Goal: Task Accomplishment & Management: Manage account settings

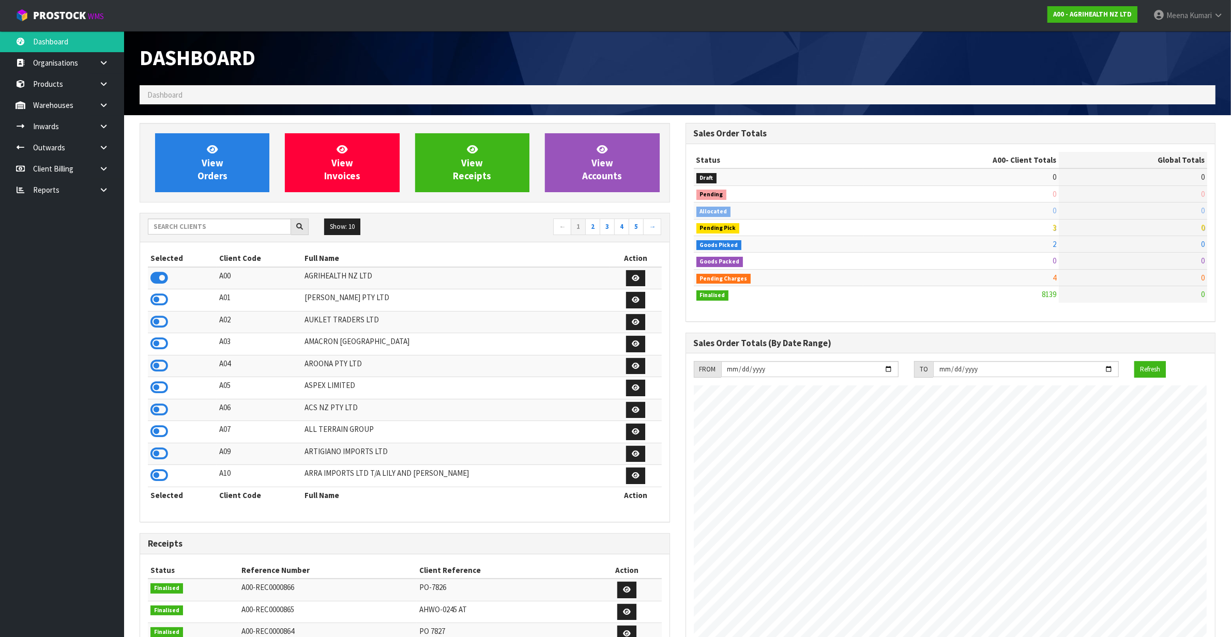
scroll to position [786, 545]
click at [198, 229] on input "text" at bounding box center [219, 227] width 143 height 16
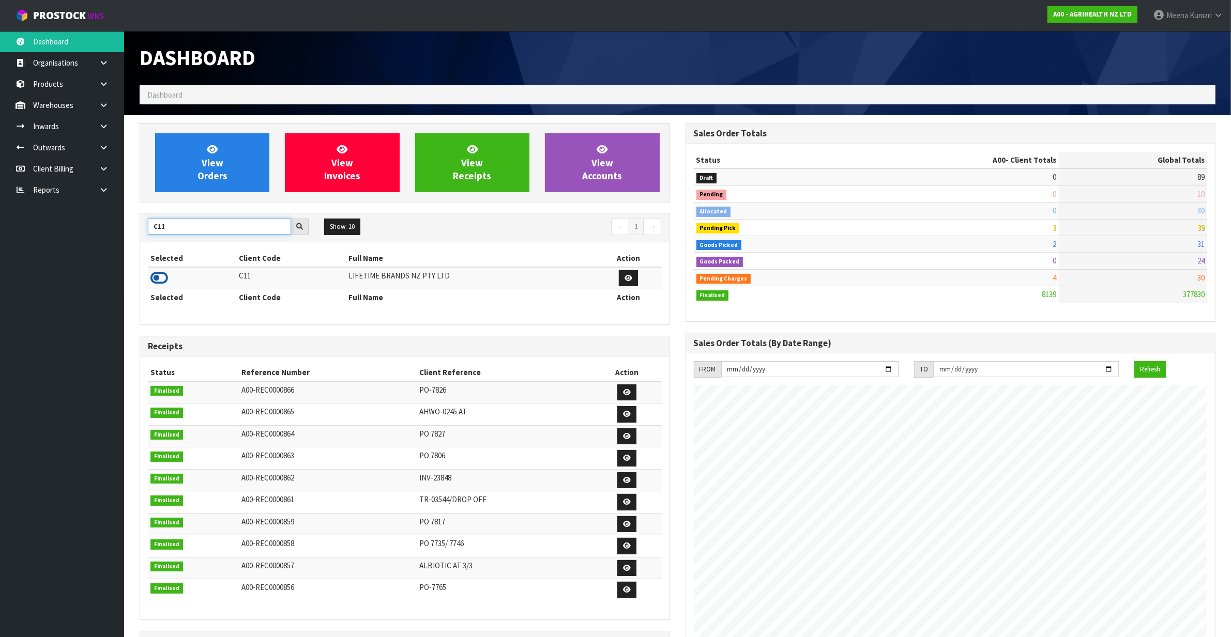
type input "C11"
click at [163, 277] on icon at bounding box center [159, 278] width 18 height 16
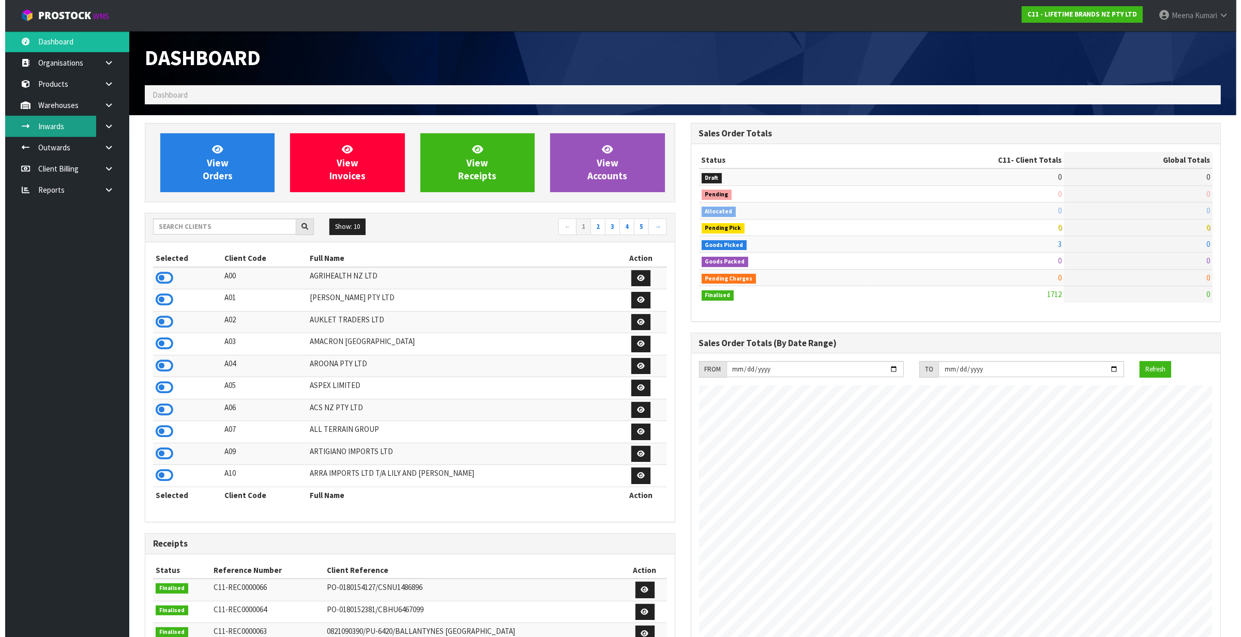
scroll to position [786, 545]
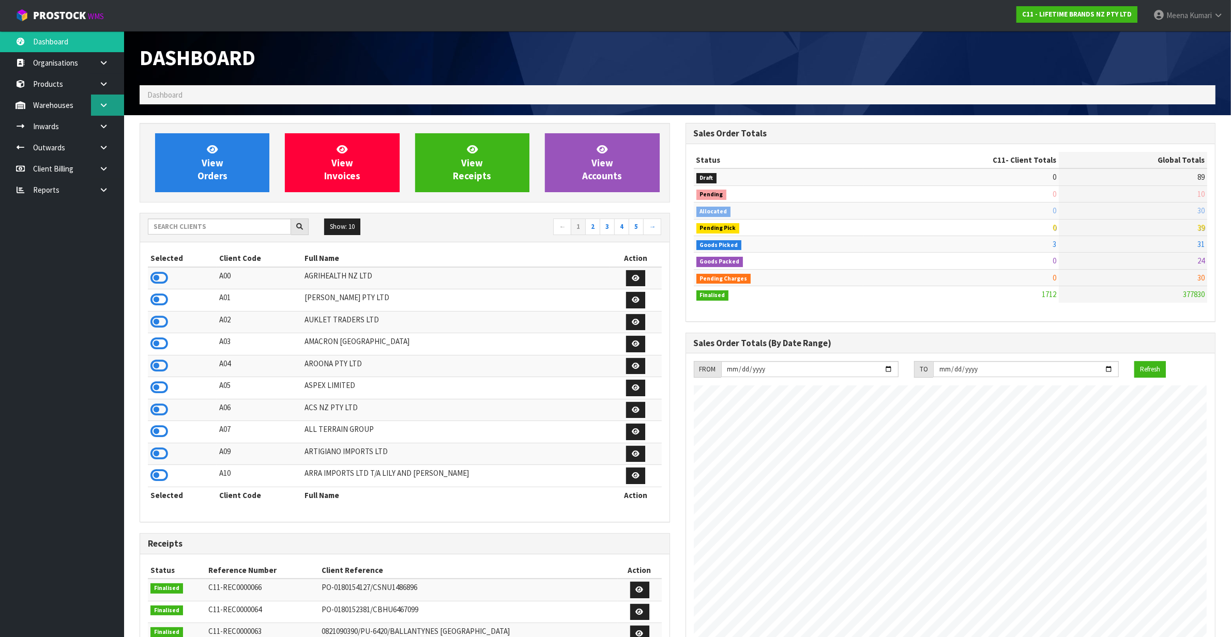
click at [101, 108] on icon at bounding box center [104, 105] width 10 height 8
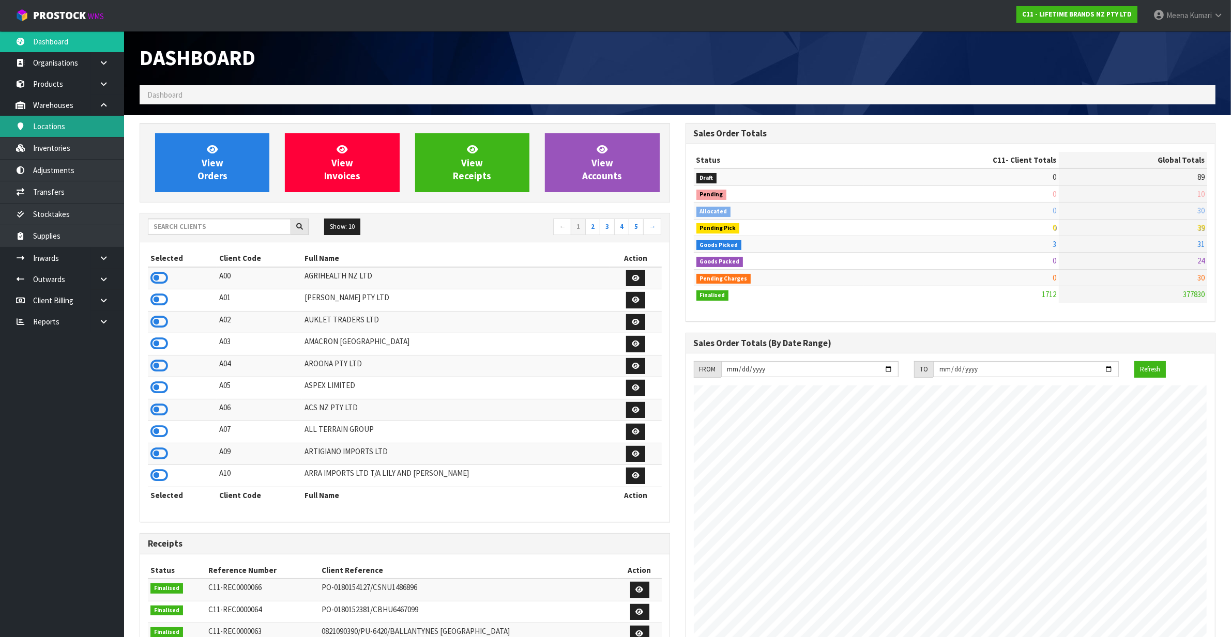
click at [86, 117] on link "Locations" at bounding box center [62, 126] width 124 height 21
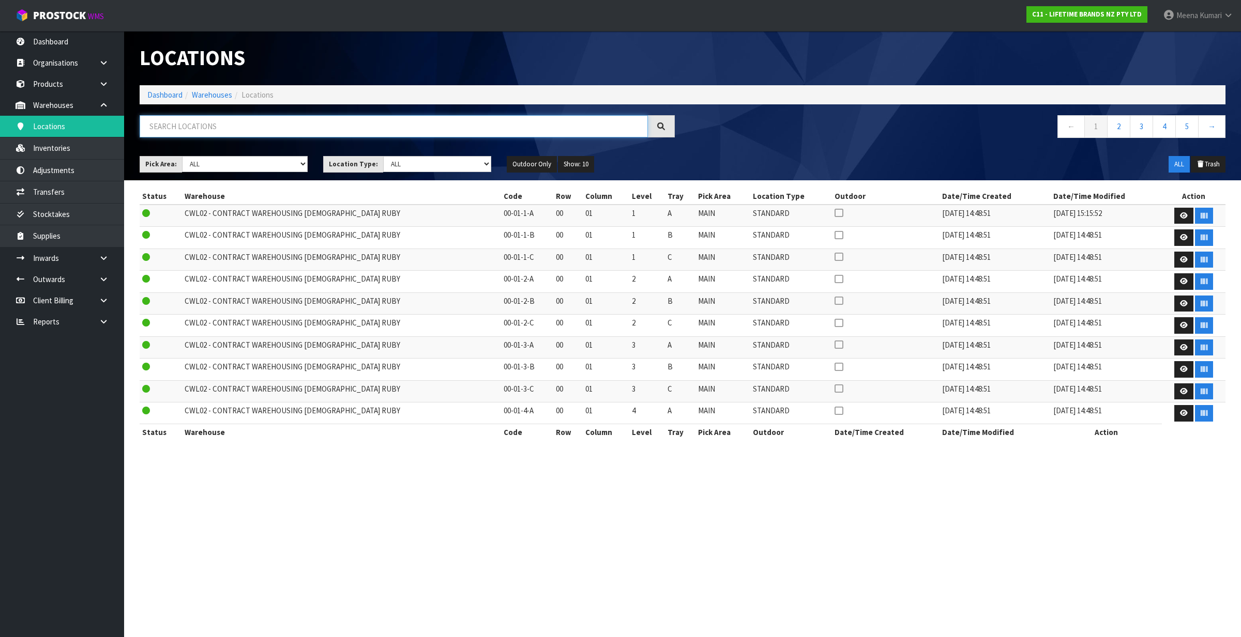
click at [172, 132] on input "text" at bounding box center [394, 126] width 508 height 22
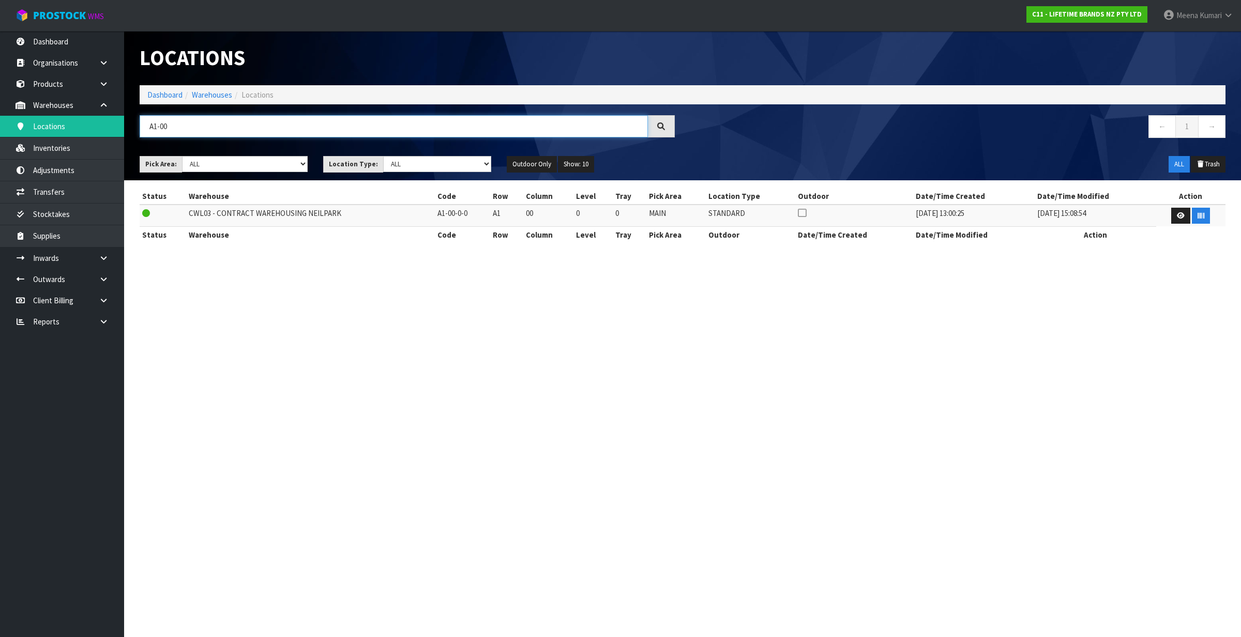
type input "A1-00"
click at [68, 94] on link "Products" at bounding box center [62, 83] width 124 height 21
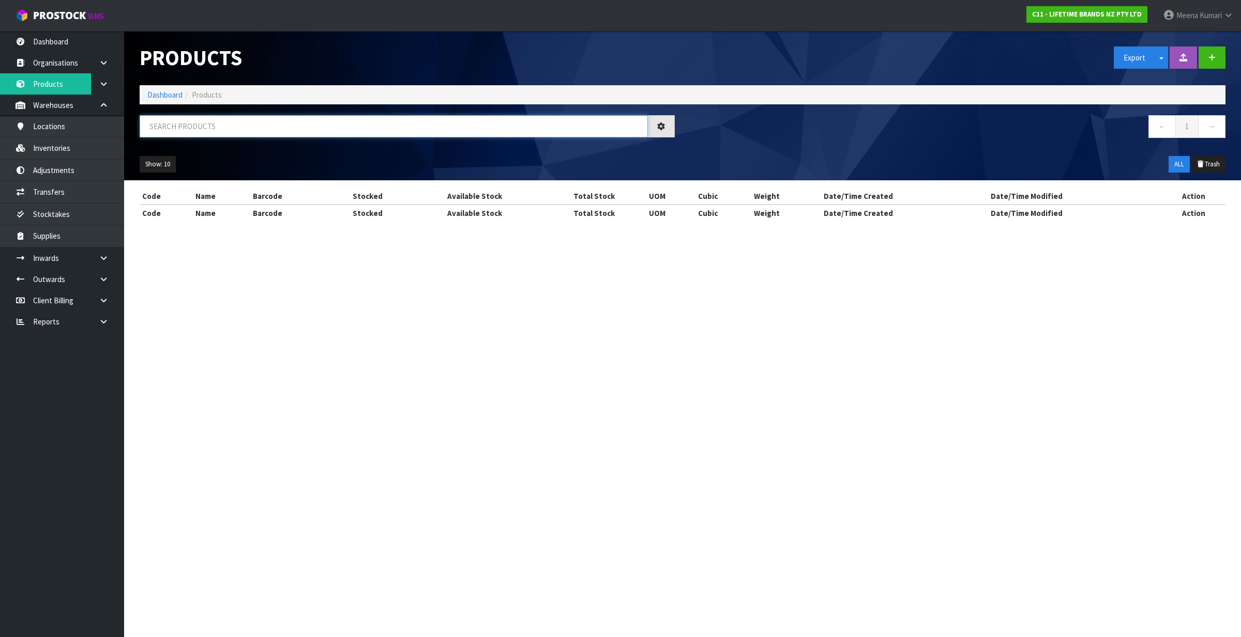
click at [295, 121] on input "text" at bounding box center [394, 126] width 508 height 22
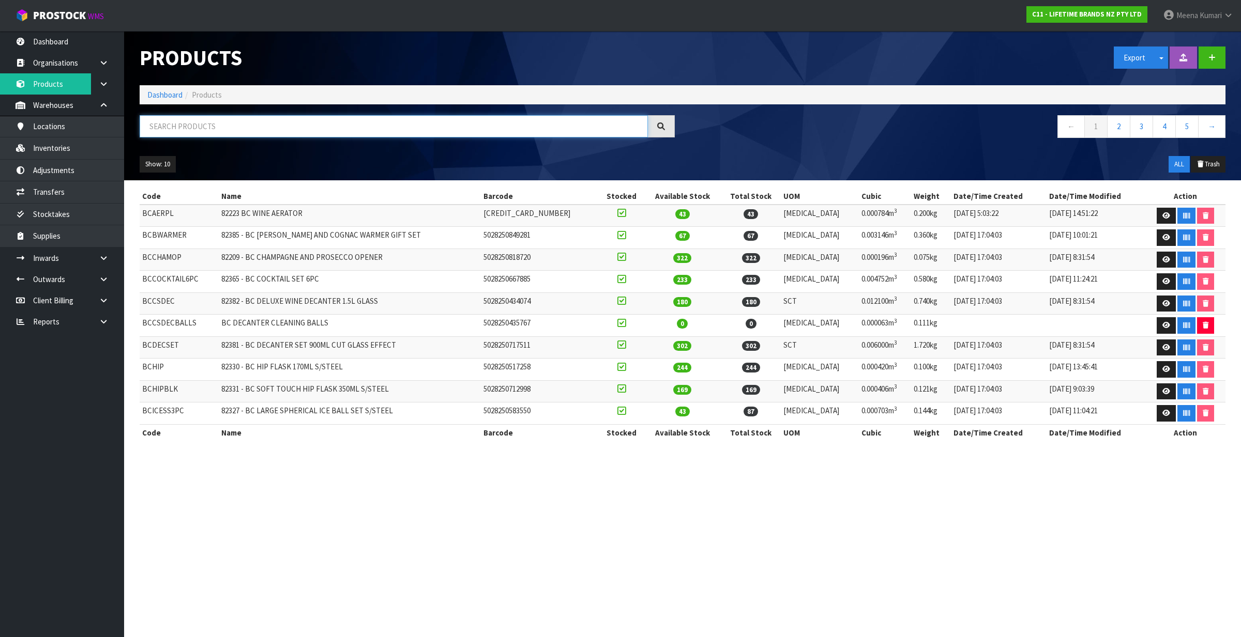
paste input "LCDWJLAT2PC"
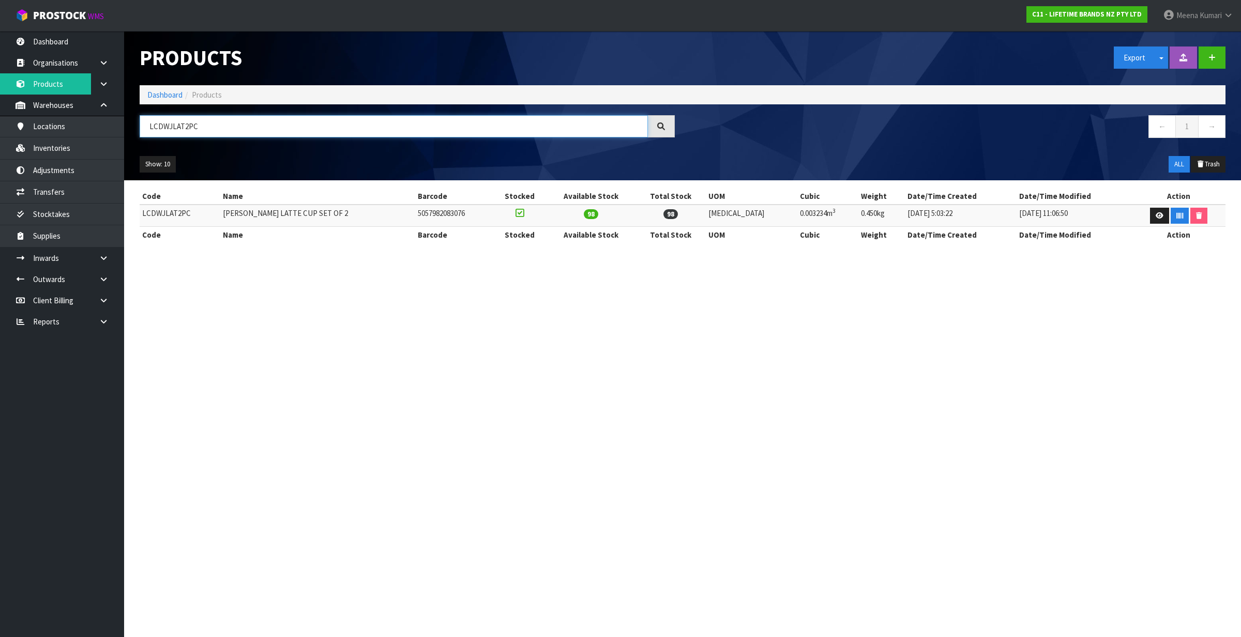
type input "LCDWJLAT2PC"
click at [1149, 225] on td at bounding box center [1179, 216] width 94 height 22
click at [1150, 210] on link at bounding box center [1159, 216] width 19 height 17
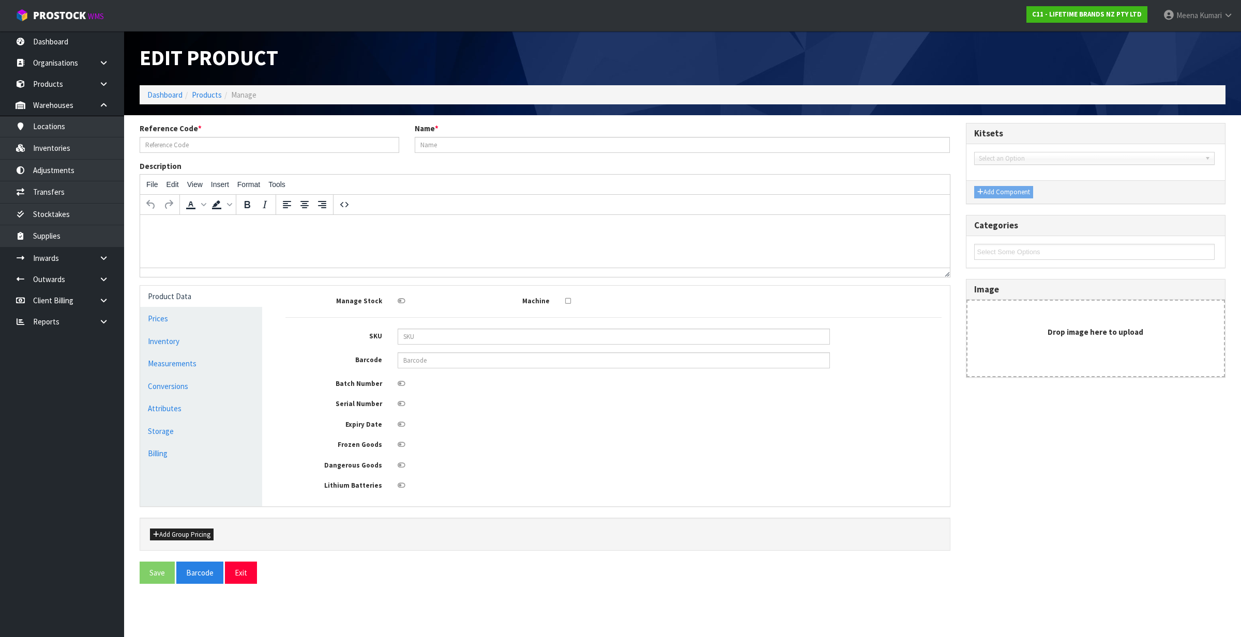
type input "LCDWJLAT2PC"
type input "[PERSON_NAME] LATTE CUP SET OF 2"
type input "5057982083076"
type input "21"
type input "11"
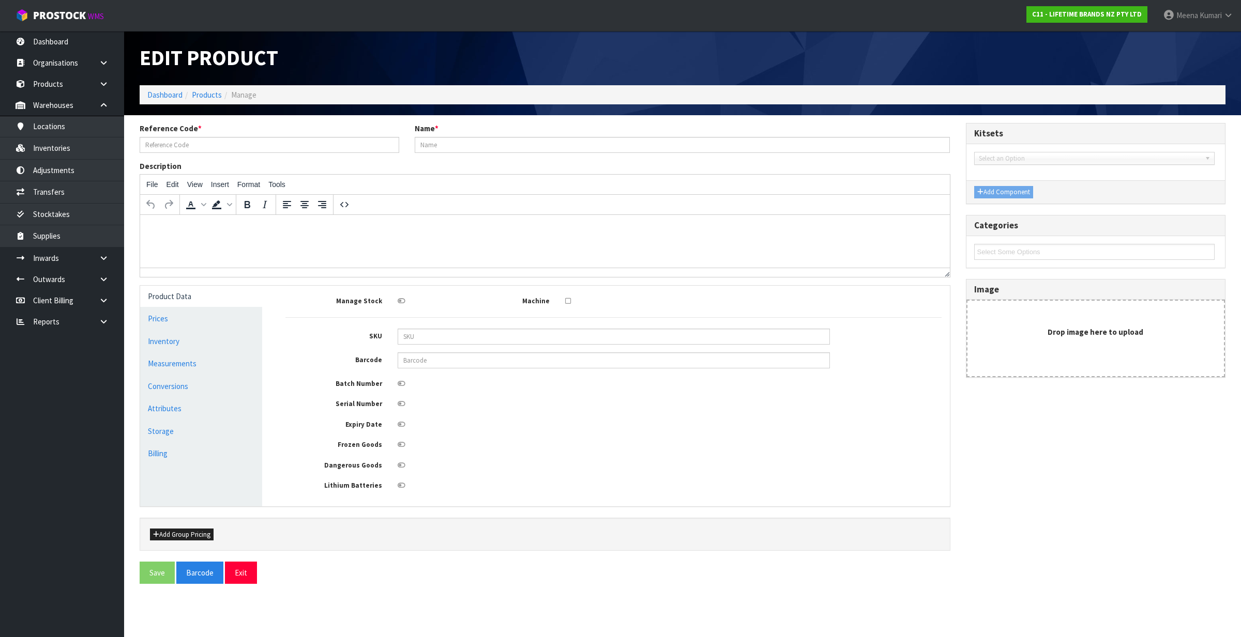
type input "14"
type input "0.003234"
type input "0.45"
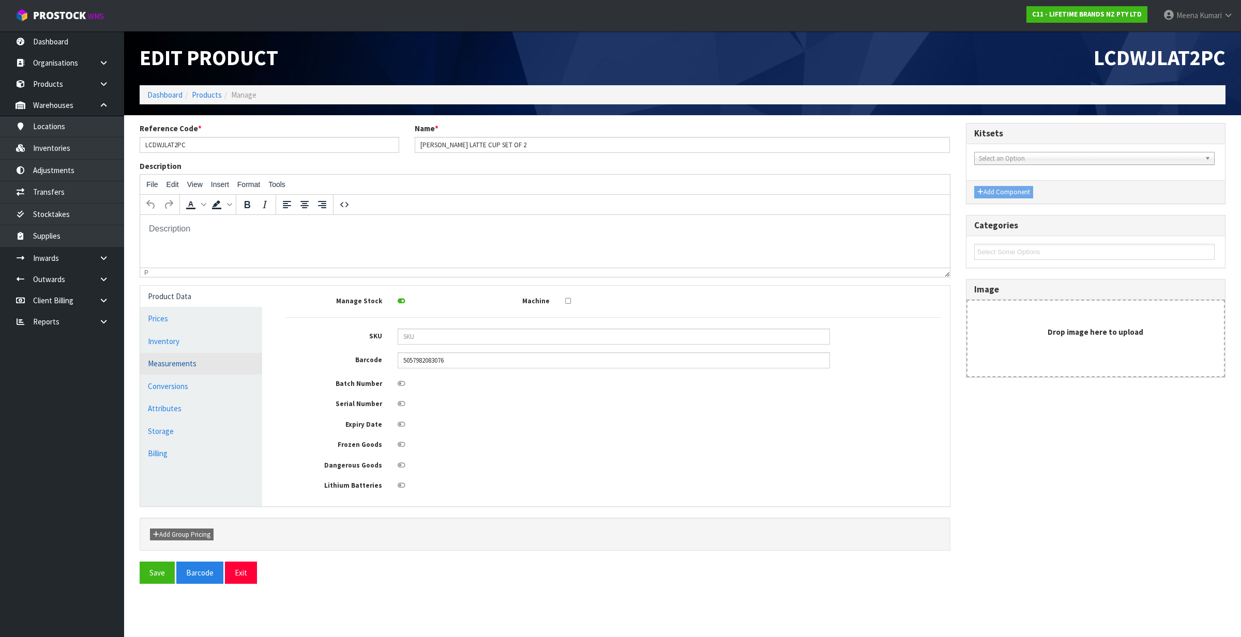
click at [235, 374] on link "Measurements" at bounding box center [201, 363] width 122 height 21
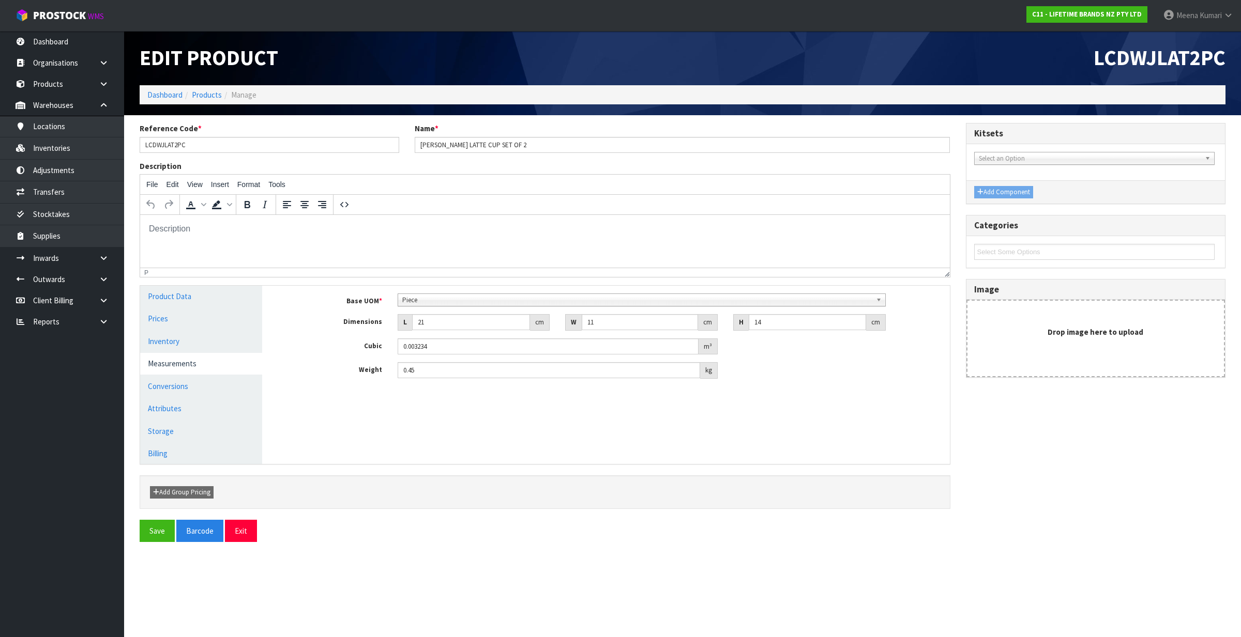
scroll to position [199, 0]
click at [490, 295] on span "Piece" at bounding box center [637, 300] width 470 height 12
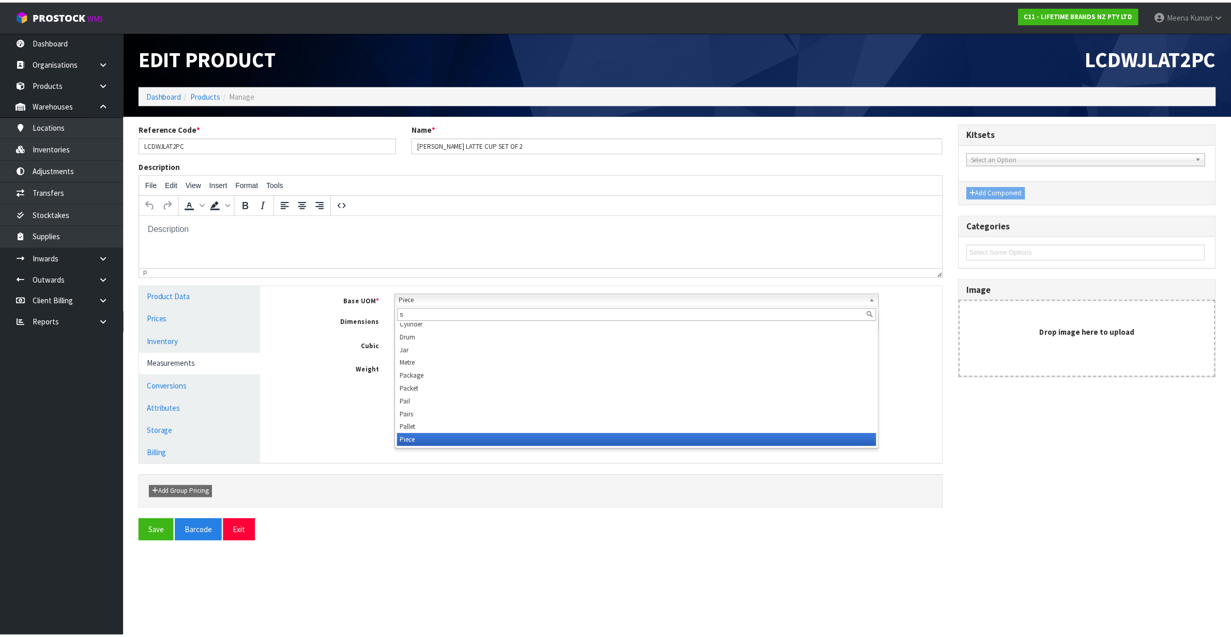
scroll to position [0, 0]
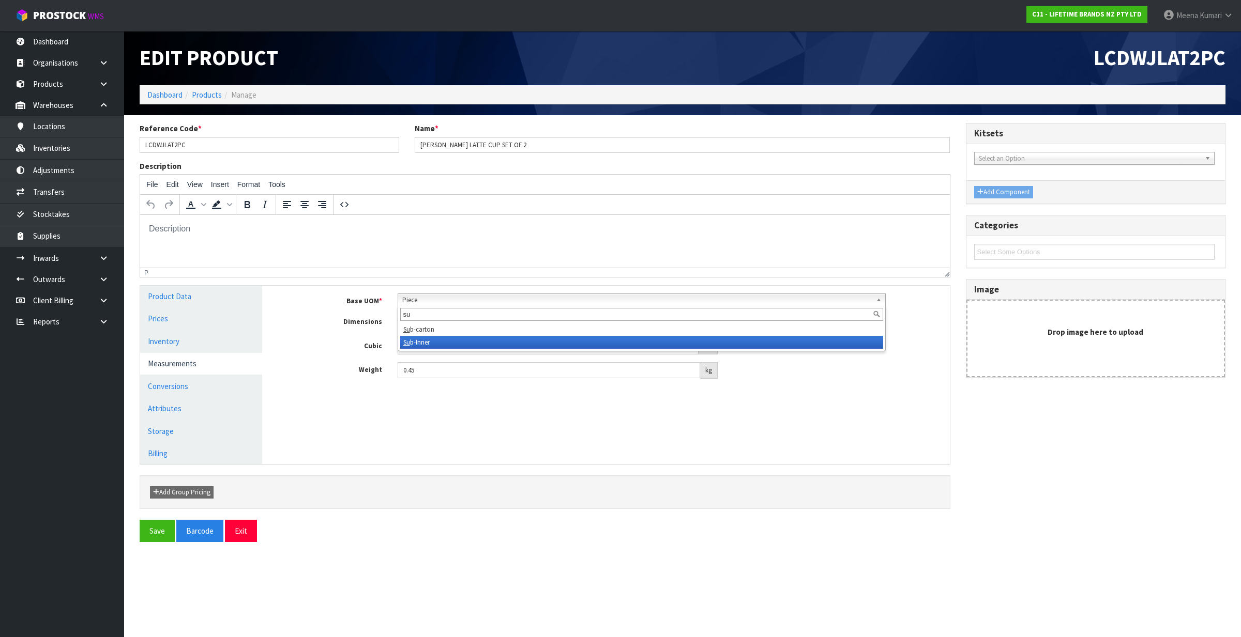
type input "su"
click at [450, 343] on li "Su b-Inner" at bounding box center [641, 342] width 483 height 13
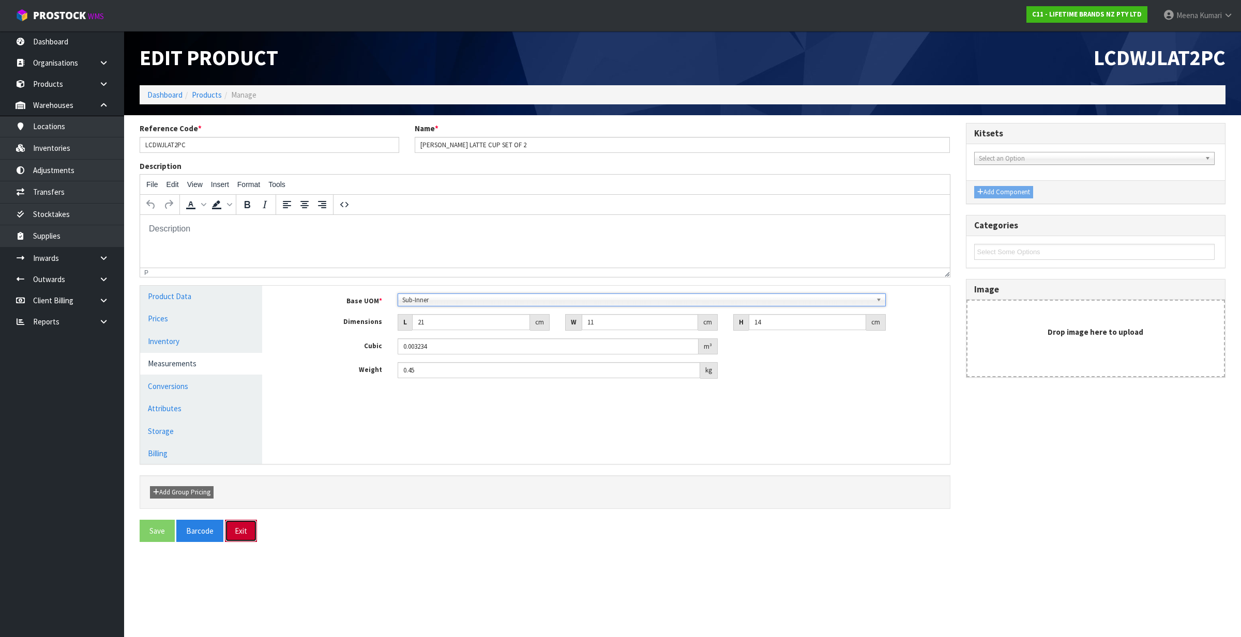
click at [238, 530] on button "Exit" at bounding box center [241, 531] width 32 height 22
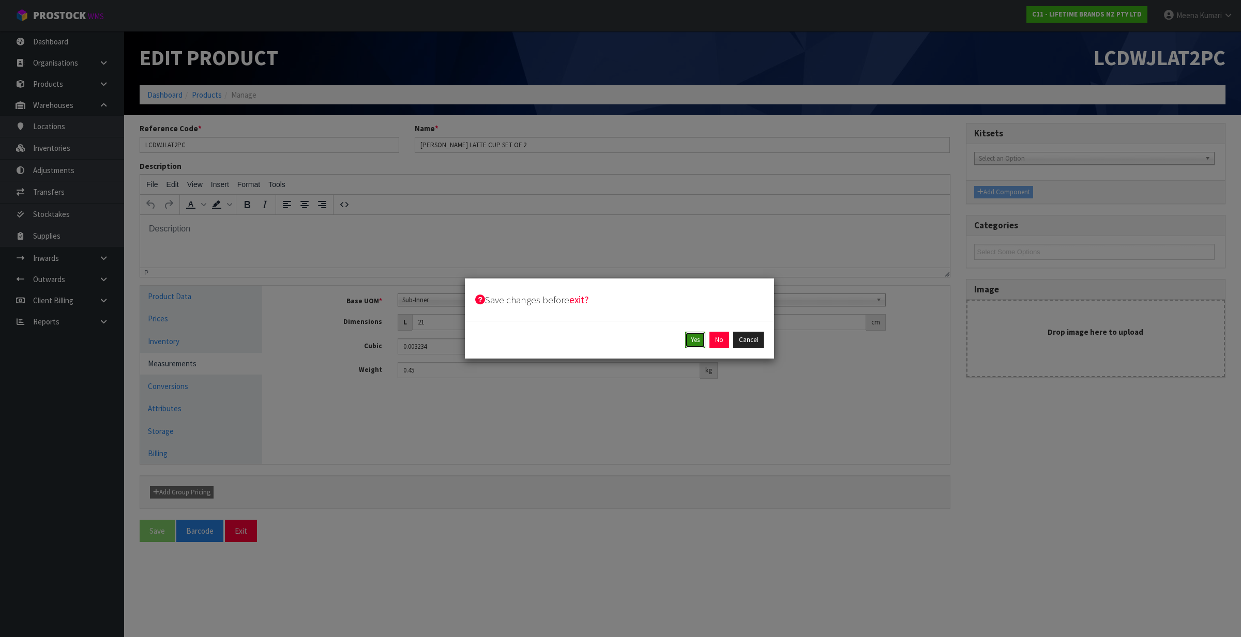
click at [700, 338] on button "Yes" at bounding box center [695, 340] width 20 height 17
click at [713, 340] on button "Yes" at bounding box center [719, 340] width 20 height 17
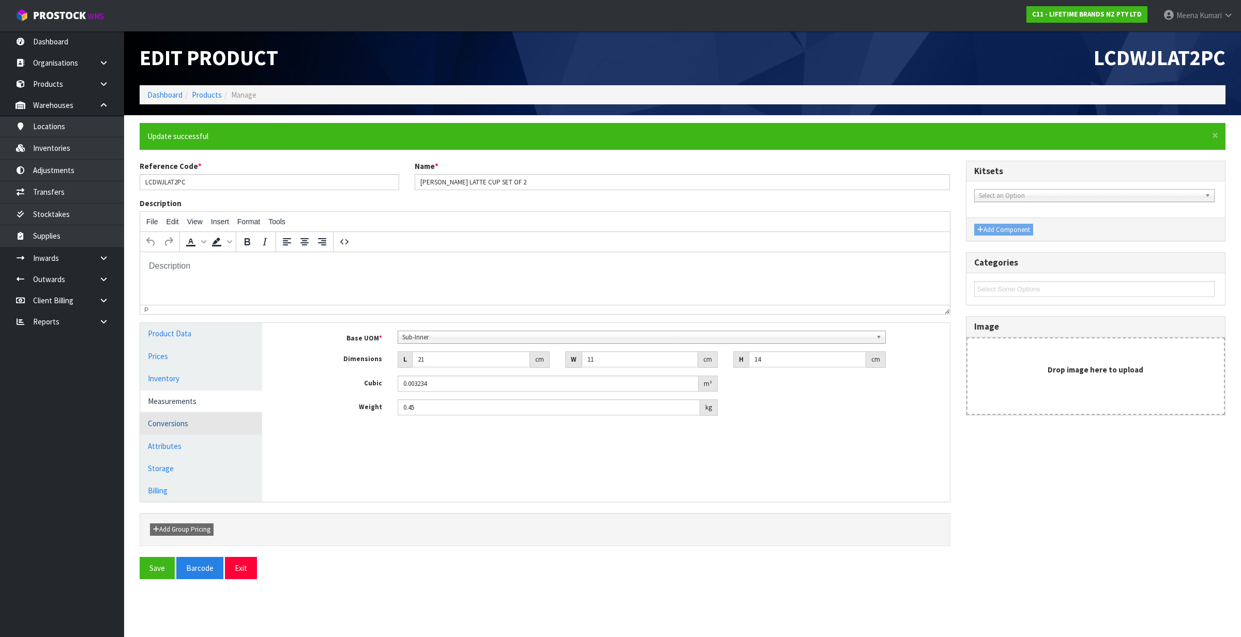
click at [197, 427] on link "Conversions" at bounding box center [201, 423] width 122 height 21
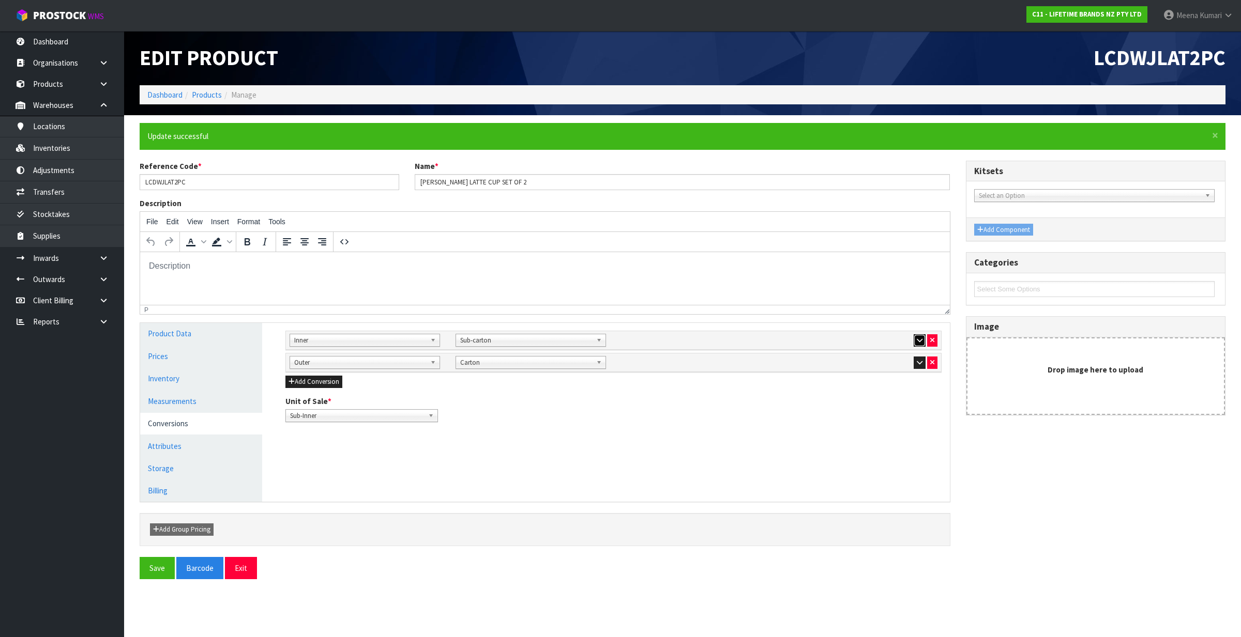
click at [917, 338] on icon "button" at bounding box center [920, 340] width 6 height 7
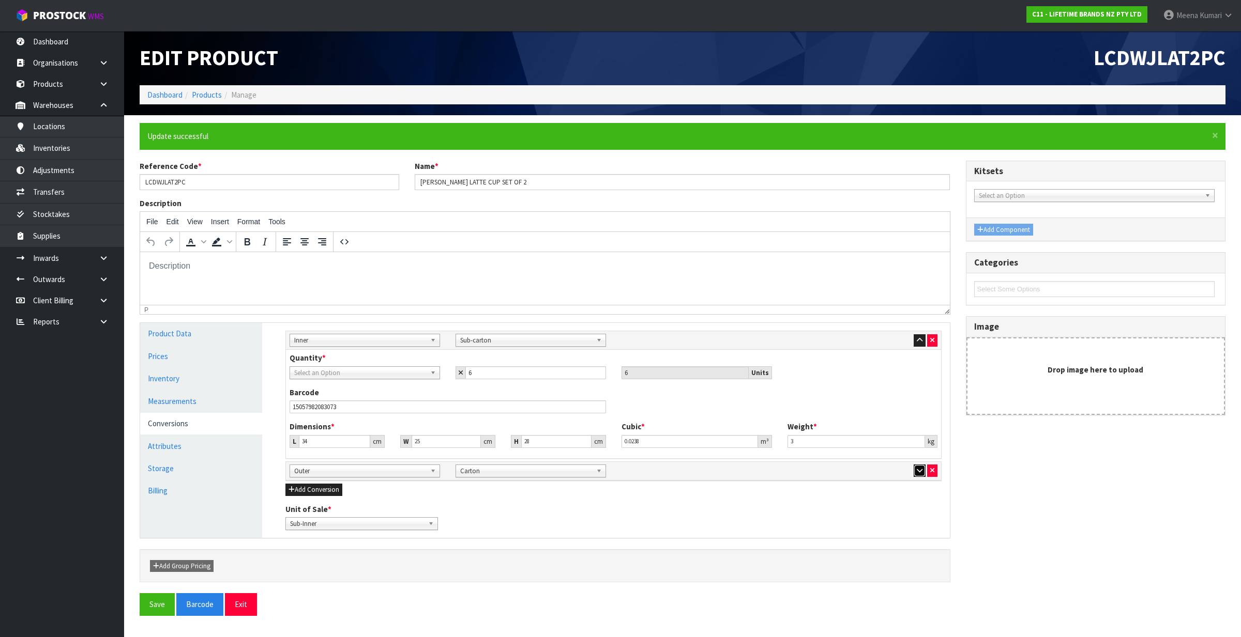
click at [919, 473] on icon "button" at bounding box center [920, 470] width 6 height 7
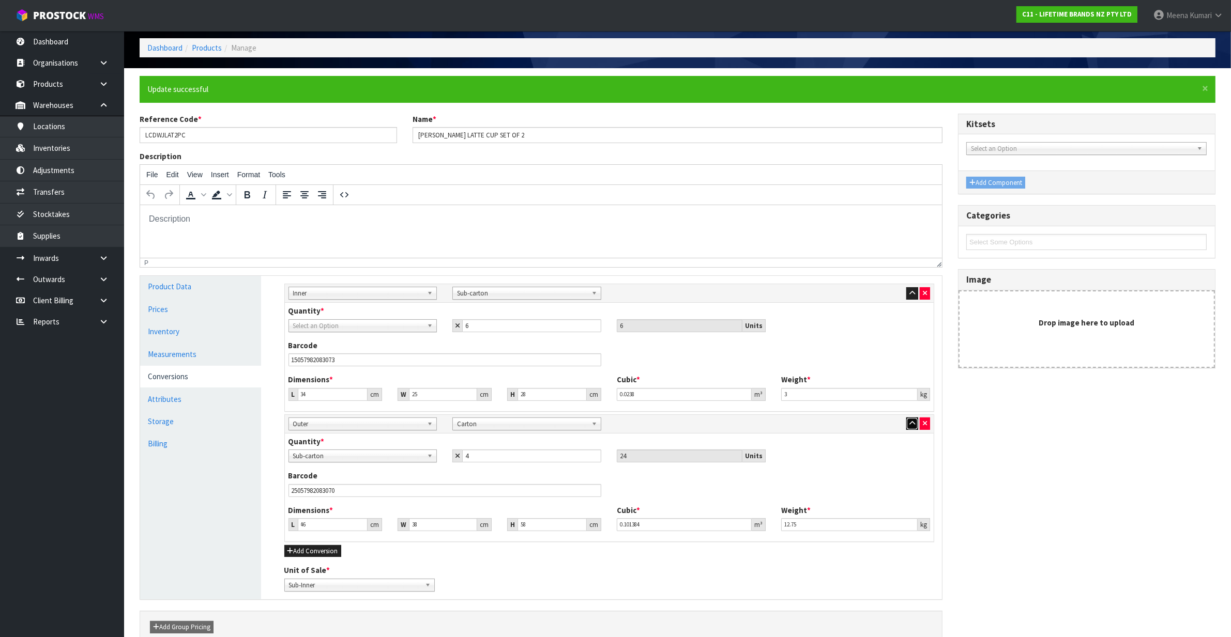
scroll to position [104, 0]
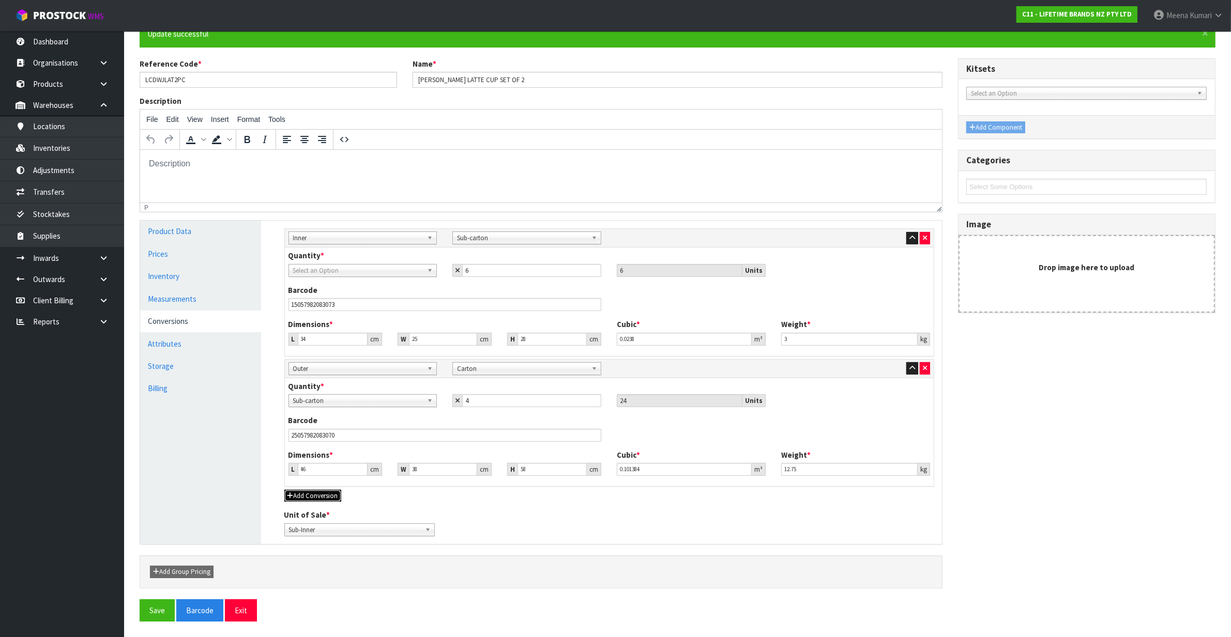
click at [308, 495] on button "Add Conversion" at bounding box center [312, 496] width 57 height 12
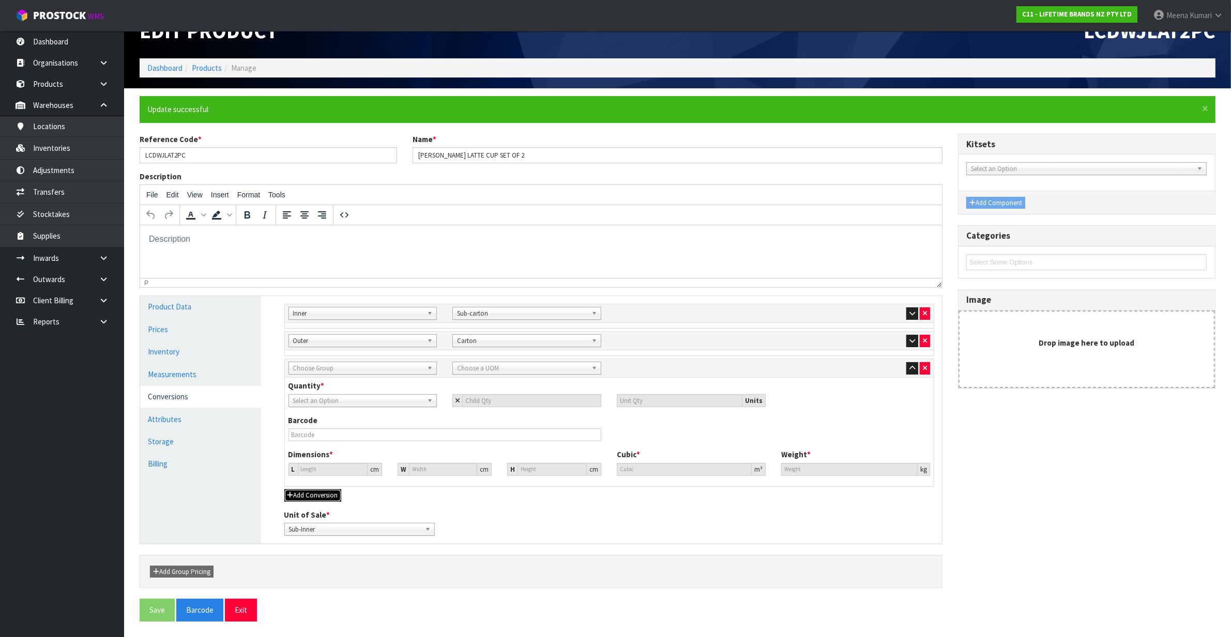
scroll to position [19, 0]
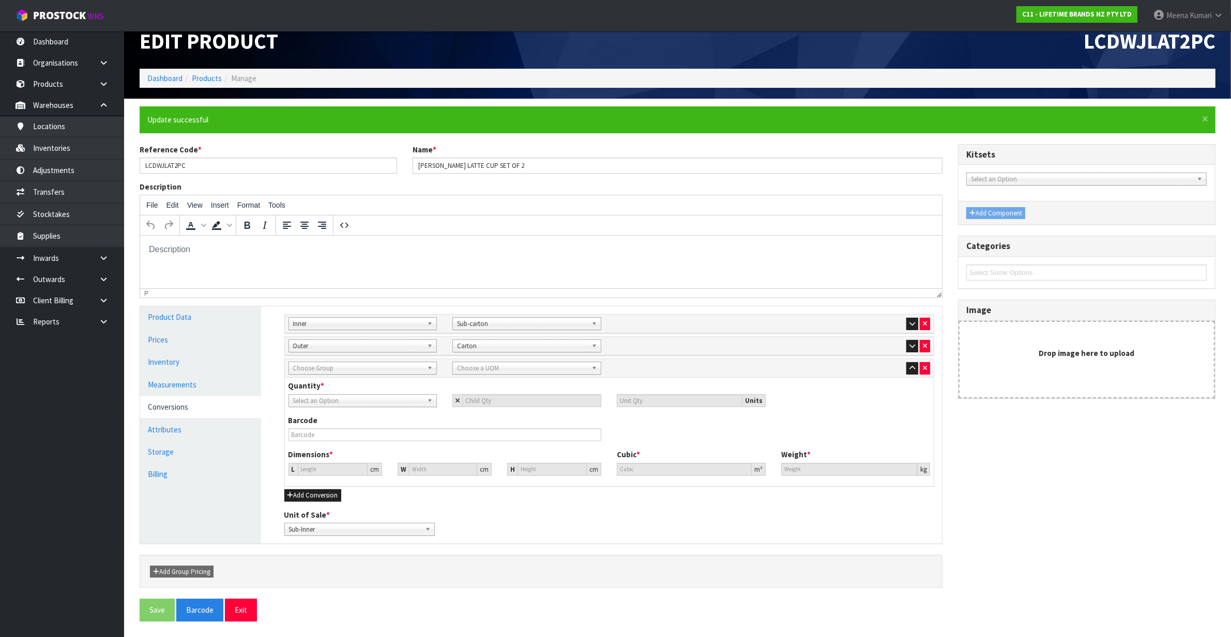
click at [322, 399] on span "Select an Option" at bounding box center [358, 401] width 130 height 12
click at [322, 430] on li "Sub-Inner" at bounding box center [363, 430] width 144 height 13
click at [521, 401] on input "number" at bounding box center [531, 400] width 139 height 13
click at [519, 401] on input "number" at bounding box center [531, 400] width 139 height 13
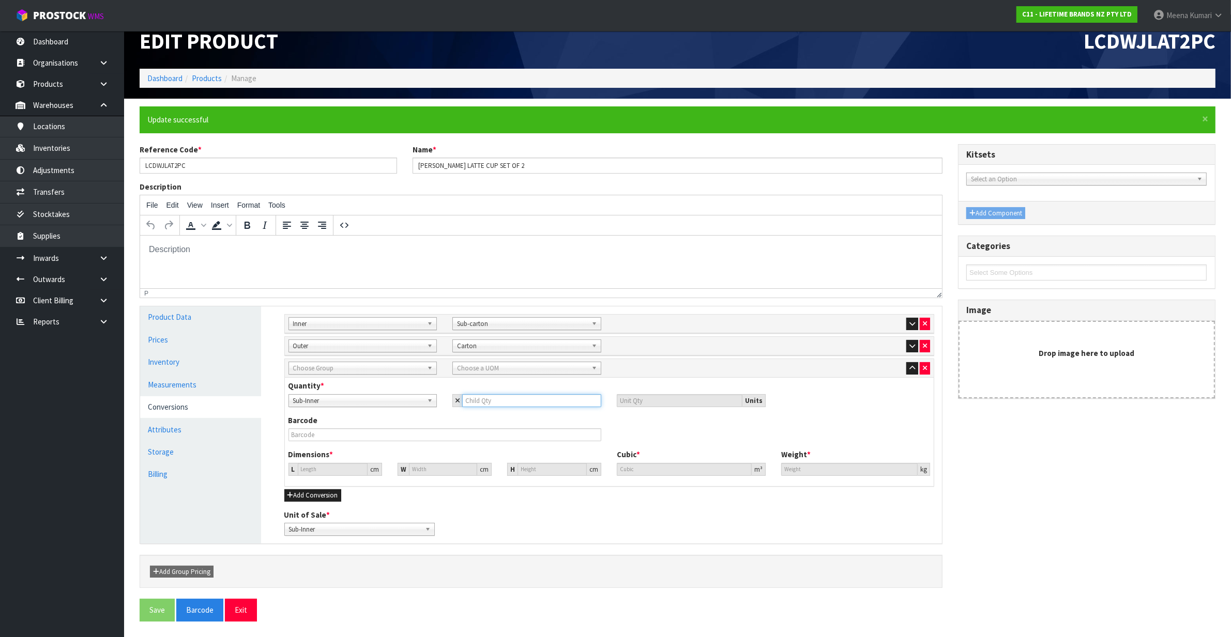
type input "0"
drag, startPoint x: 519, startPoint y: 401, endPoint x: 390, endPoint y: 404, distance: 128.3
click at [390, 404] on div "Sub-Inner Sub-carton Carton Sub-Inner Sub-Inner Sub-carton Carton 0 0 Units" at bounding box center [610, 400] width 658 height 13
type input "2"
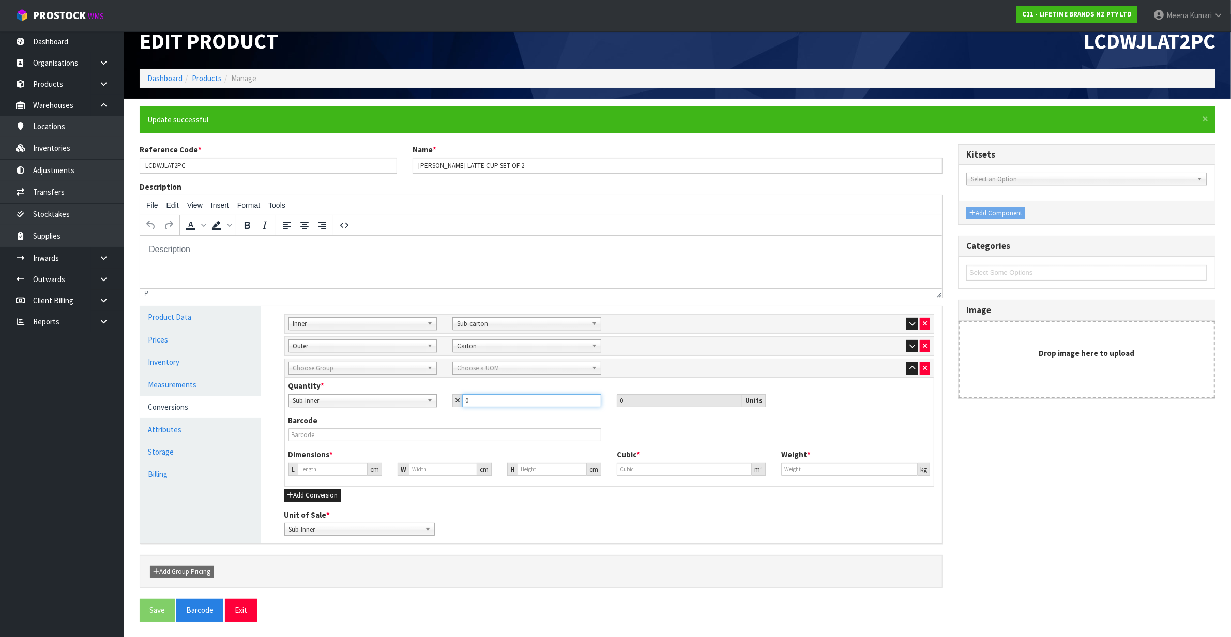
type input "2"
type input "18.632"
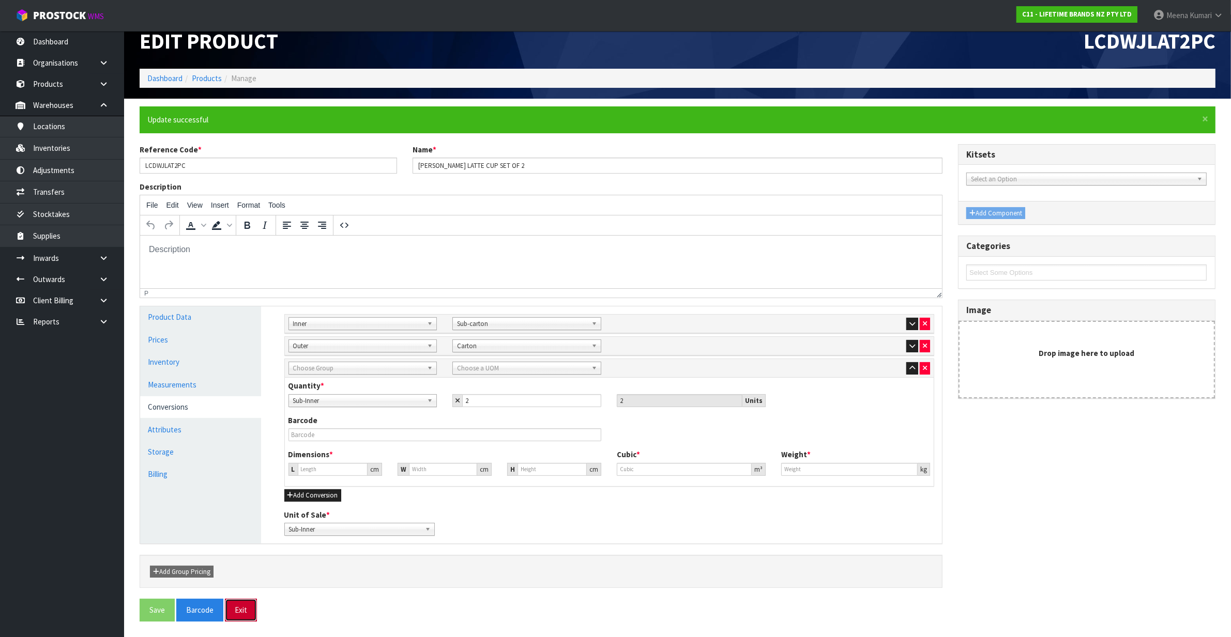
type input "0.006468"
type input "0.9"
click at [249, 610] on button "Exit" at bounding box center [241, 610] width 32 height 22
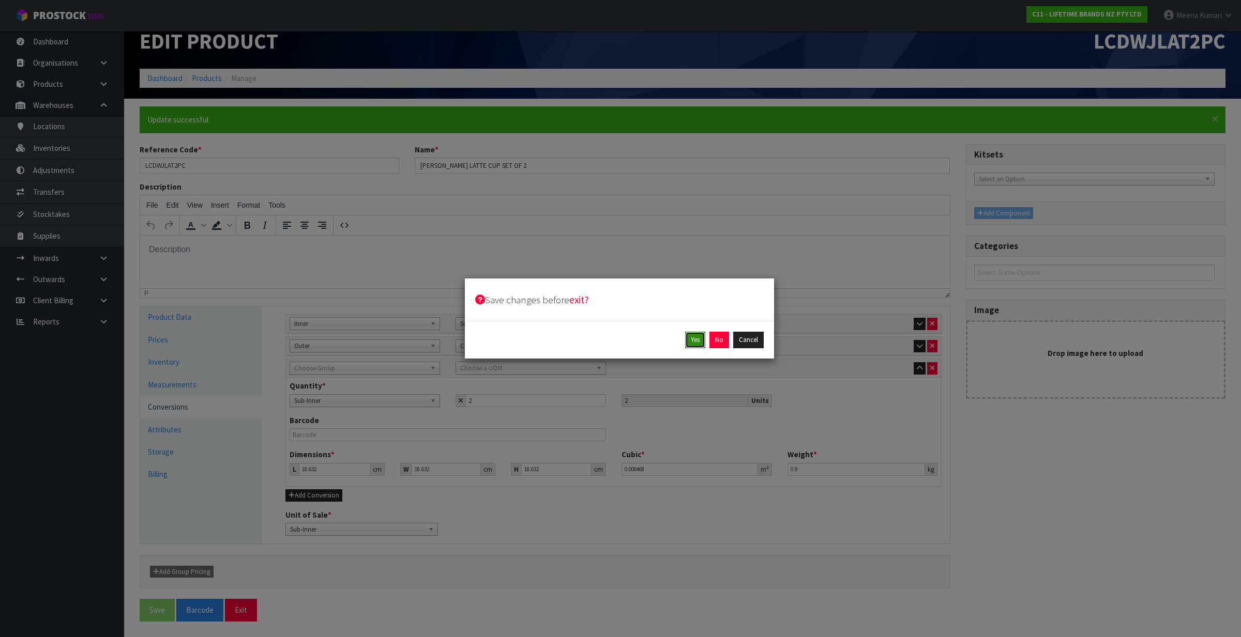
click at [697, 342] on button "Yes" at bounding box center [695, 340] width 20 height 17
click at [714, 339] on button "Yes" at bounding box center [719, 340] width 20 height 17
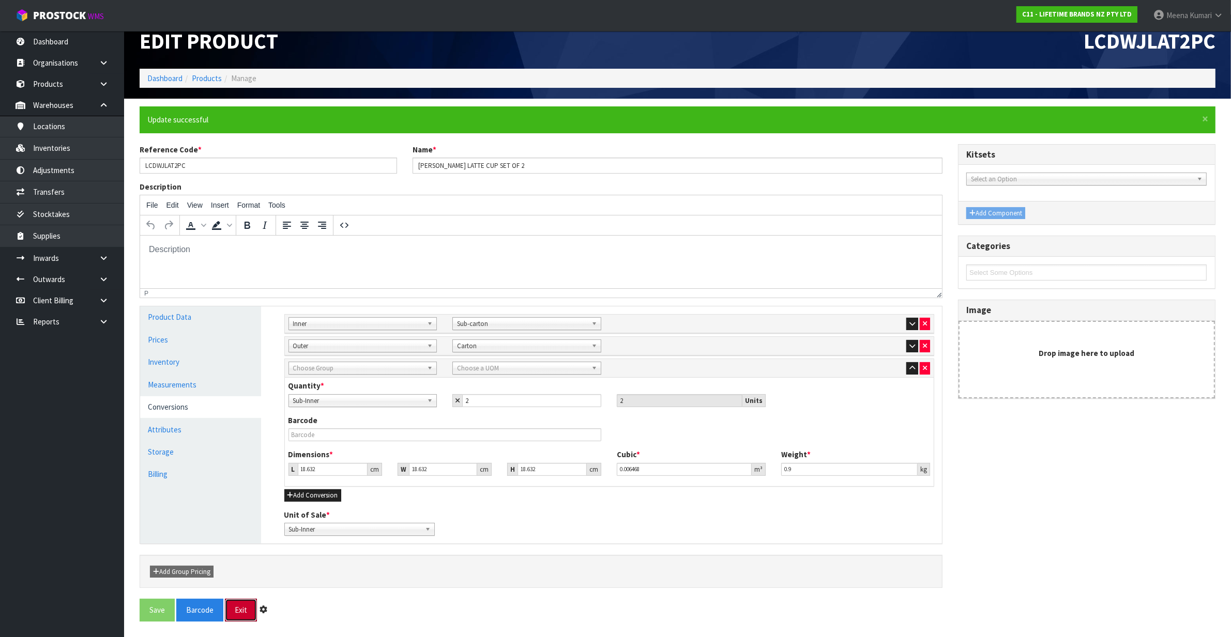
scroll to position [0, 0]
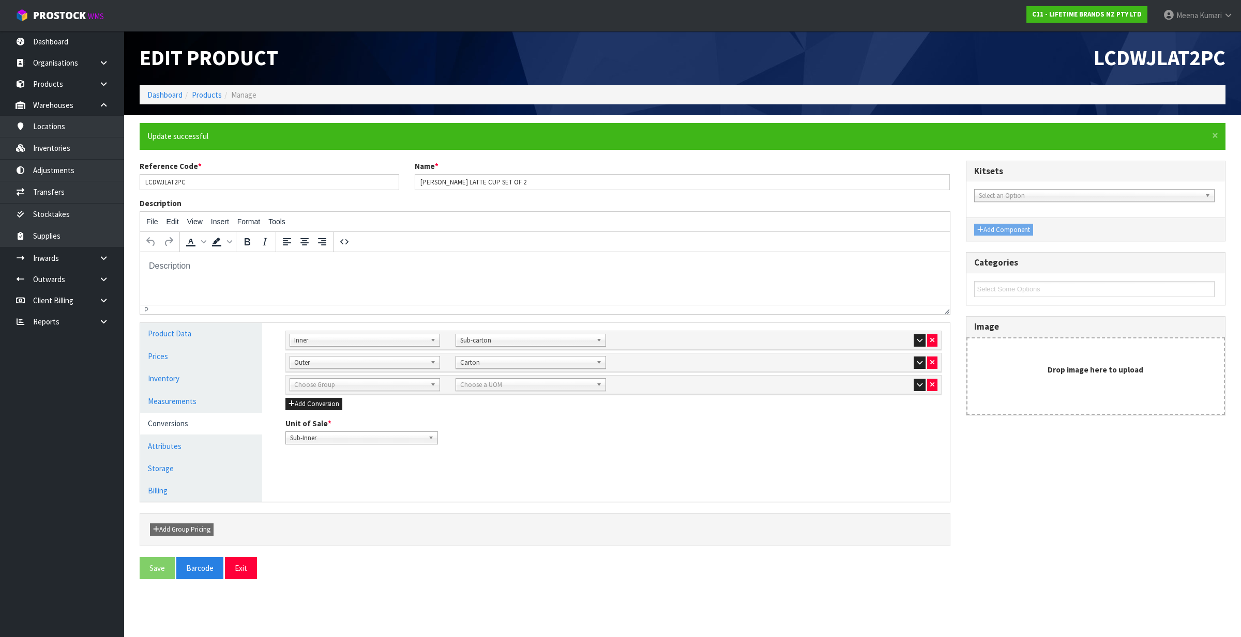
click at [352, 388] on span "Choose Group" at bounding box center [360, 385] width 132 height 12
click at [350, 417] on li "Sub Inner" at bounding box center [364, 414] width 145 height 13
click at [476, 386] on span "Choose a UOM" at bounding box center [526, 385] width 132 height 12
type input "p"
click at [490, 480] on li "P iece" at bounding box center [530, 479] width 145 height 13
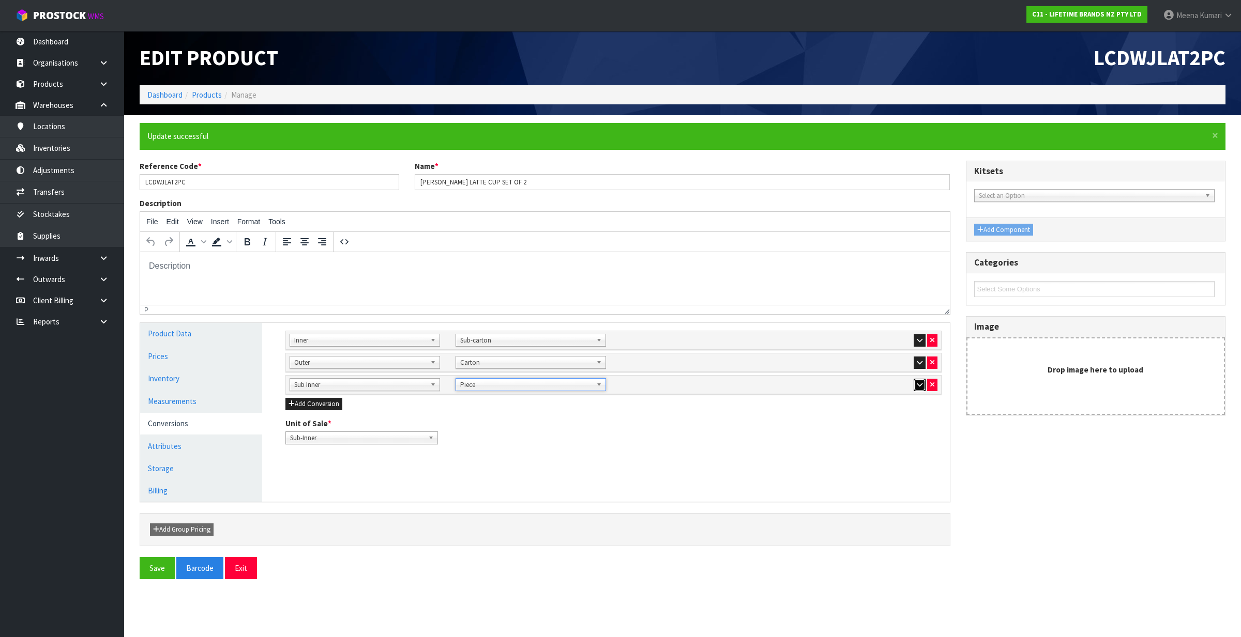
click at [915, 388] on button "button" at bounding box center [920, 385] width 12 height 12
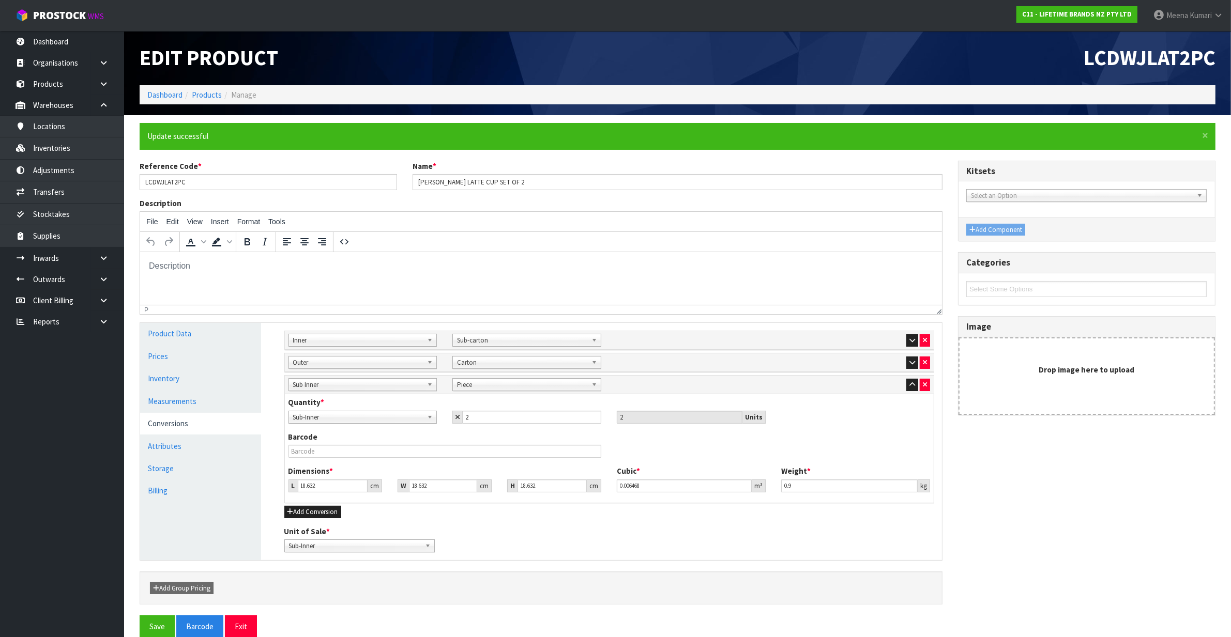
click at [340, 419] on span "Sub-Inner" at bounding box center [358, 418] width 130 height 12
click at [911, 340] on icon "button" at bounding box center [912, 340] width 6 height 7
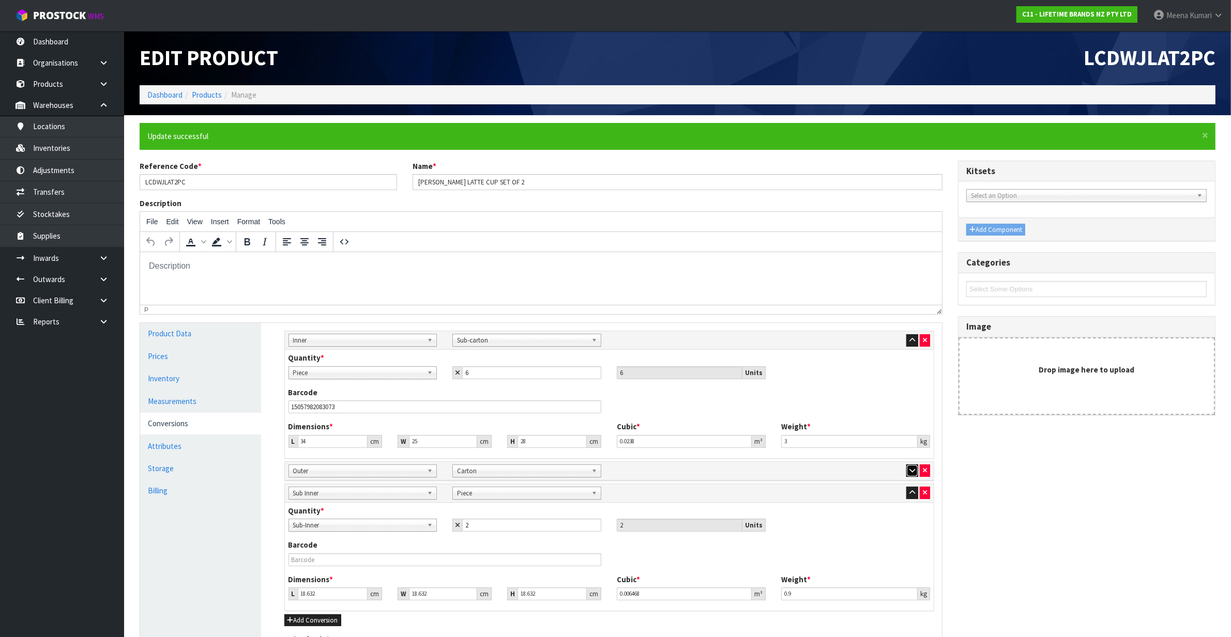
click at [909, 469] on icon "button" at bounding box center [912, 470] width 6 height 7
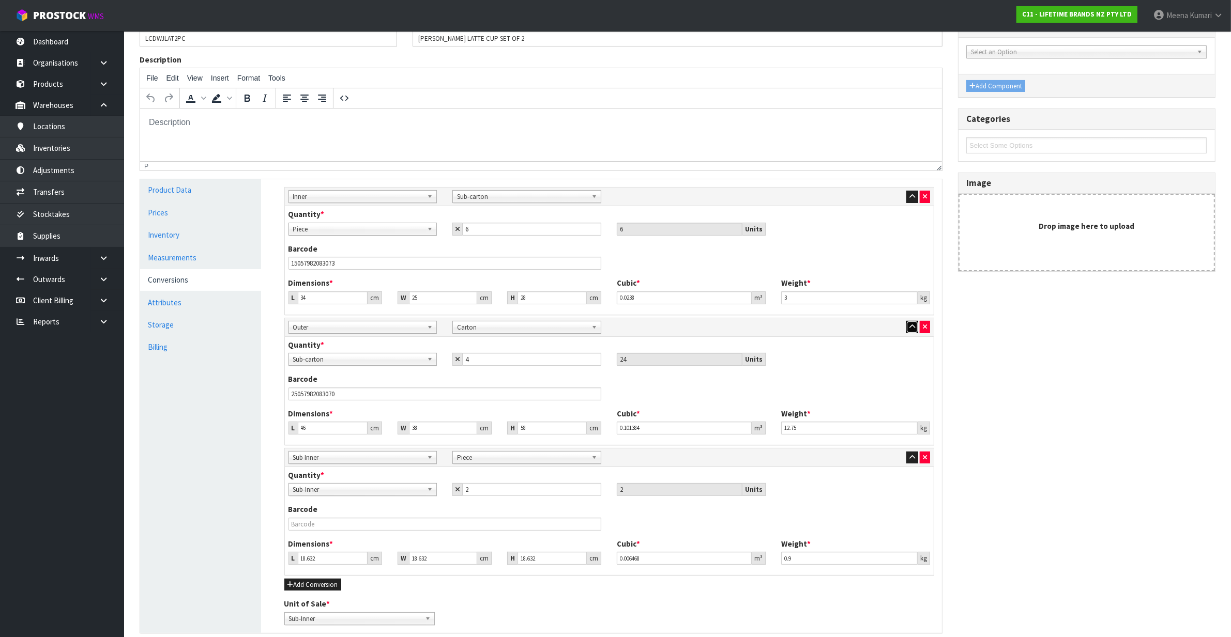
scroll to position [41, 0]
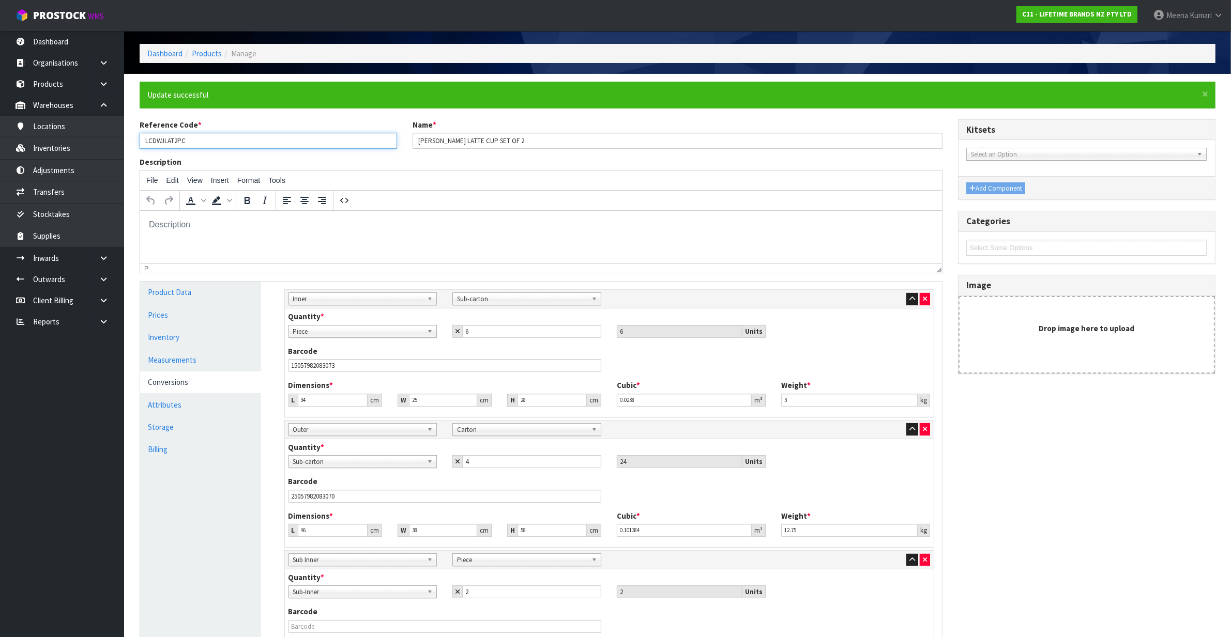
click at [209, 148] on input "LCDWJLAT2PC" at bounding box center [268, 141] width 257 height 16
click at [208, 143] on input "LCDWJLAT2PC" at bounding box center [268, 141] width 257 height 16
click at [226, 138] on input "LCDWJLAT2PC" at bounding box center [268, 141] width 257 height 16
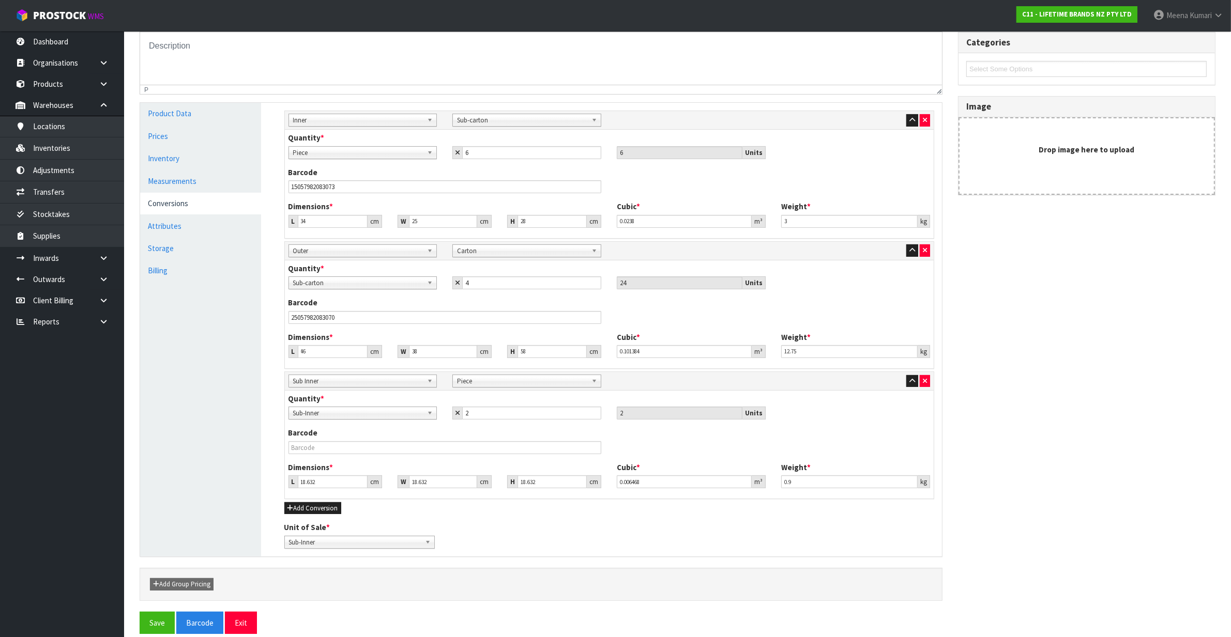
scroll to position [235, 0]
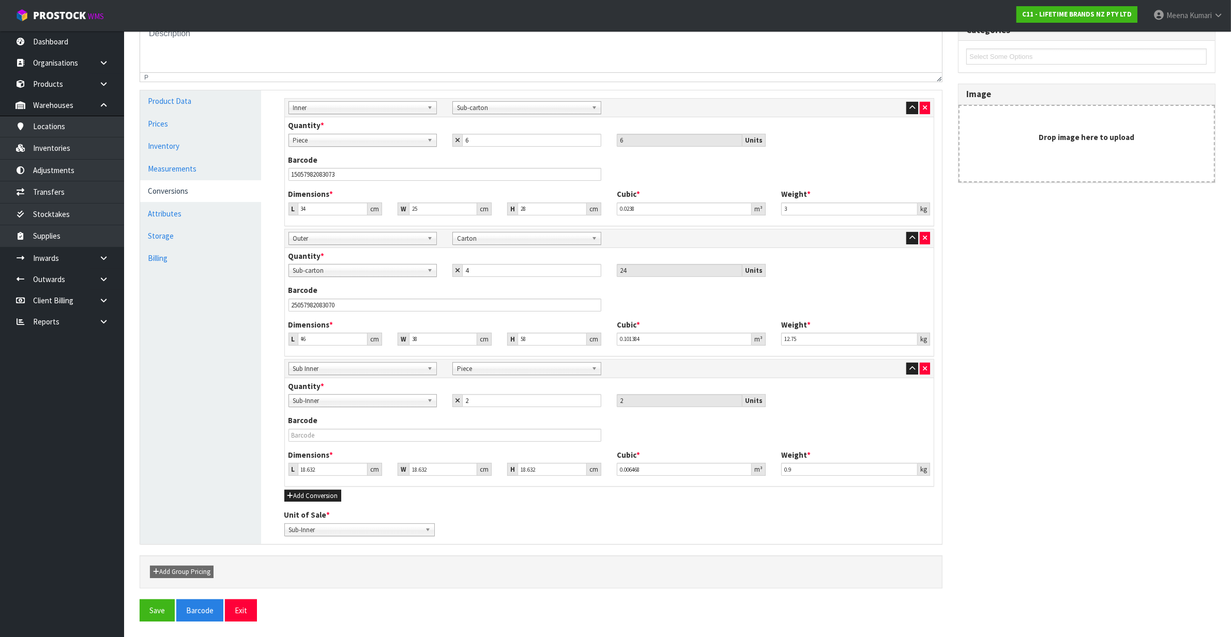
click at [365, 370] on span "Sub Inner" at bounding box center [358, 369] width 130 height 12
click at [926, 366] on icon "button" at bounding box center [925, 369] width 4 height 7
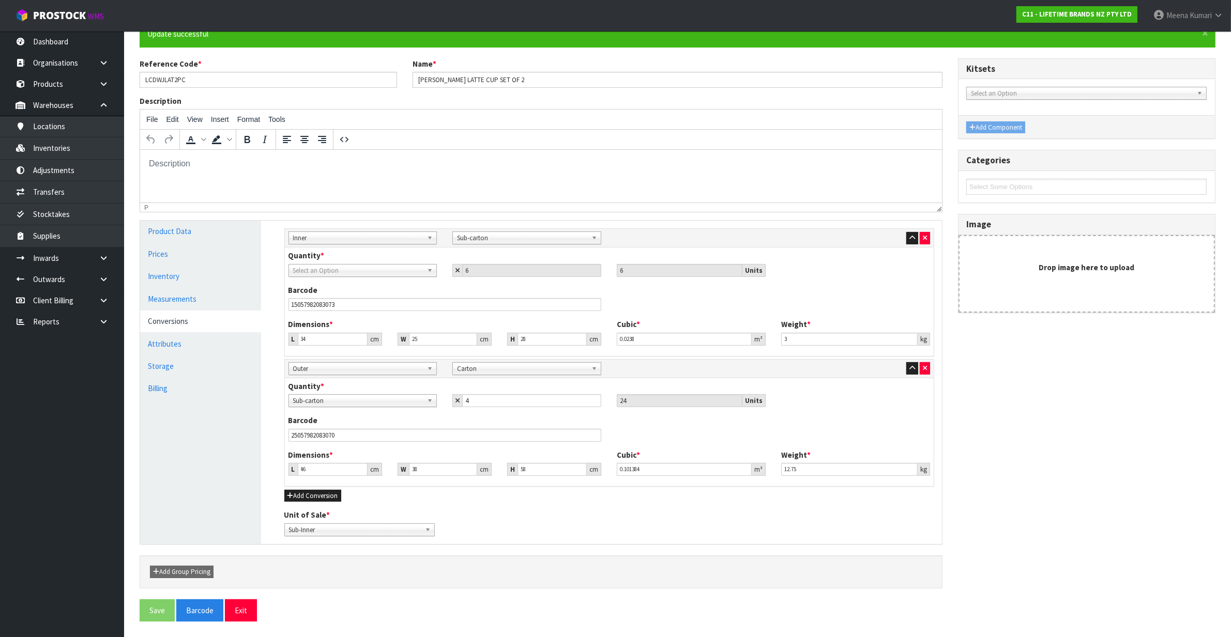
scroll to position [104, 0]
click at [370, 273] on span "Select an Option" at bounding box center [358, 271] width 130 height 12
click at [321, 303] on li "Sub-Inner" at bounding box center [363, 300] width 144 height 13
drag, startPoint x: 472, startPoint y: 269, endPoint x: 450, endPoint y: 267, distance: 21.4
click at [450, 267] on div "6" at bounding box center [527, 270] width 164 height 13
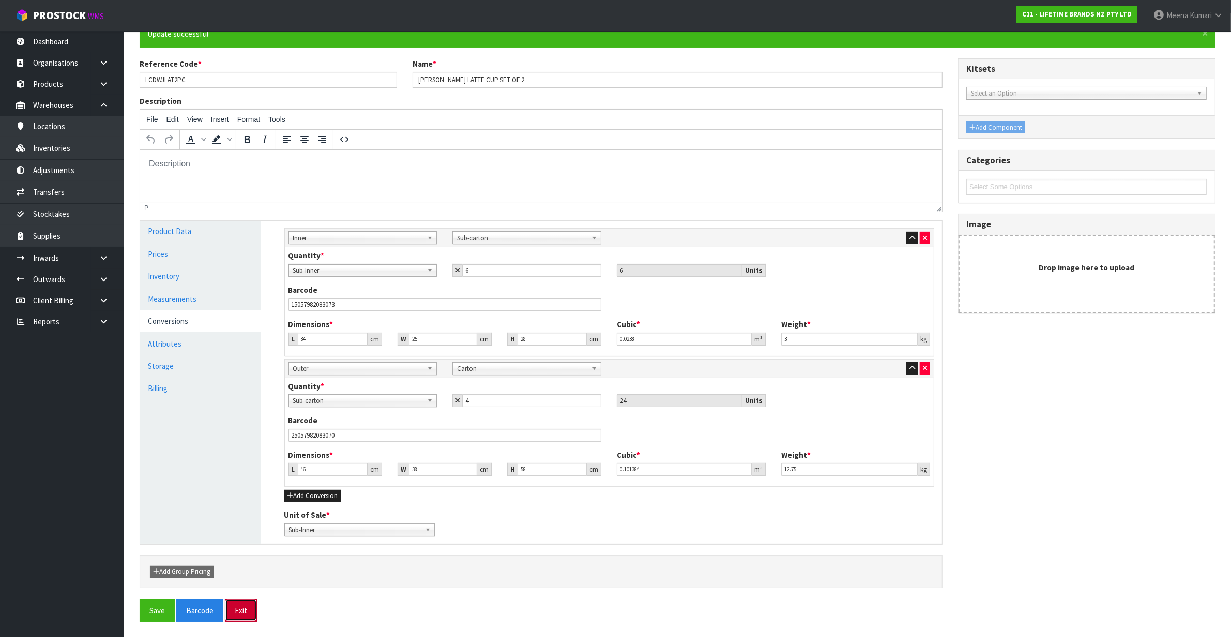
click at [243, 612] on button "Exit" at bounding box center [241, 611] width 32 height 22
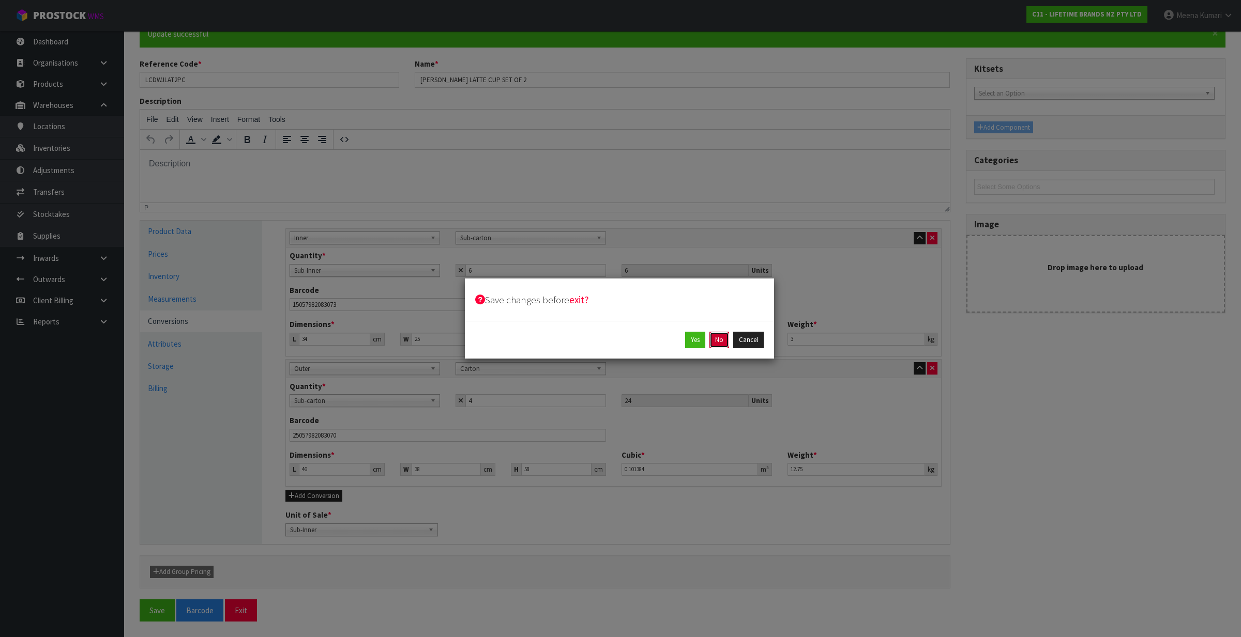
click at [723, 339] on button "No" at bounding box center [719, 340] width 20 height 17
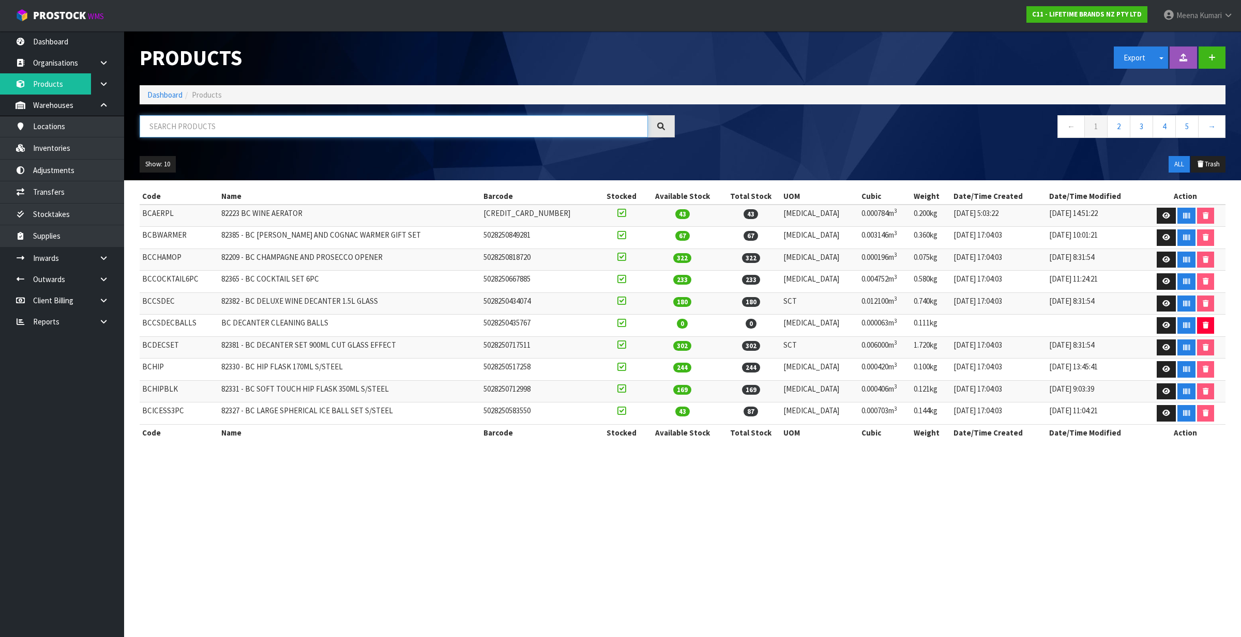
click at [212, 129] on input "text" at bounding box center [394, 126] width 508 height 22
paste input "LCDWJLAT2PC"
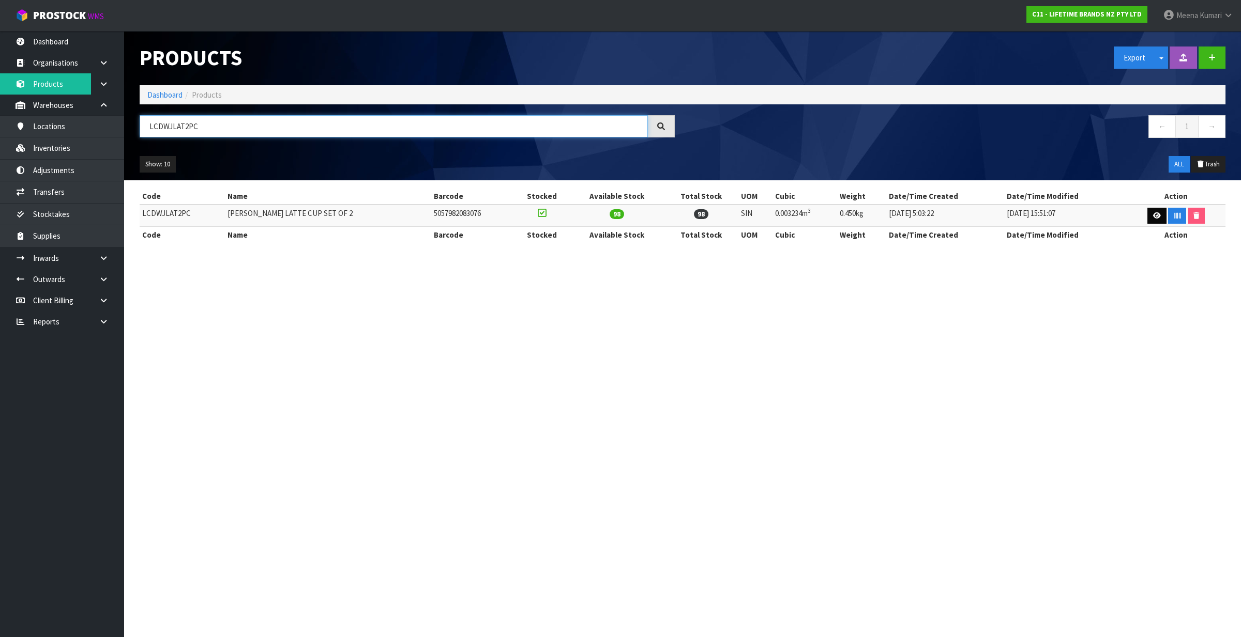
type input "LCDWJLAT2PC"
click at [1147, 215] on link at bounding box center [1156, 216] width 19 height 17
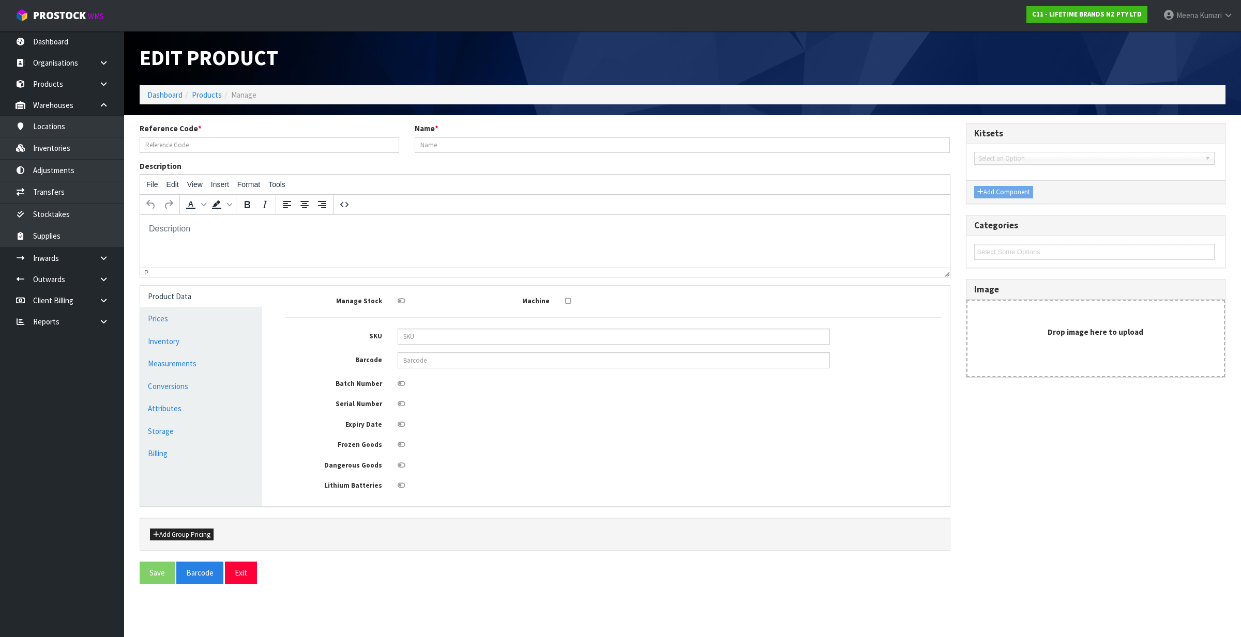
type input "LCDWJLAT2PC"
type input "LC JACK LATTE CUP SET OF 2"
type input "5057982083076"
click at [198, 378] on link "Conversions" at bounding box center [201, 386] width 122 height 21
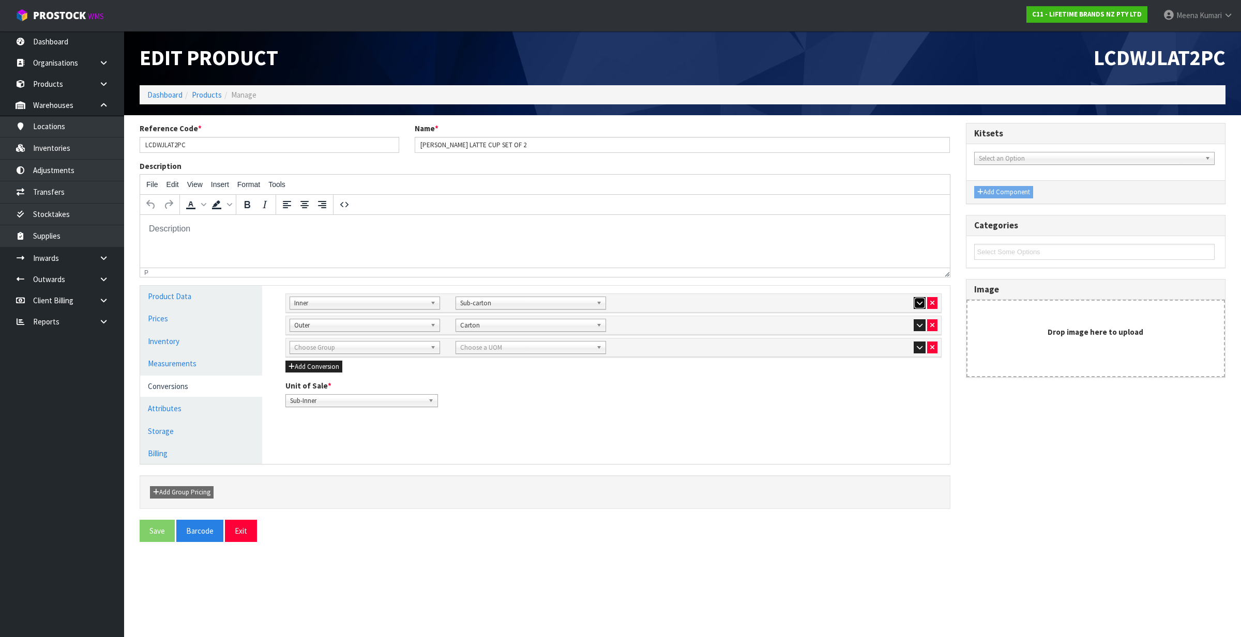
click at [914, 299] on button "button" at bounding box center [920, 303] width 12 height 12
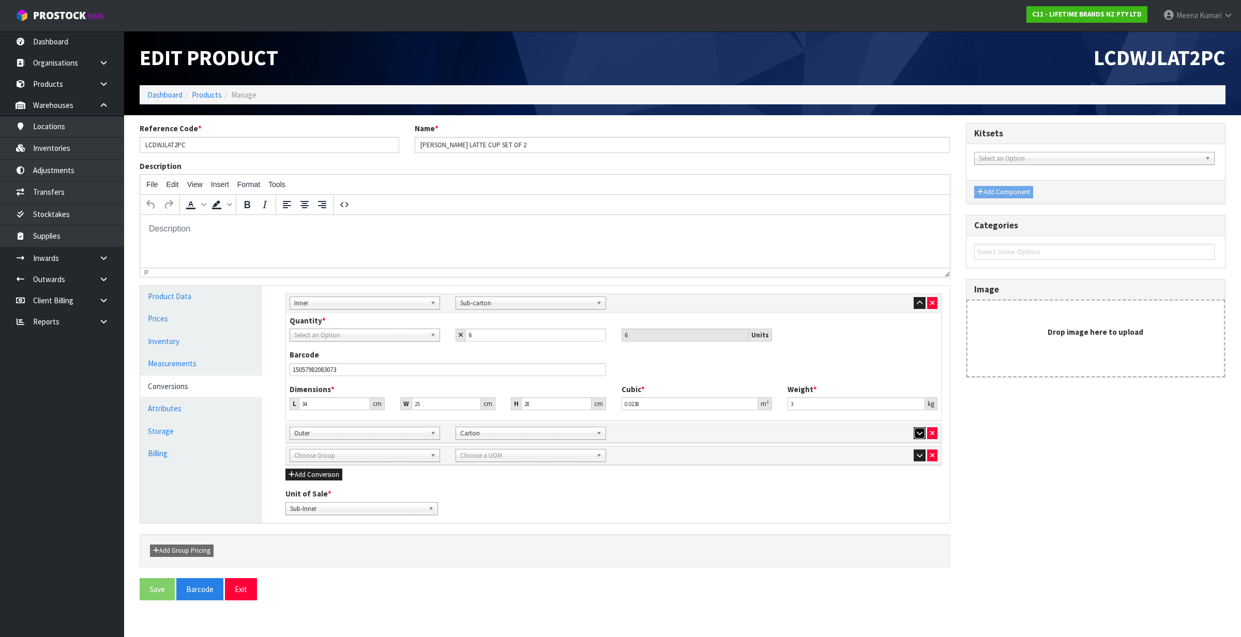
click at [918, 430] on icon "button" at bounding box center [920, 433] width 6 height 7
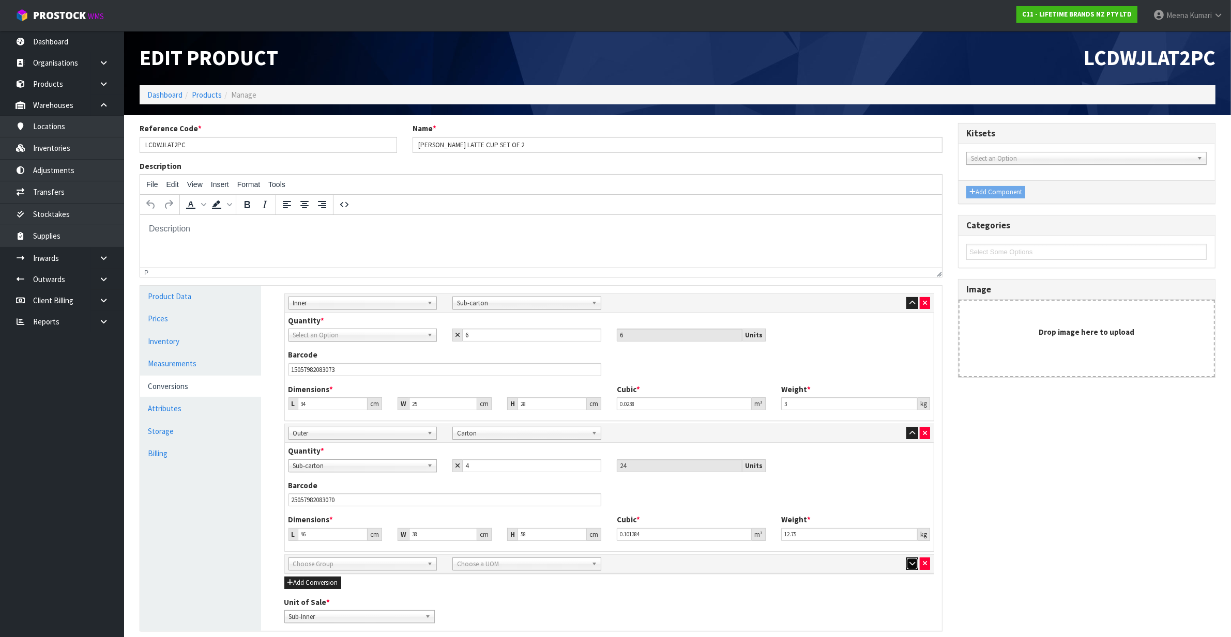
click at [911, 564] on icon "button" at bounding box center [912, 563] width 6 height 7
click at [207, 148] on input "LCDWJLAT2PC" at bounding box center [268, 145] width 257 height 16
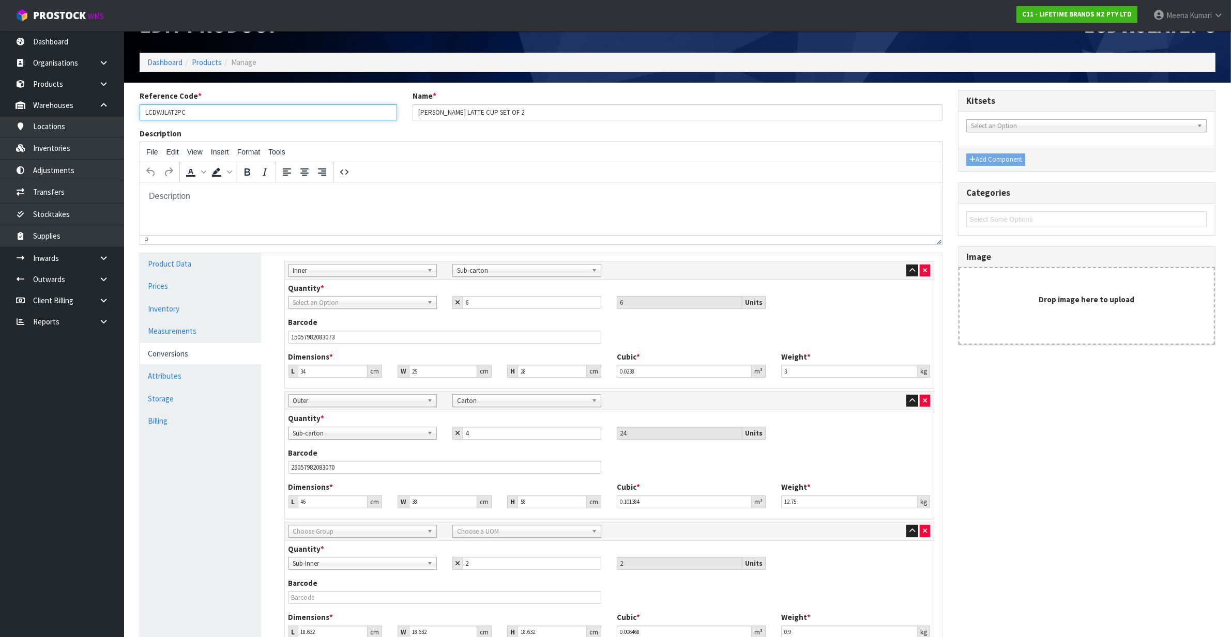
scroll to position [65, 0]
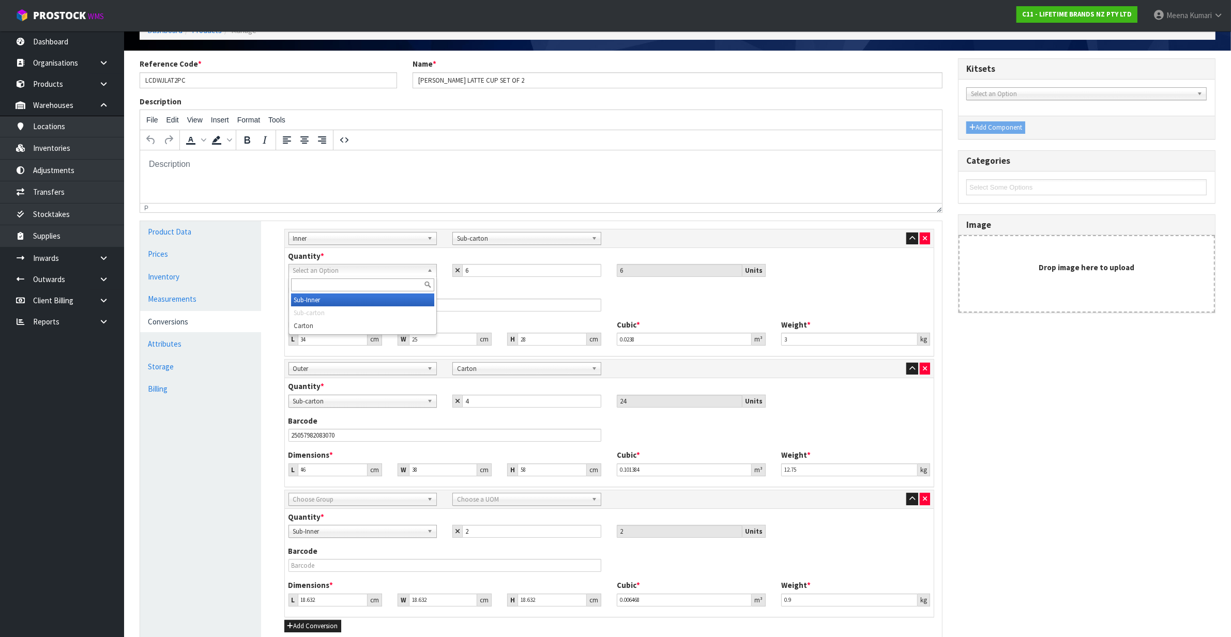
click at [385, 271] on span "Select an Option" at bounding box center [358, 271] width 130 height 12
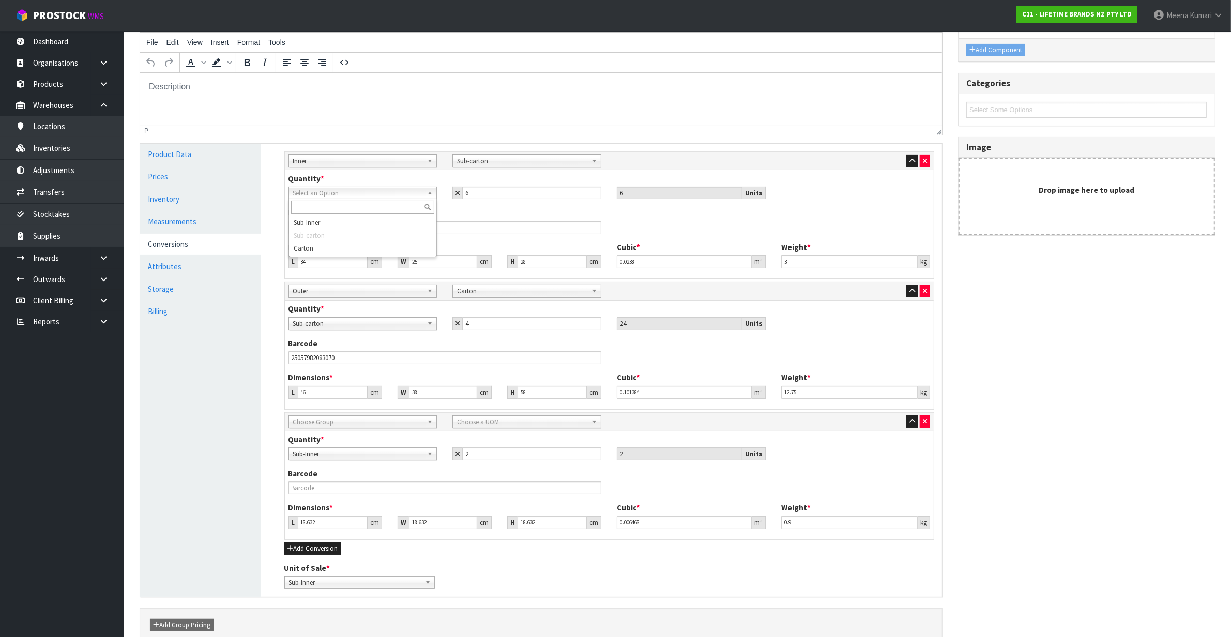
scroll to position [197, 0]
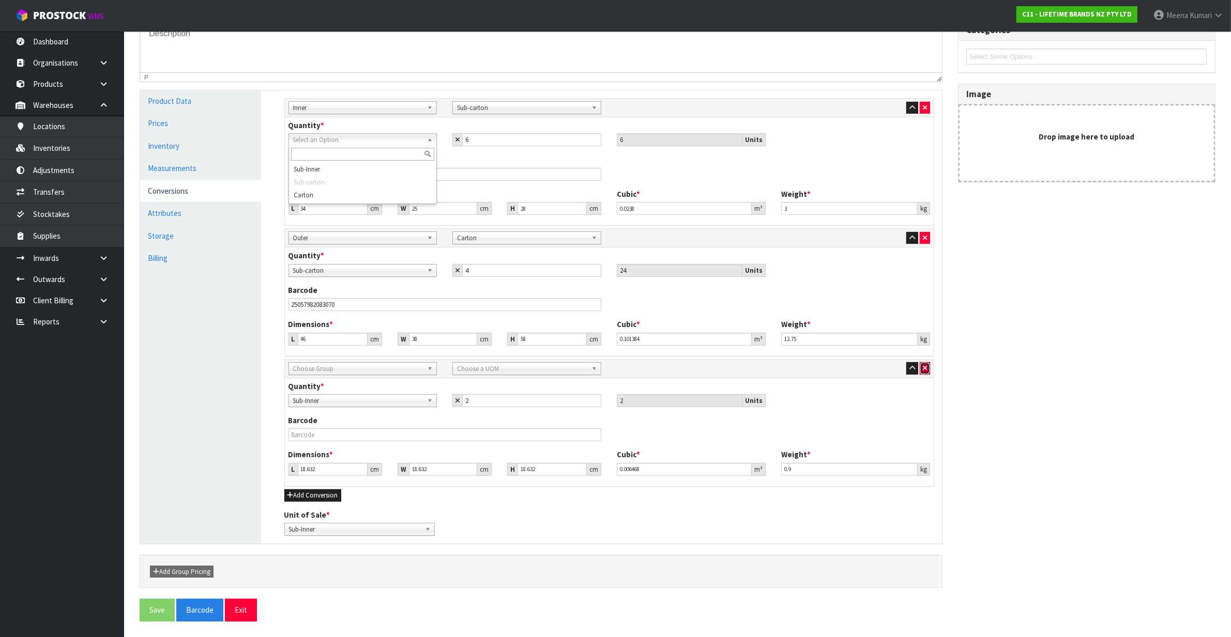
click at [928, 368] on button "button" at bounding box center [925, 368] width 10 height 12
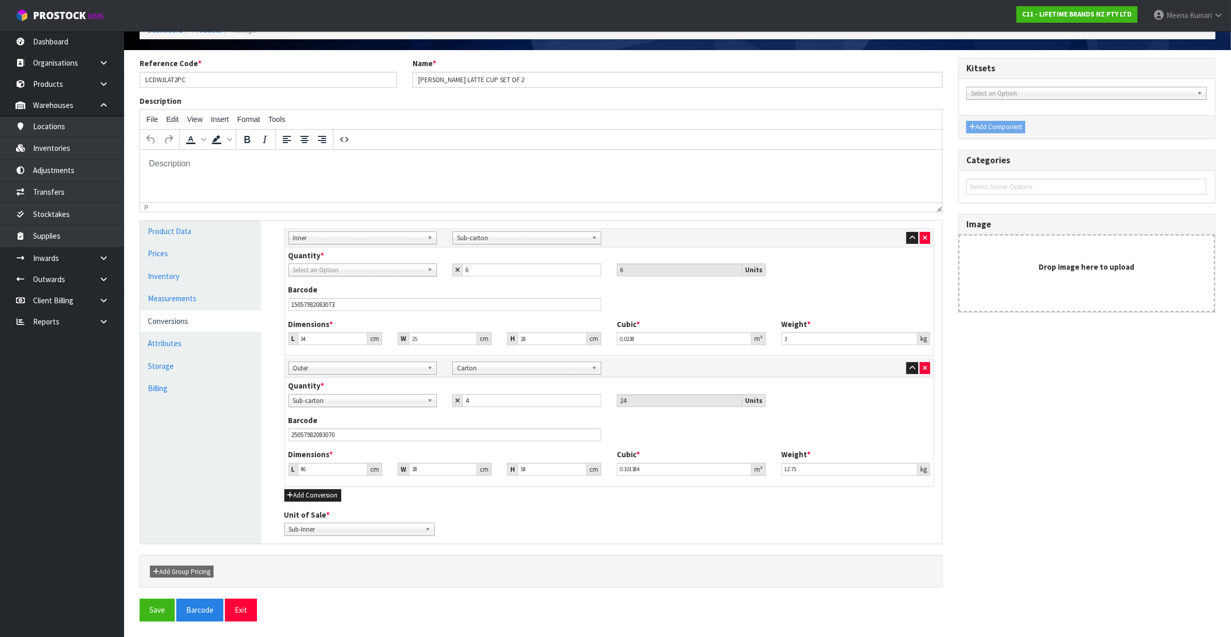
click at [349, 269] on span "Select an Option" at bounding box center [358, 270] width 130 height 12
click at [216, 295] on link "Measurements" at bounding box center [200, 298] width 121 height 21
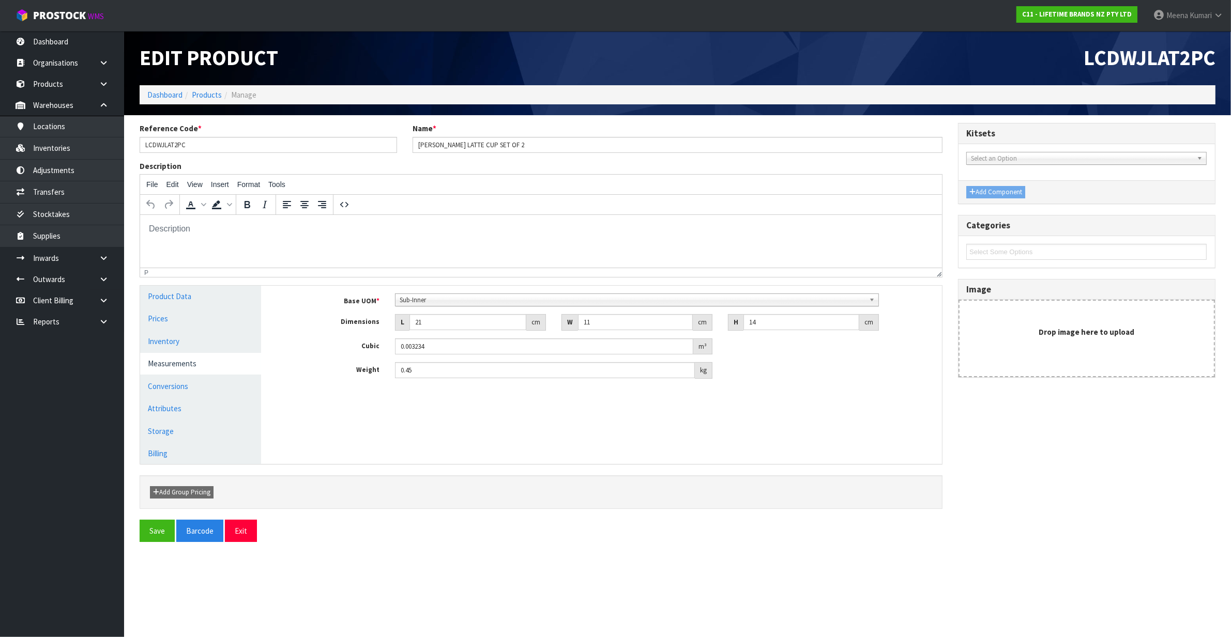
scroll to position [0, 0]
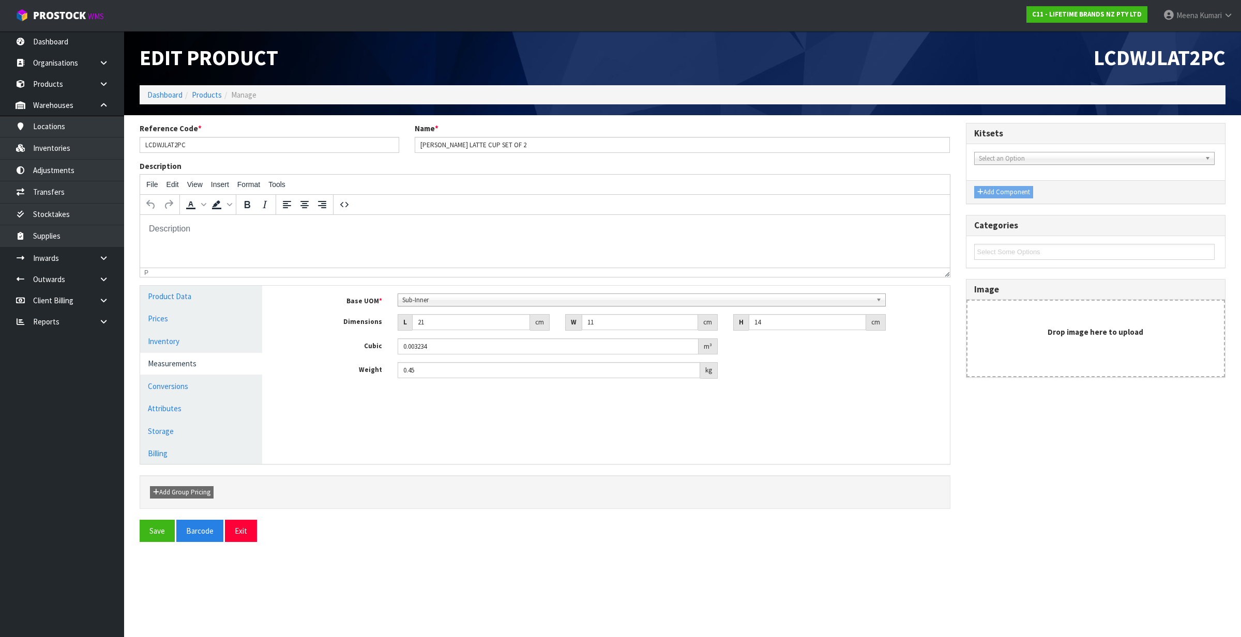
click at [210, 375] on ul "Product Data Prices Inventory Measurements Conversions Attributes Storage Billi…" at bounding box center [201, 375] width 122 height 178
click at [203, 380] on link "Conversions" at bounding box center [201, 386] width 122 height 21
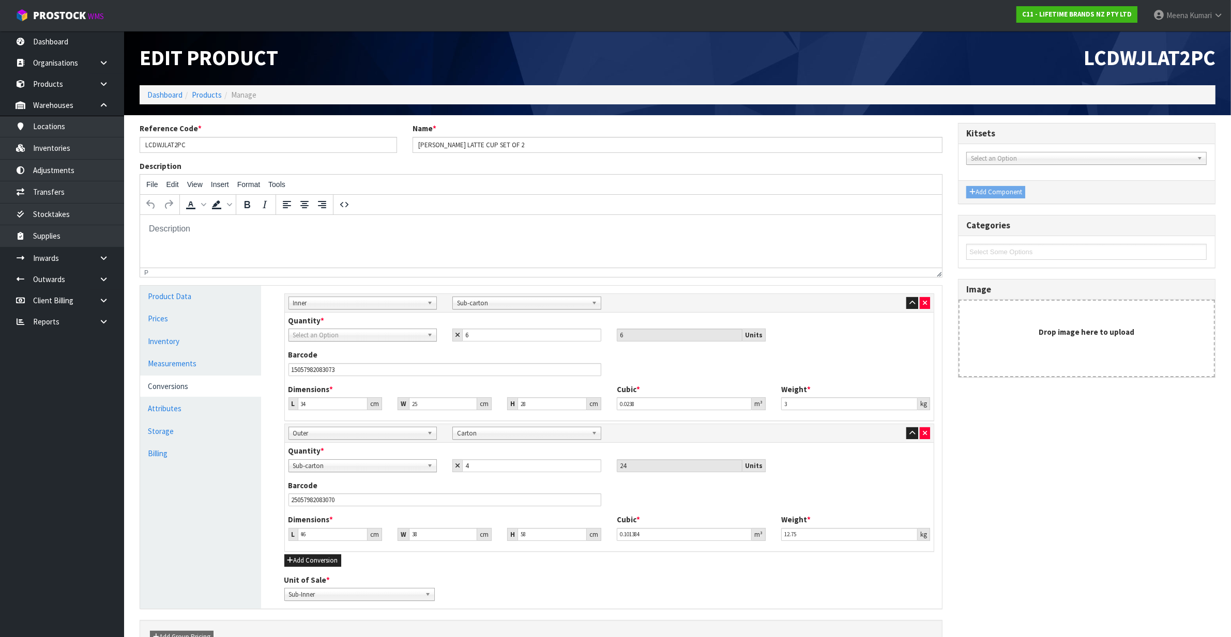
click at [386, 337] on span "Select an Option" at bounding box center [358, 335] width 130 height 12
click at [373, 368] on li "Sub-Inner" at bounding box center [363, 364] width 144 height 13
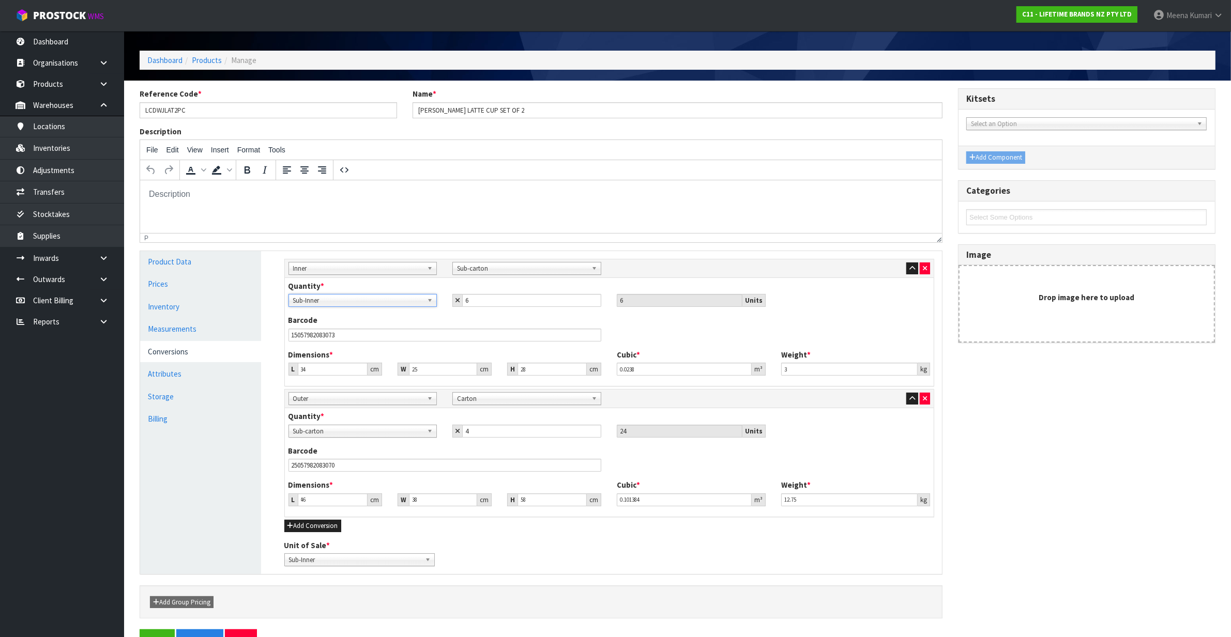
scroll to position [66, 0]
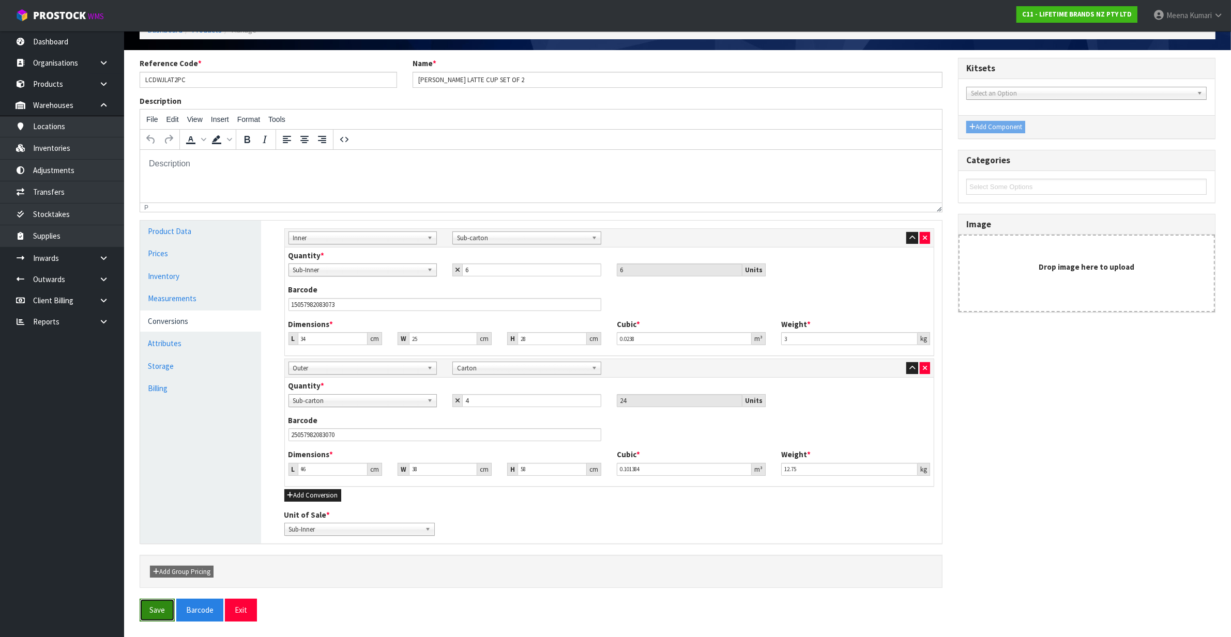
click at [144, 611] on button "Save" at bounding box center [157, 610] width 35 height 22
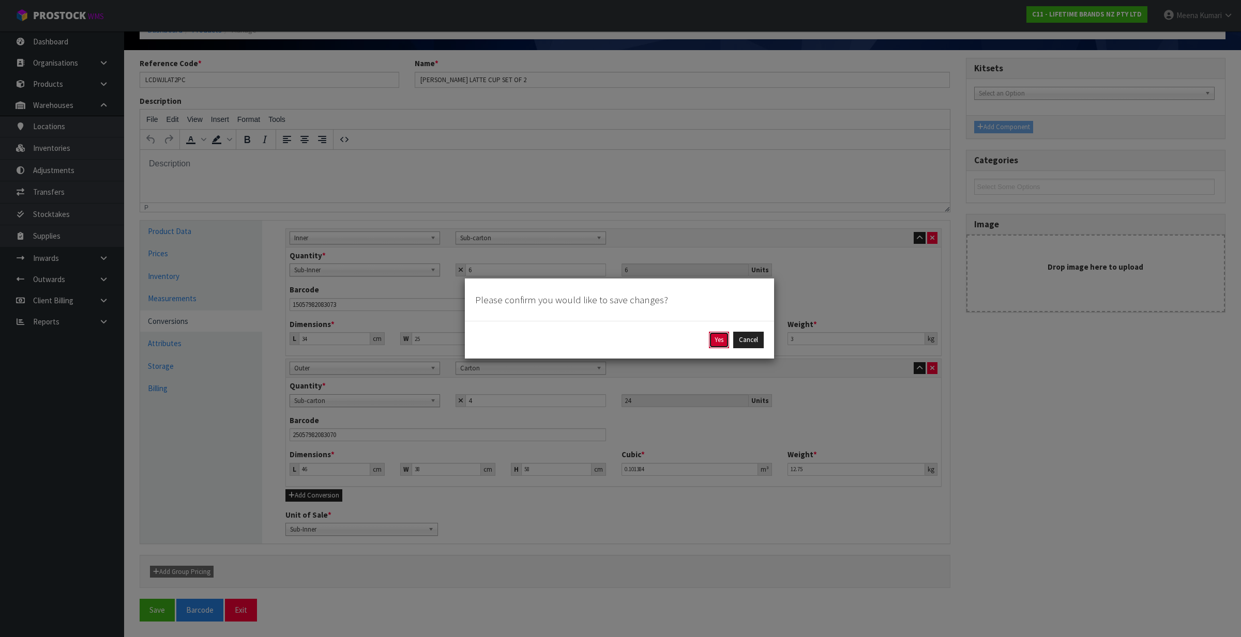
click at [717, 339] on button "Yes" at bounding box center [719, 340] width 20 height 17
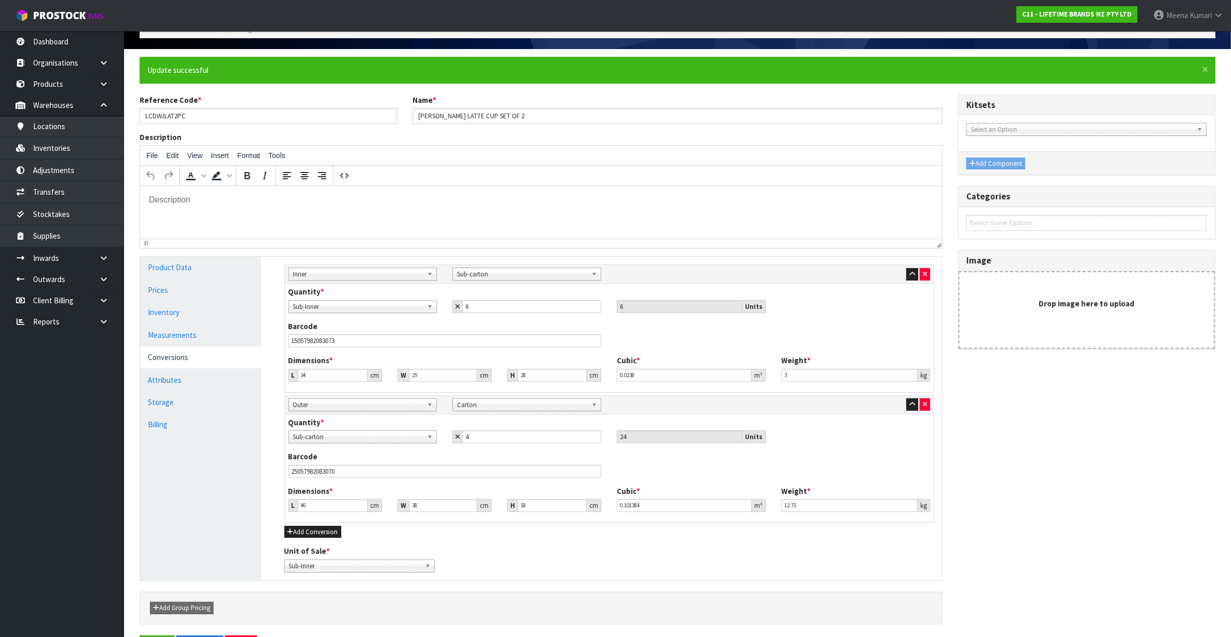
scroll to position [0, 0]
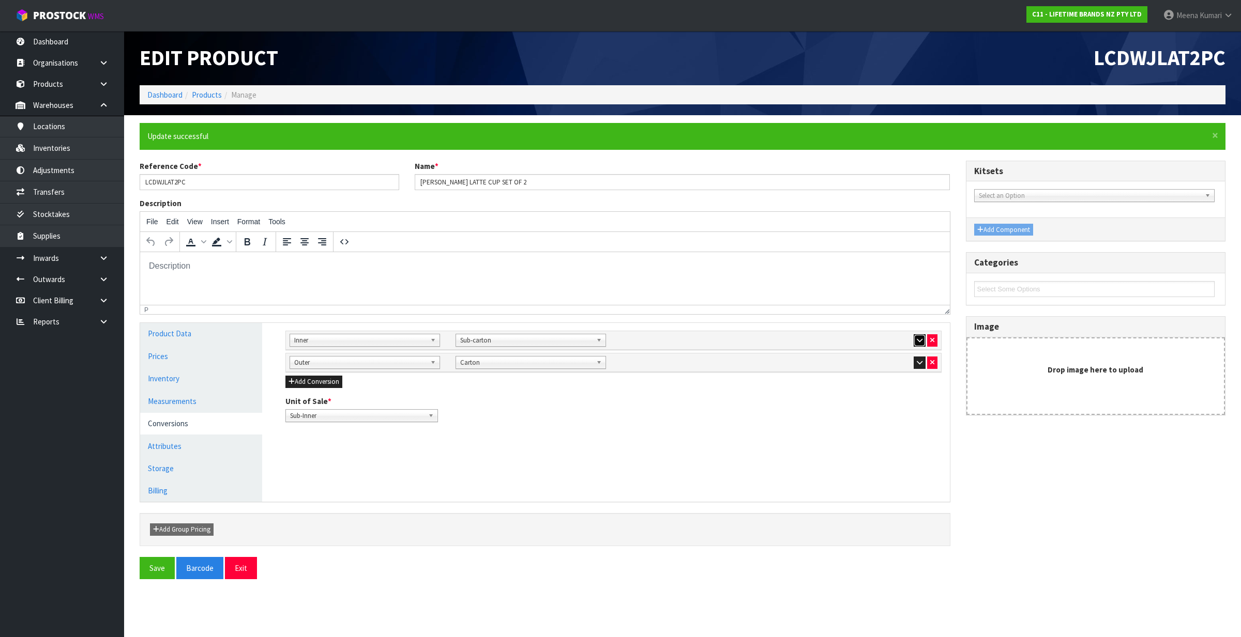
click at [919, 344] on button "button" at bounding box center [920, 341] width 12 height 12
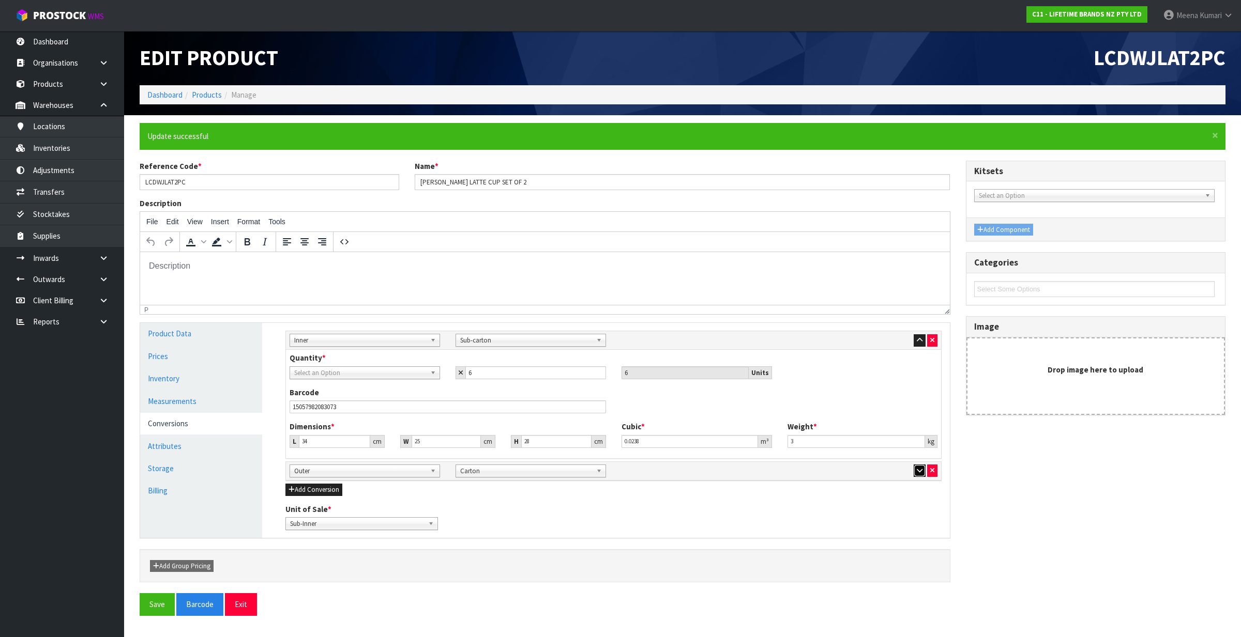
click at [917, 472] on icon "button" at bounding box center [920, 470] width 6 height 7
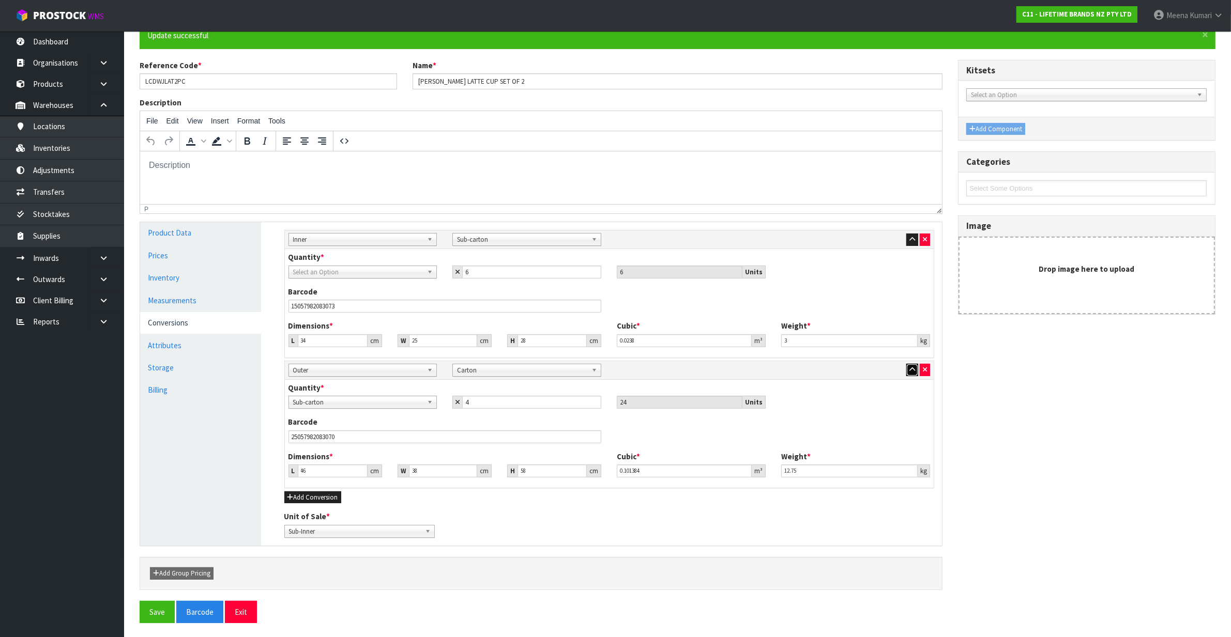
scroll to position [104, 0]
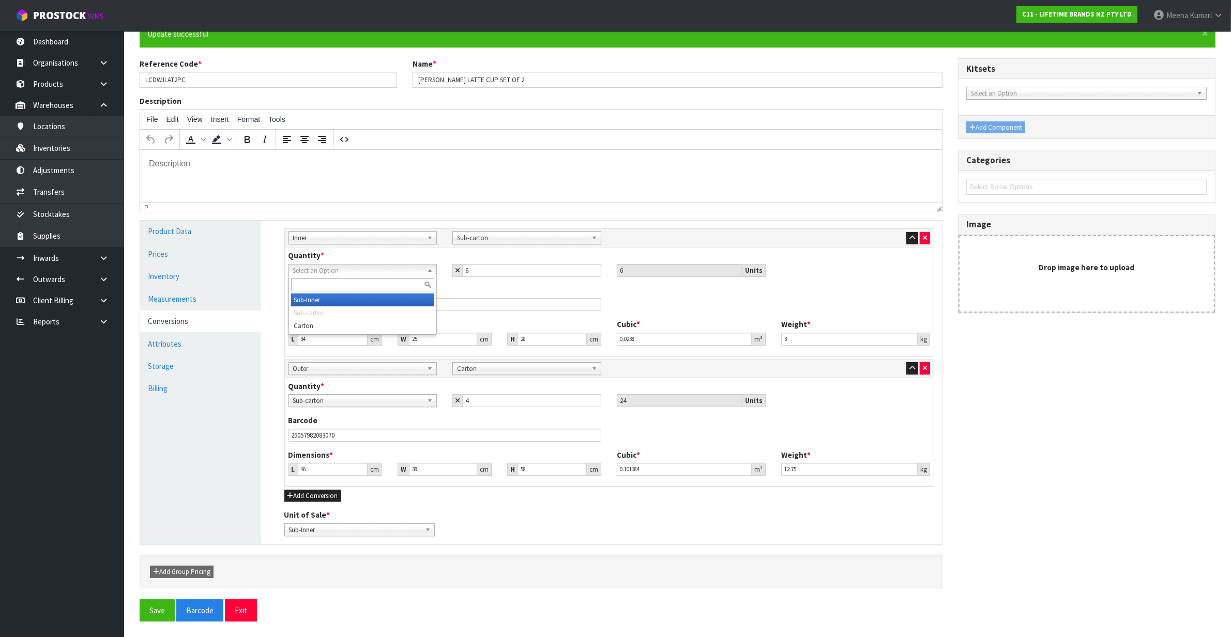
click at [399, 270] on span "Select an Option" at bounding box center [358, 271] width 130 height 12
click at [372, 303] on li "Sub-Inner" at bounding box center [363, 300] width 144 height 13
click at [164, 609] on button "Save" at bounding box center [157, 611] width 35 height 22
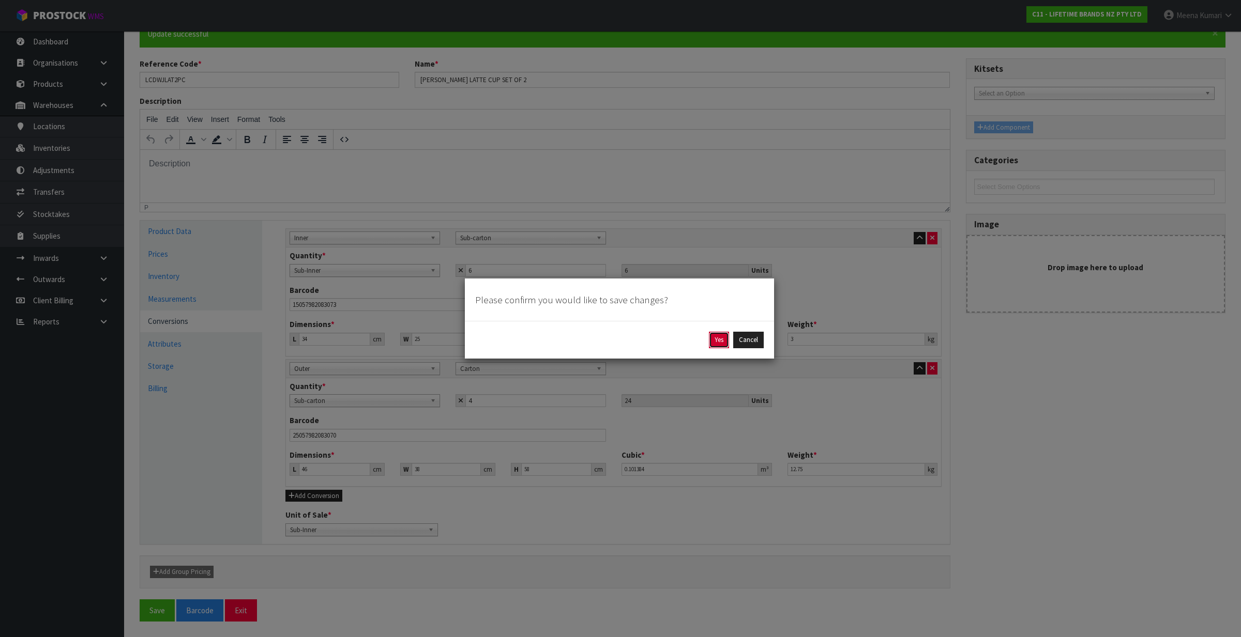
click at [717, 339] on button "Yes" at bounding box center [719, 340] width 20 height 17
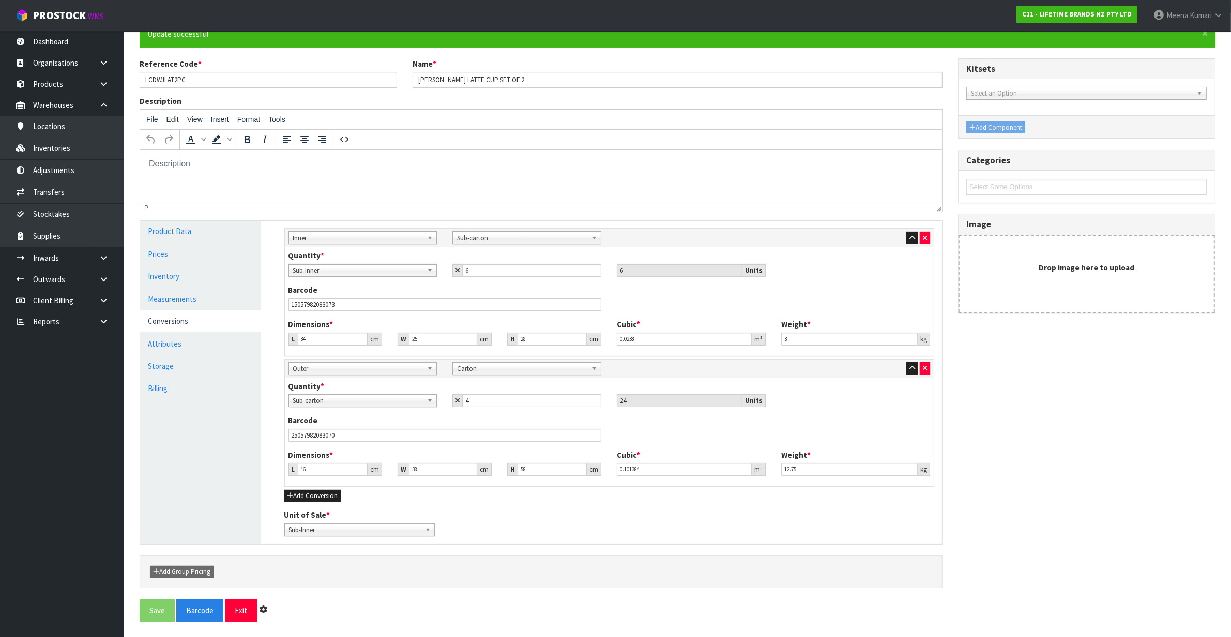
scroll to position [0, 0]
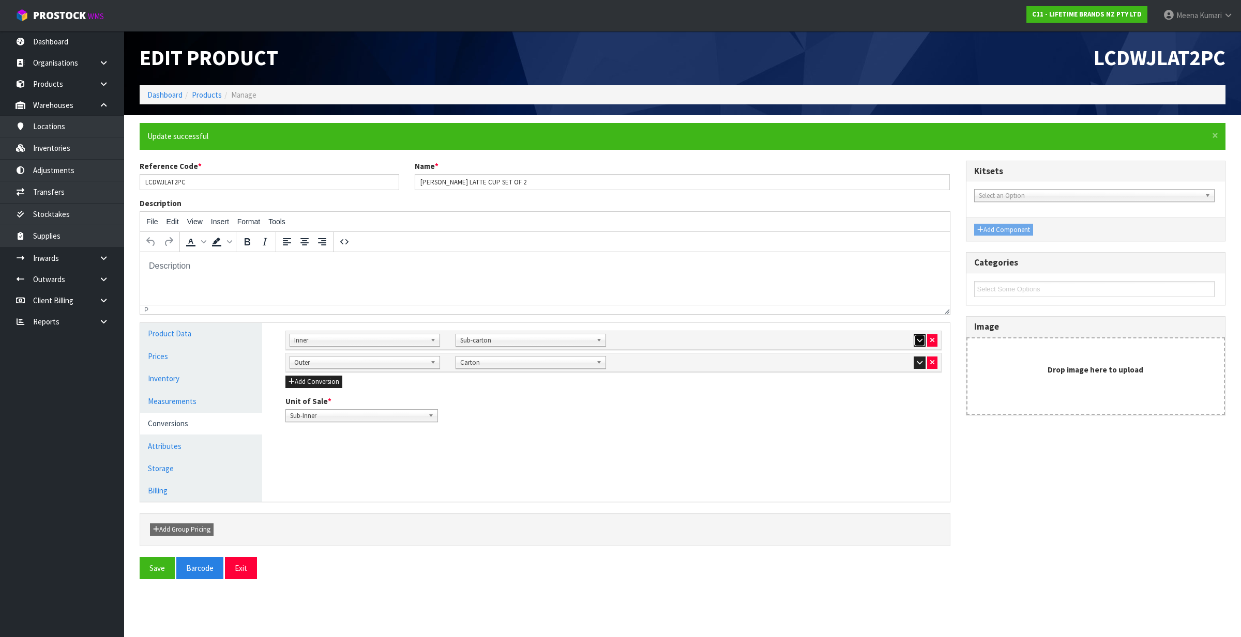
click at [917, 339] on icon "button" at bounding box center [920, 340] width 6 height 7
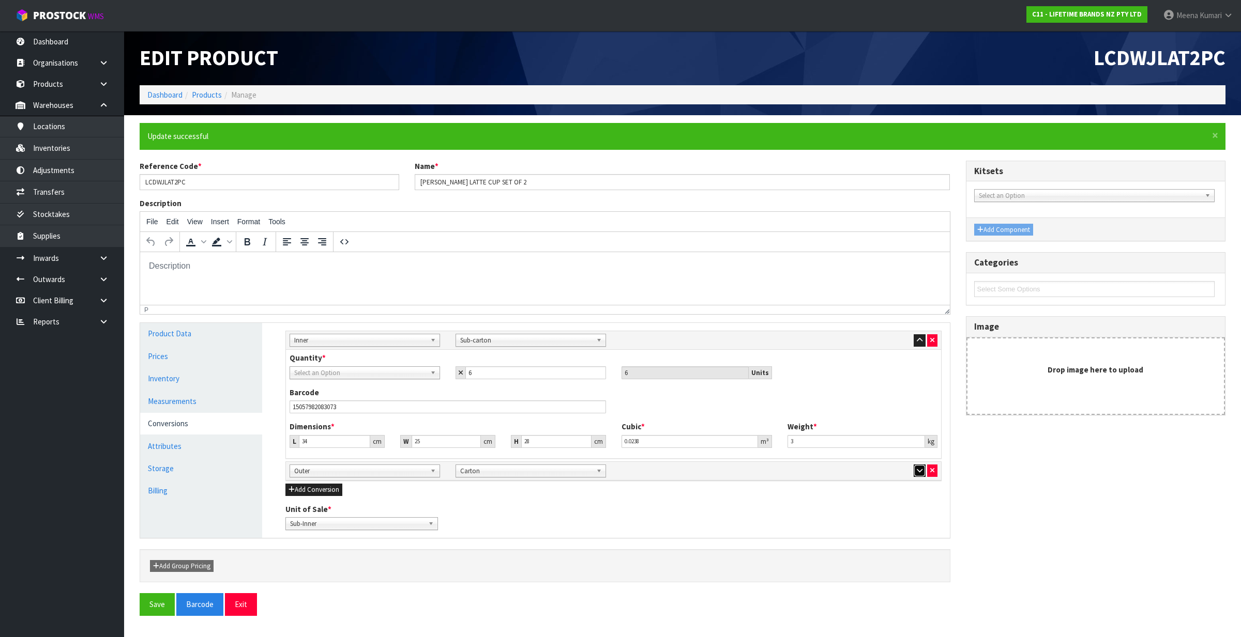
click at [917, 470] on icon "button" at bounding box center [920, 470] width 6 height 7
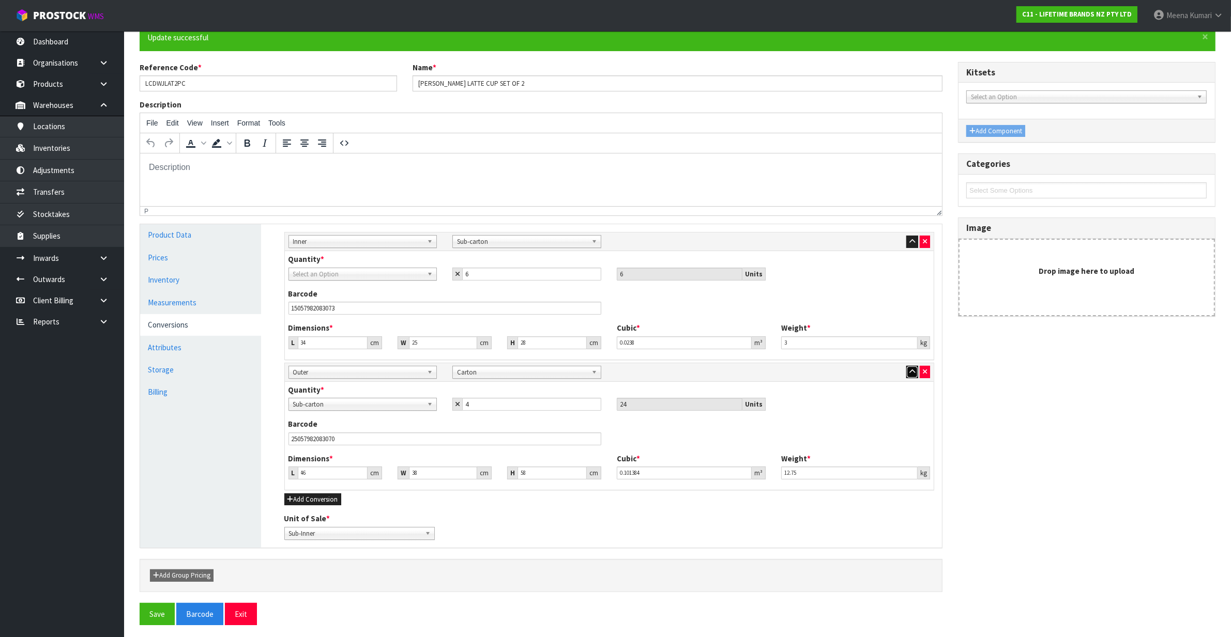
scroll to position [104, 0]
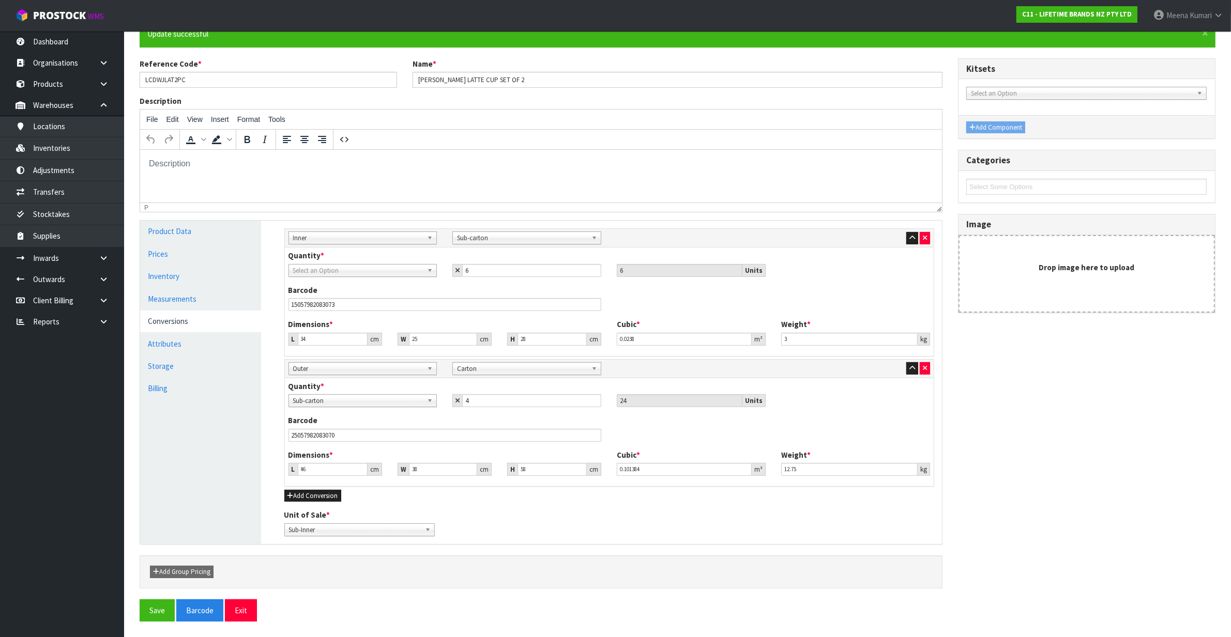
click at [350, 268] on span "Select an Option" at bounding box center [358, 271] width 130 height 12
click at [320, 296] on li "Sub-Inner" at bounding box center [363, 300] width 144 height 13
click at [150, 608] on button "Save" at bounding box center [157, 611] width 35 height 22
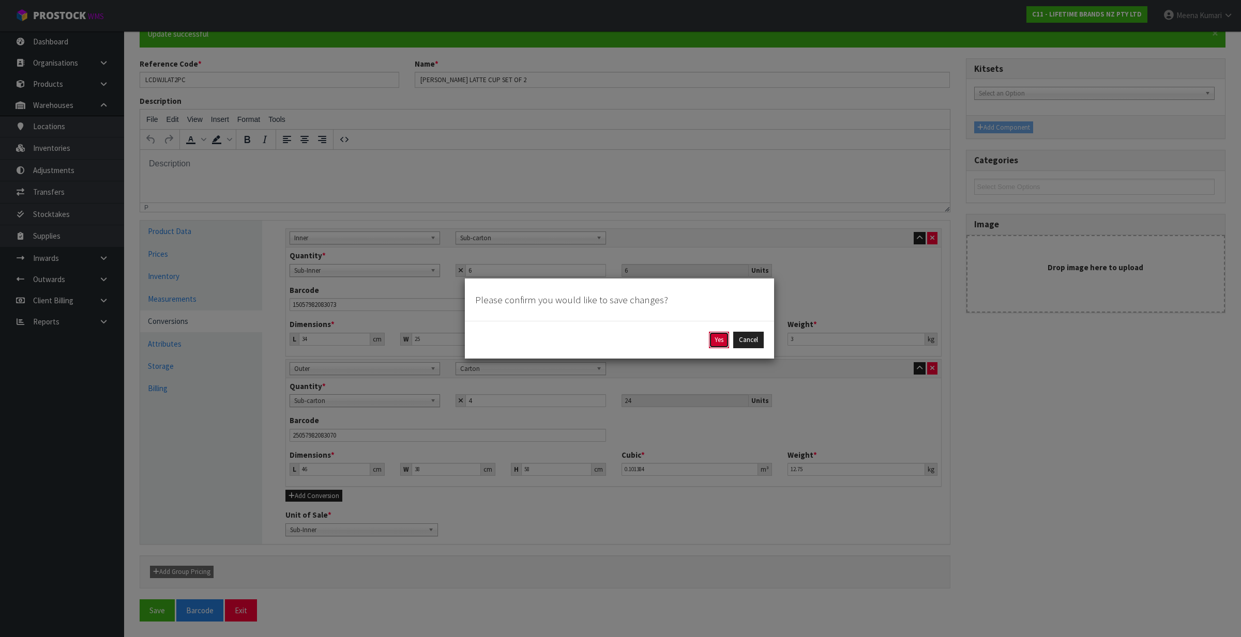
click at [717, 344] on button "Yes" at bounding box center [719, 340] width 20 height 17
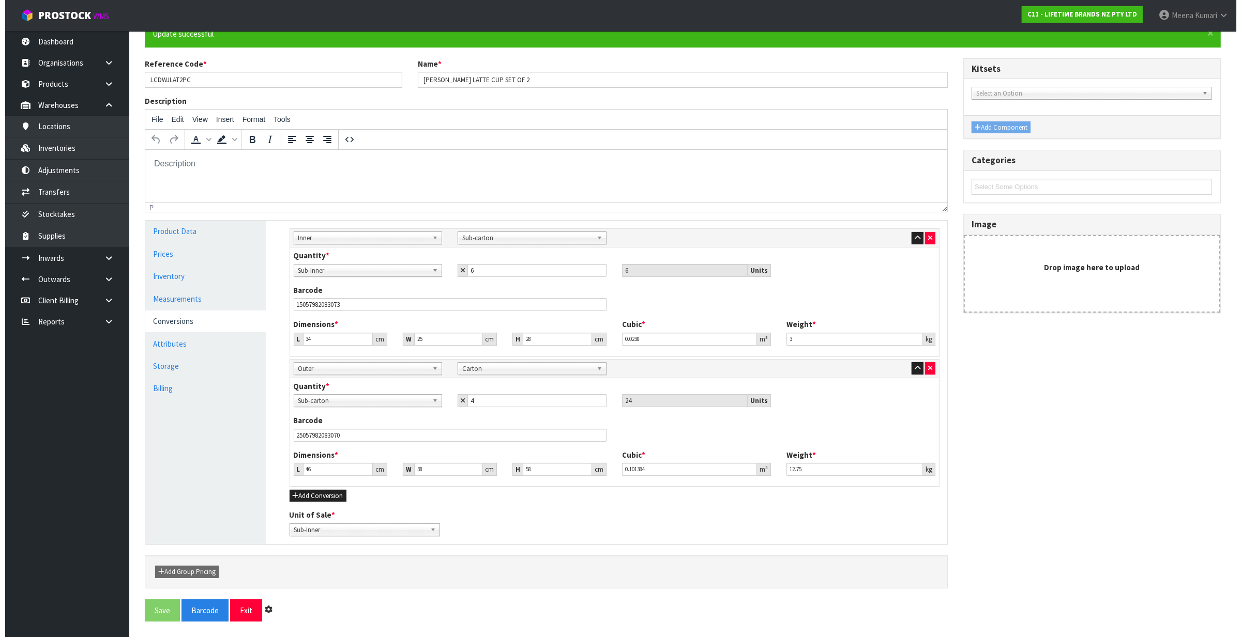
scroll to position [0, 0]
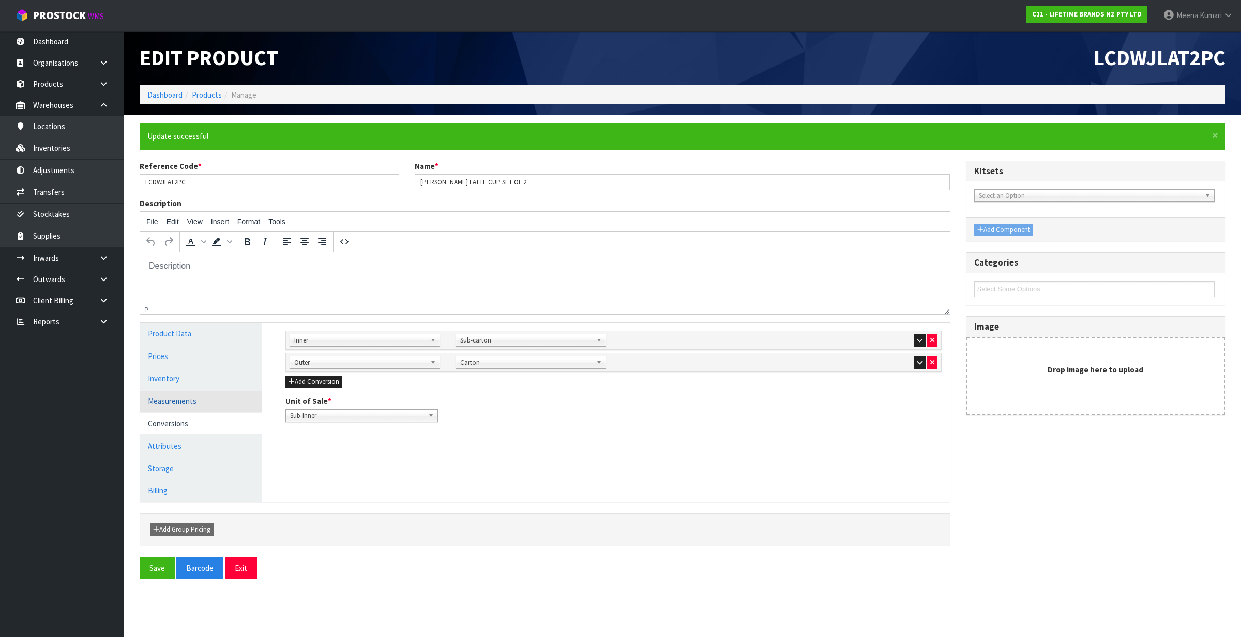
click at [194, 399] on link "Measurements" at bounding box center [201, 401] width 122 height 21
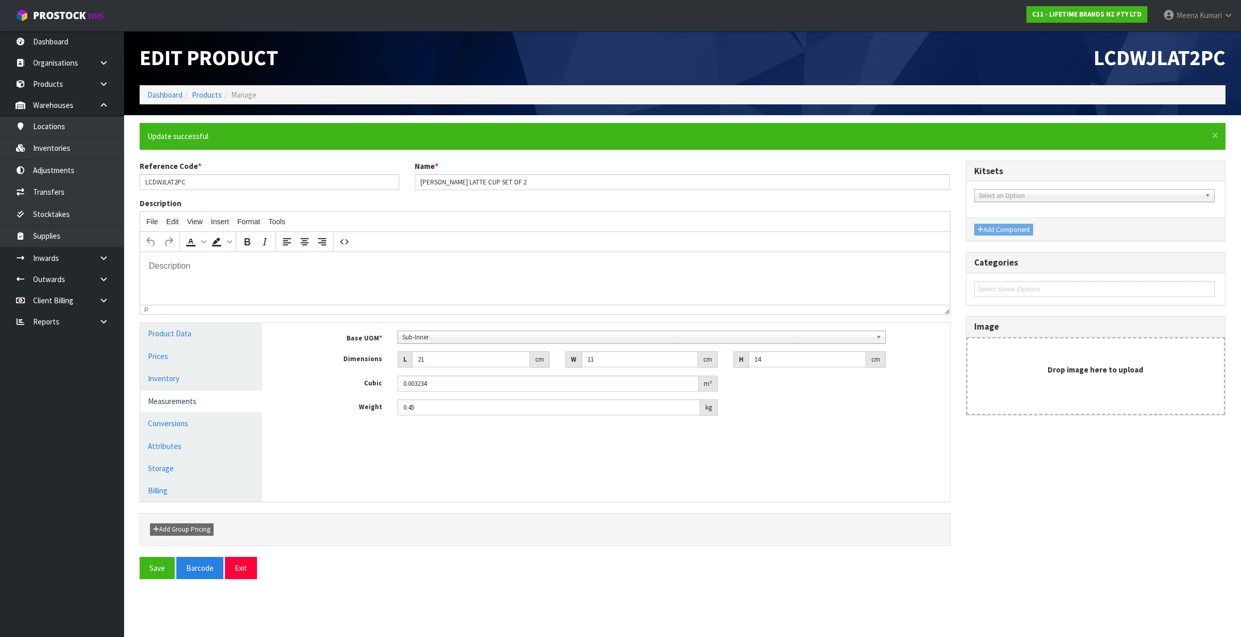
click at [472, 340] on span "Sub-Inner" at bounding box center [637, 337] width 470 height 12
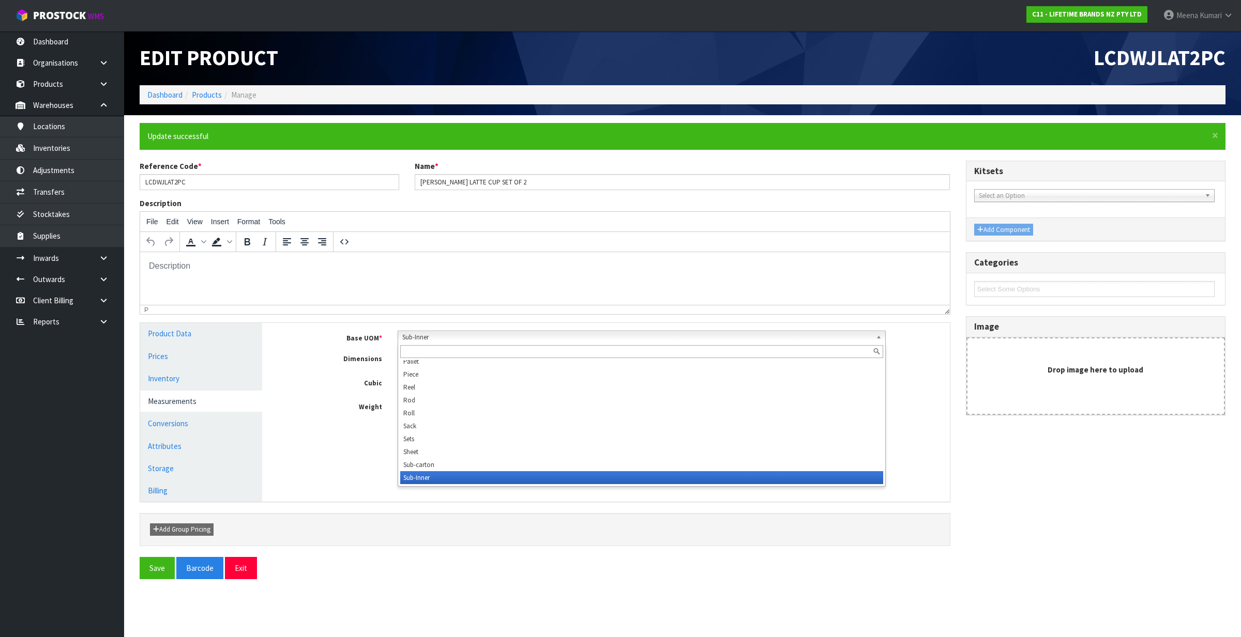
scroll to position [297, 0]
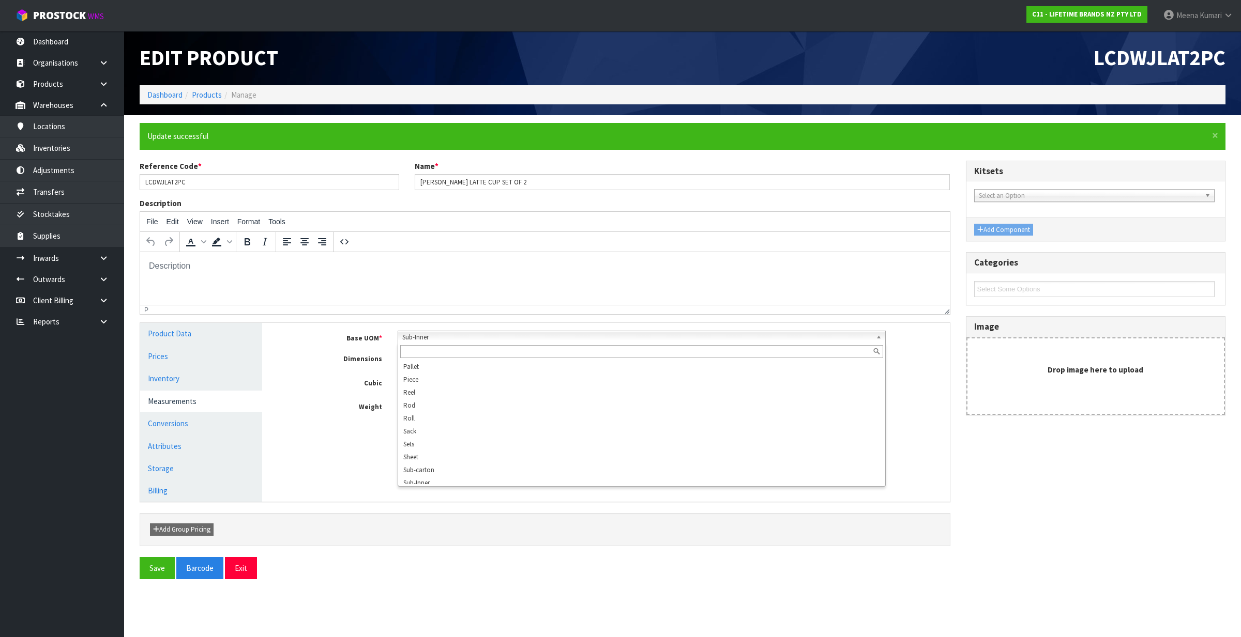
click at [447, 357] on input "text" at bounding box center [641, 351] width 483 height 13
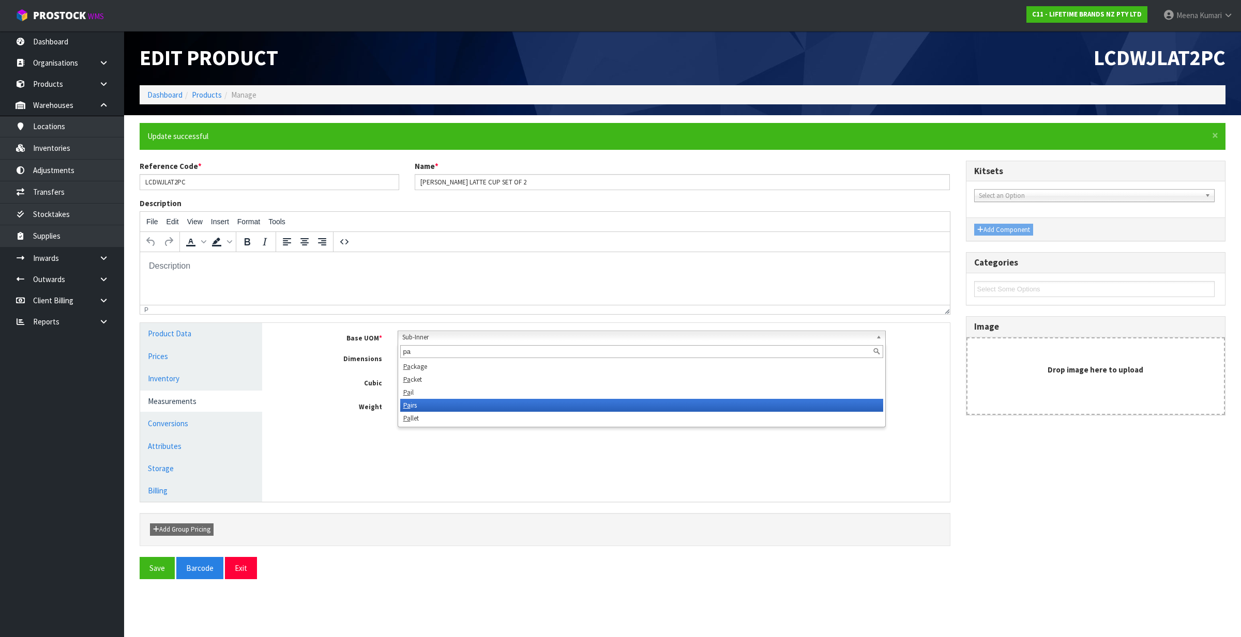
type input "pa"
click at [446, 404] on li "Pa irs" at bounding box center [641, 405] width 483 height 13
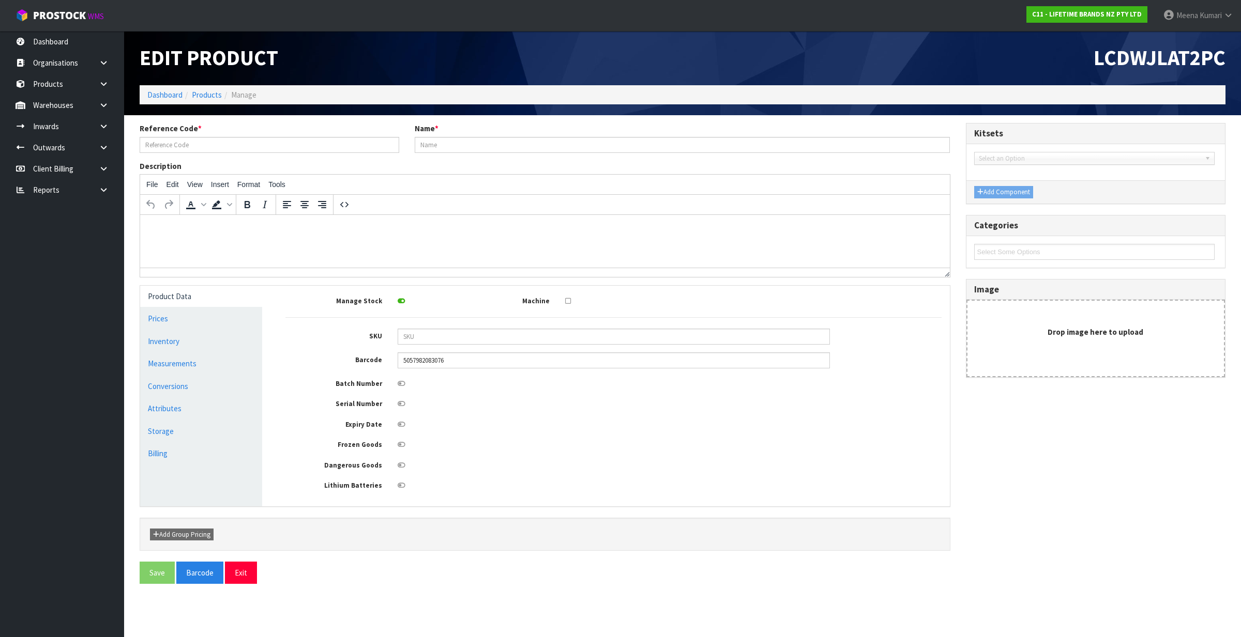
type input "LCDWJLAT2PC"
type input "[PERSON_NAME] LATTE CUP SET OF 2"
click at [175, 96] on link "Dashboard" at bounding box center [164, 95] width 35 height 10
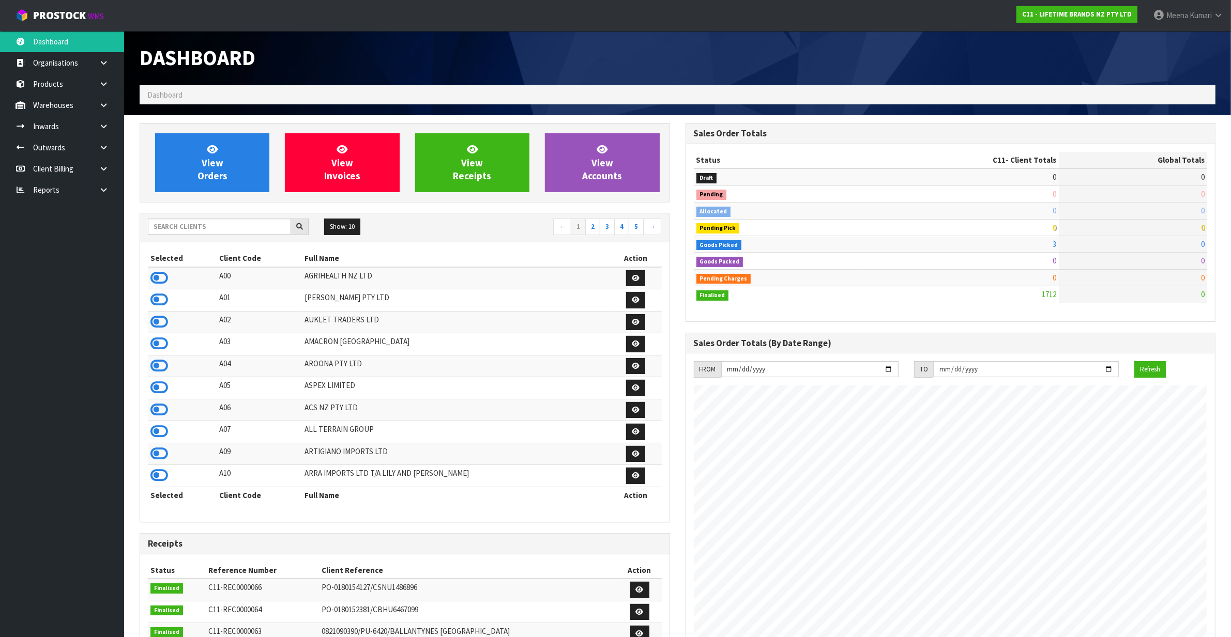
scroll to position [786, 545]
click at [275, 232] on input "text" at bounding box center [219, 227] width 143 height 16
type input "P"
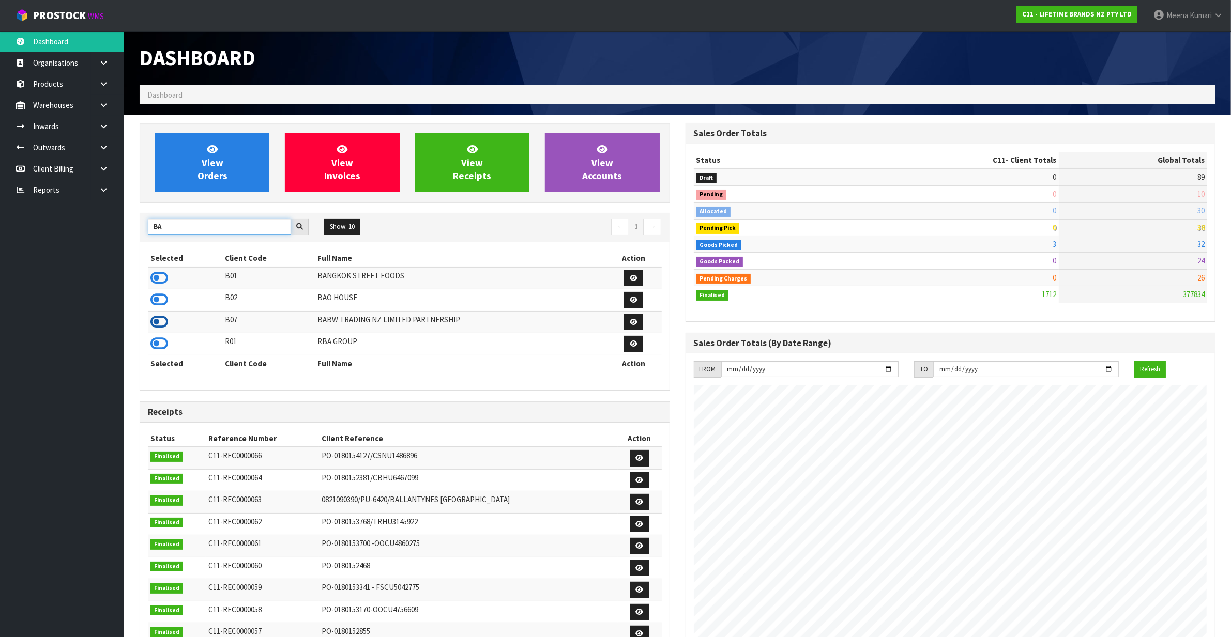
type input "BA"
click at [162, 323] on icon at bounding box center [159, 322] width 18 height 16
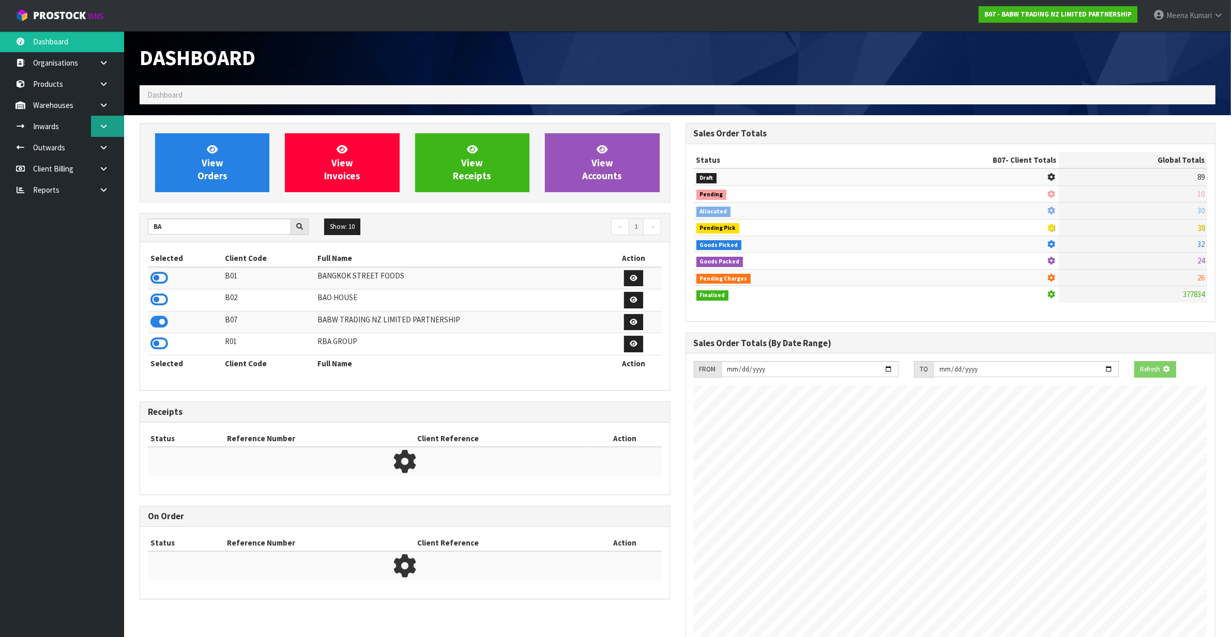
click at [102, 128] on icon at bounding box center [104, 127] width 10 height 8
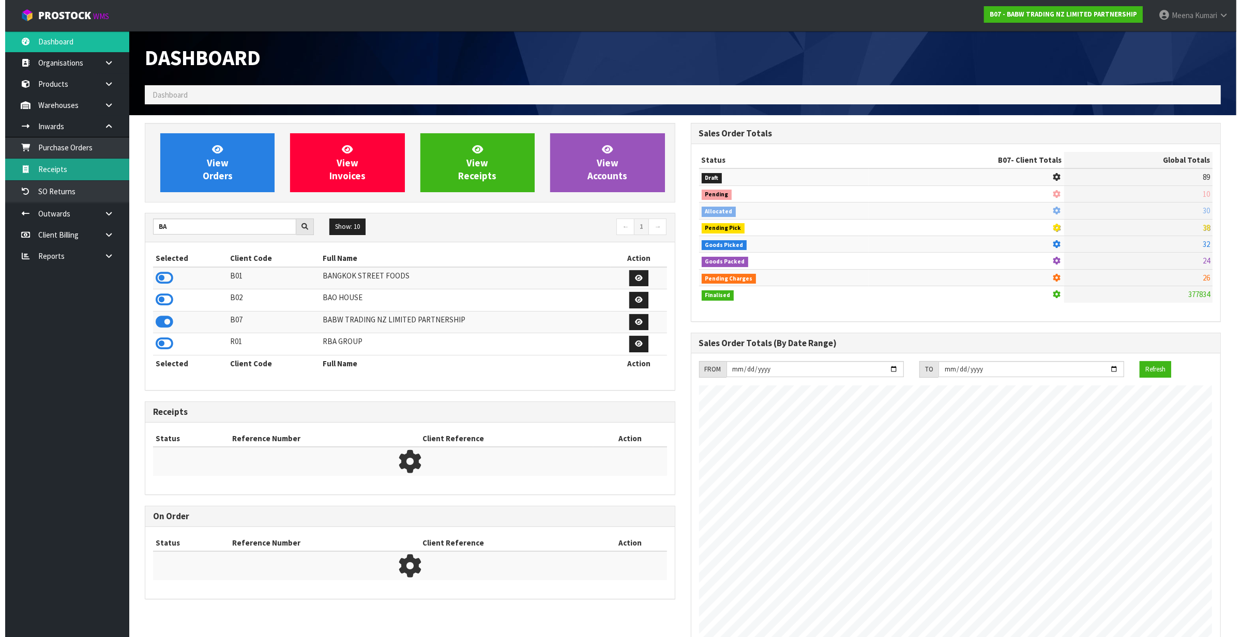
scroll to position [786, 545]
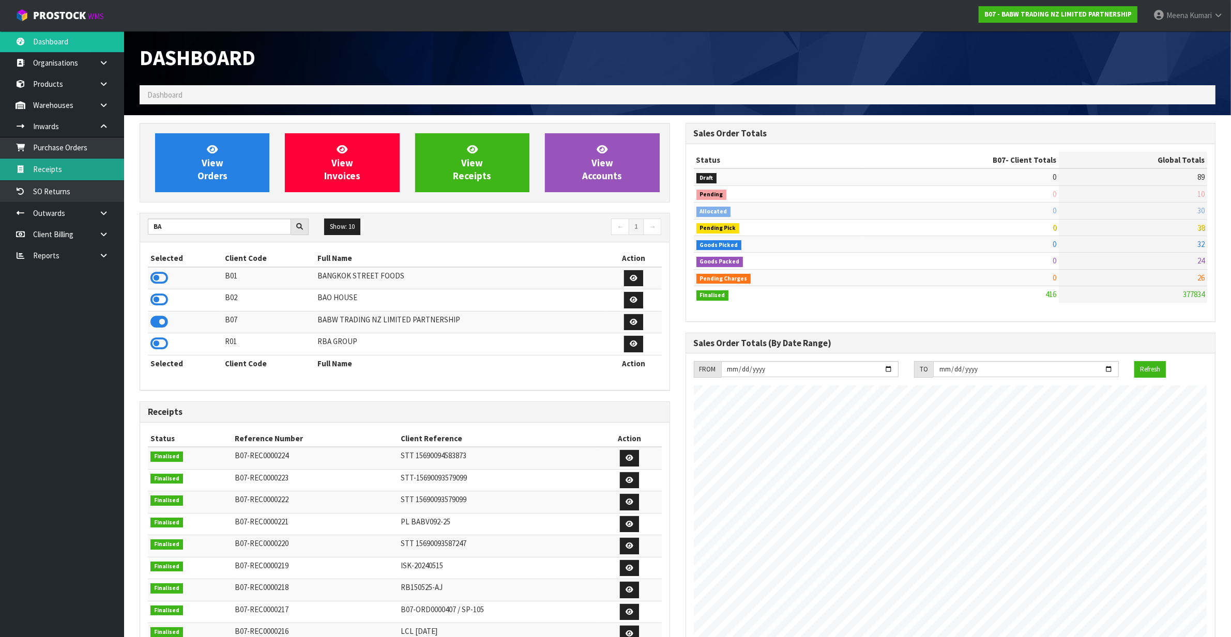
click at [96, 173] on link "Receipts" at bounding box center [62, 169] width 124 height 21
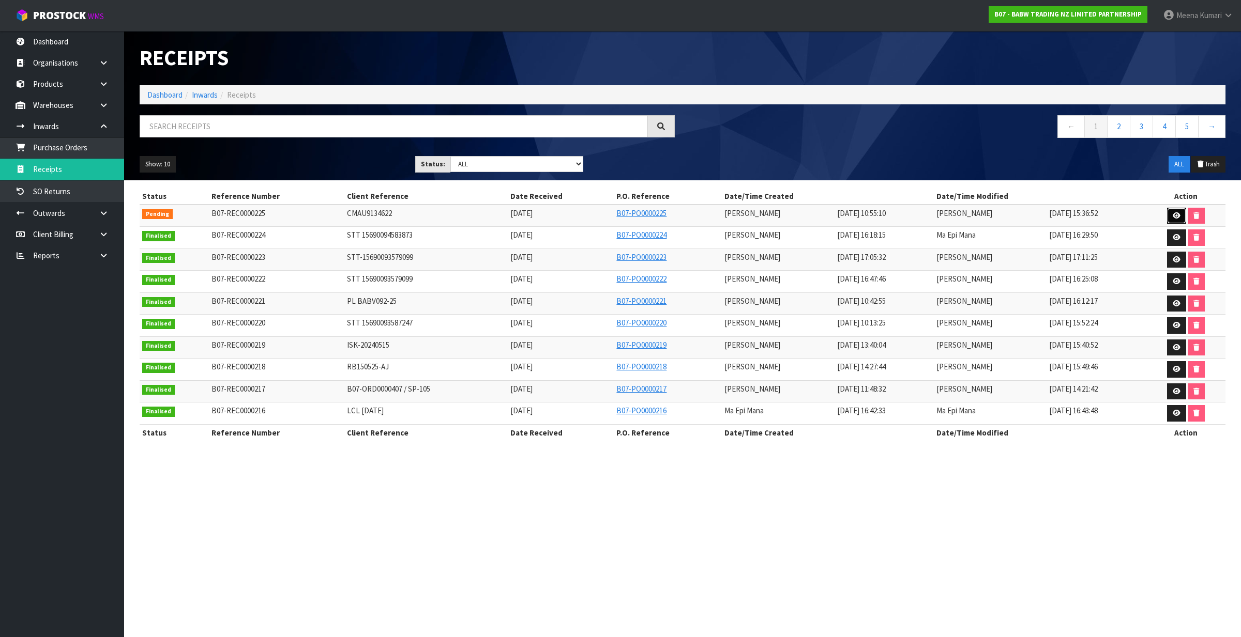
click at [1182, 218] on link at bounding box center [1176, 216] width 19 height 17
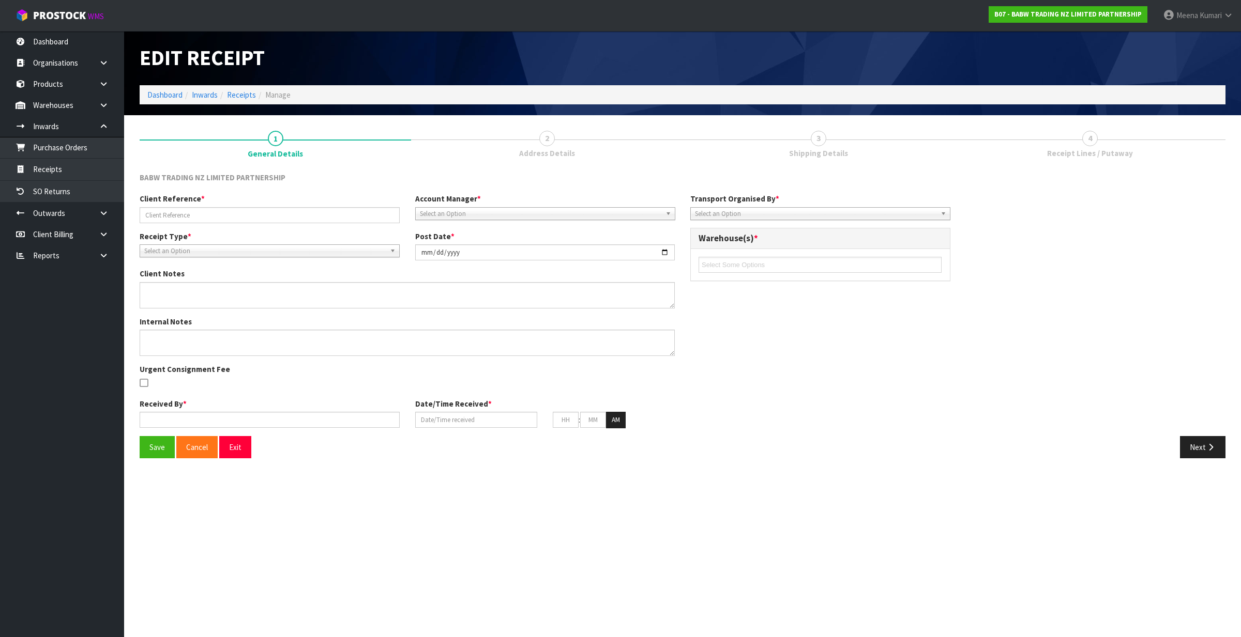
type input "CMAU9134622"
type input "2025-08-21"
type input "James Luff"
type input "20/08/2025"
type input "04"
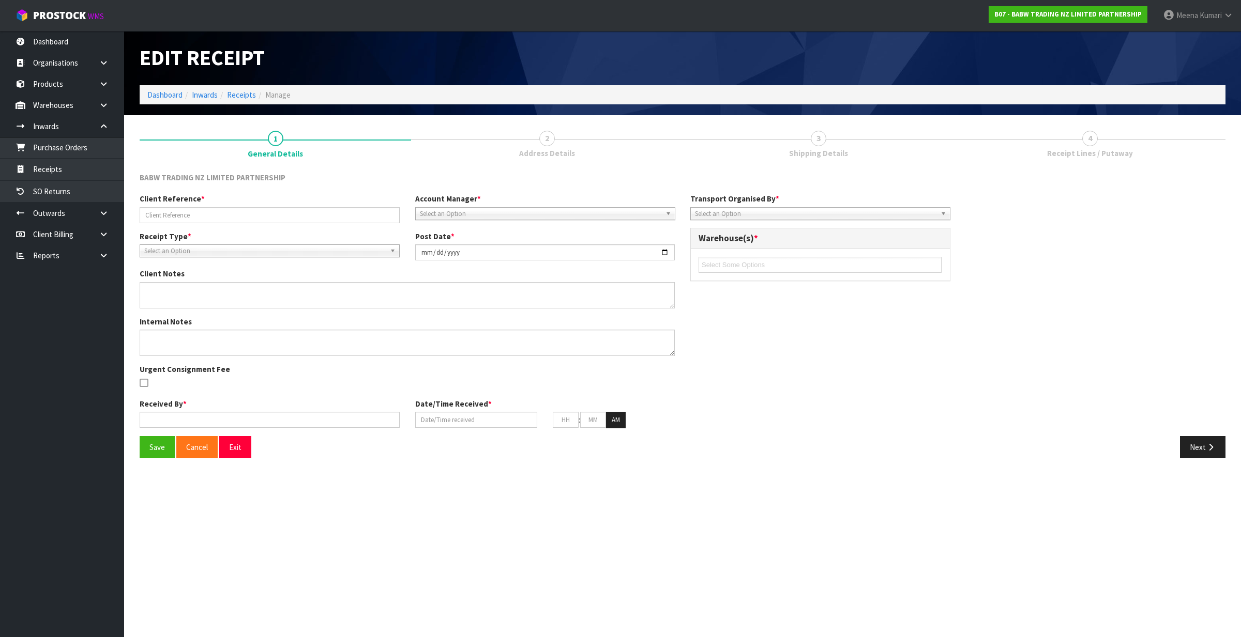
type input "00"
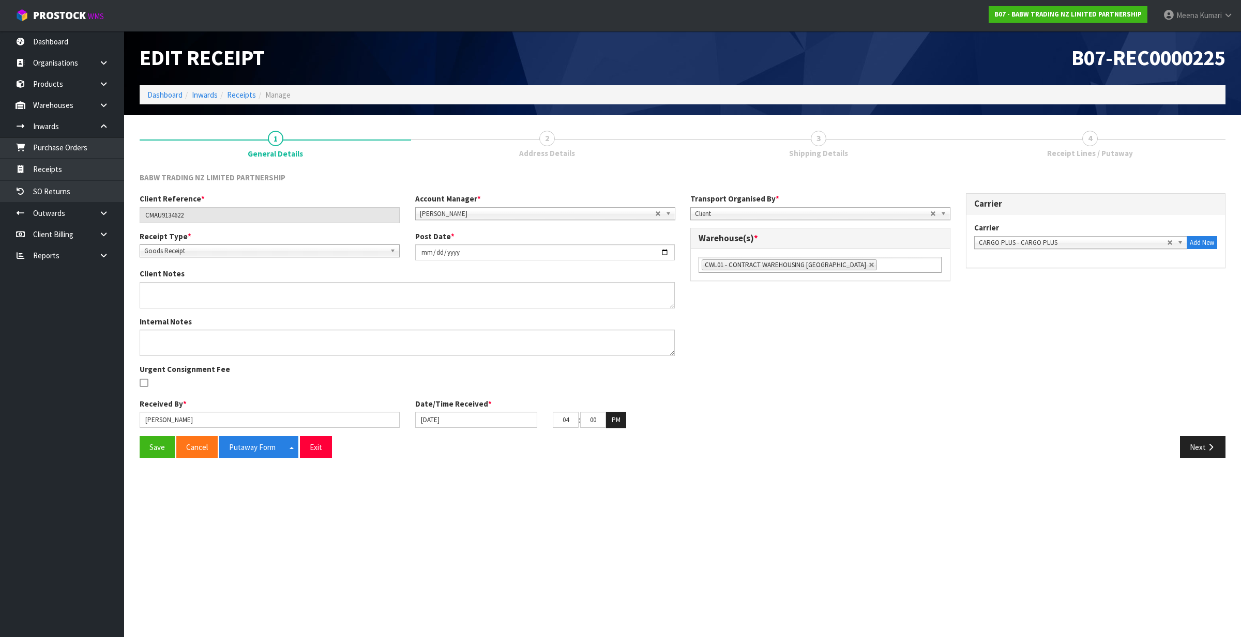
click at [879, 265] on input "text" at bounding box center [885, 265] width 13 height 13
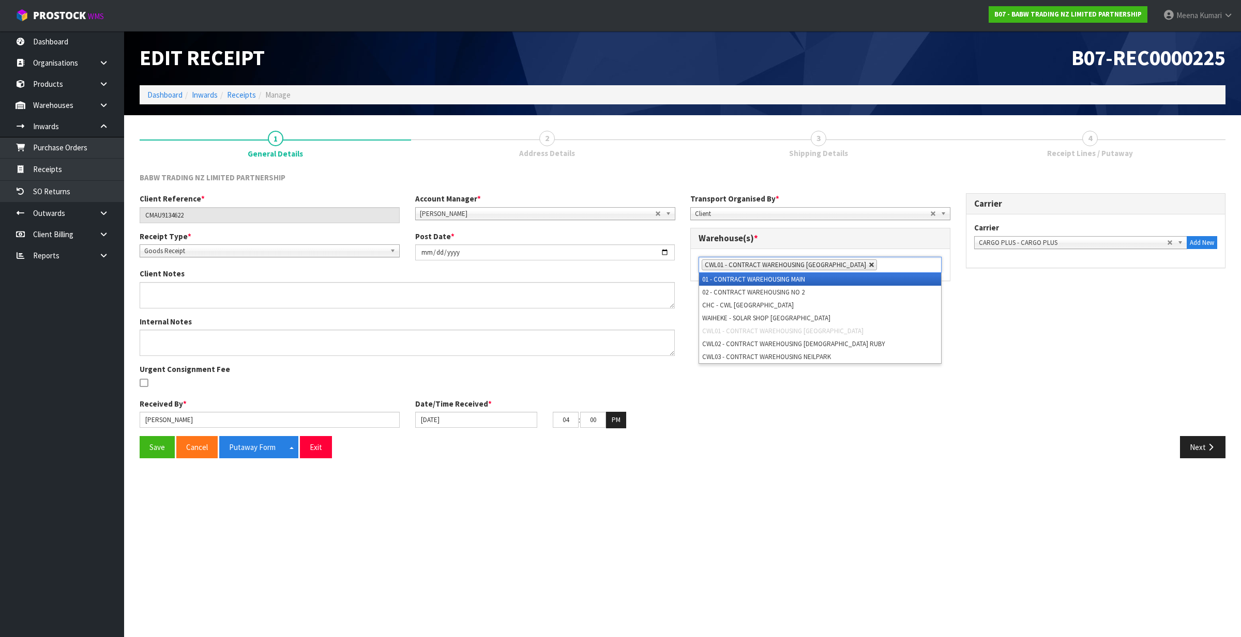
click at [869, 265] on link at bounding box center [872, 265] width 6 height 6
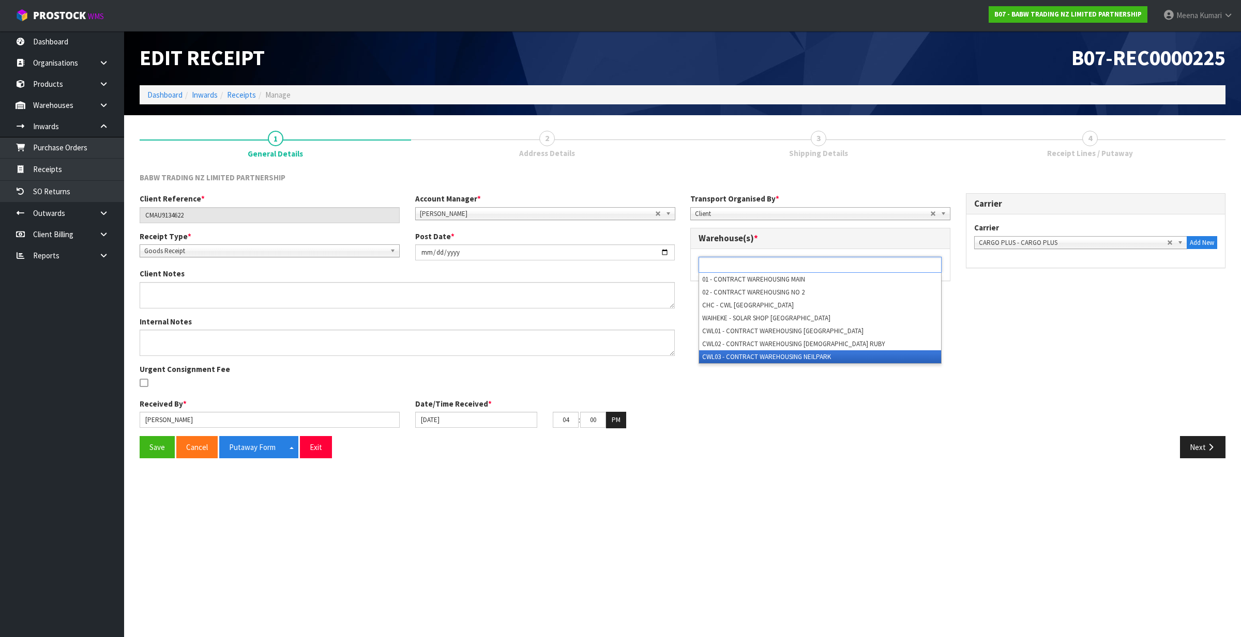
click at [861, 356] on li "CWL03 - CONTRACT WAREHOUSING NEILPARK" at bounding box center [820, 357] width 242 height 13
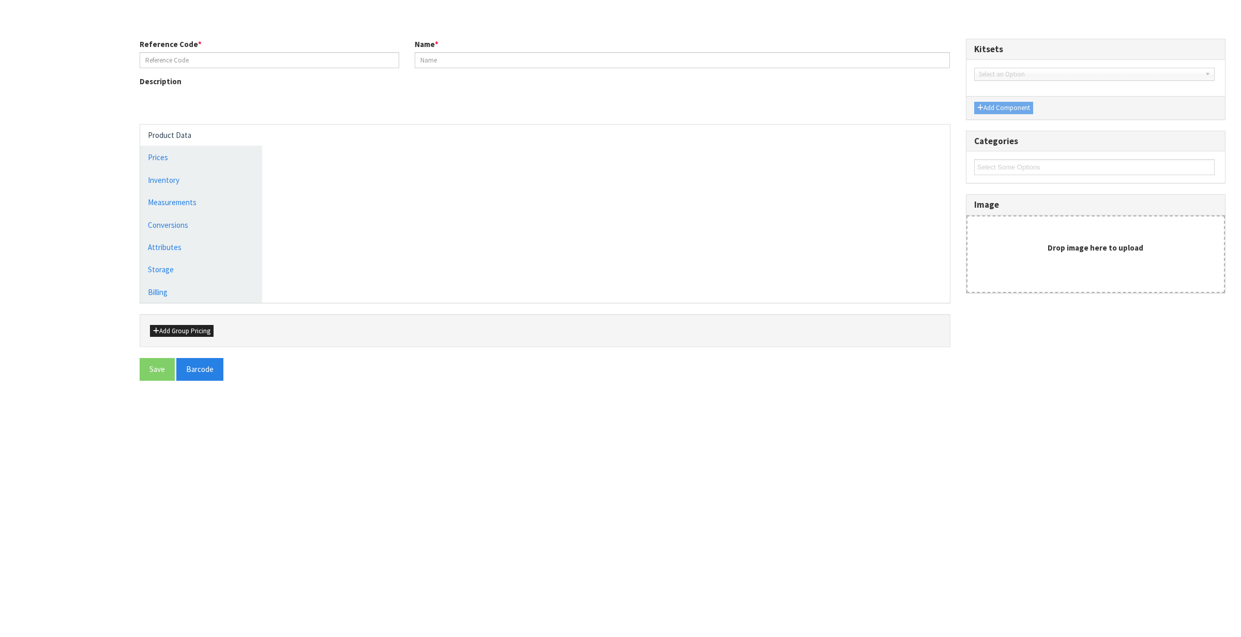
type input "LCDWJLAT2PC"
type input "[PERSON_NAME] LATTE CUP SET OF 2"
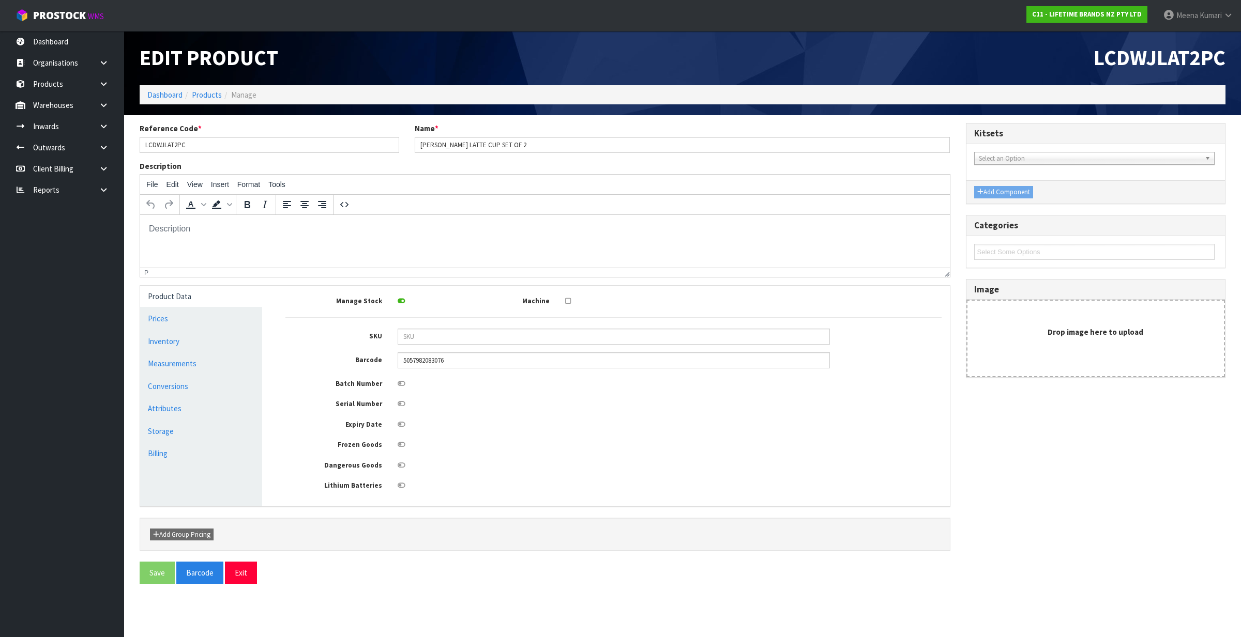
click at [214, 100] on li "Products" at bounding box center [202, 94] width 39 height 11
click at [213, 98] on link "Products" at bounding box center [207, 95] width 30 height 10
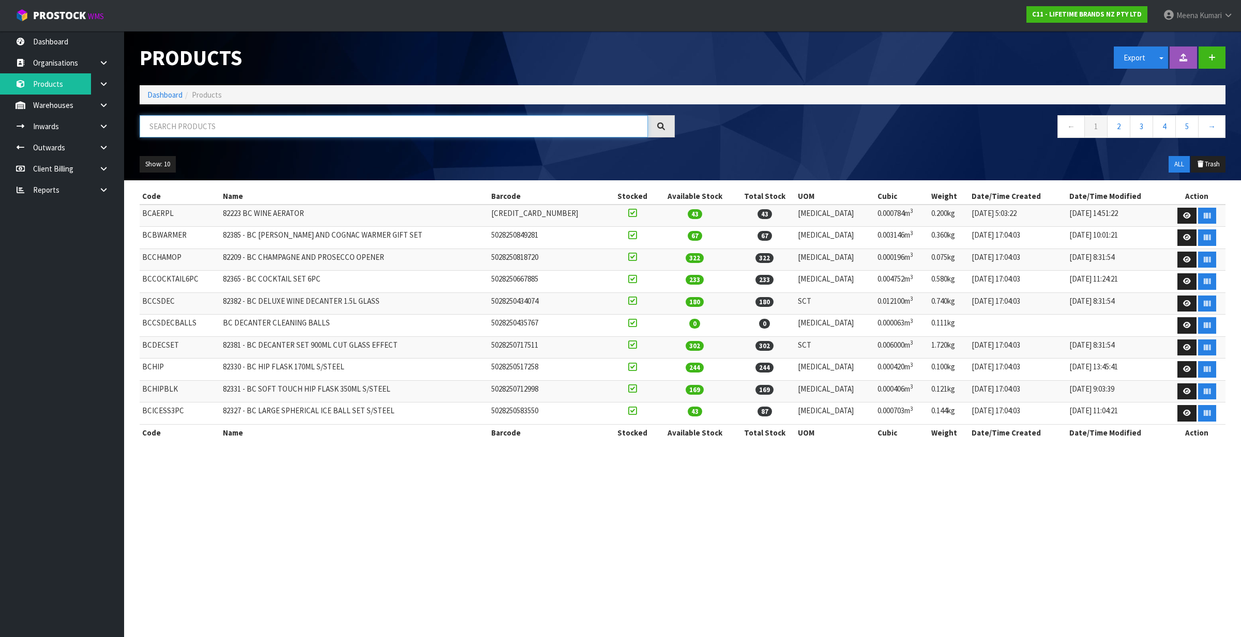
click at [263, 132] on input "text" at bounding box center [394, 126] width 508 height 22
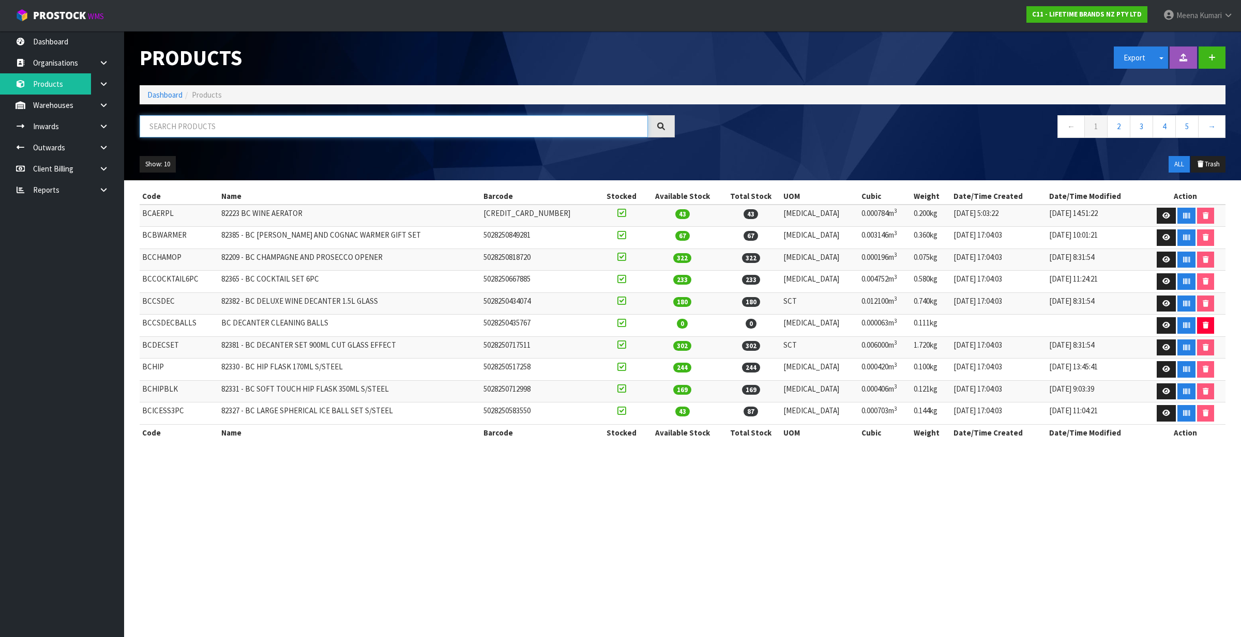
paste input "LCDWJLAT2PC"
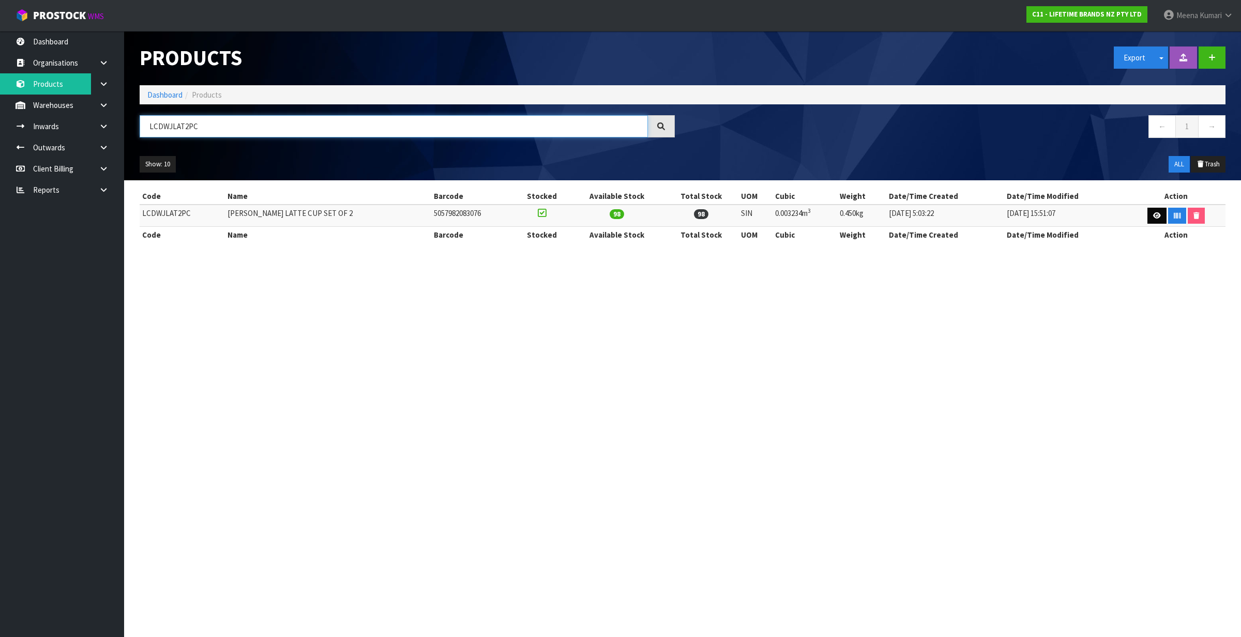
type input "LCDWJLAT2PC"
click at [1153, 218] on icon at bounding box center [1157, 215] width 8 height 7
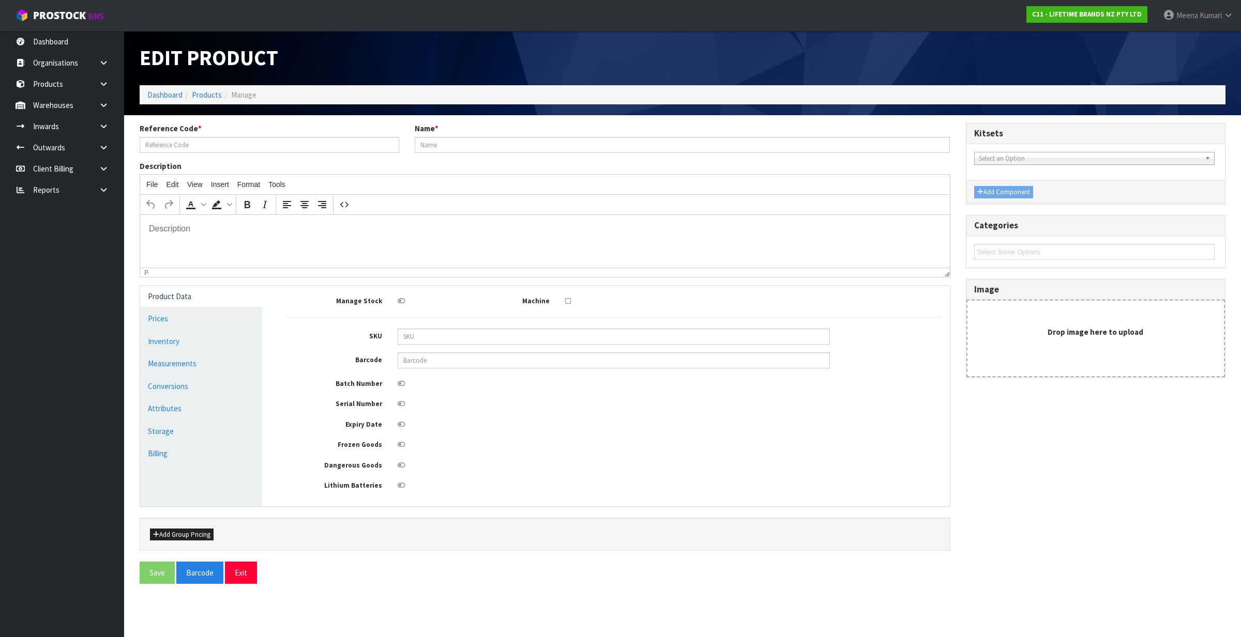
type input "LCDWJLAT2PC"
type input "LC JACK LATTE CUP SET OF 2"
type input "5057982083076"
type input "21"
type input "11"
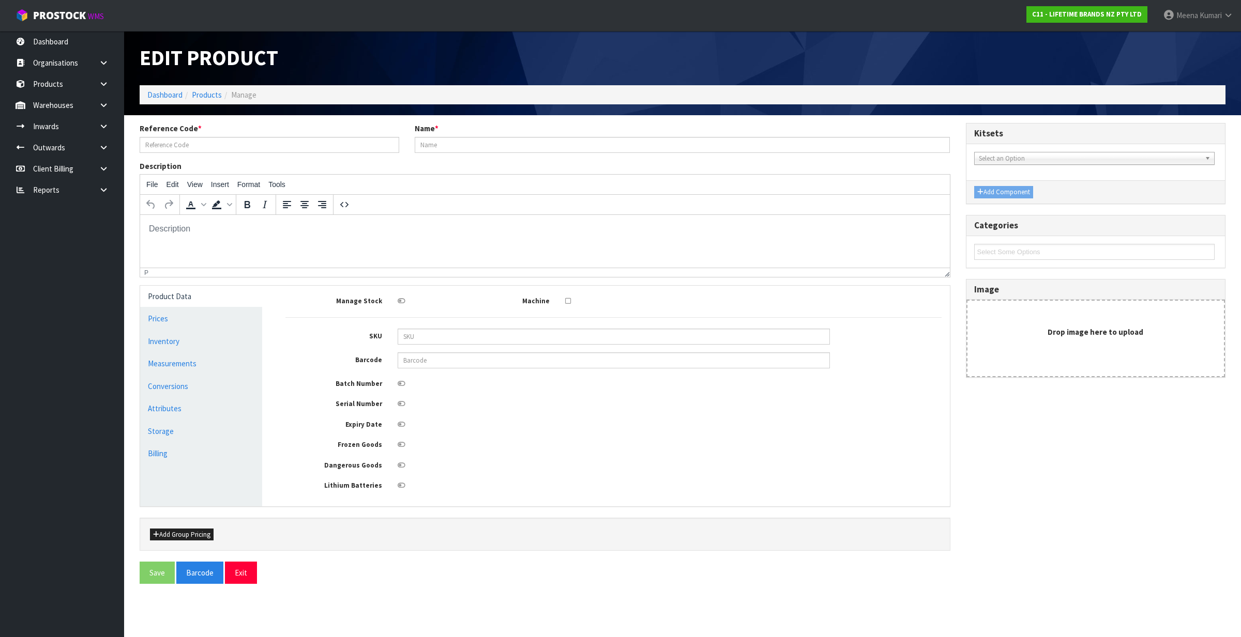
type input "14"
type input "0.003234"
type input "0.45"
click at [175, 356] on link "Measurements" at bounding box center [201, 363] width 122 height 21
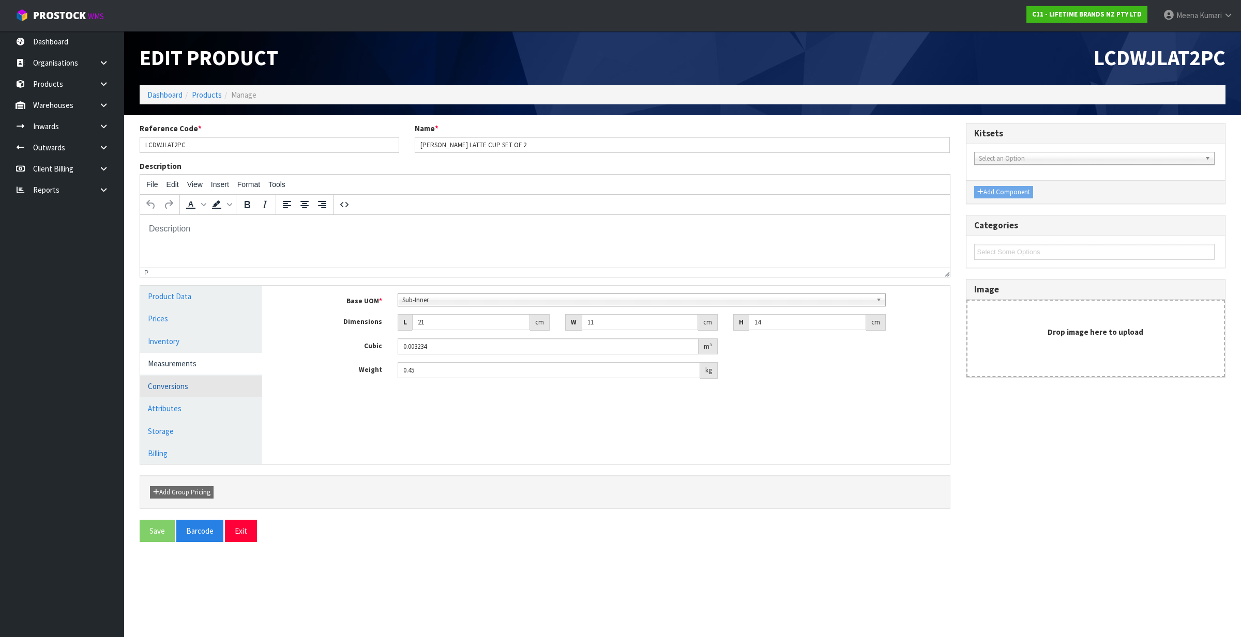
click at [205, 393] on link "Conversions" at bounding box center [201, 386] width 122 height 21
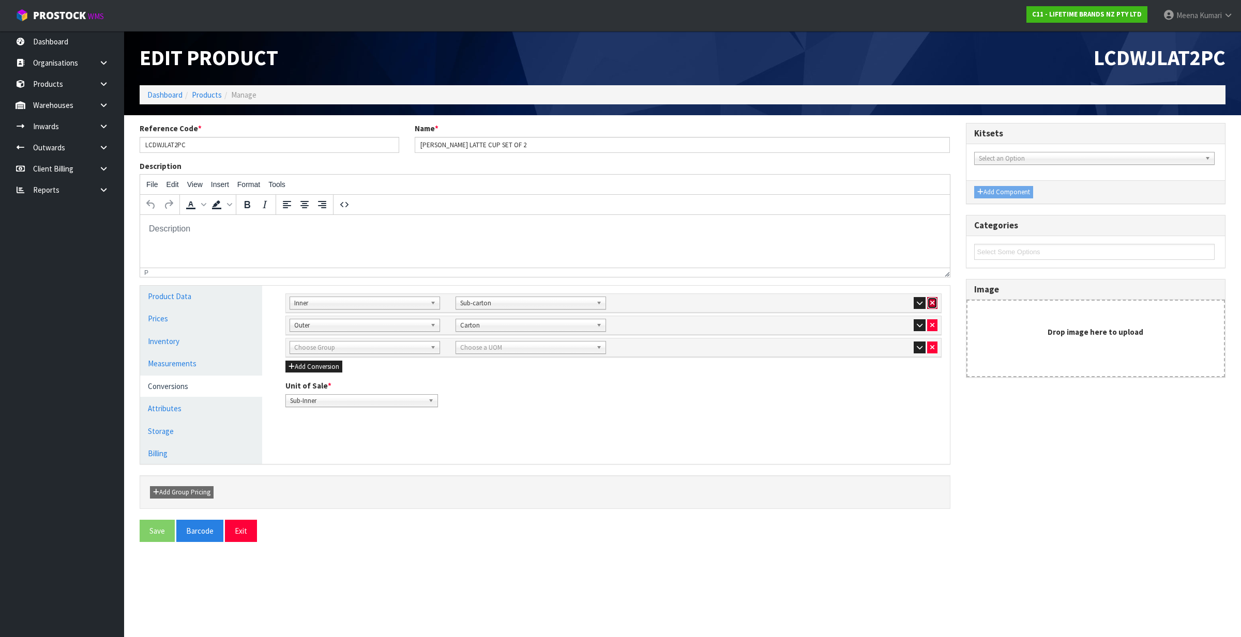
click at [927, 302] on button "button" at bounding box center [932, 303] width 10 height 12
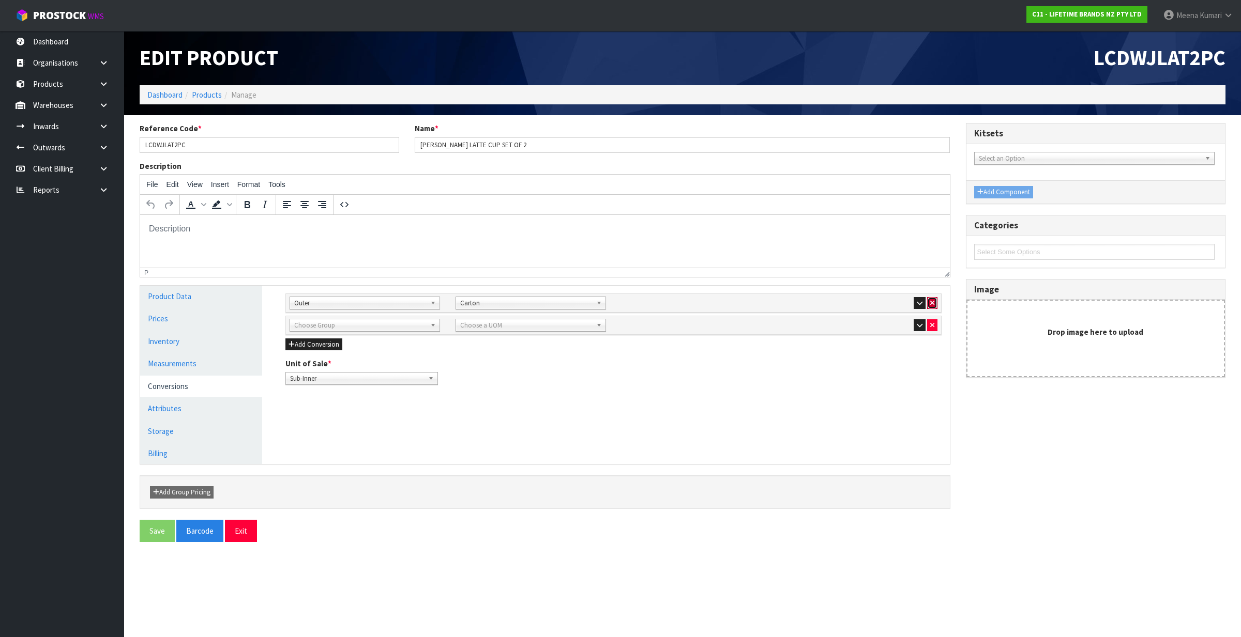
click at [930, 301] on icon "button" at bounding box center [932, 303] width 4 height 7
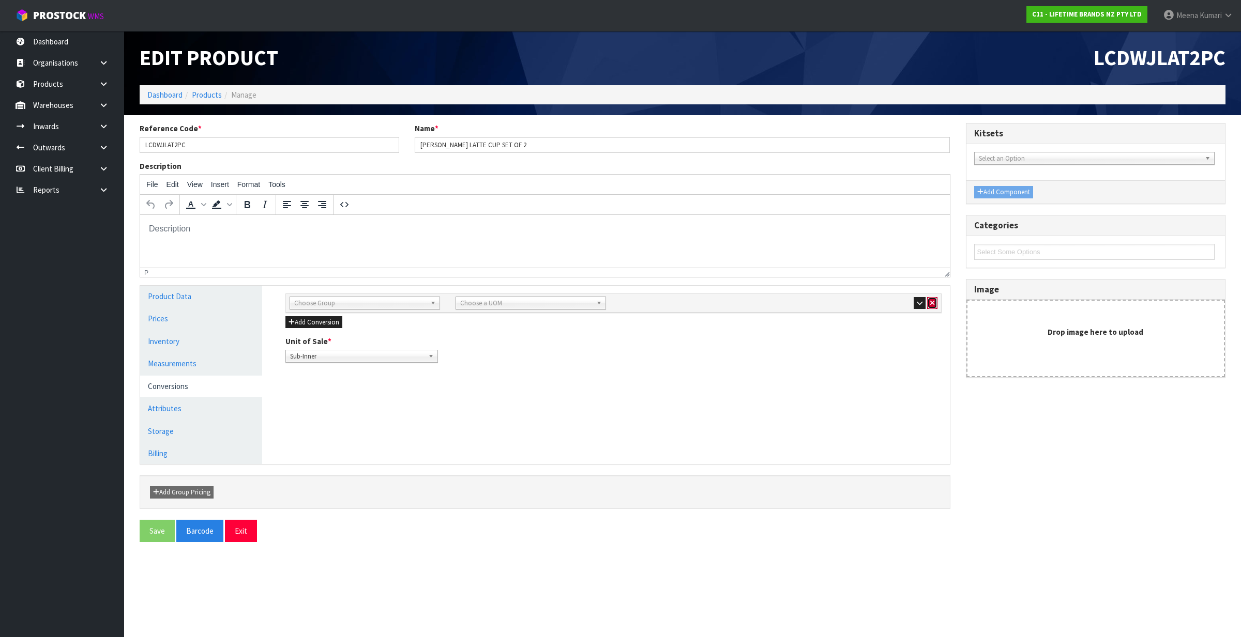
click at [927, 301] on button "button" at bounding box center [932, 303] width 10 height 12
click at [339, 314] on button "Add Conversion" at bounding box center [313, 317] width 57 height 12
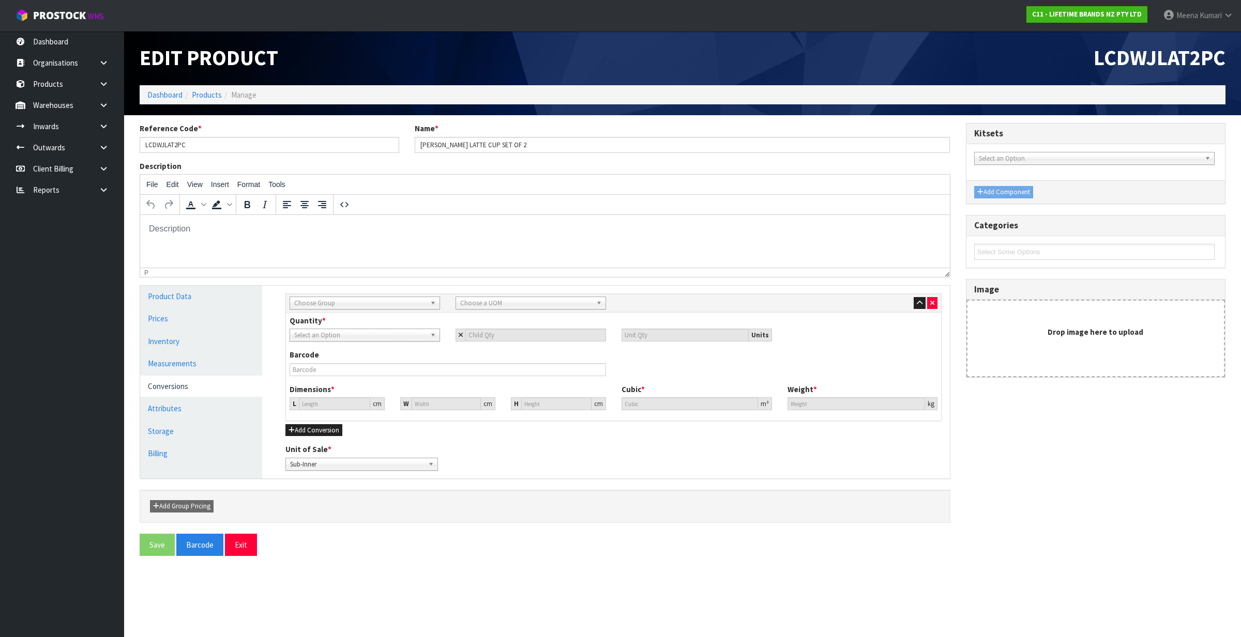
click at [329, 303] on span "Choose Group" at bounding box center [360, 303] width 132 height 12
click at [327, 349] on li "Inner" at bounding box center [364, 345] width 145 height 13
click at [353, 301] on span "Inner" at bounding box center [360, 303] width 132 height 12
click at [351, 335] on li "Sub Inner" at bounding box center [364, 332] width 145 height 13
click at [515, 303] on span "Choose a UOM" at bounding box center [526, 303] width 132 height 12
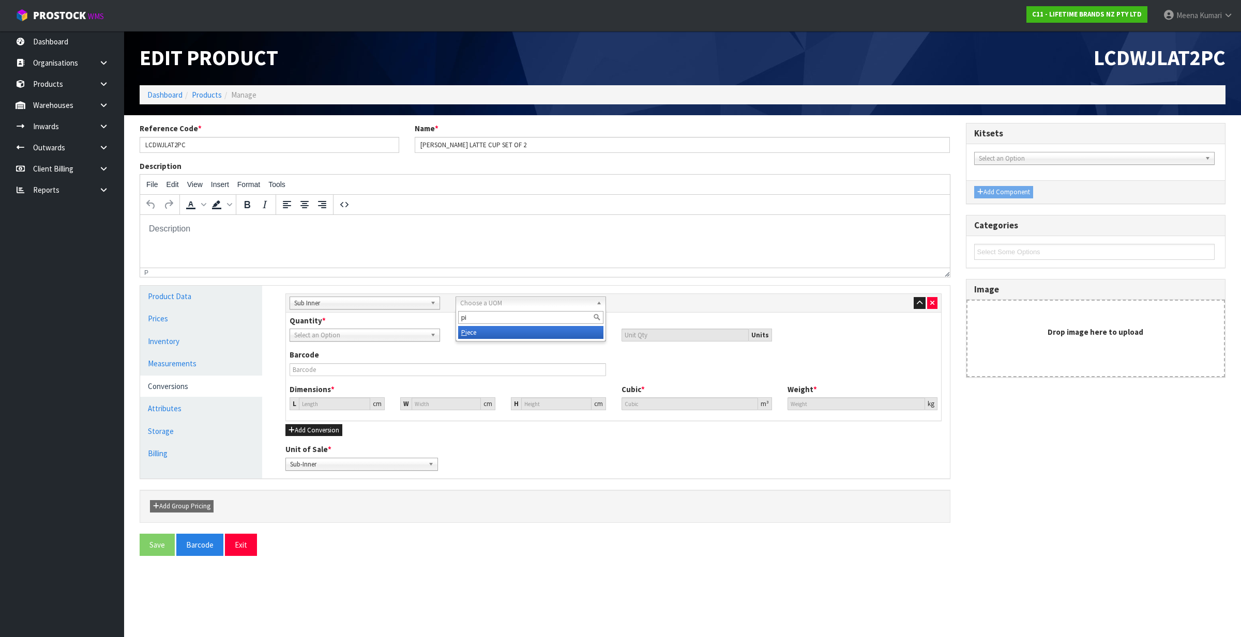
type input "pi"
click at [523, 333] on li "Pi ece" at bounding box center [530, 332] width 145 height 13
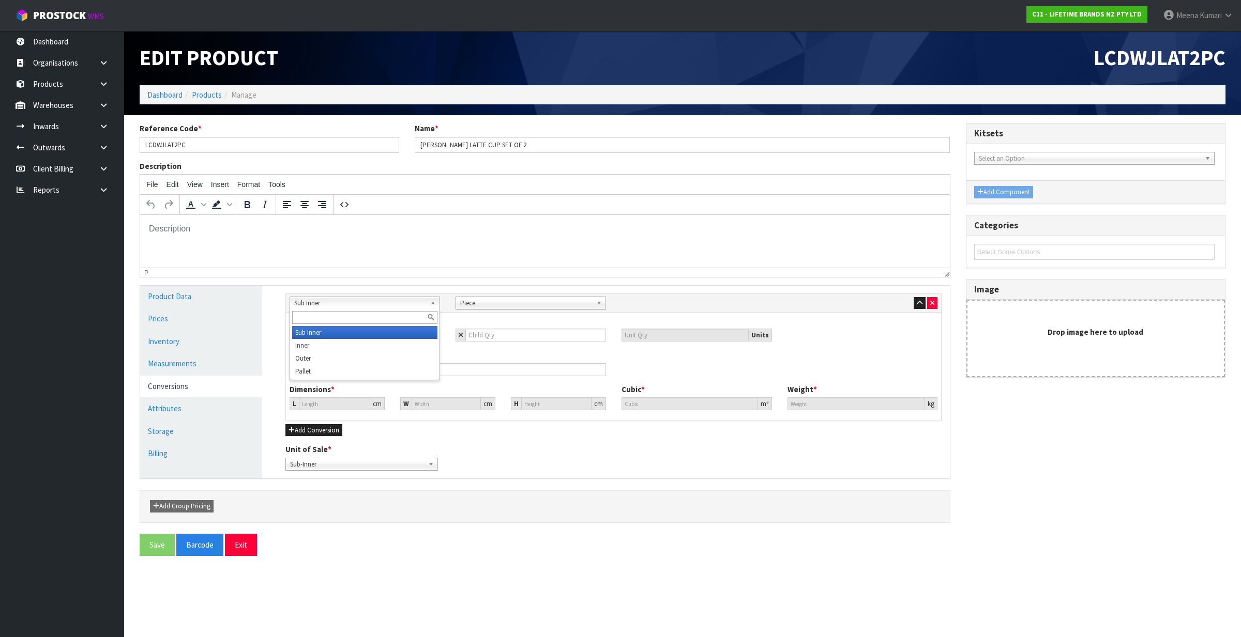
click at [328, 303] on span "Sub Inner" at bounding box center [360, 303] width 132 height 12
click at [320, 304] on span "Sub Inner" at bounding box center [360, 303] width 132 height 12
click at [321, 344] on li "Inner" at bounding box center [364, 345] width 145 height 13
click at [472, 301] on span "Piece" at bounding box center [526, 303] width 132 height 12
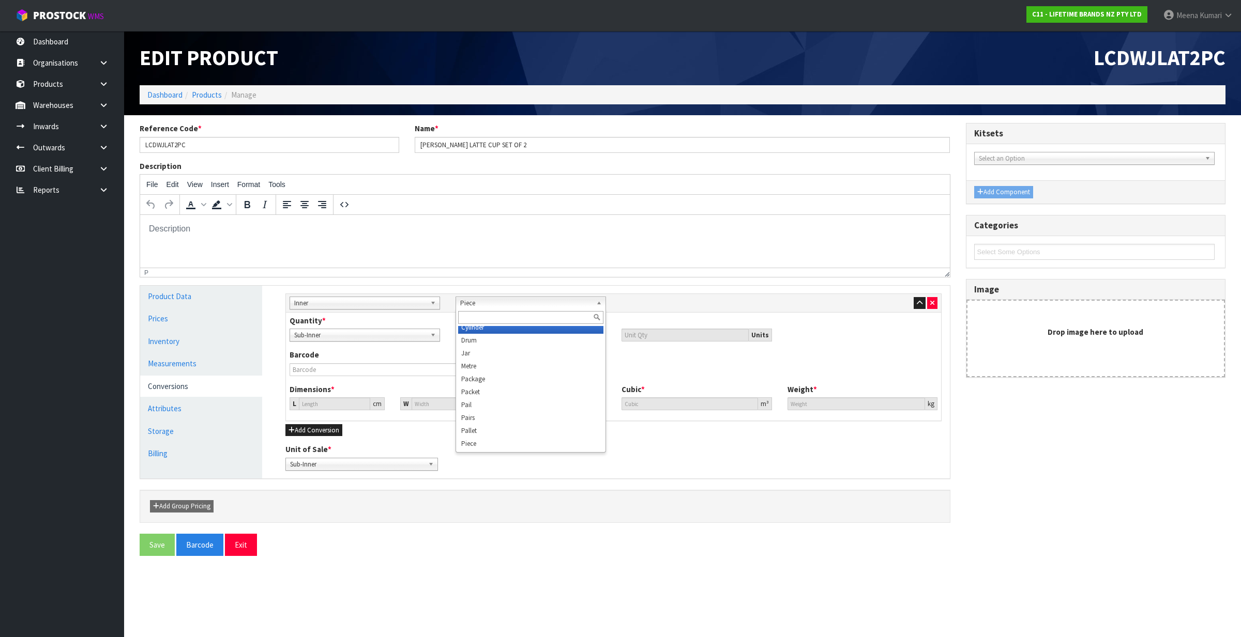
scroll to position [194, 0]
type input "z"
type input "su"
click at [494, 328] on li "Su b-carton" at bounding box center [530, 332] width 145 height 13
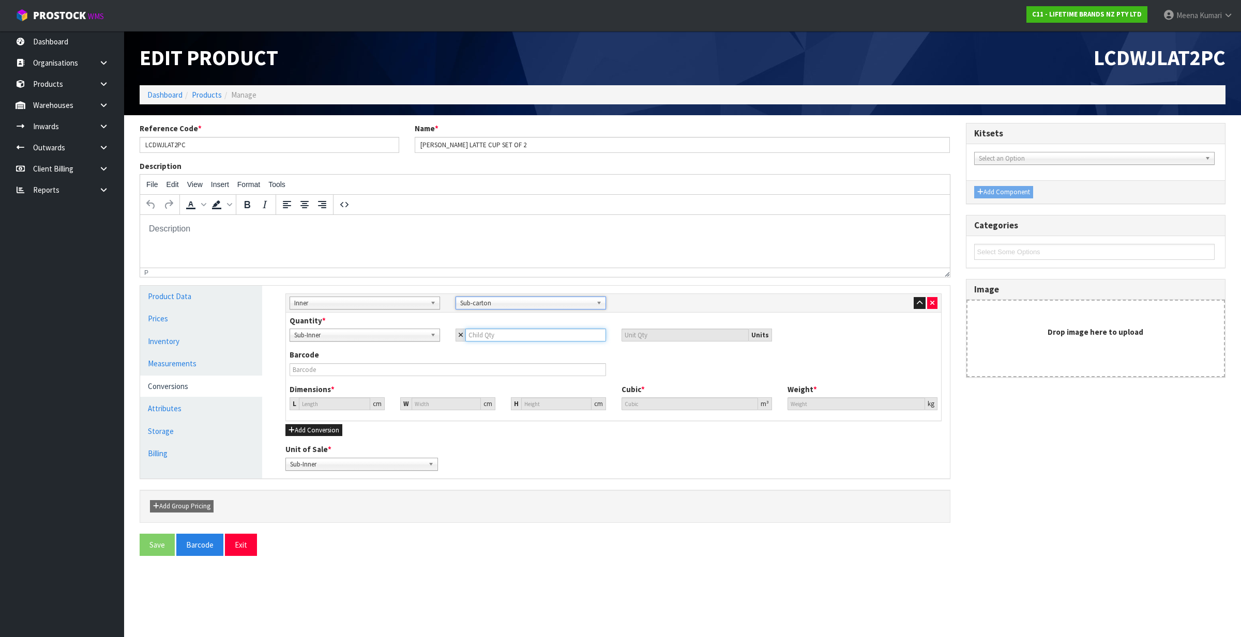
click at [499, 337] on input "number" at bounding box center [535, 335] width 141 height 13
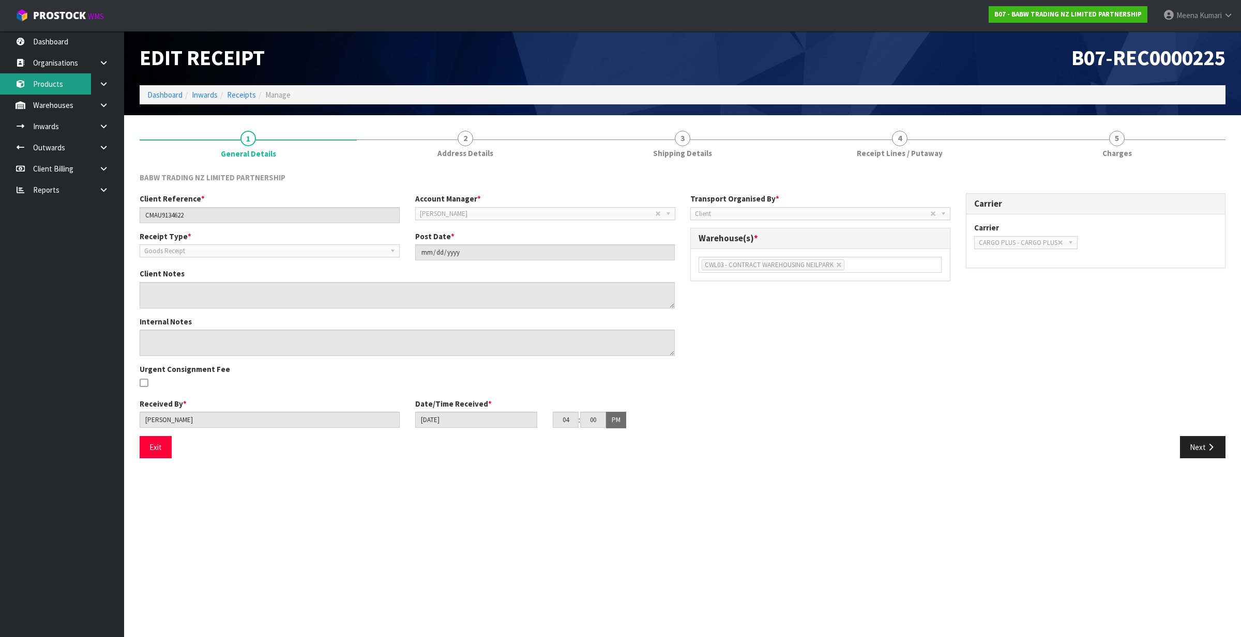
click at [80, 84] on link "Products" at bounding box center [62, 83] width 124 height 21
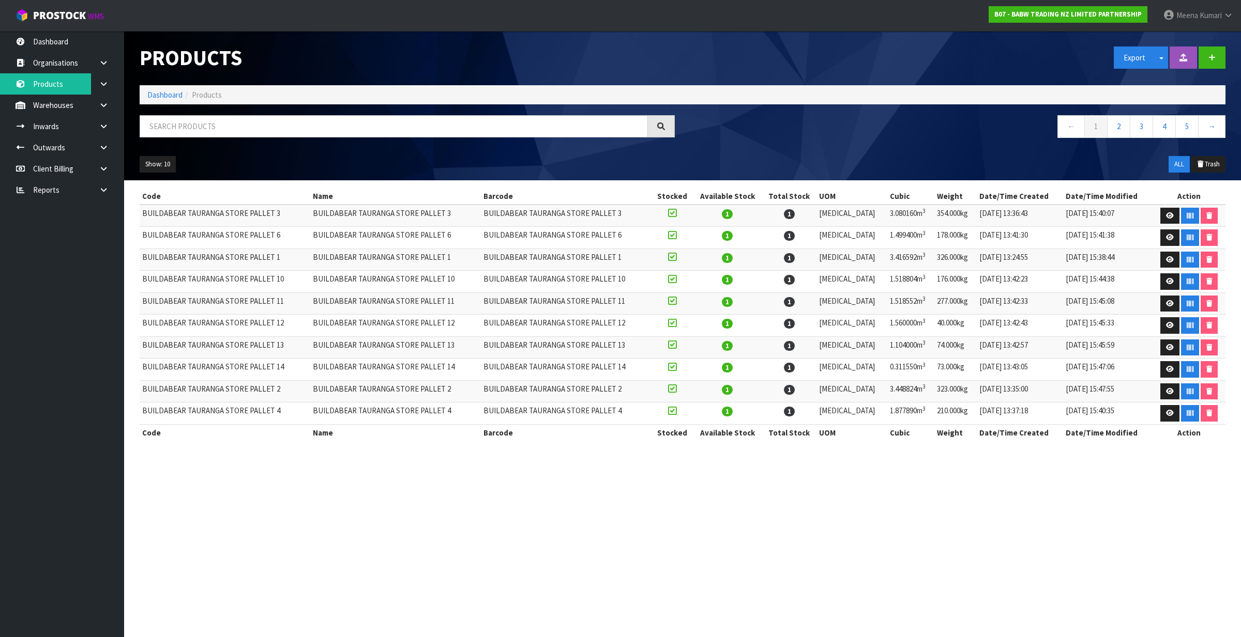
click at [215, 214] on td "BUILDABEAR TAURANGA STORE PALLET 3" at bounding box center [225, 216] width 171 height 22
click at [1137, 137] on link "3" at bounding box center [1141, 126] width 23 height 22
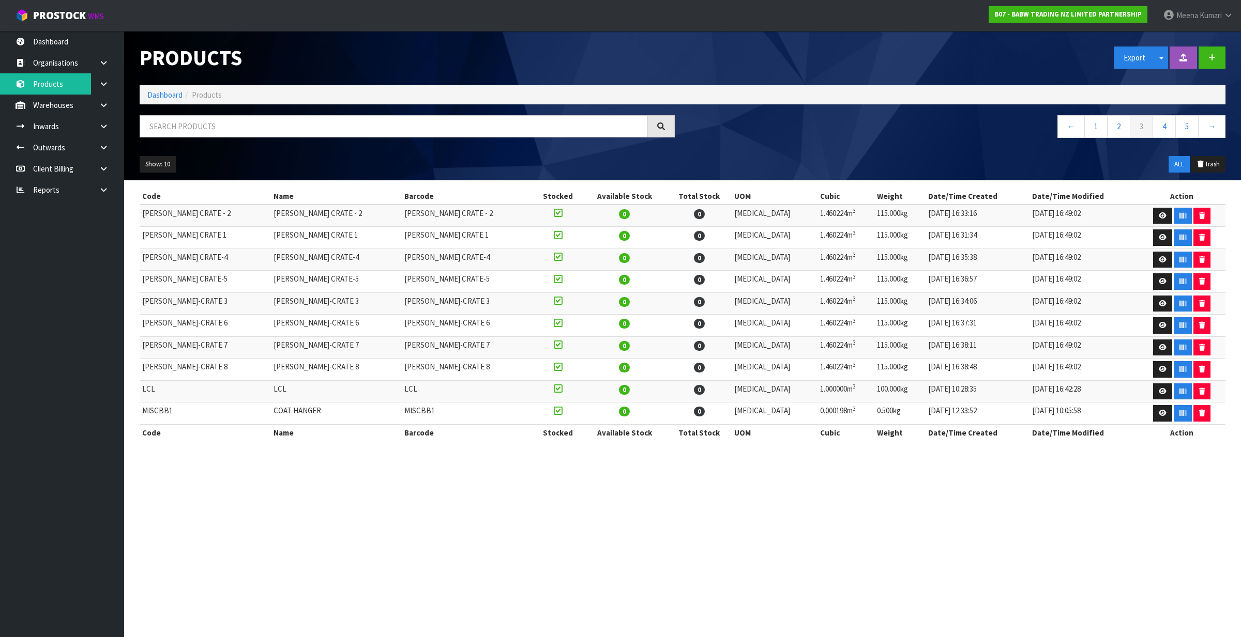
click at [154, 414] on td "MISCBB1" at bounding box center [205, 414] width 131 height 22
copy td "MISCBB1"
click at [294, 134] on input "text" at bounding box center [394, 126] width 508 height 22
paste input "MISCBB1"
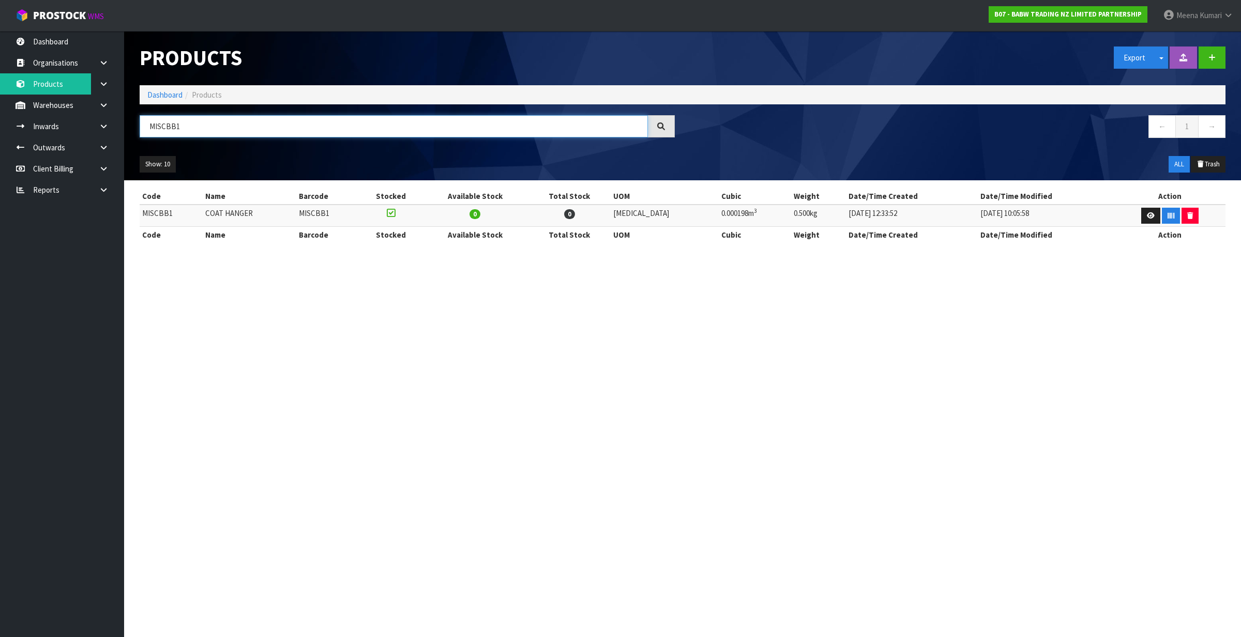
type input "MISCBB1"
drag, startPoint x: 548, startPoint y: 3, endPoint x: 173, endPoint y: 98, distance: 386.8
click at [172, 98] on link "Dashboard" at bounding box center [164, 95] width 35 height 10
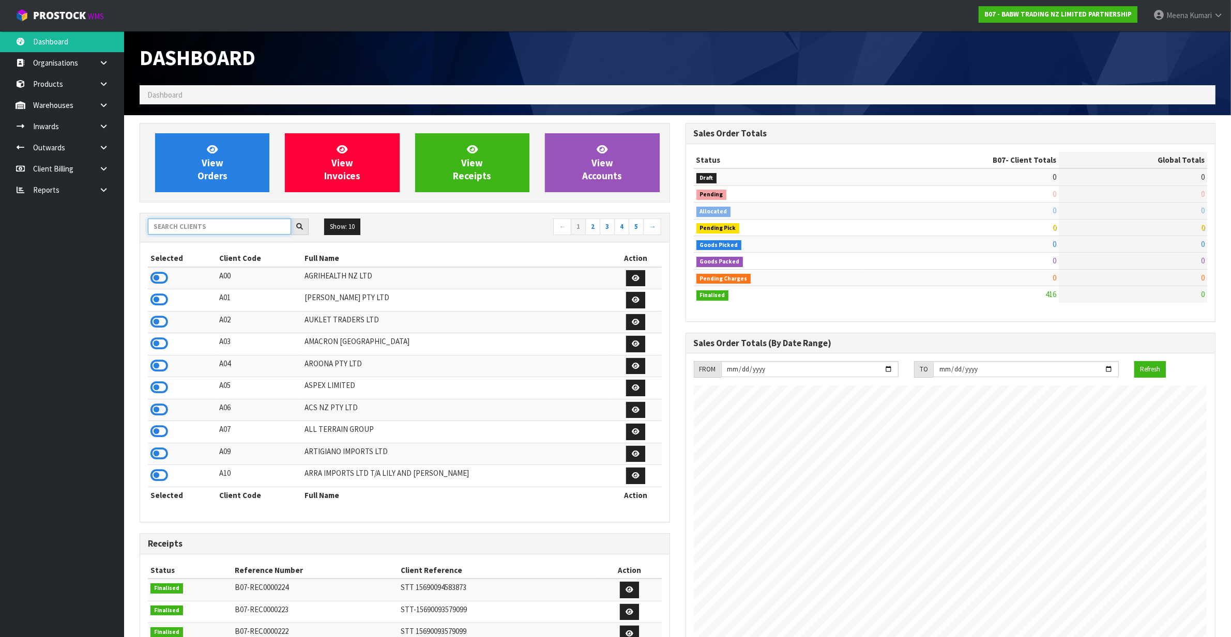
scroll to position [786, 545]
click at [203, 226] on input "text" at bounding box center [219, 227] width 143 height 16
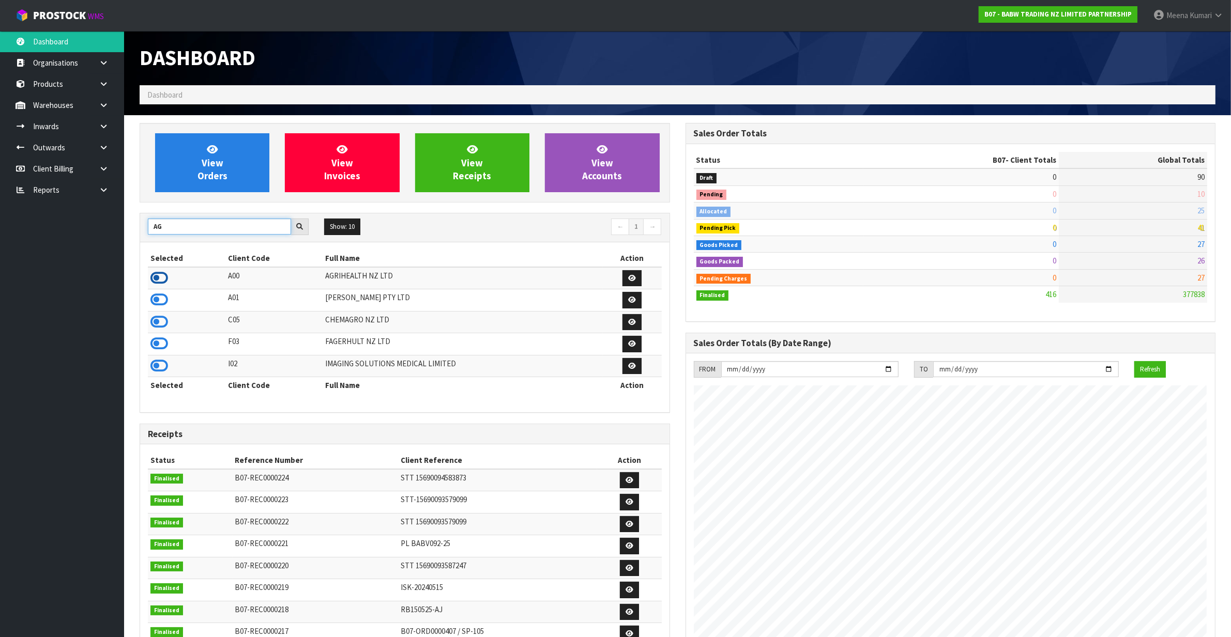
type input "AG"
click at [159, 277] on icon at bounding box center [159, 278] width 18 height 16
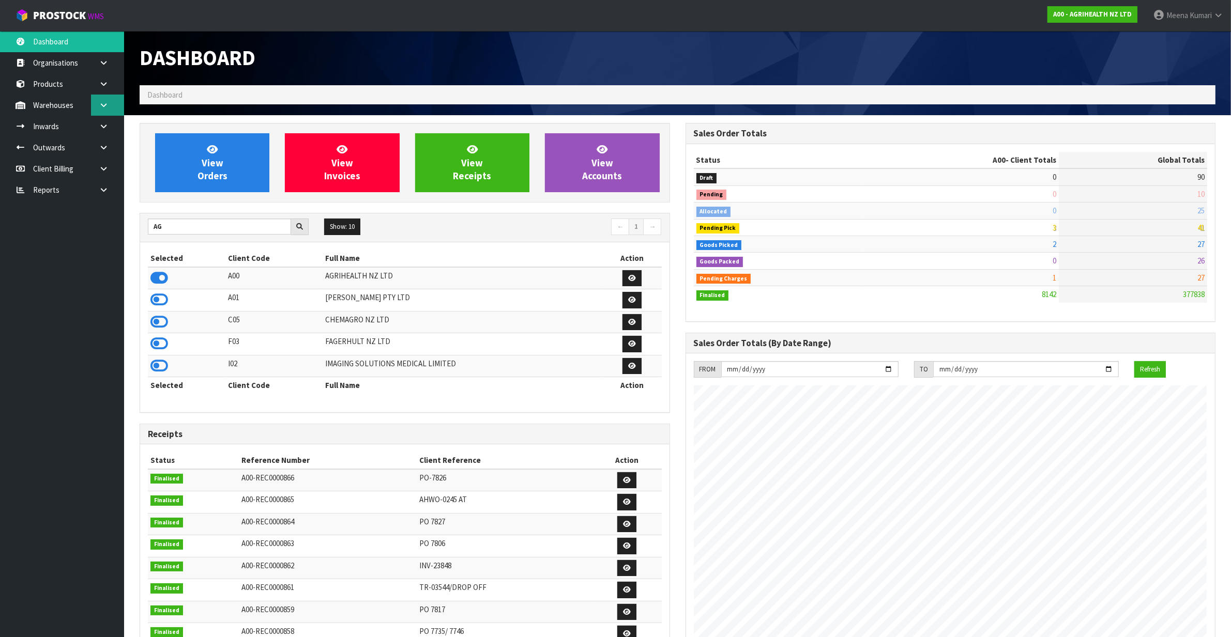
click at [99, 95] on link at bounding box center [107, 105] width 33 height 21
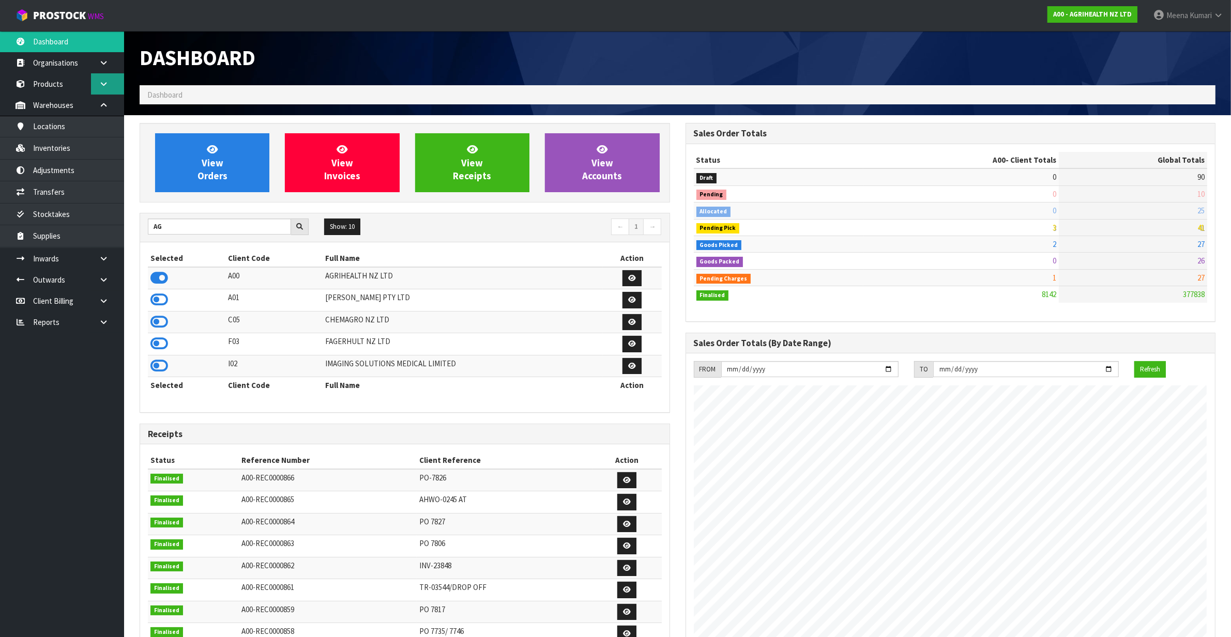
click at [105, 81] on icon at bounding box center [104, 84] width 10 height 8
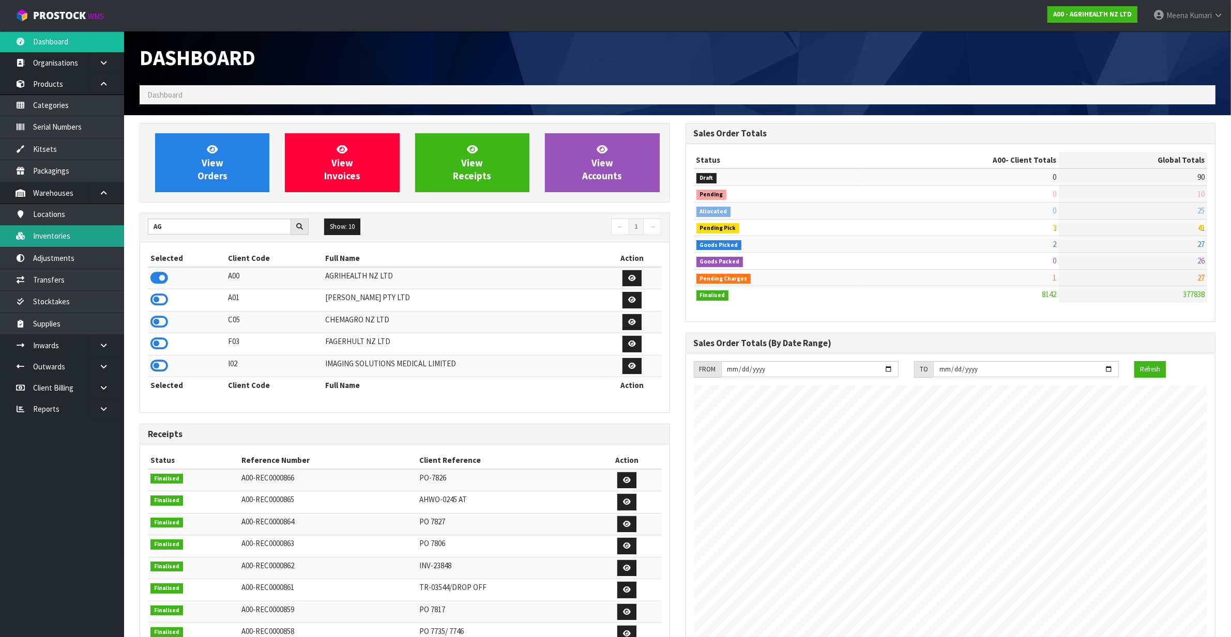
click at [90, 232] on link "Inventories" at bounding box center [62, 235] width 124 height 21
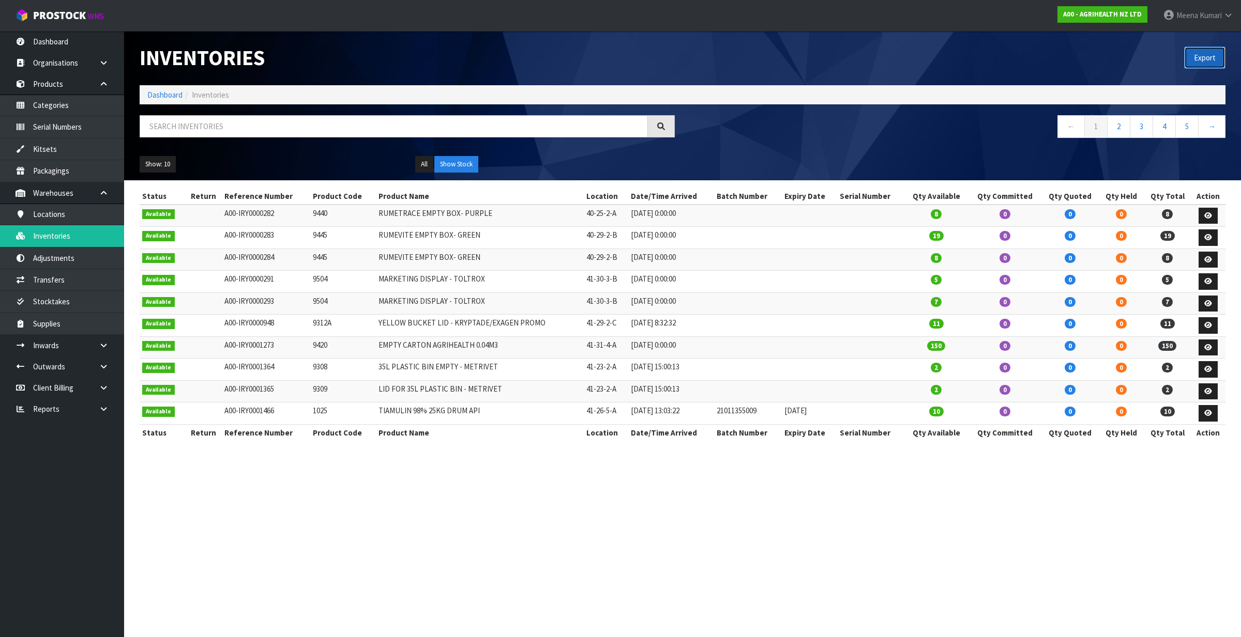
click at [1203, 53] on button "Export" at bounding box center [1204, 58] width 41 height 22
click at [1213, 57] on button "Export" at bounding box center [1204, 58] width 41 height 22
click at [76, 75] on link "Products" at bounding box center [62, 83] width 124 height 21
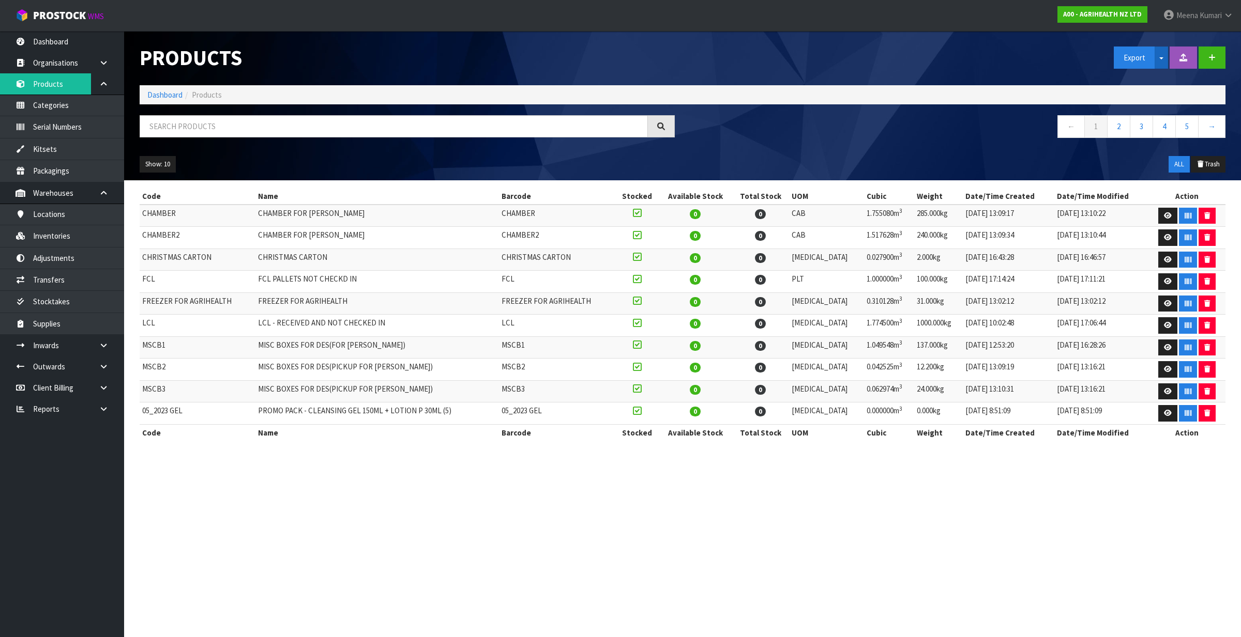
click at [1156, 60] on button "Split button!" at bounding box center [1160, 58] width 13 height 22
click at [1159, 99] on link "Measurements" at bounding box center [1155, 94] width 82 height 14
click at [156, 90] on link "Dashboard" at bounding box center [164, 95] width 35 height 10
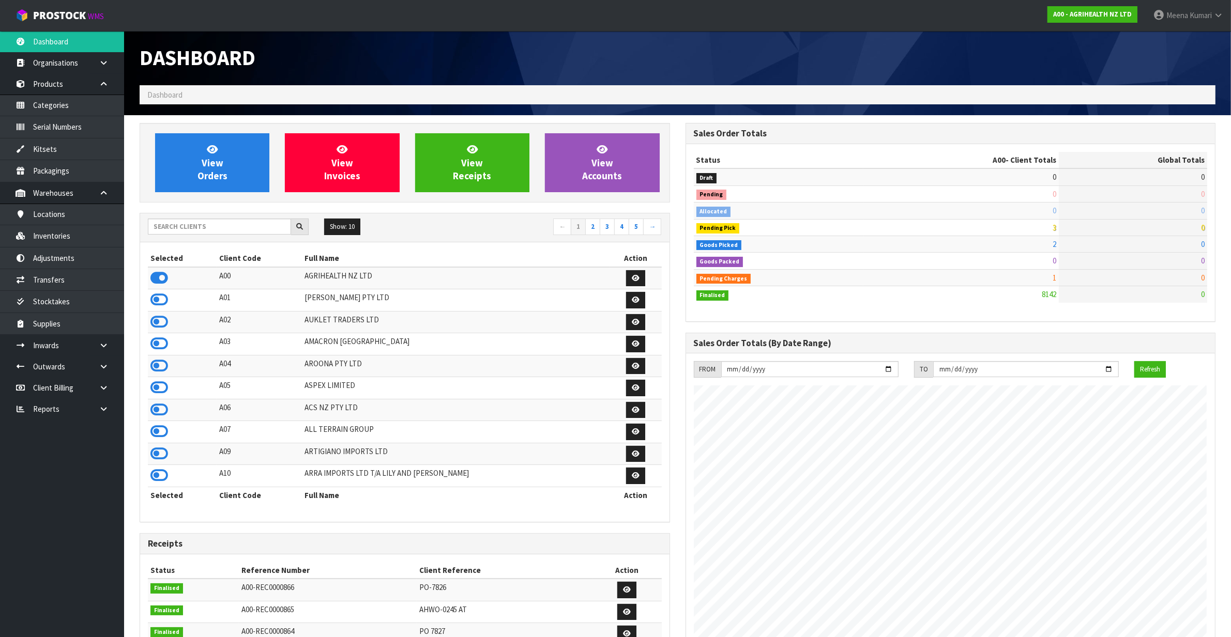
scroll to position [786, 545]
click at [212, 227] on input "text" at bounding box center [219, 227] width 143 height 16
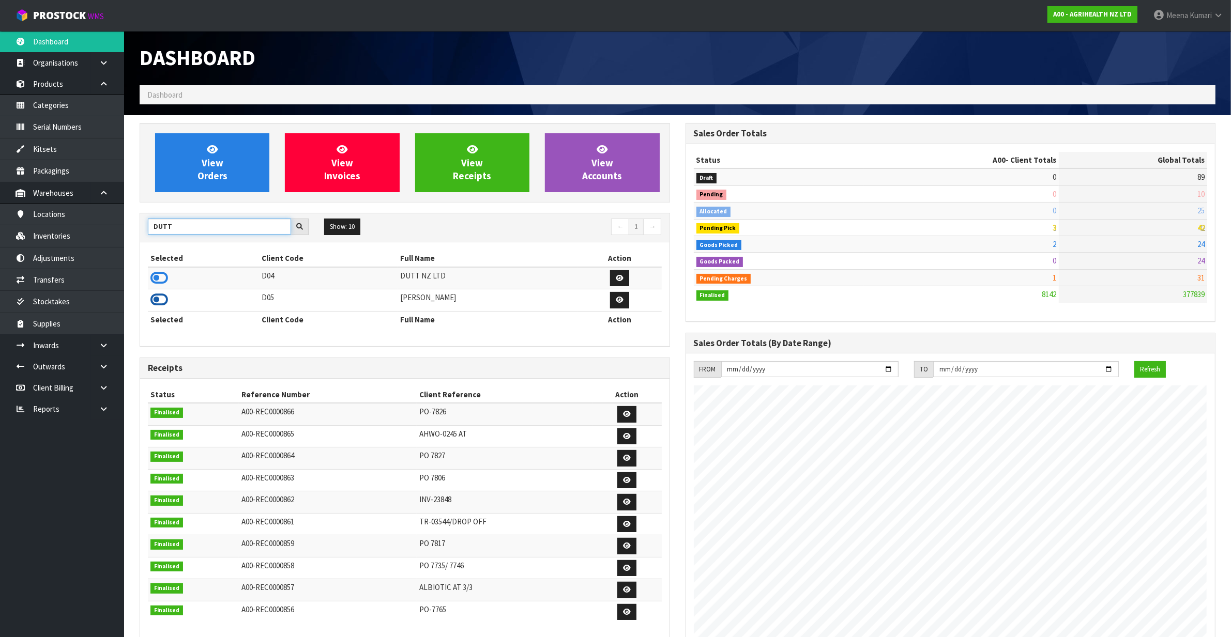
type input "DUTT"
click at [159, 300] on icon at bounding box center [159, 300] width 18 height 16
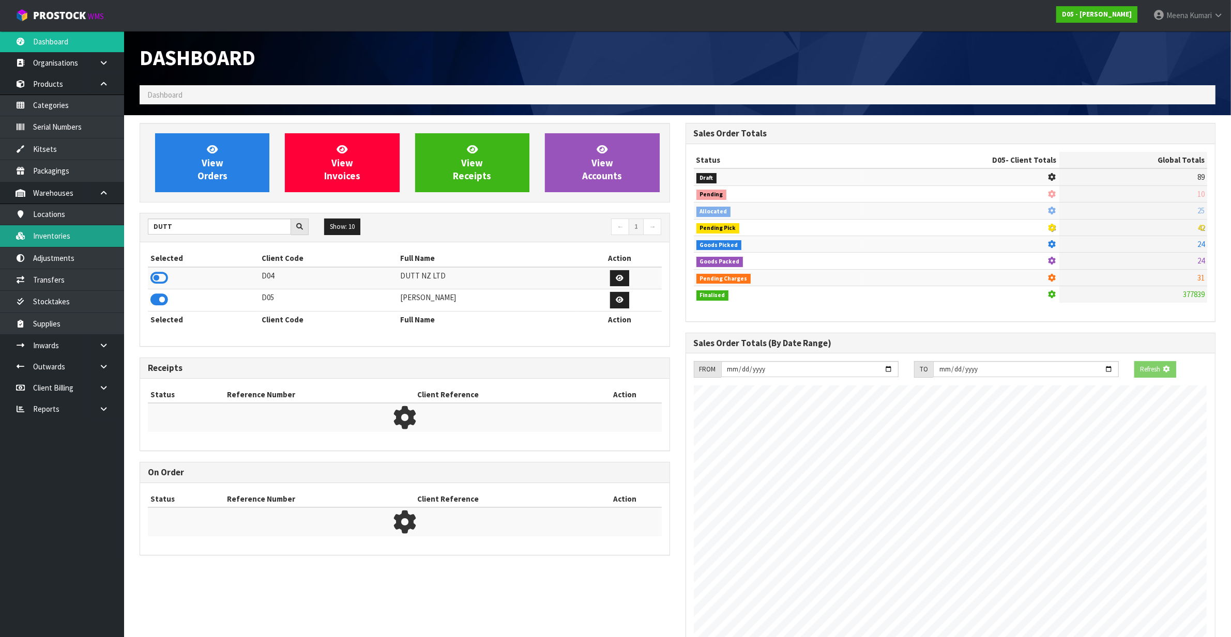
scroll to position [646, 545]
click at [97, 233] on link "Inventories" at bounding box center [62, 235] width 124 height 21
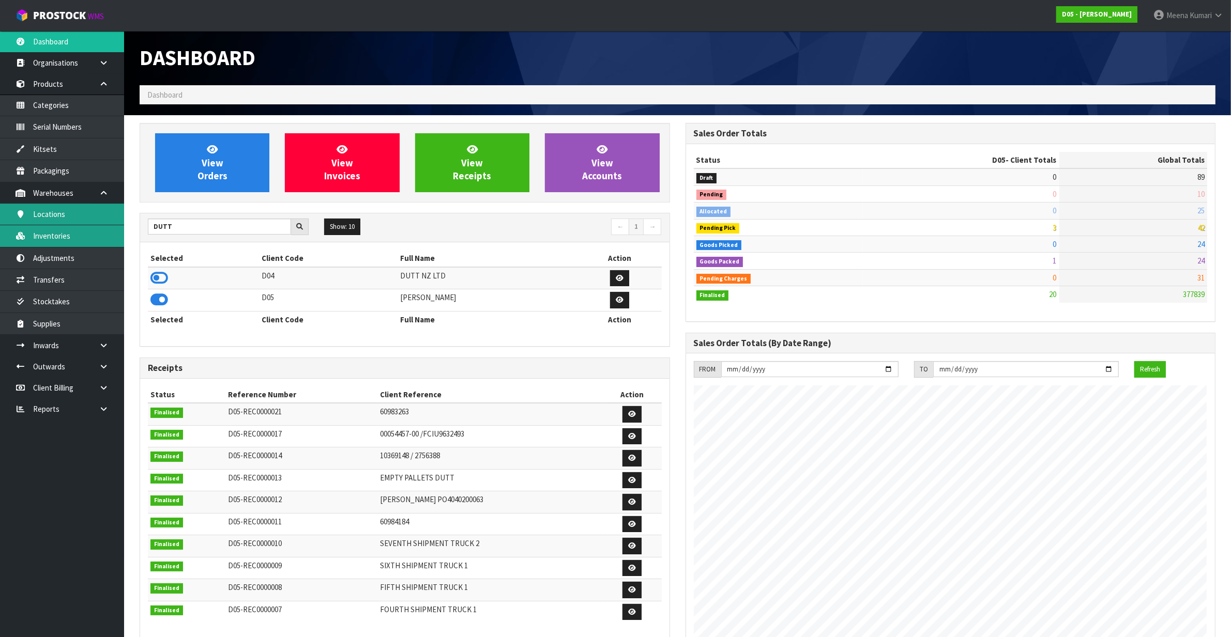
scroll to position [908, 545]
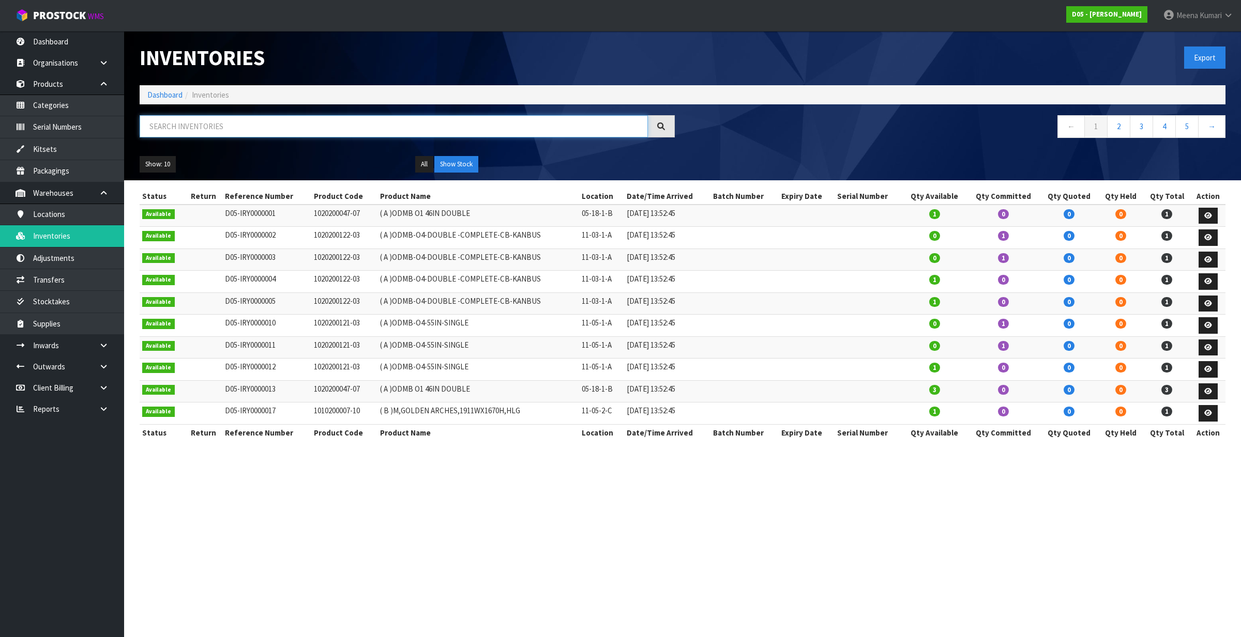
click at [234, 127] on input "text" at bounding box center [394, 126] width 508 height 22
paste input "2020500099-00"
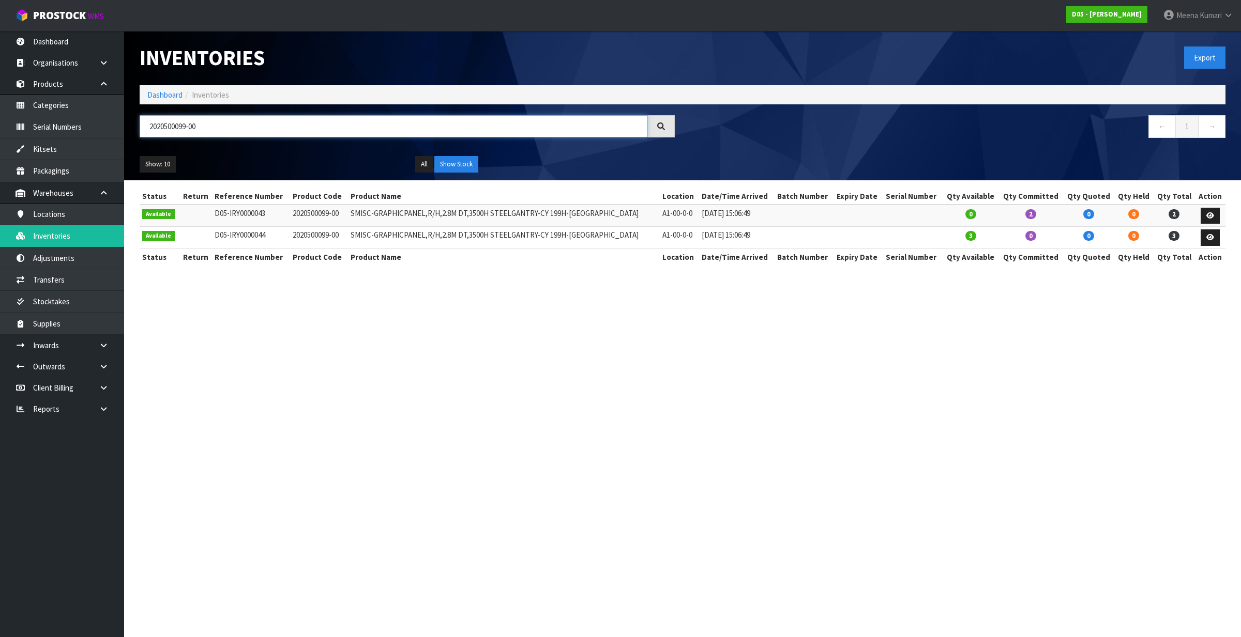
click at [234, 128] on input "2020500099-00" at bounding box center [394, 126] width 508 height 22
paste input "1010800015"
click at [234, 119] on input "1010800015-00" at bounding box center [394, 126] width 508 height 22
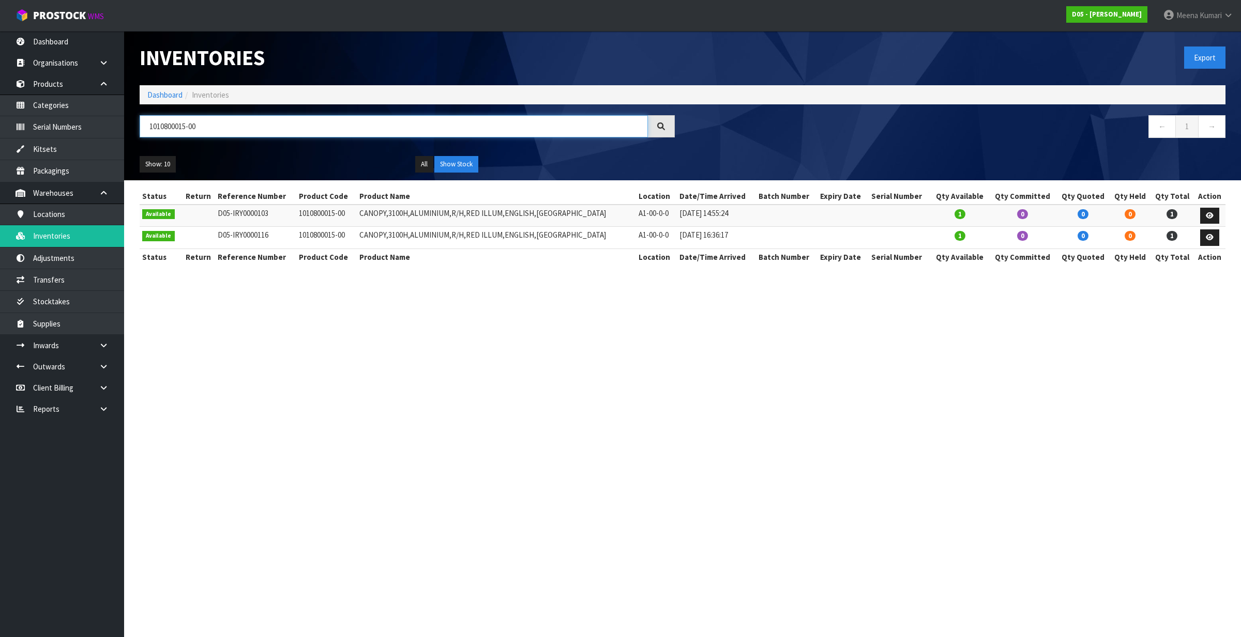
click at [234, 119] on input "1010800015-00" at bounding box center [394, 126] width 508 height 22
paste input "2020500098"
click at [213, 133] on input "2020500098-00" at bounding box center [394, 126] width 508 height 22
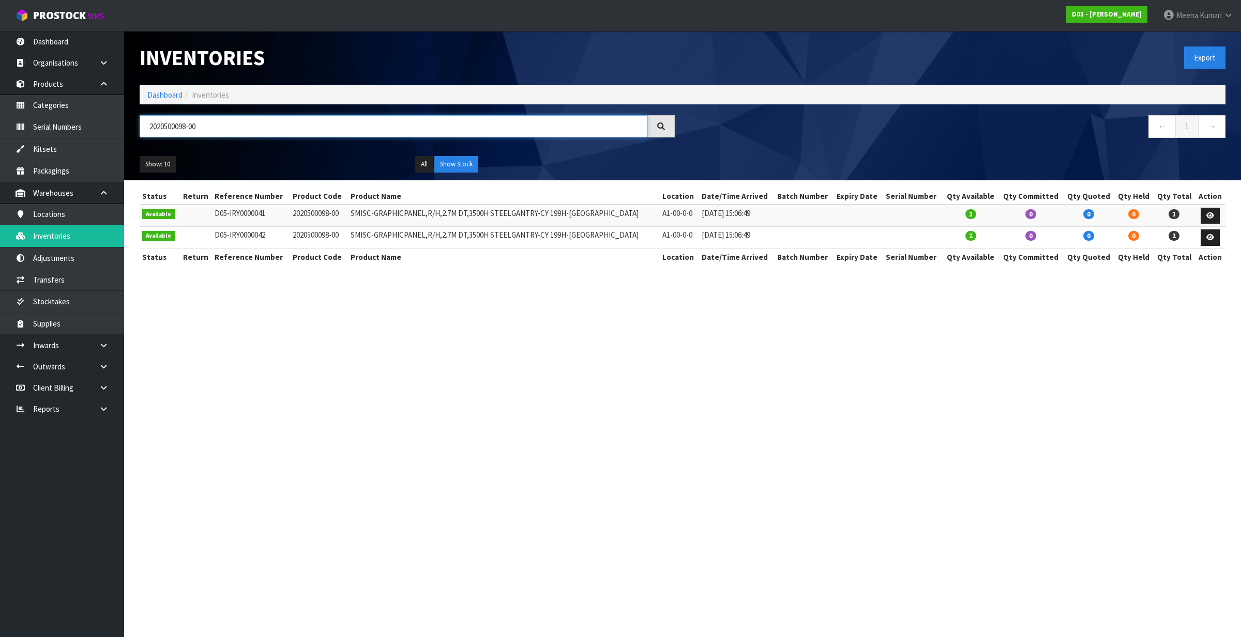
click at [213, 133] on input "2020500098-00" at bounding box center [394, 126] width 508 height 22
paste input "30200430-03"
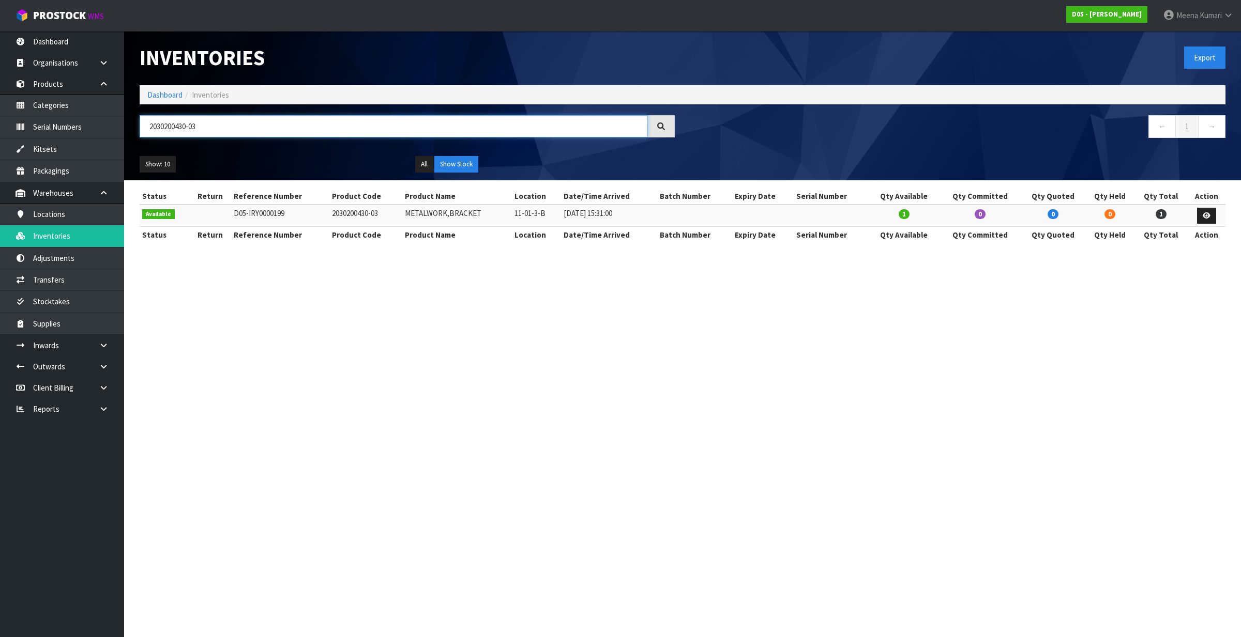
type input "2030200430-03"
click at [150, 95] on link "Dashboard" at bounding box center [164, 95] width 35 height 10
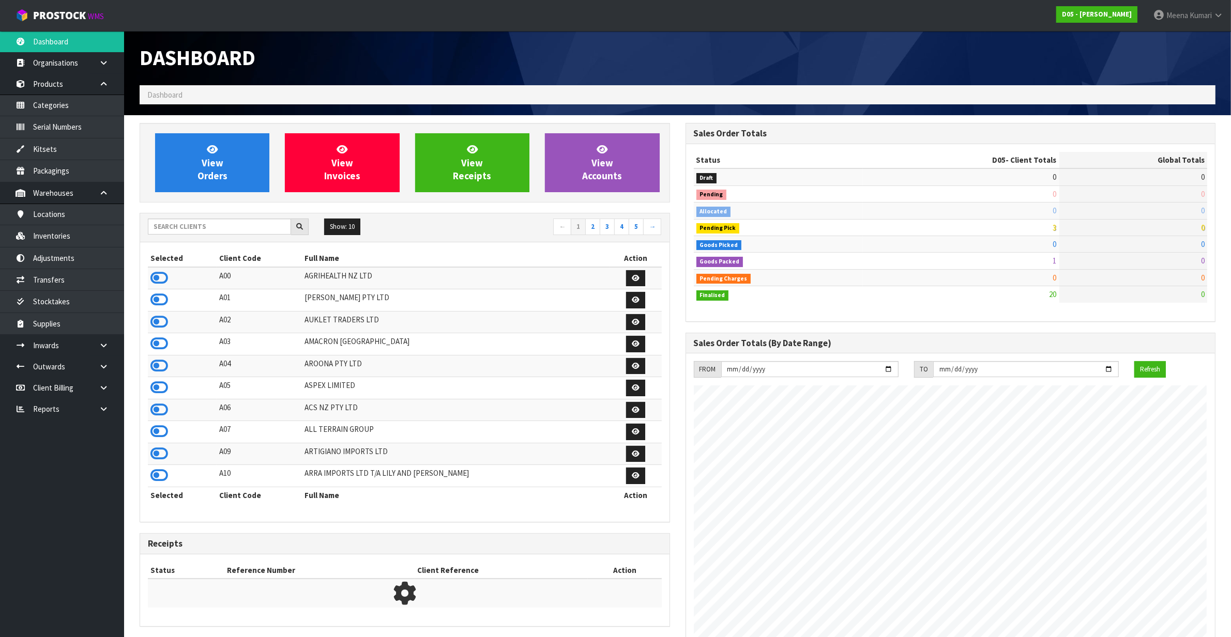
scroll to position [908, 545]
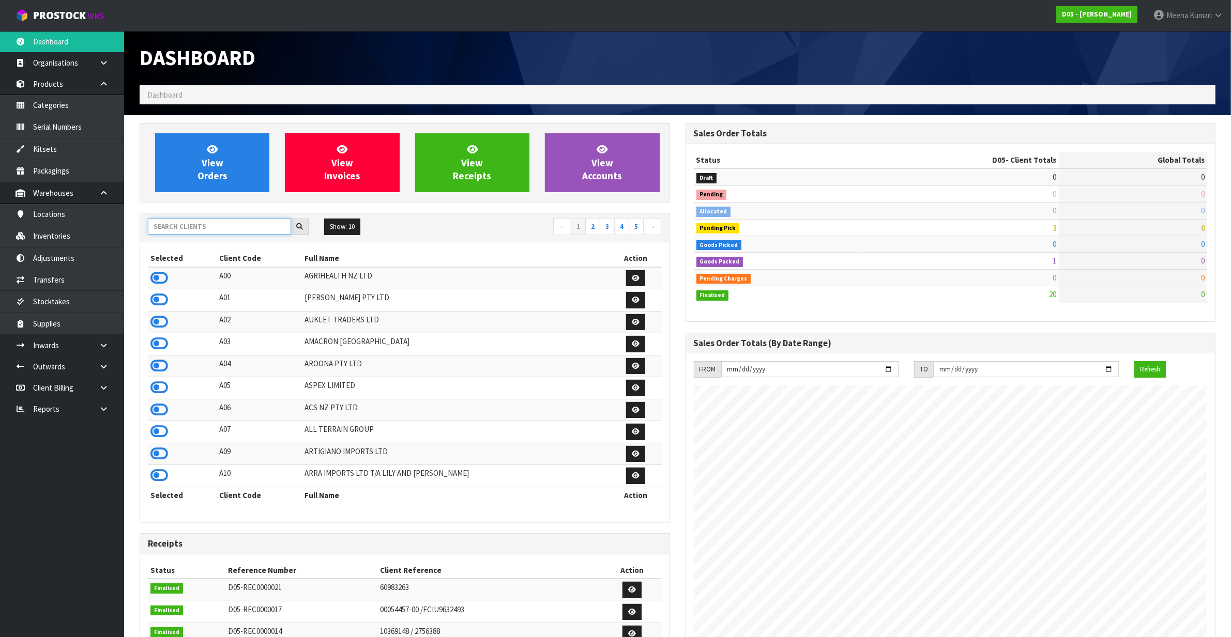
click at [190, 229] on input "text" at bounding box center [219, 227] width 143 height 16
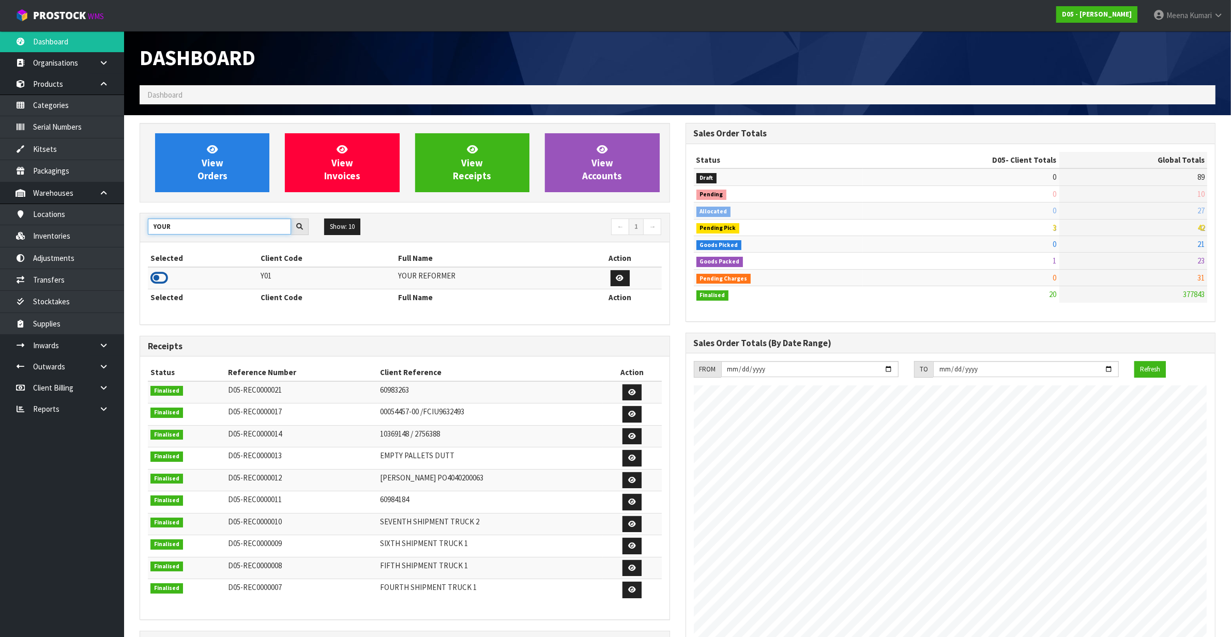
type input "YOUR"
click at [166, 280] on icon at bounding box center [159, 278] width 18 height 16
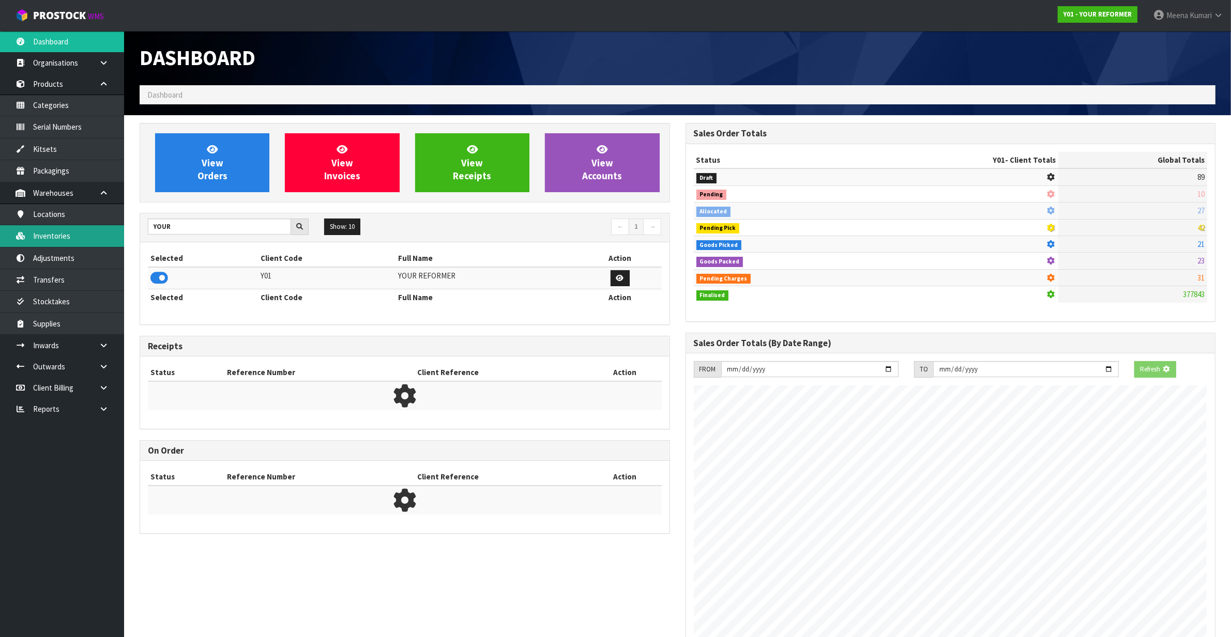
scroll to position [786, 545]
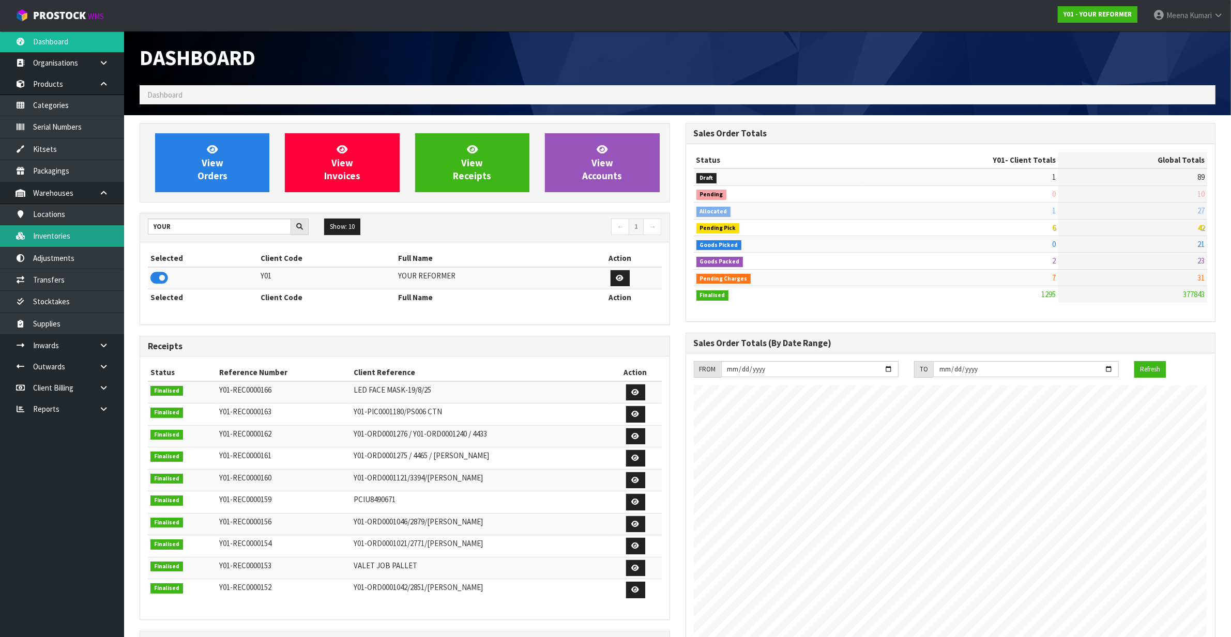
click at [89, 233] on link "Inventories" at bounding box center [62, 235] width 124 height 21
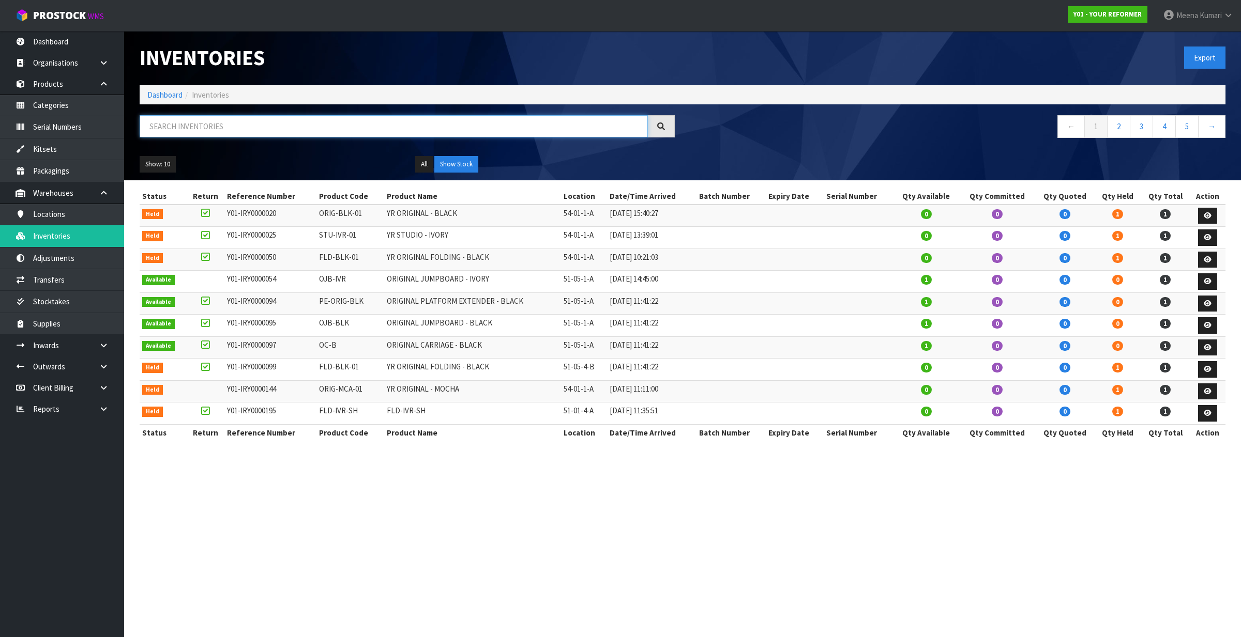
click at [243, 137] on input "text" at bounding box center [394, 126] width 508 height 22
click at [172, 128] on input "text" at bounding box center [394, 126] width 508 height 22
paste input "YRENV240011433"
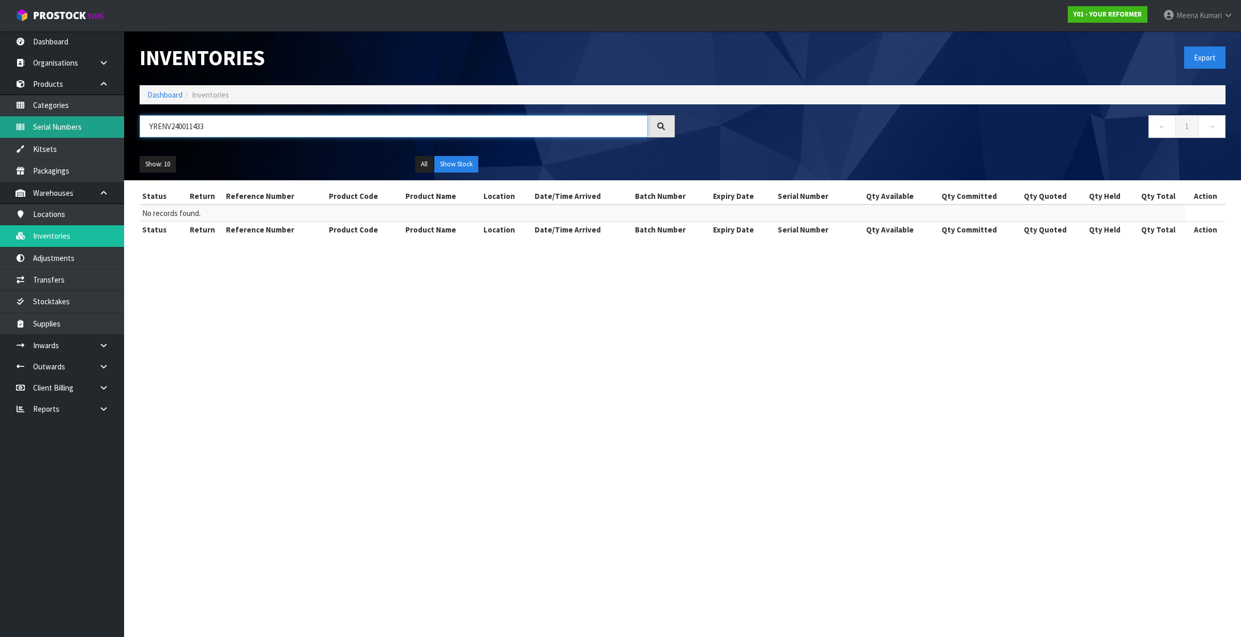
drag, startPoint x: 211, startPoint y: 126, endPoint x: 27, endPoint y: 134, distance: 183.8
click at [27, 134] on body "Toggle navigation ProStock WMS Y01 - YOUR REFORMER Meena Kumari Logout Dashboar…" at bounding box center [620, 318] width 1241 height 637
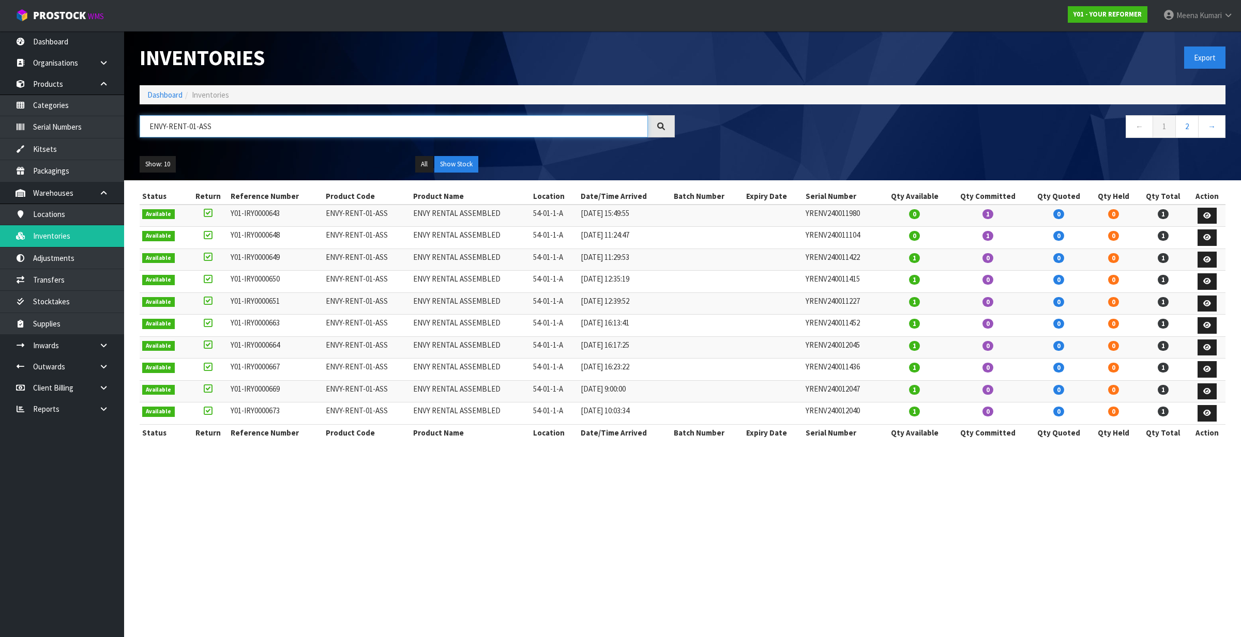
type input "ENVY-RENT-01-ASS"
click at [1187, 123] on link "2" at bounding box center [1186, 126] width 23 height 22
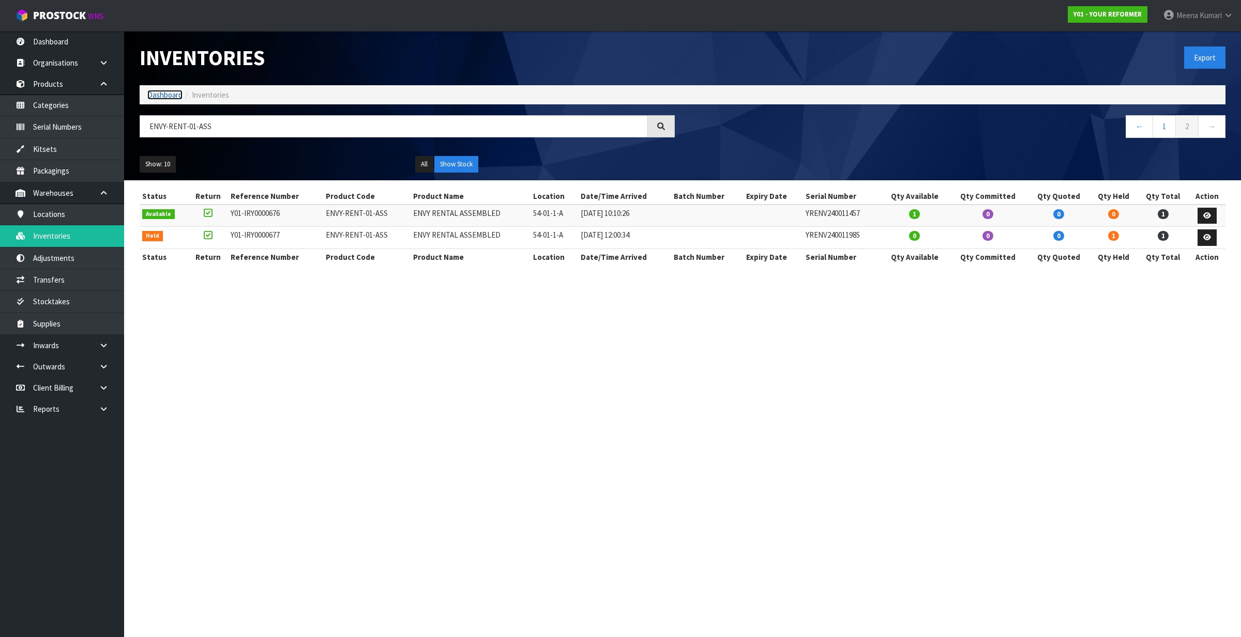
click at [176, 92] on link "Dashboard" at bounding box center [164, 95] width 35 height 10
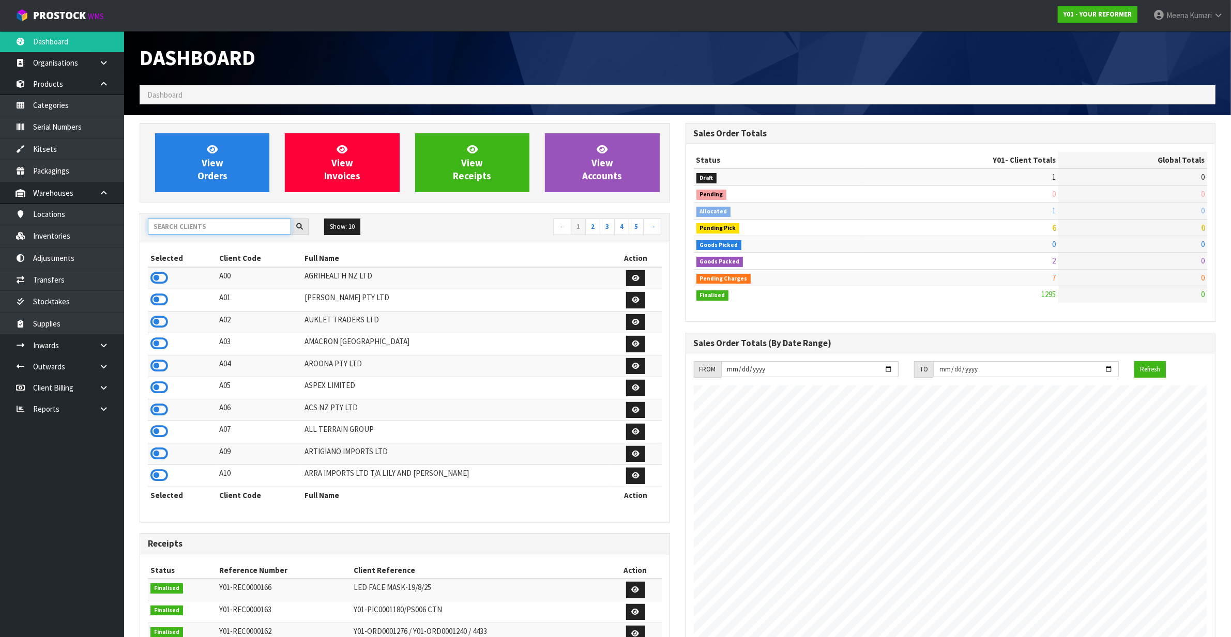
click at [205, 232] on input "text" at bounding box center [219, 227] width 143 height 16
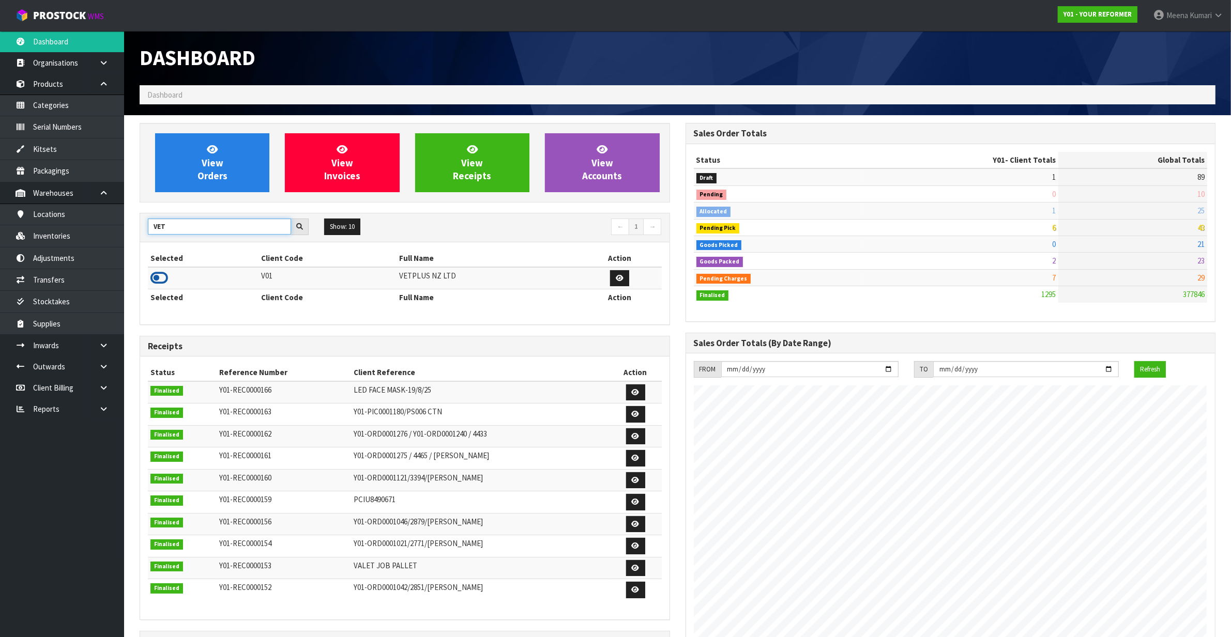
type input "VET"
click at [162, 275] on icon at bounding box center [159, 278] width 18 height 16
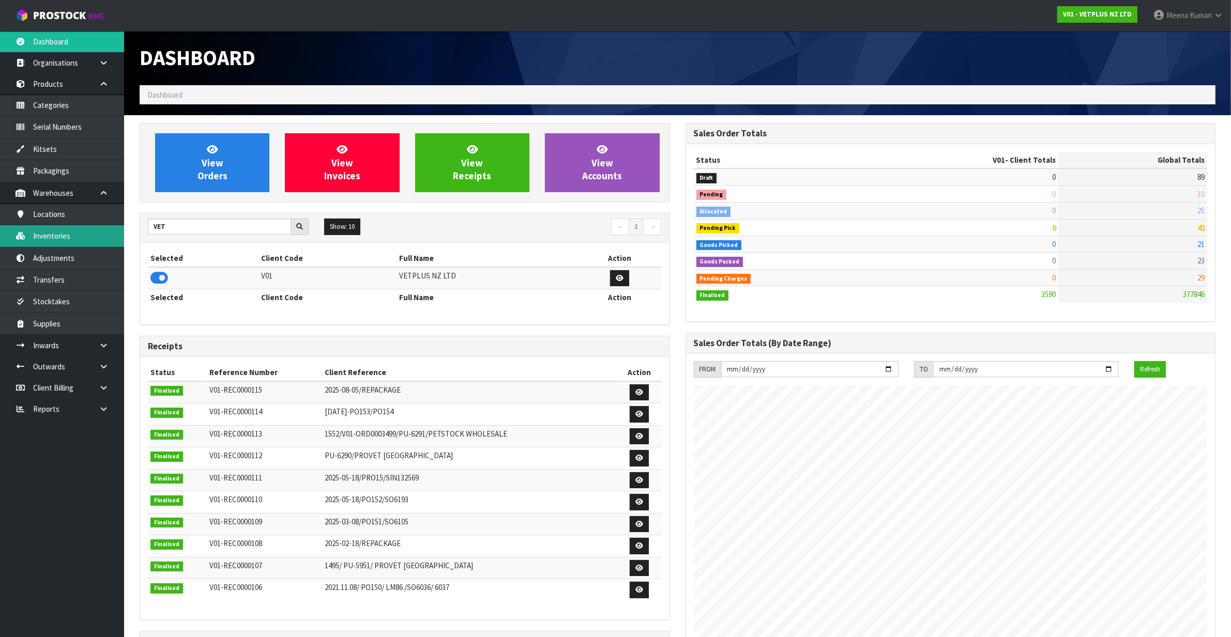
click at [100, 229] on link "Inventories" at bounding box center [62, 235] width 124 height 21
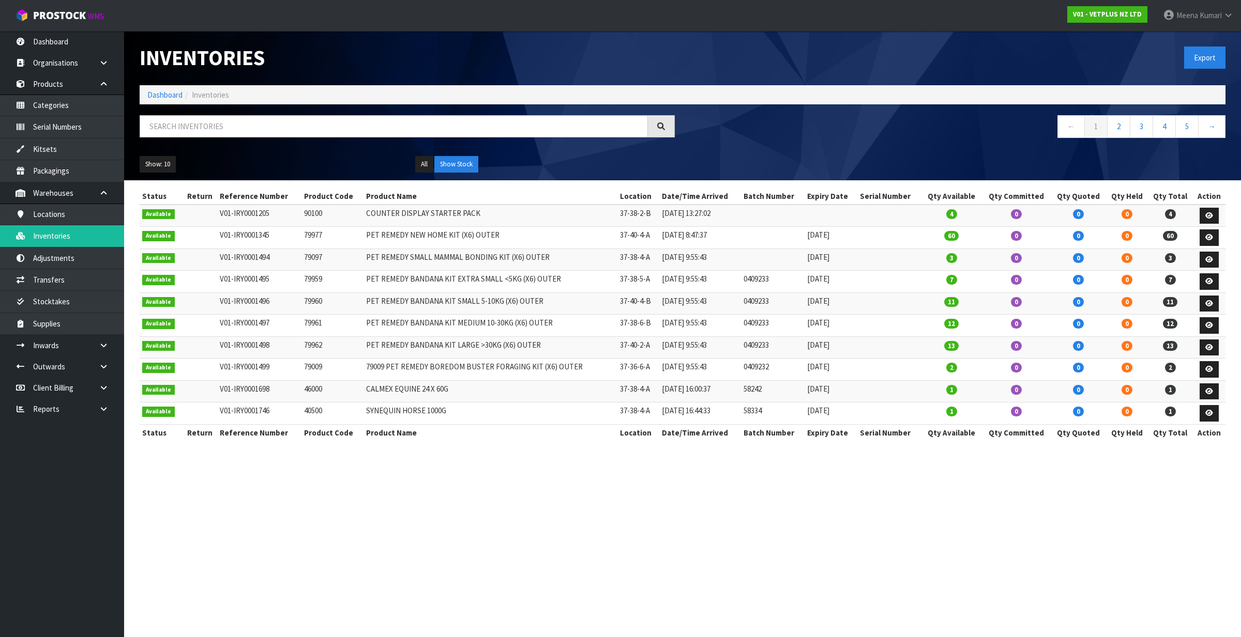
click at [265, 101] on ol "Dashboard Inventories" at bounding box center [683, 94] width 1086 height 19
click at [275, 136] on input "text" at bounding box center [394, 126] width 508 height 22
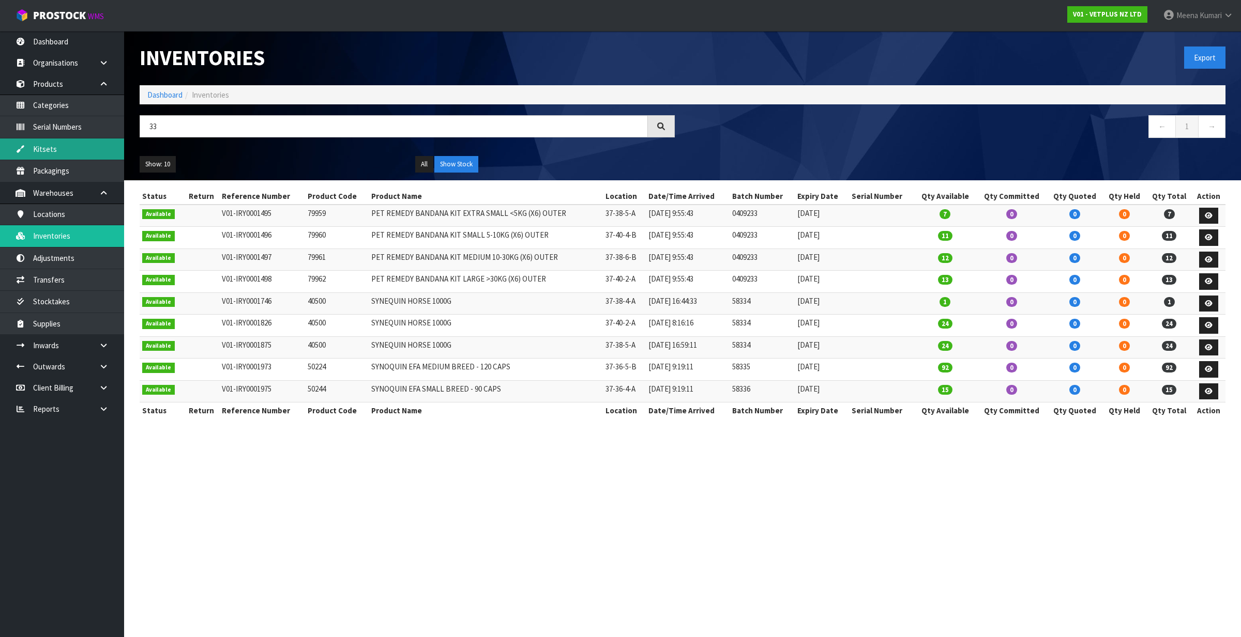
drag, startPoint x: 169, startPoint y: 138, endPoint x: 71, endPoint y: 140, distance: 97.7
click at [71, 140] on body "Toggle navigation ProStock WMS V01 - VETPLUS NZ LTD Meena Kumari Logout Dashboa…" at bounding box center [620, 318] width 1241 height 637
click at [164, 129] on input "33" at bounding box center [394, 126] width 508 height 22
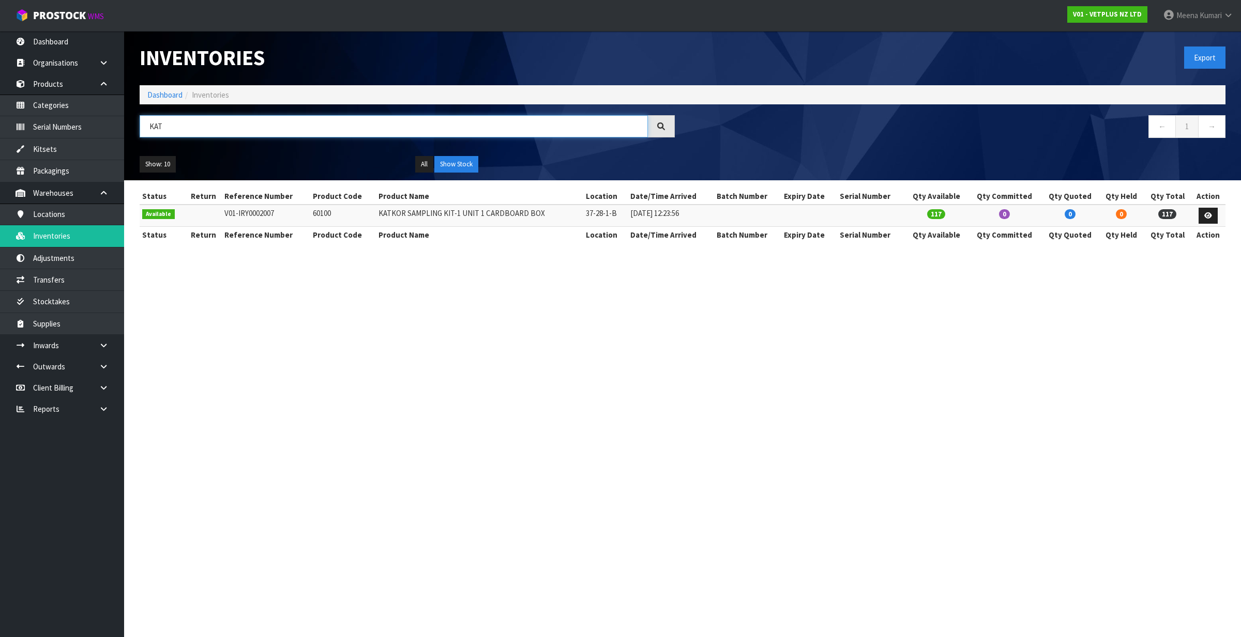
click at [218, 128] on input "KAT" at bounding box center [394, 126] width 508 height 22
click at [219, 129] on input "KAT" at bounding box center [394, 126] width 508 height 22
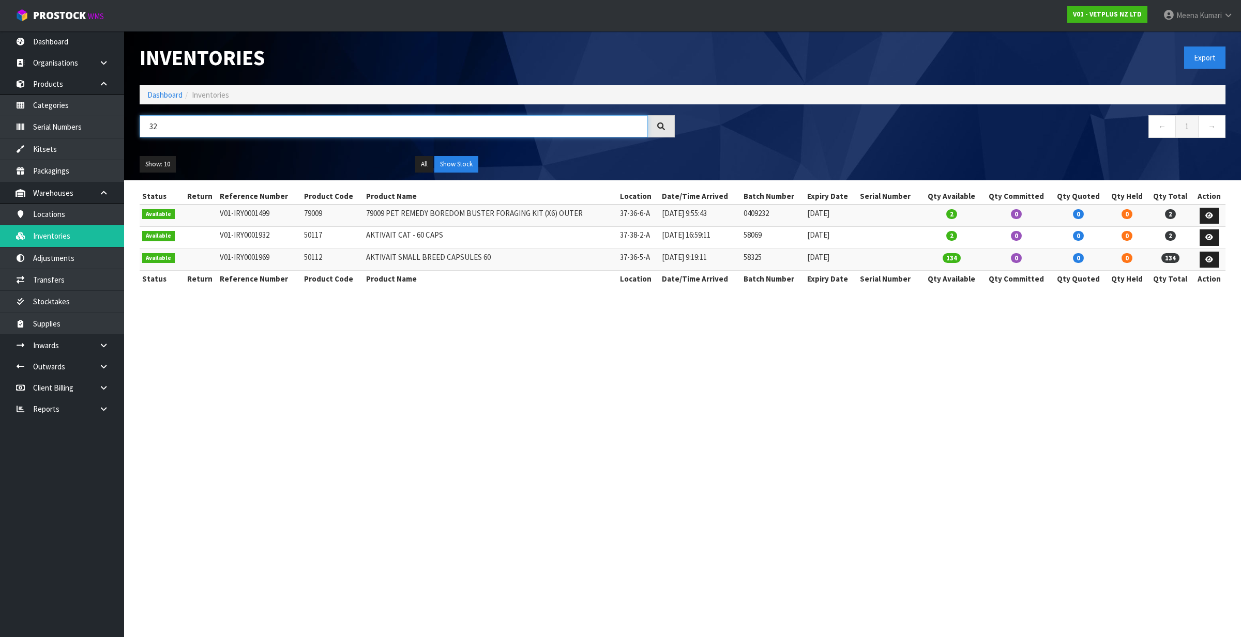
click at [263, 128] on input "32" at bounding box center [394, 126] width 508 height 22
click at [265, 127] on input "32" at bounding box center [394, 126] width 508 height 22
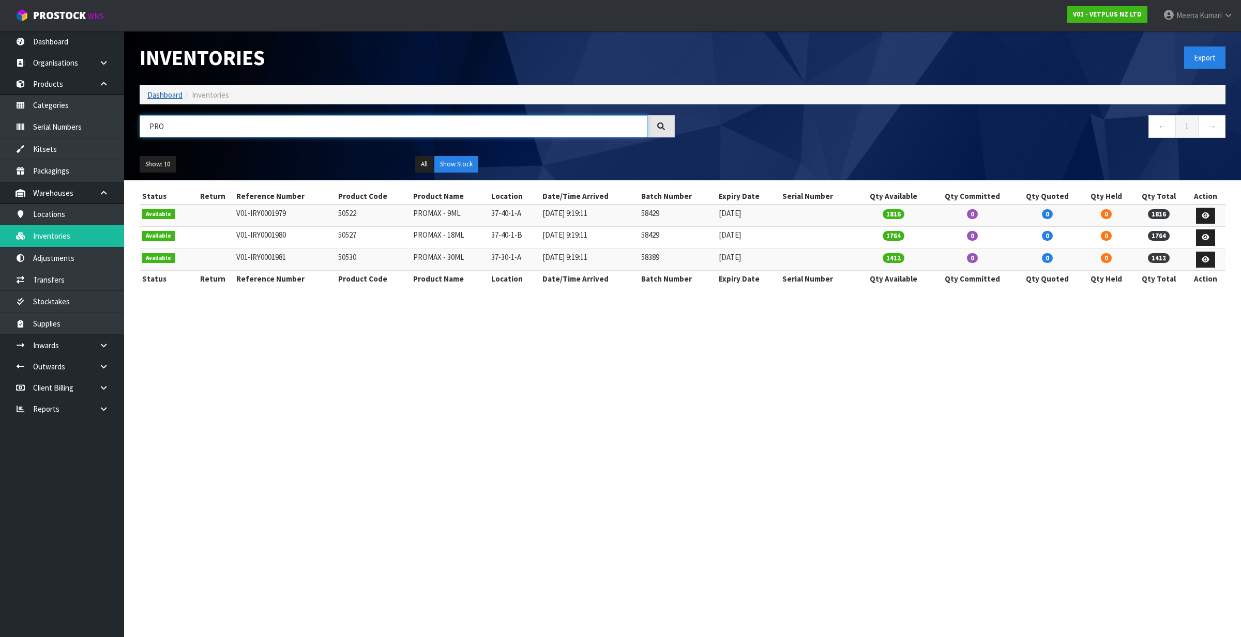
type input "PRO"
click at [173, 93] on link "Dashboard" at bounding box center [164, 95] width 35 height 10
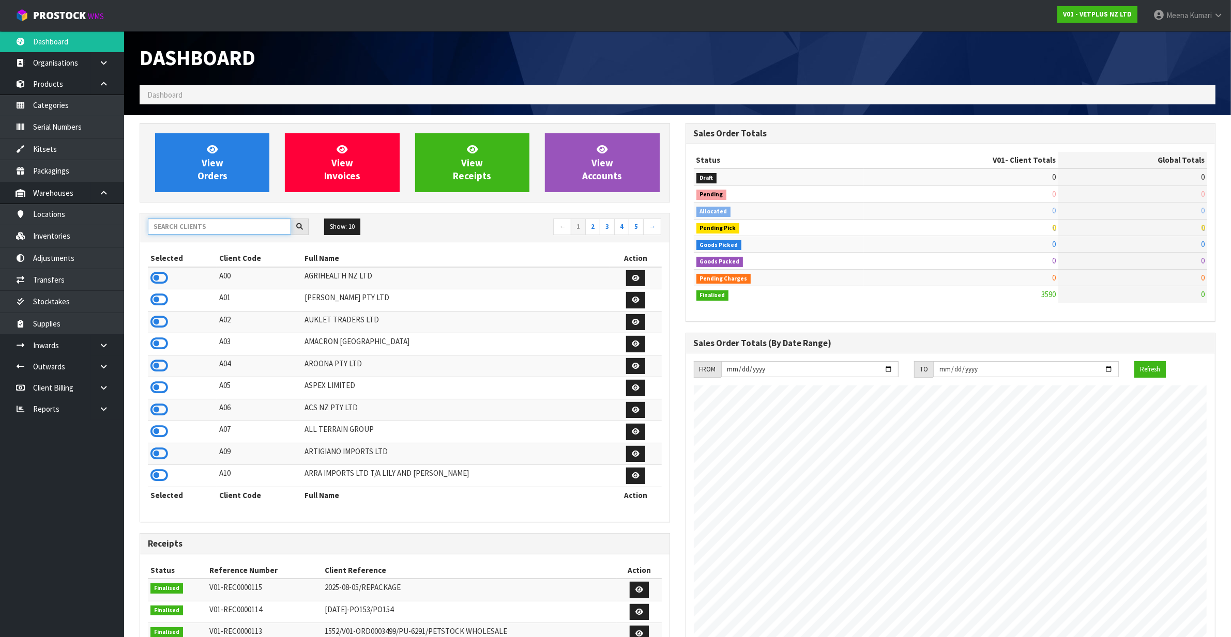
scroll to position [786, 545]
click at [248, 226] on input "text" at bounding box center [219, 227] width 143 height 16
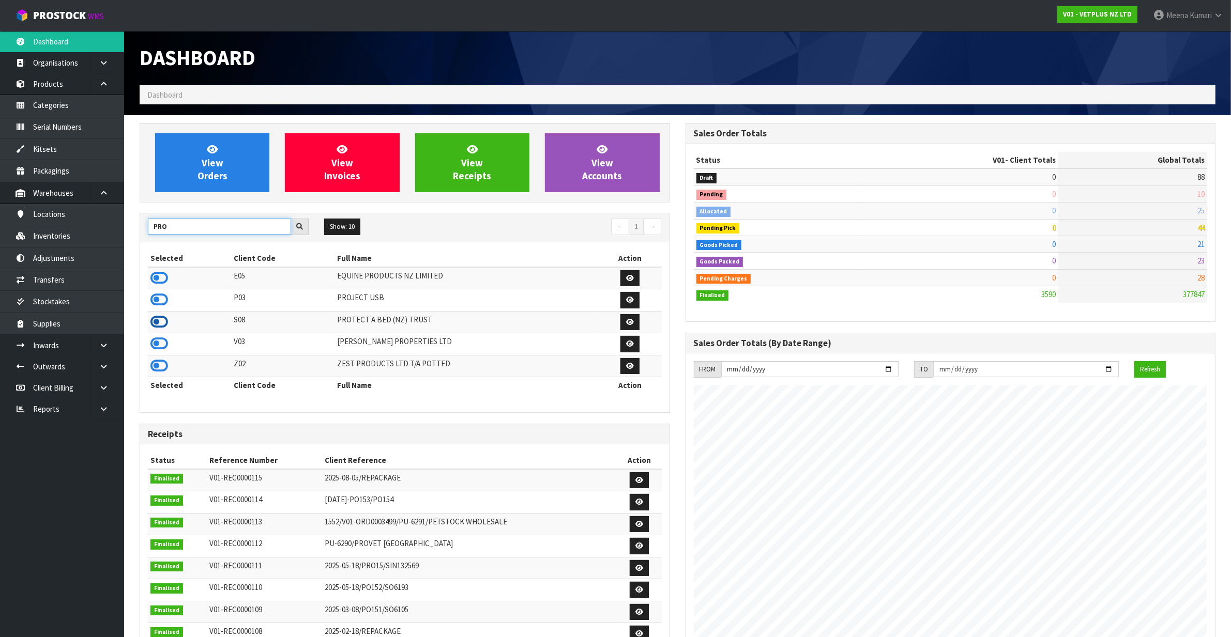
type input "PRO"
click at [154, 323] on icon at bounding box center [159, 322] width 18 height 16
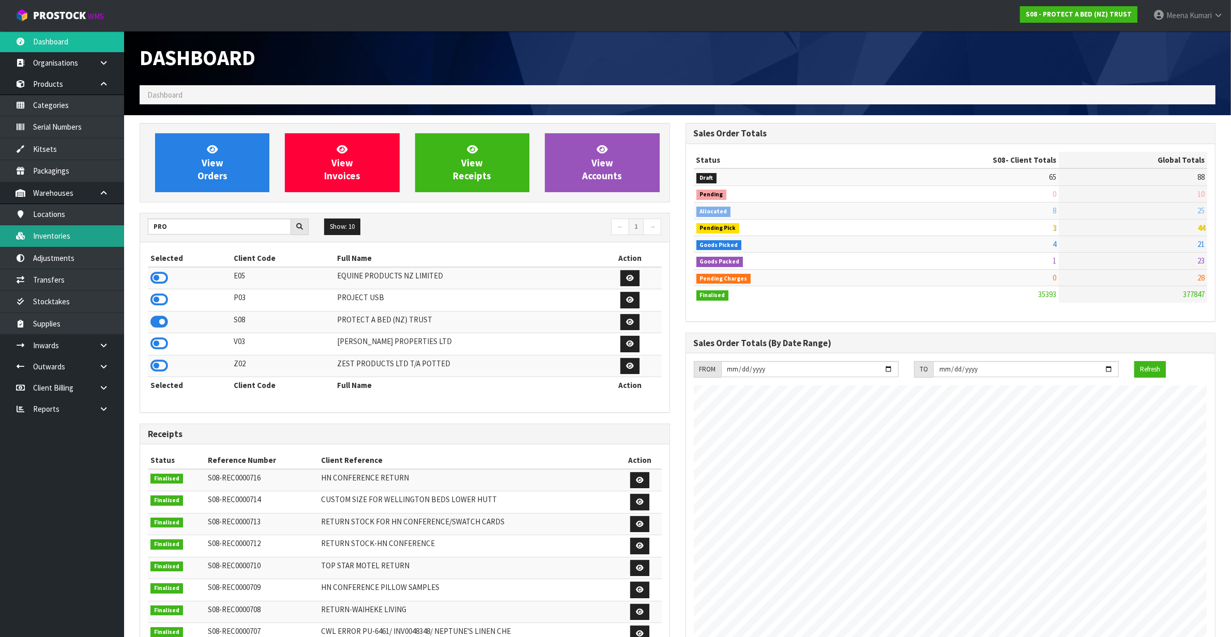
click at [70, 236] on link "Inventories" at bounding box center [62, 235] width 124 height 21
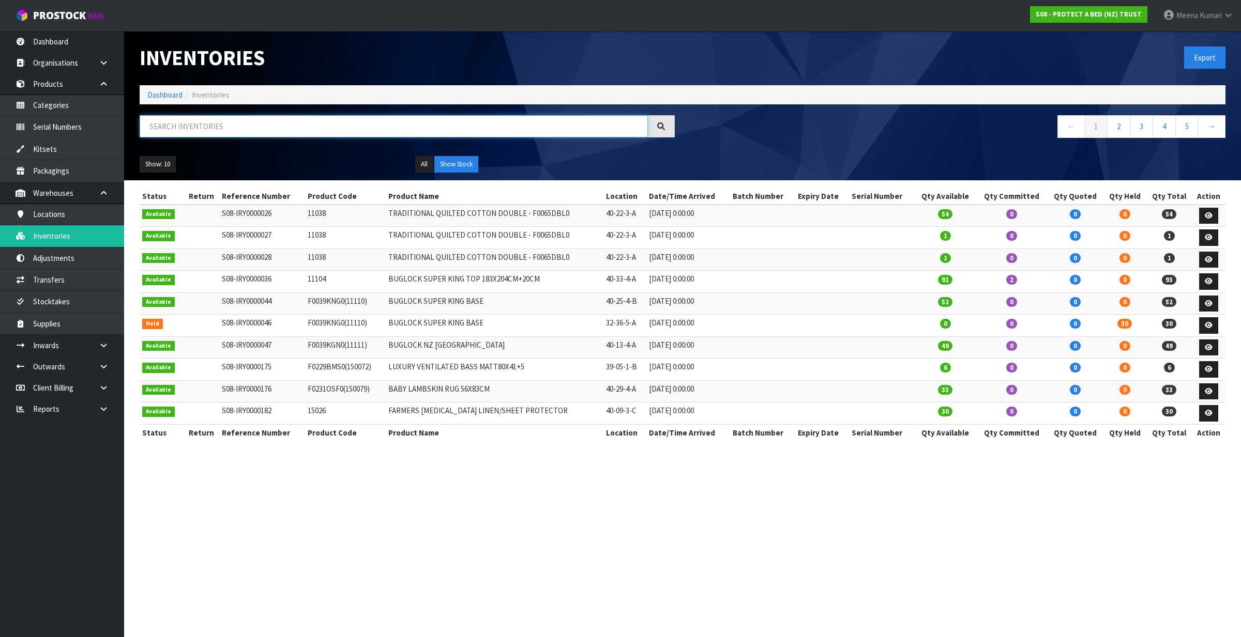
click at [340, 135] on input "text" at bounding box center [394, 126] width 508 height 22
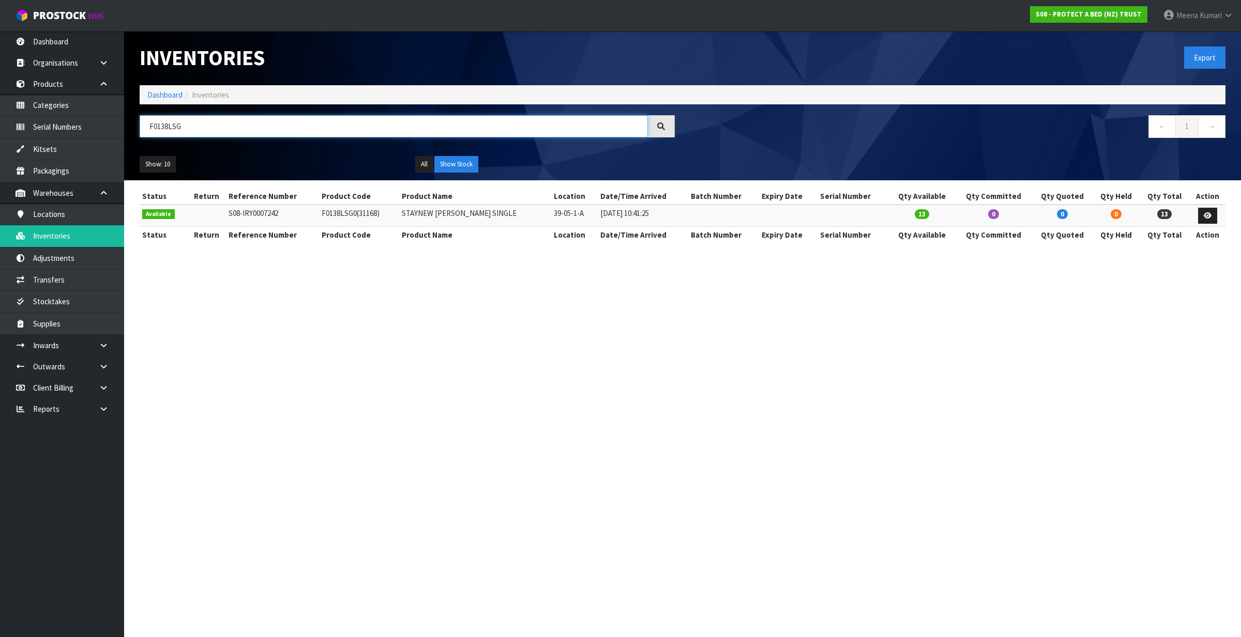
click at [228, 127] on input "F0138LSG" at bounding box center [394, 126] width 508 height 22
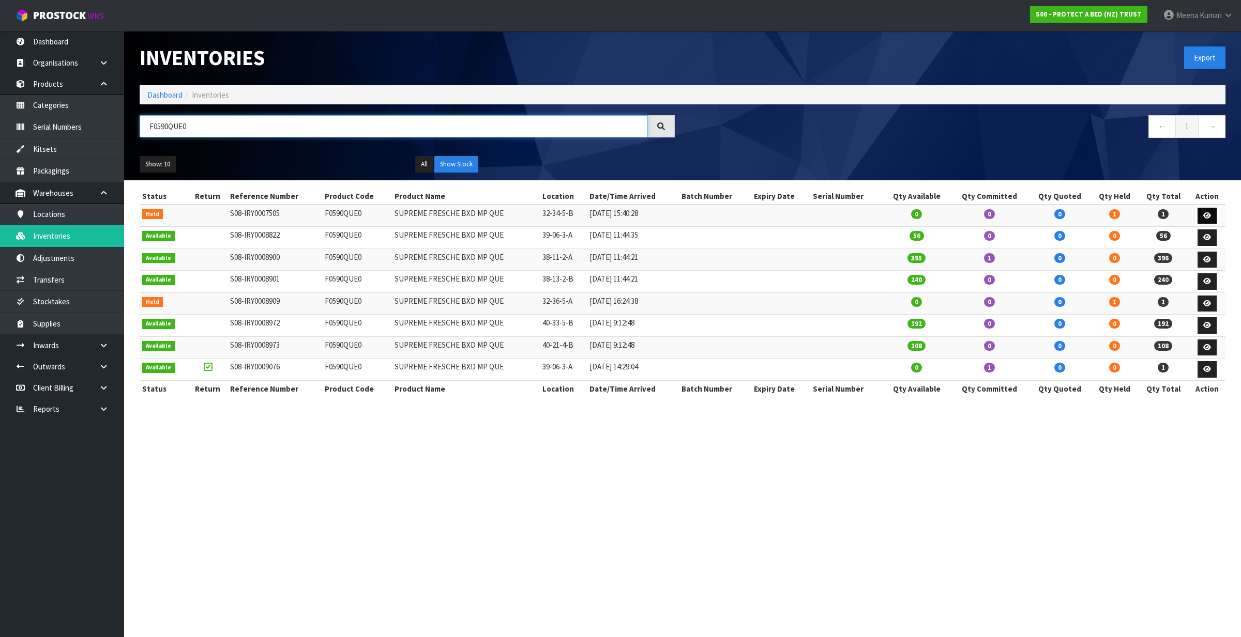
type input "F0590QUE0"
click at [1208, 216] on icon at bounding box center [1207, 215] width 8 height 7
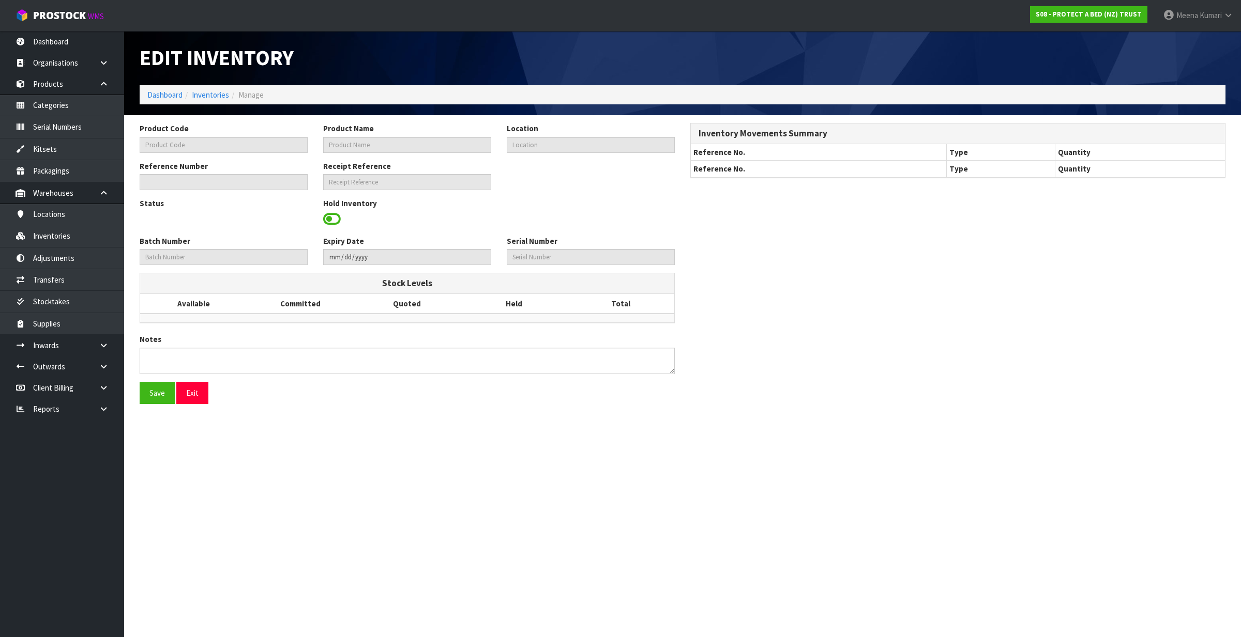
type input "F0590QUE0"
type input "SUPREME FRESCHE BXD MP QUE"
type input "32-34-5-B"
type input "S08-IRY0007505"
type textarea "PD"
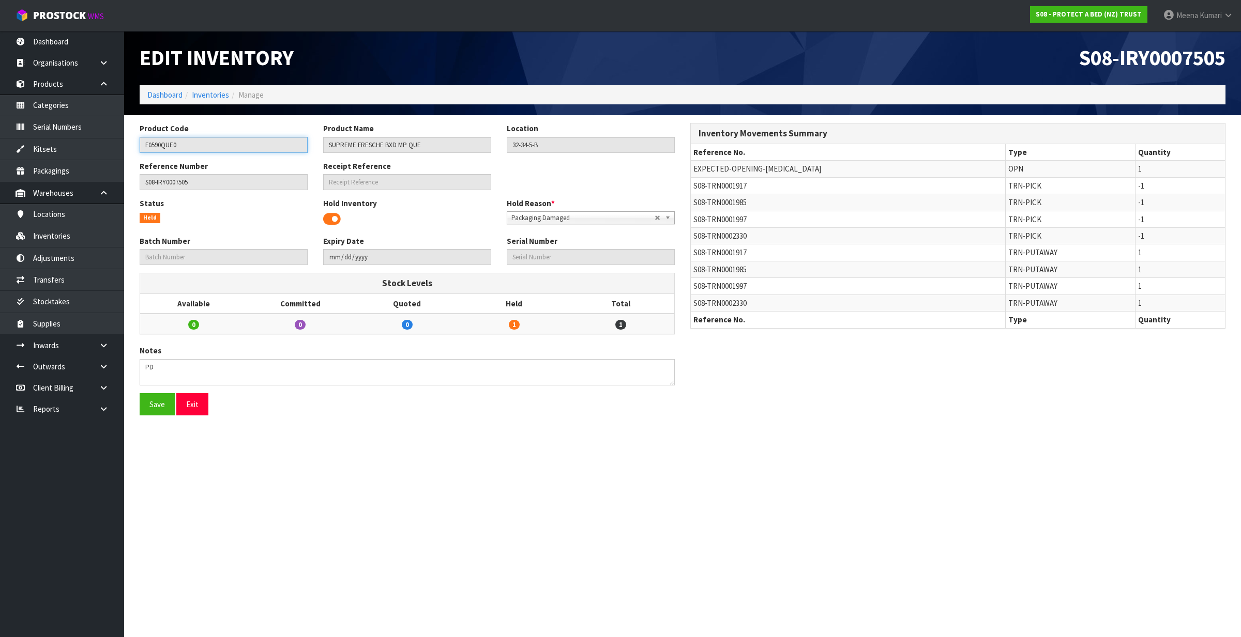
click at [202, 146] on input "F0590QUE0" at bounding box center [224, 145] width 168 height 16
click at [221, 90] on link "Inventories" at bounding box center [210, 95] width 37 height 10
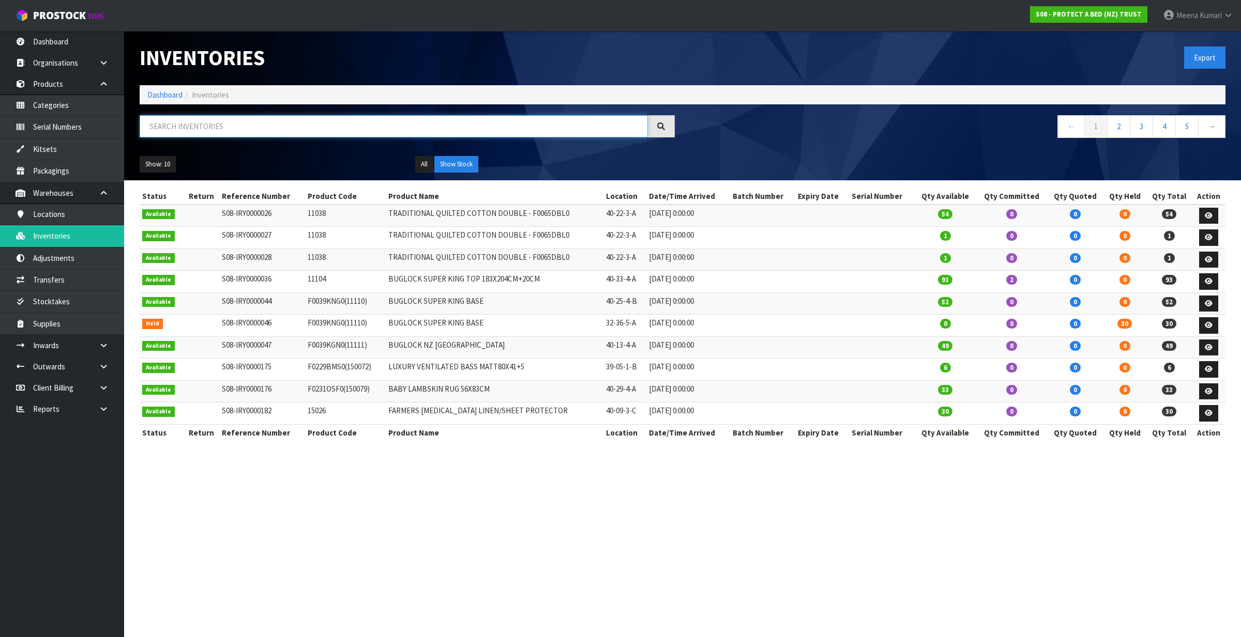
click at [260, 127] on input "text" at bounding box center [394, 126] width 508 height 22
paste input "F0590QUE0"
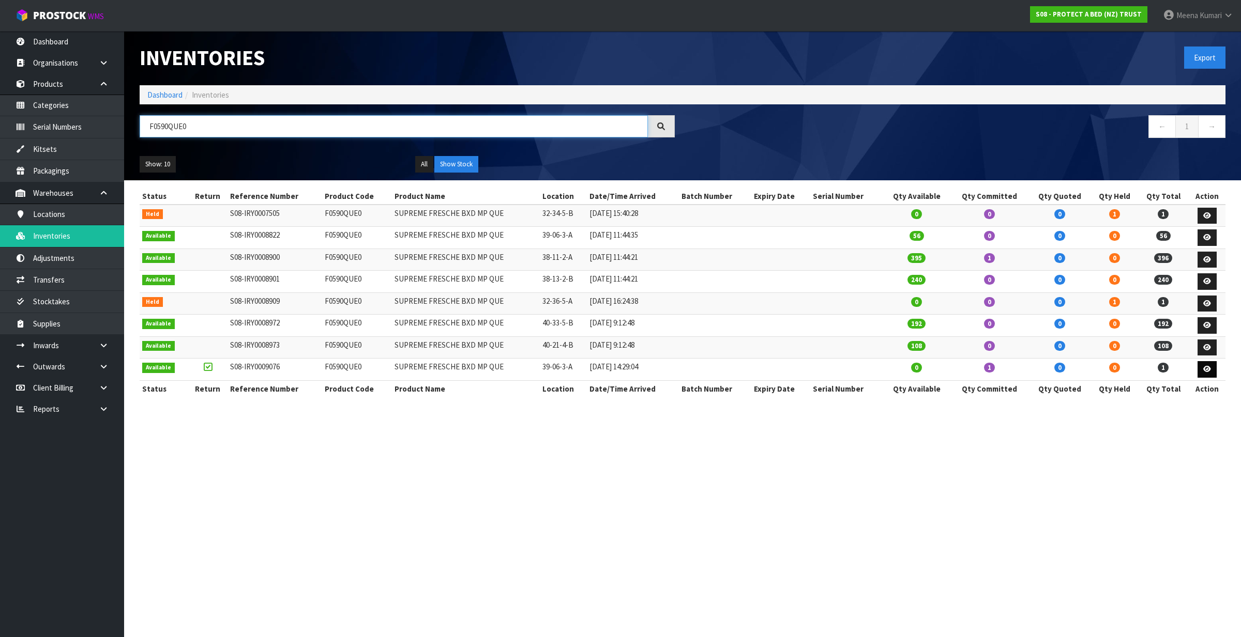
type input "F0590QUE0"
click at [1203, 371] on icon at bounding box center [1207, 369] width 8 height 7
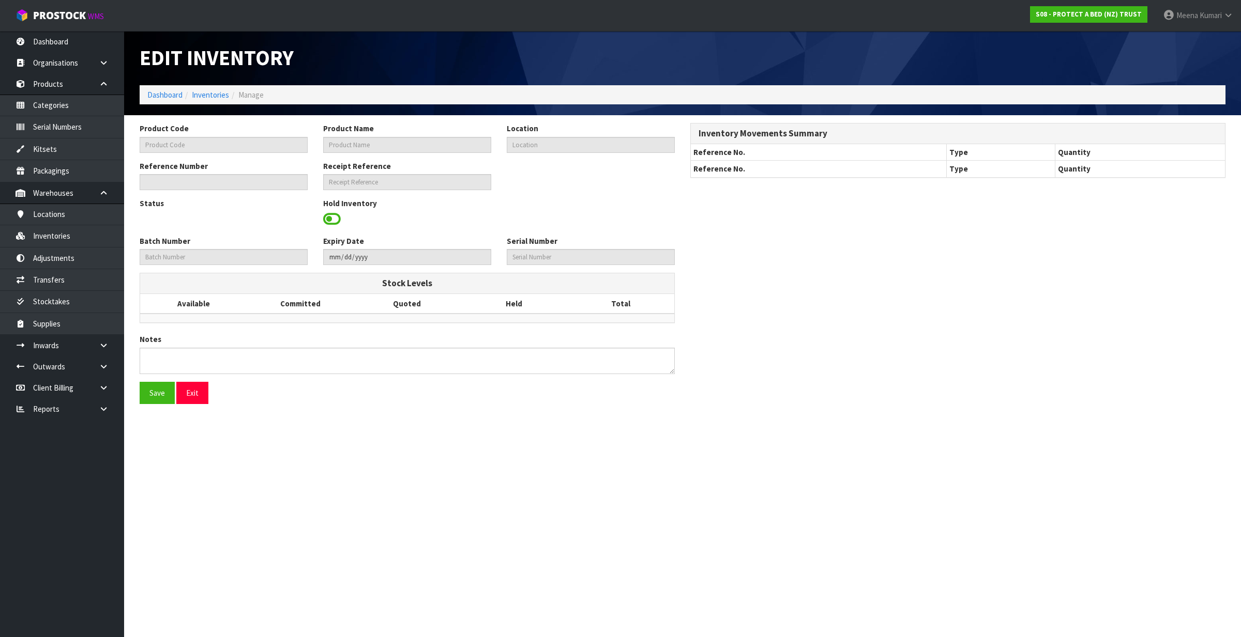
type input "F0590QUE0"
type input "SUPREME FRESCHE BXD MP QUE"
type input "39-06-3-A"
type input "S08-IRY0009076"
type input "S08-REC0000716"
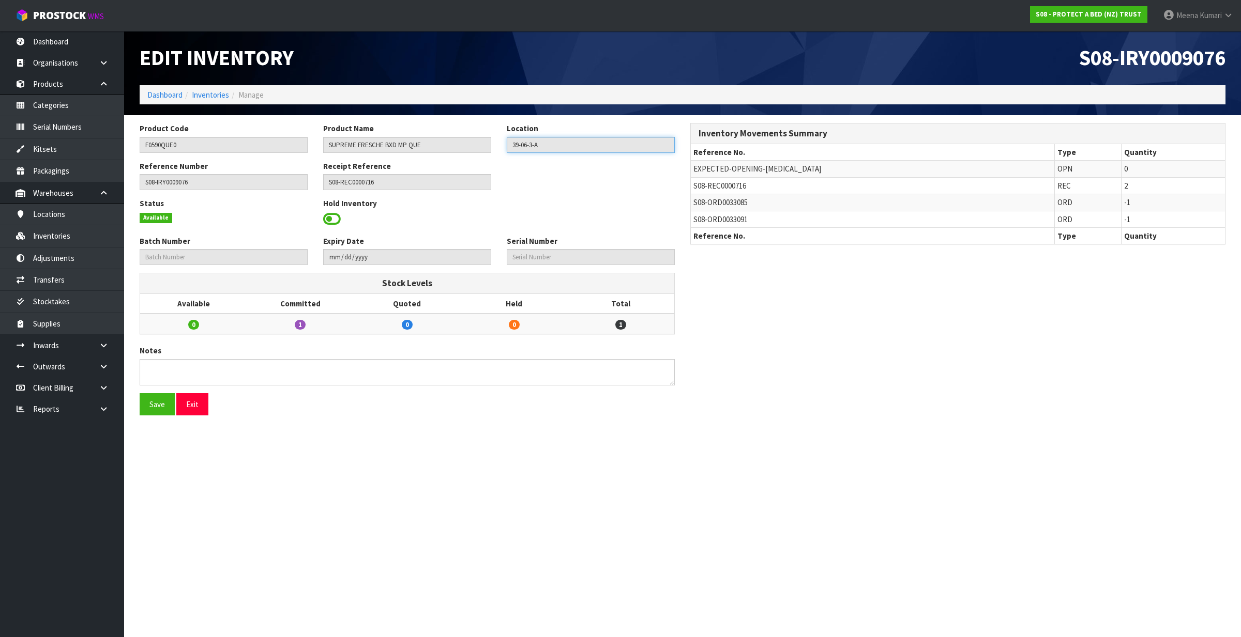
click at [551, 148] on input "39-06-3-A" at bounding box center [591, 145] width 168 height 16
click at [251, 148] on input "F0590QUE0" at bounding box center [224, 145] width 168 height 16
click at [212, 93] on link "Inventories" at bounding box center [210, 95] width 37 height 10
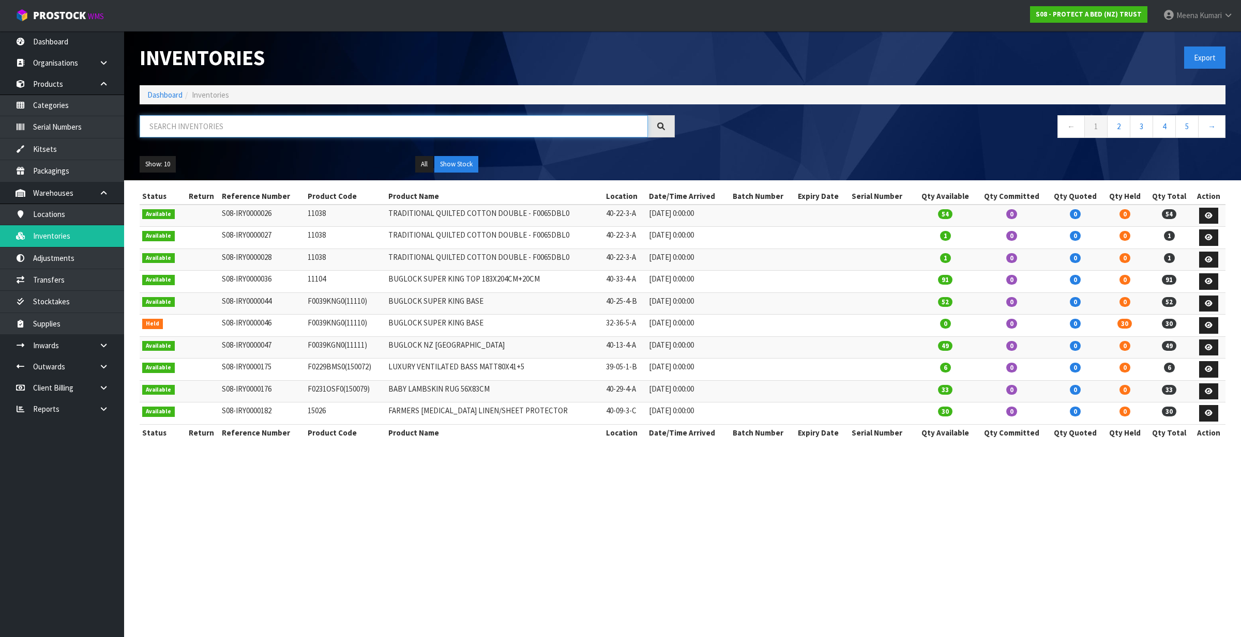
click at [219, 132] on input "text" at bounding box center [394, 126] width 508 height 22
paste input "F0590QUE0"
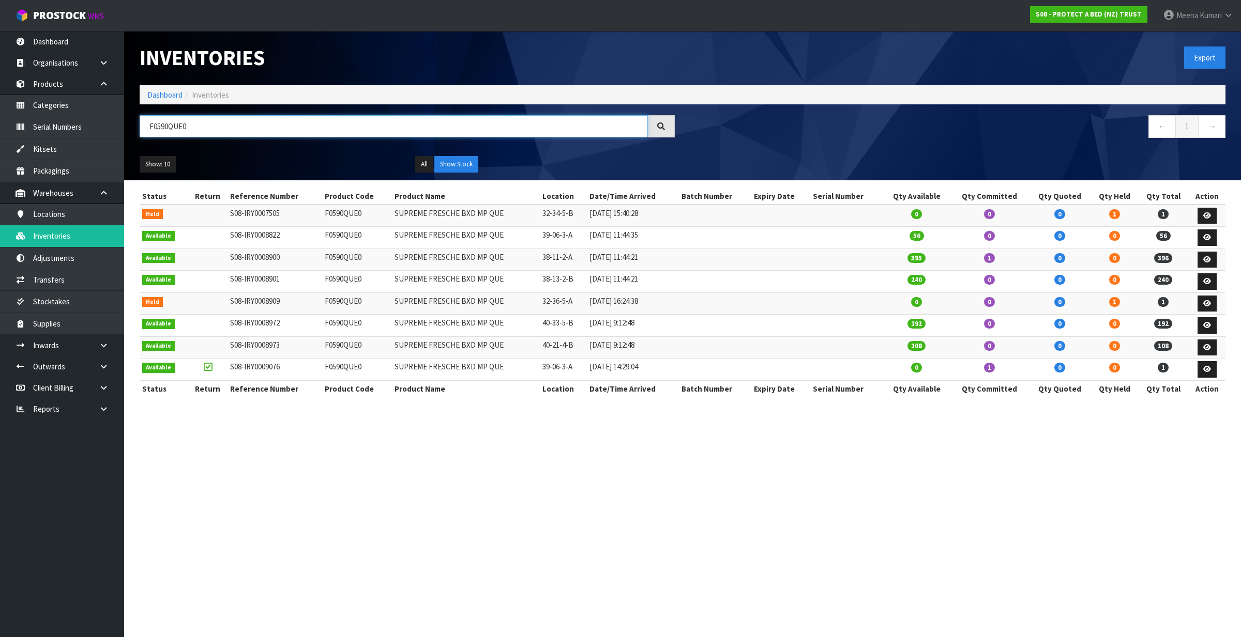
type input "F0590QUE0"
click at [171, 94] on link "Dashboard" at bounding box center [164, 95] width 35 height 10
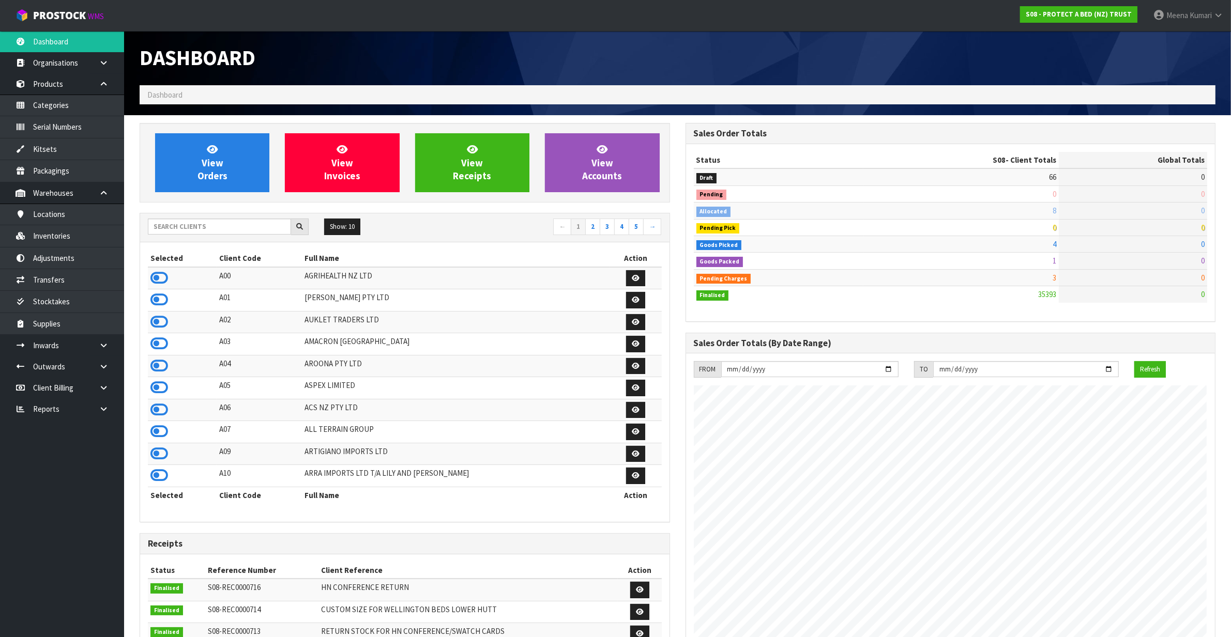
scroll to position [786, 545]
click at [275, 223] on input "text" at bounding box center [219, 227] width 143 height 16
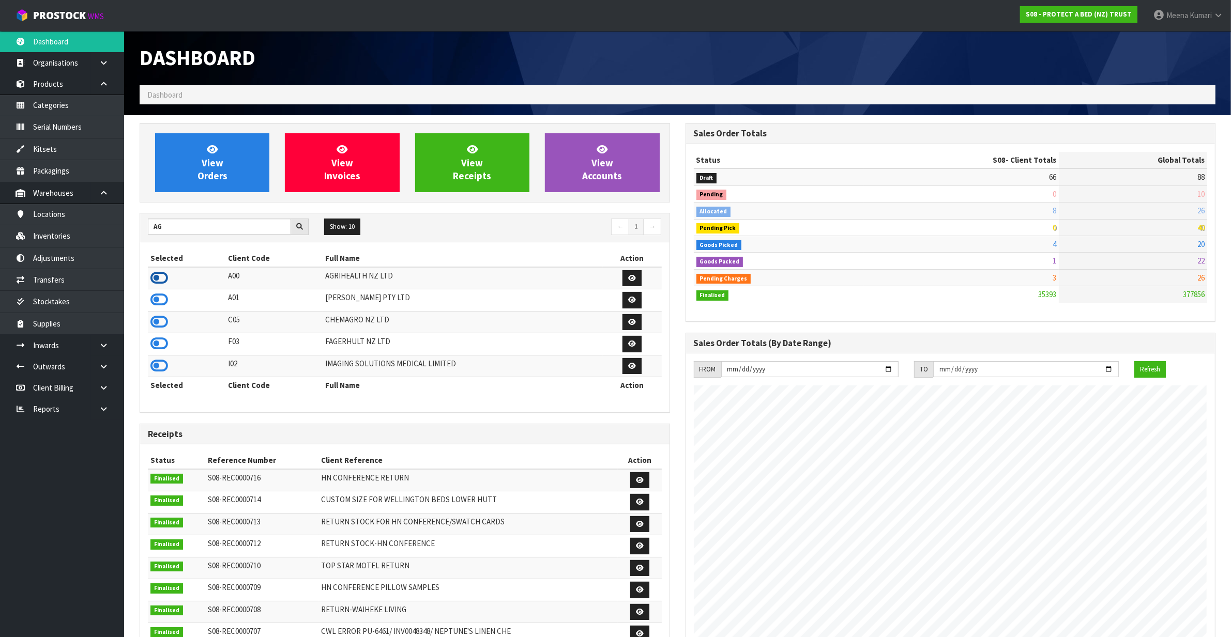
click at [167, 282] on icon at bounding box center [159, 278] width 18 height 16
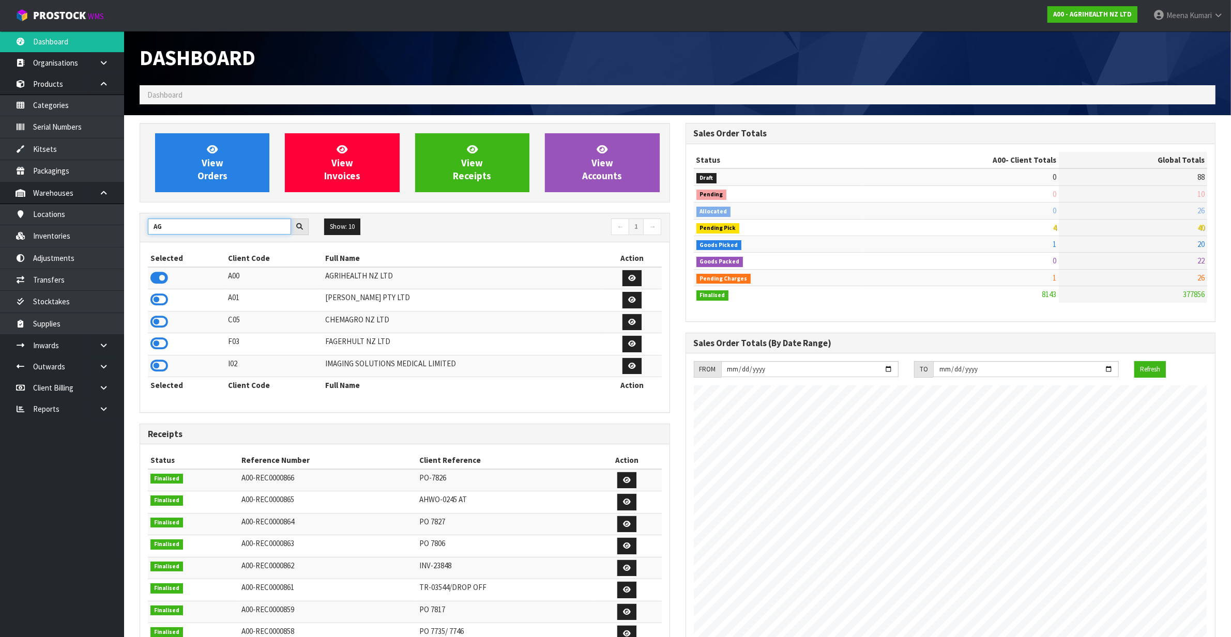
click at [176, 229] on input "AG" at bounding box center [219, 227] width 143 height 16
type input "PRO"
click at [163, 328] on icon at bounding box center [159, 322] width 18 height 16
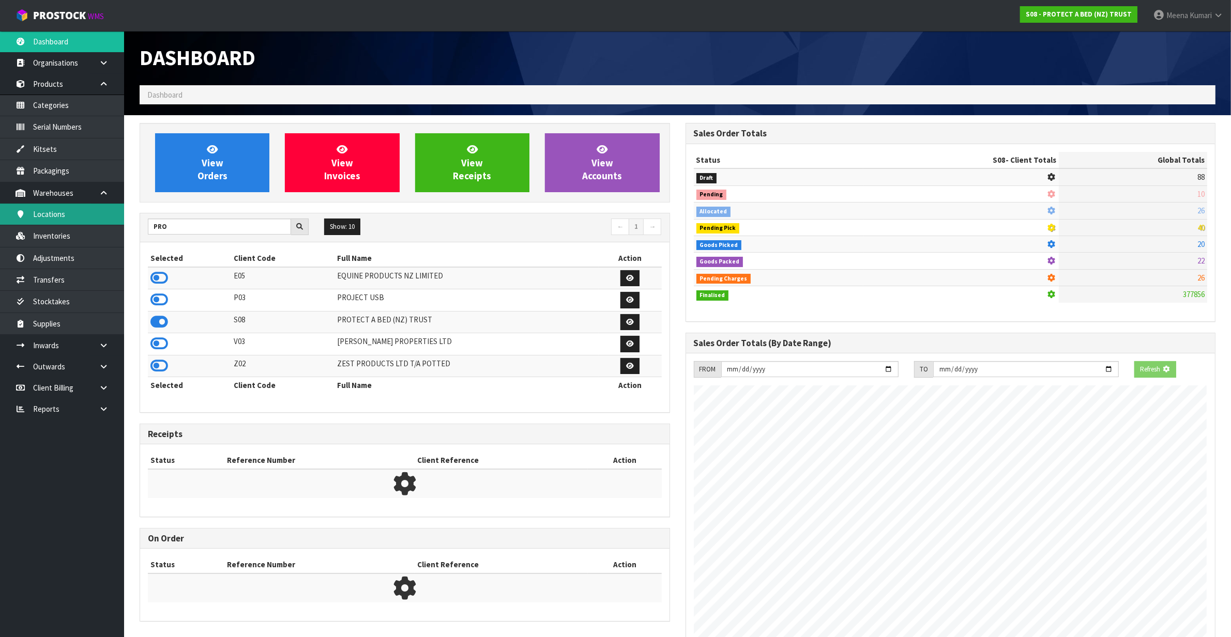
scroll to position [516369, 516468]
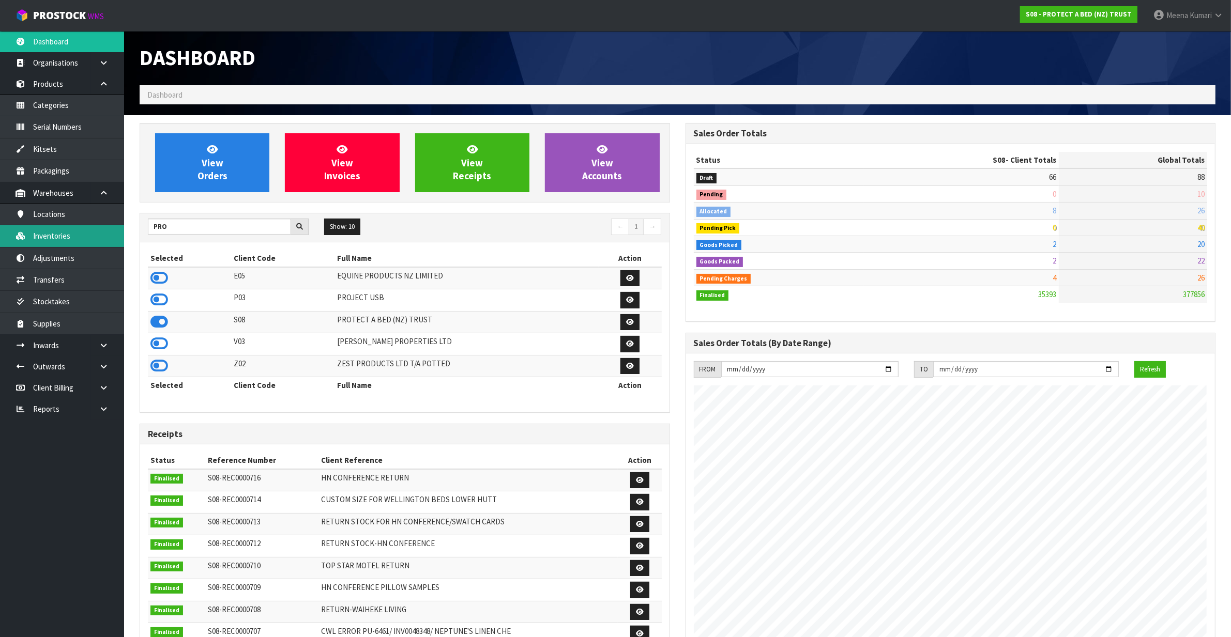
click at [70, 240] on link "Inventories" at bounding box center [62, 235] width 124 height 21
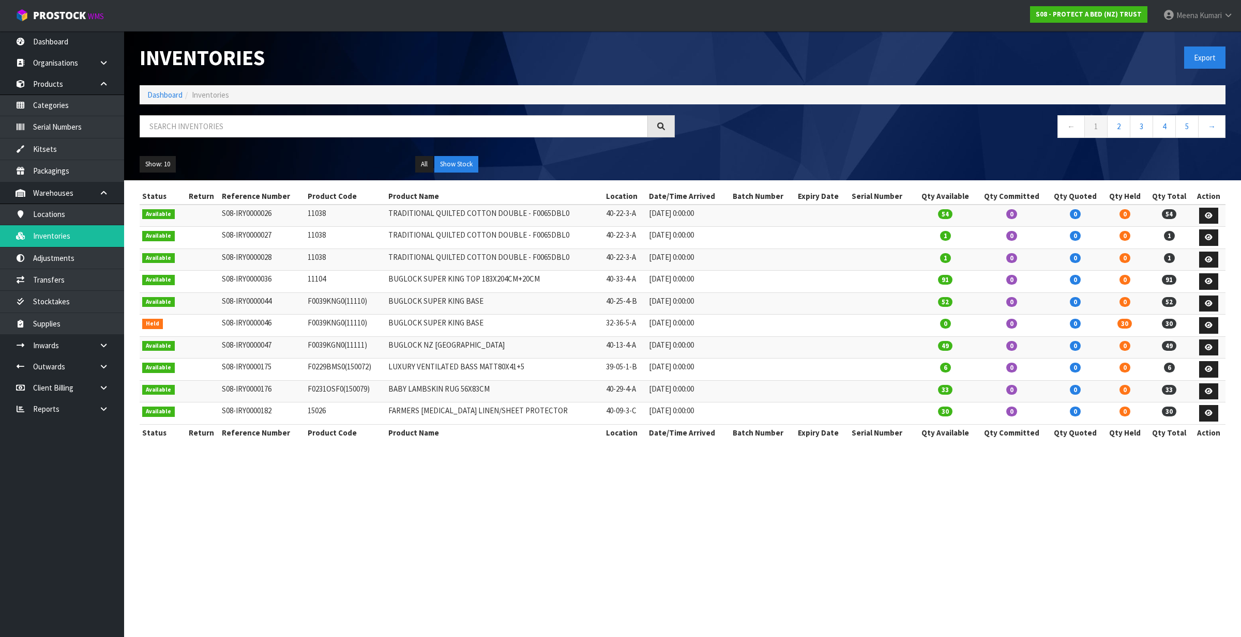
click at [274, 102] on ol "Dashboard Inventories" at bounding box center [683, 94] width 1086 height 19
click at [271, 123] on input "text" at bounding box center [394, 126] width 508 height 22
paste input "CM_MKT_00SMBPPBS"
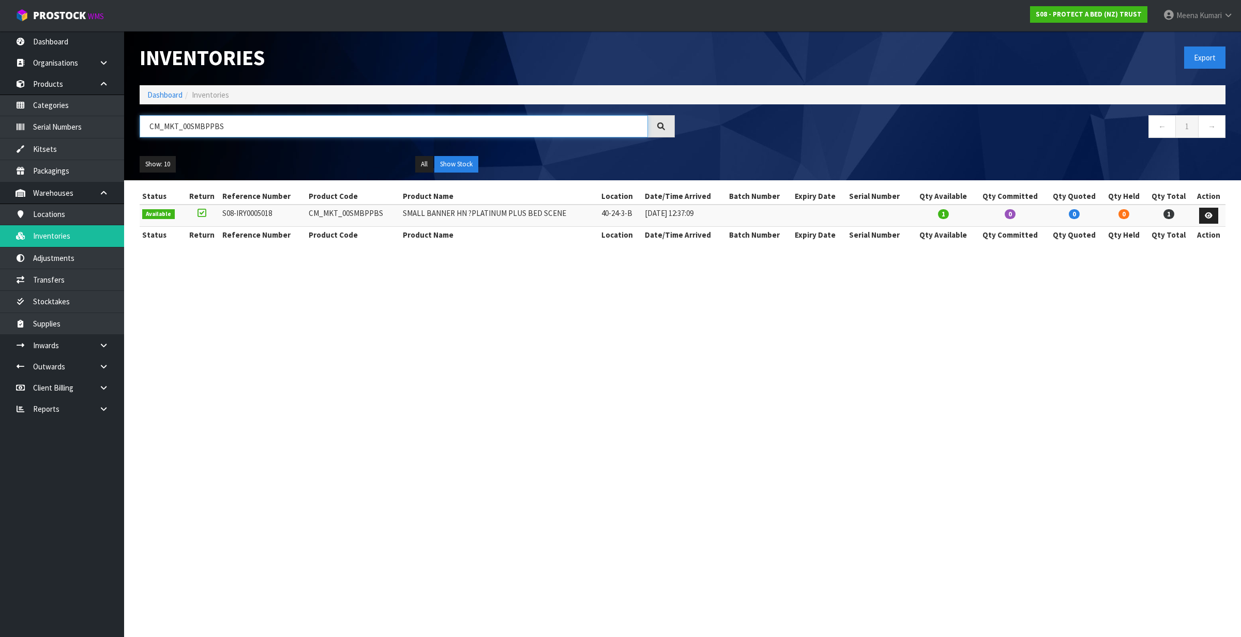
click at [247, 132] on input "CM_MKT_00SMBPPBS" at bounding box center [394, 126] width 508 height 22
paste input "CUTT"
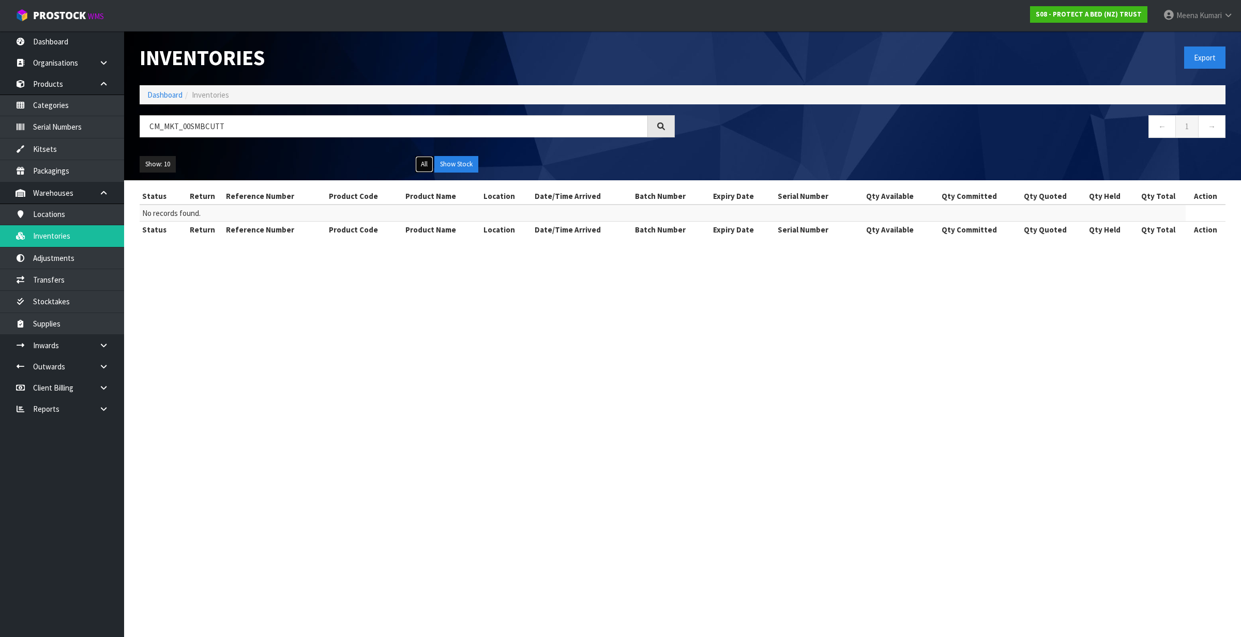
click at [417, 166] on button "All" at bounding box center [424, 164] width 18 height 17
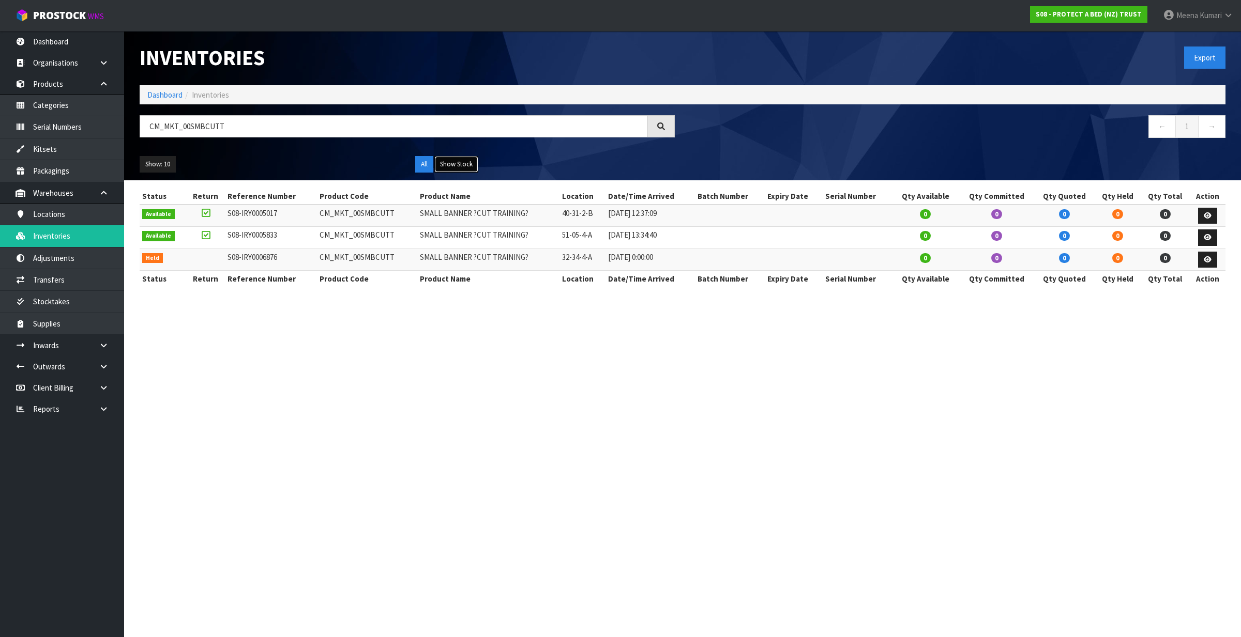
click at [451, 161] on button "Show Stock" at bounding box center [456, 164] width 44 height 17
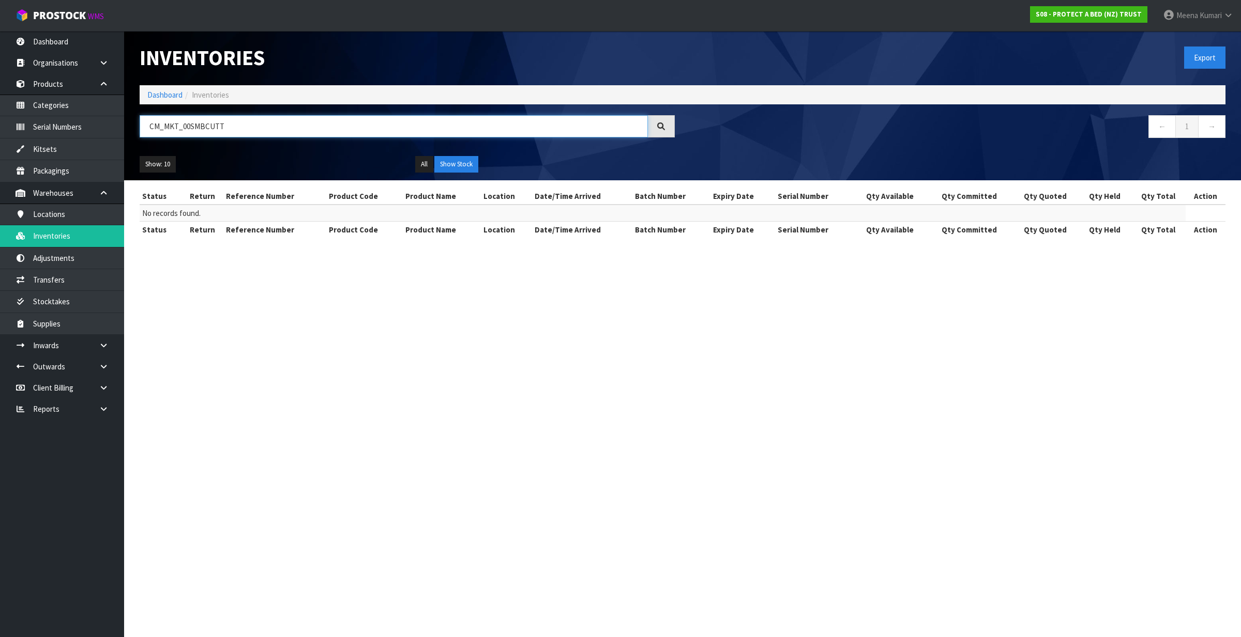
click at [235, 129] on input "CM_MKT_00SMBCUTT" at bounding box center [394, 126] width 508 height 22
paste input "00388"
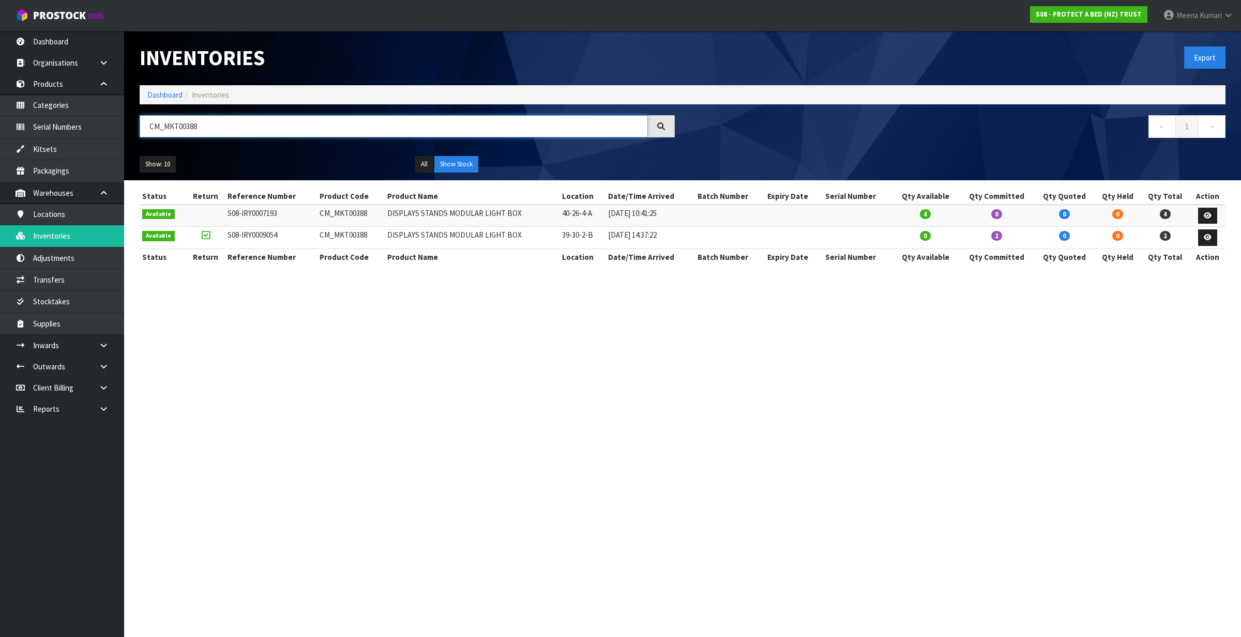
type input "CM_MKT00388"
click at [403, 385] on section "Inventories Export Dashboard Inventories CM_MKT00388 ← 1 → Show: 10 5 10 25 50 …" at bounding box center [620, 318] width 1241 height 637
click at [159, 96] on link "Dashboard" at bounding box center [164, 95] width 35 height 10
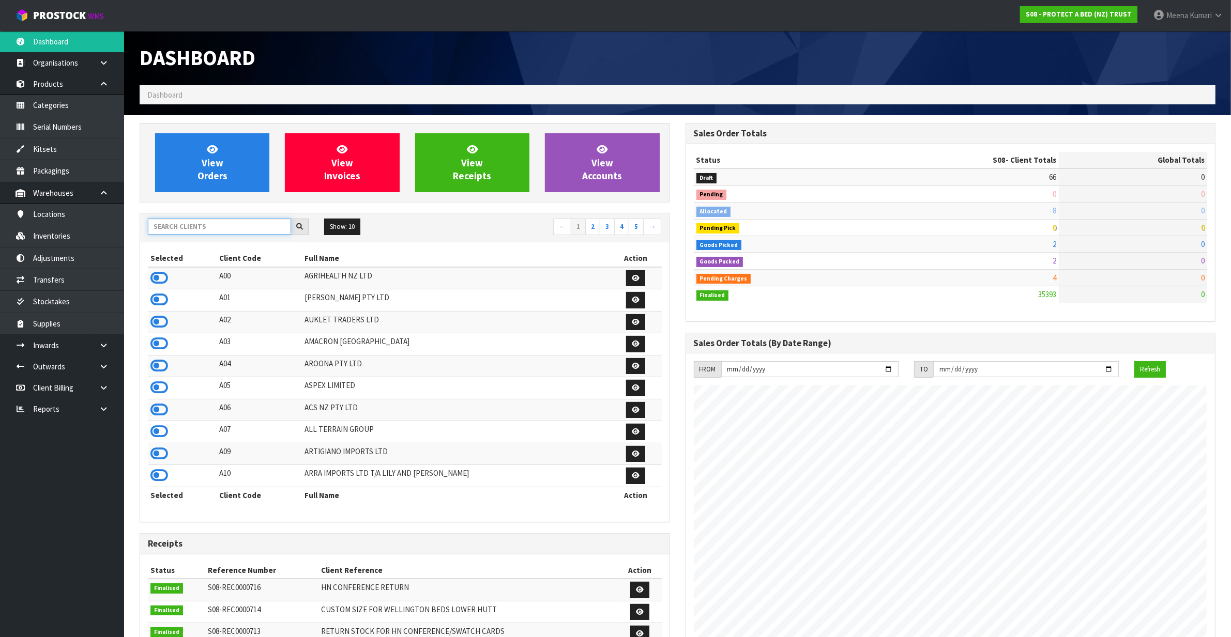
scroll to position [646, 545]
click at [203, 229] on input "text" at bounding box center [219, 227] width 143 height 16
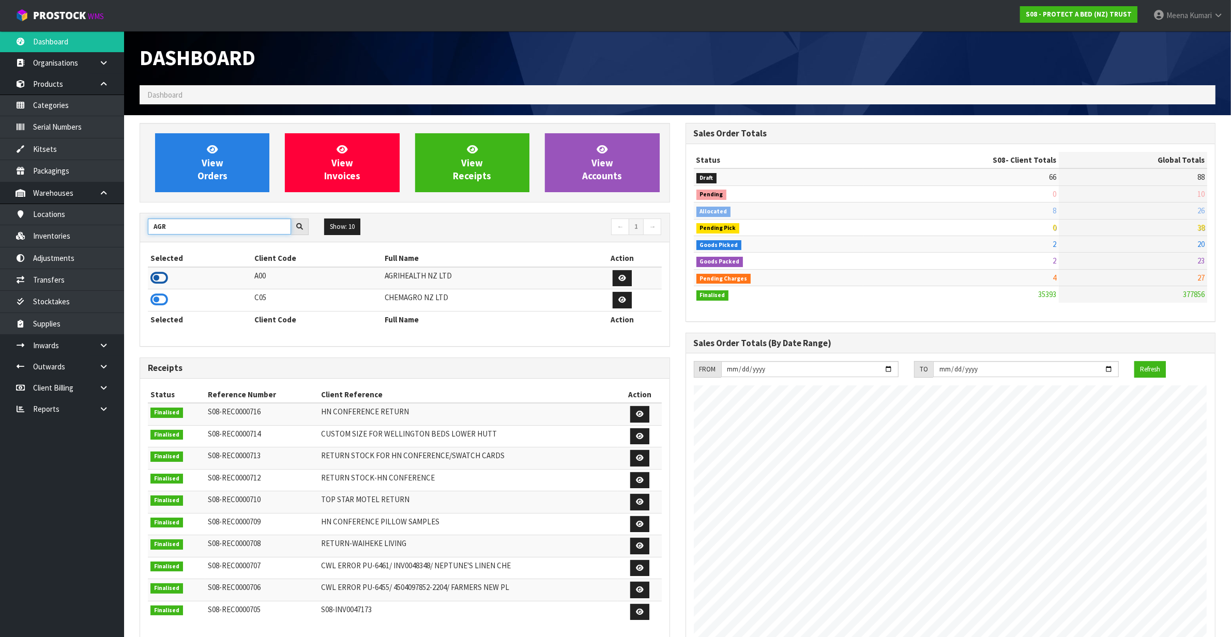
type input "AGR"
click at [162, 275] on icon at bounding box center [159, 278] width 18 height 16
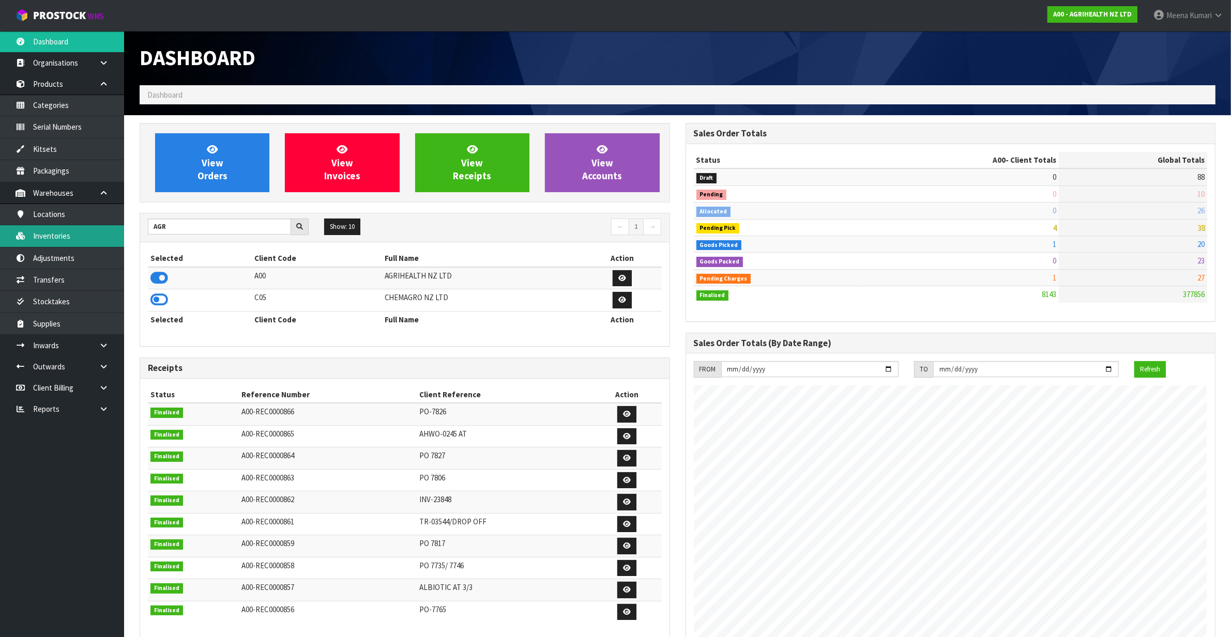
click at [78, 239] on link "Inventories" at bounding box center [62, 235] width 124 height 21
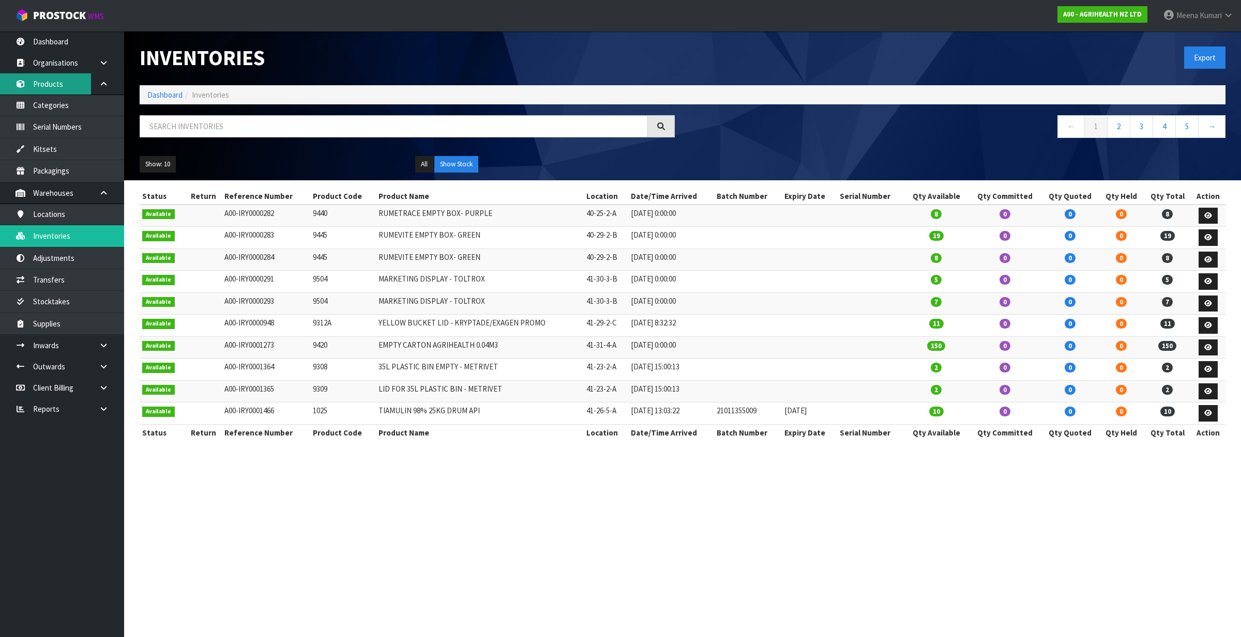
click at [54, 89] on link "Products" at bounding box center [62, 83] width 124 height 21
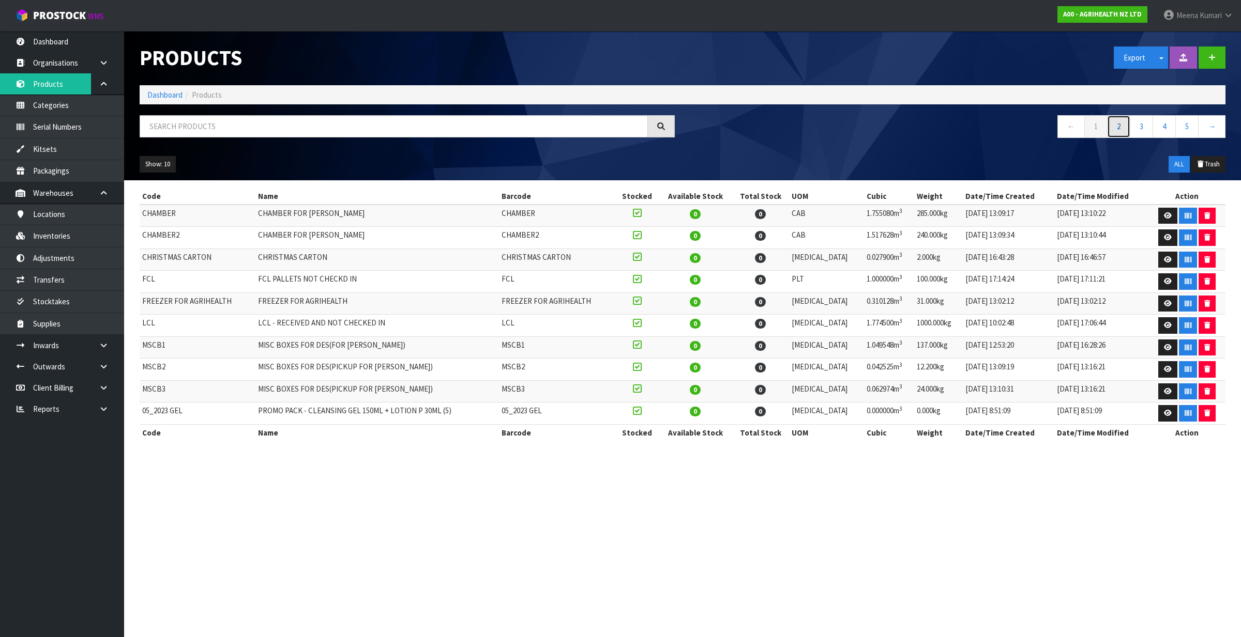
click at [1116, 128] on link "2" at bounding box center [1118, 126] width 23 height 22
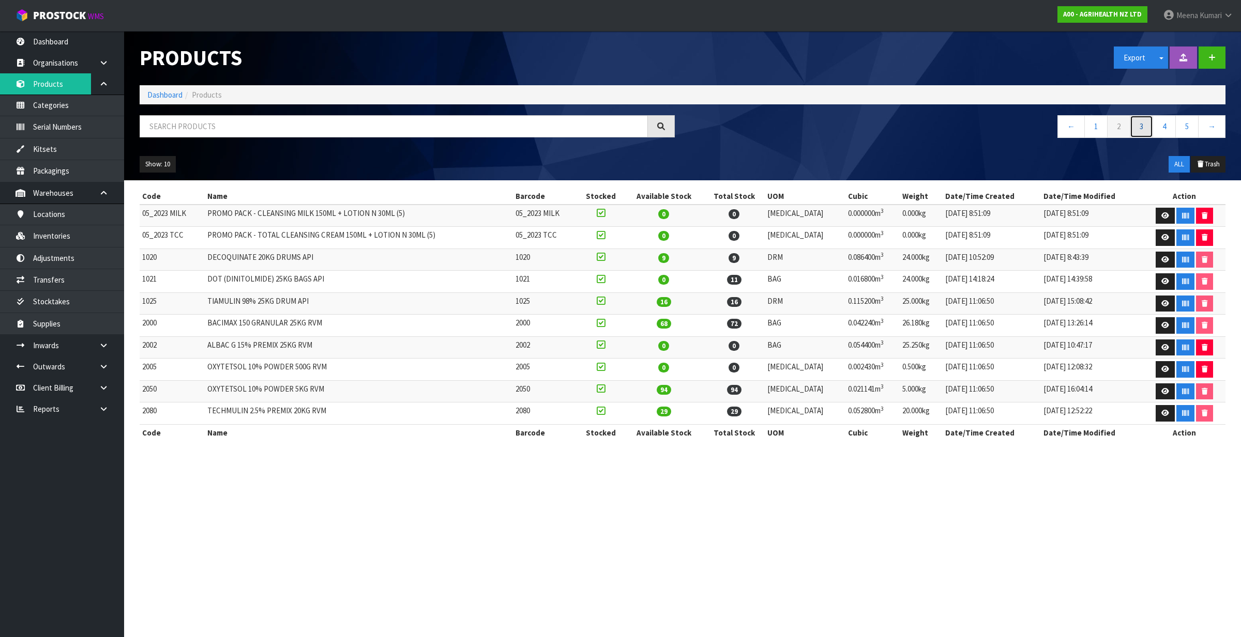
click at [1146, 130] on link "3" at bounding box center [1141, 126] width 23 height 22
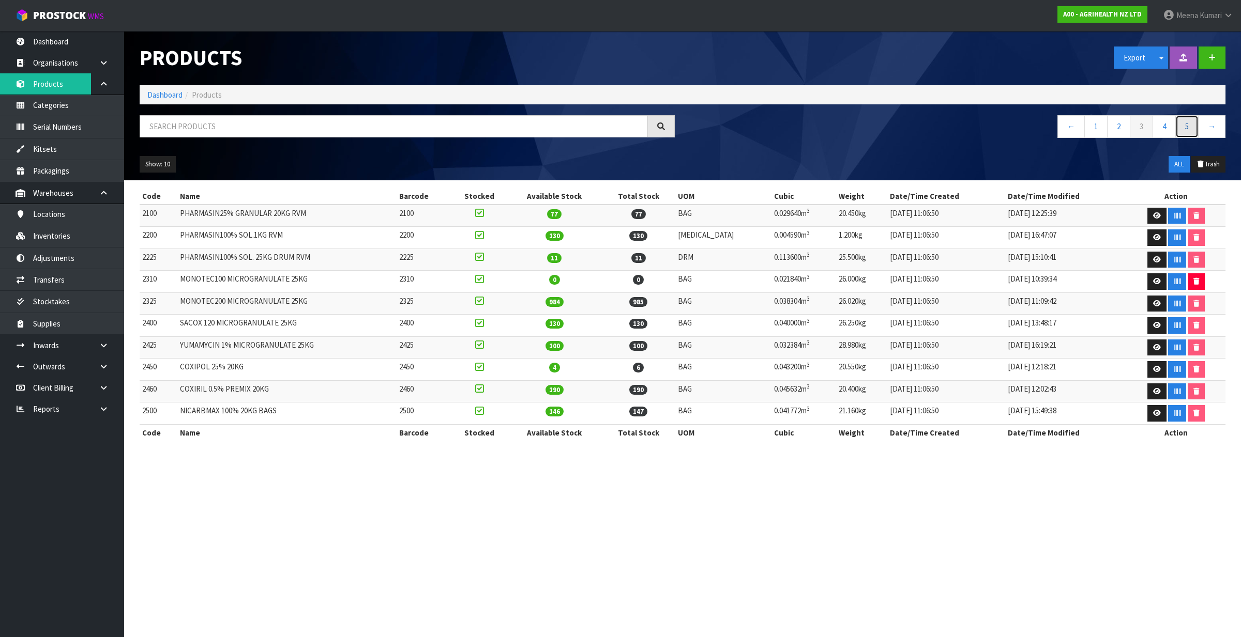
click at [1188, 126] on link "5" at bounding box center [1186, 126] width 23 height 22
click at [1188, 126] on link "7" at bounding box center [1186, 126] width 23 height 22
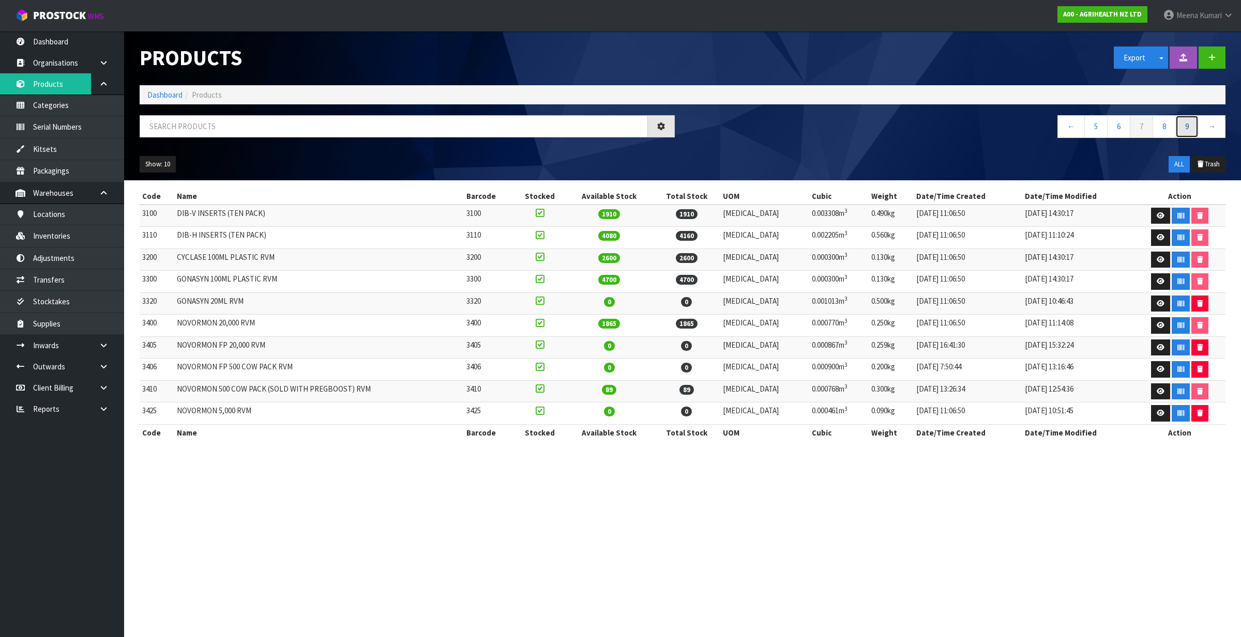
click at [1188, 126] on link "9" at bounding box center [1186, 126] width 23 height 22
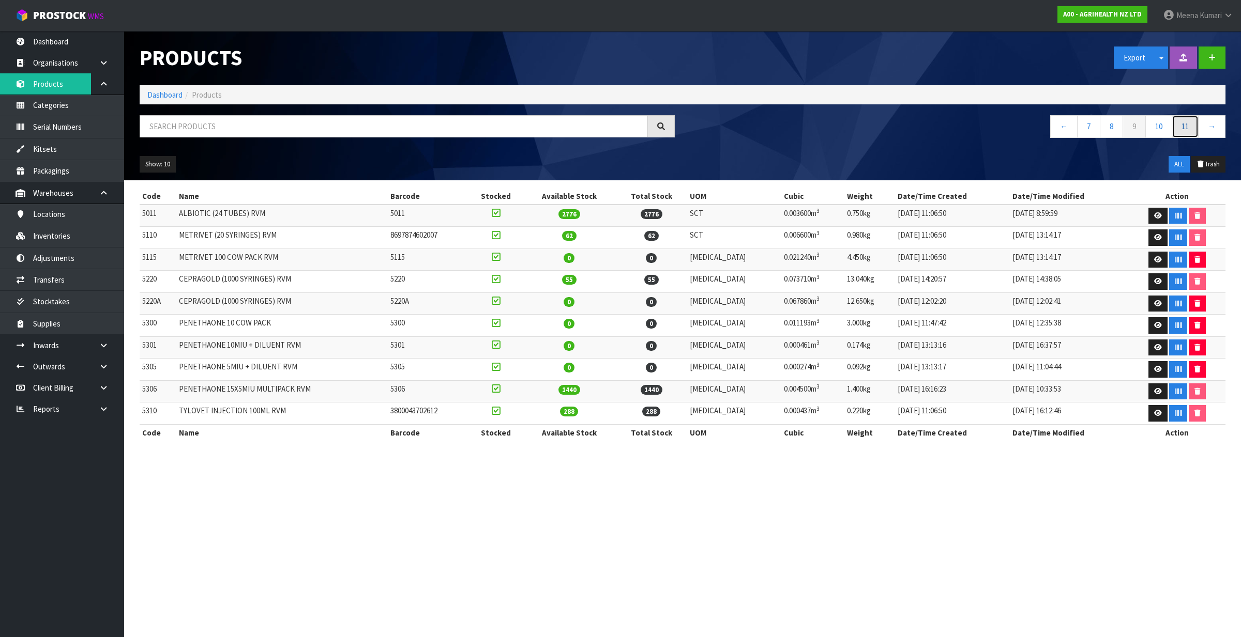
click at [1188, 126] on link "11" at bounding box center [1185, 126] width 27 height 22
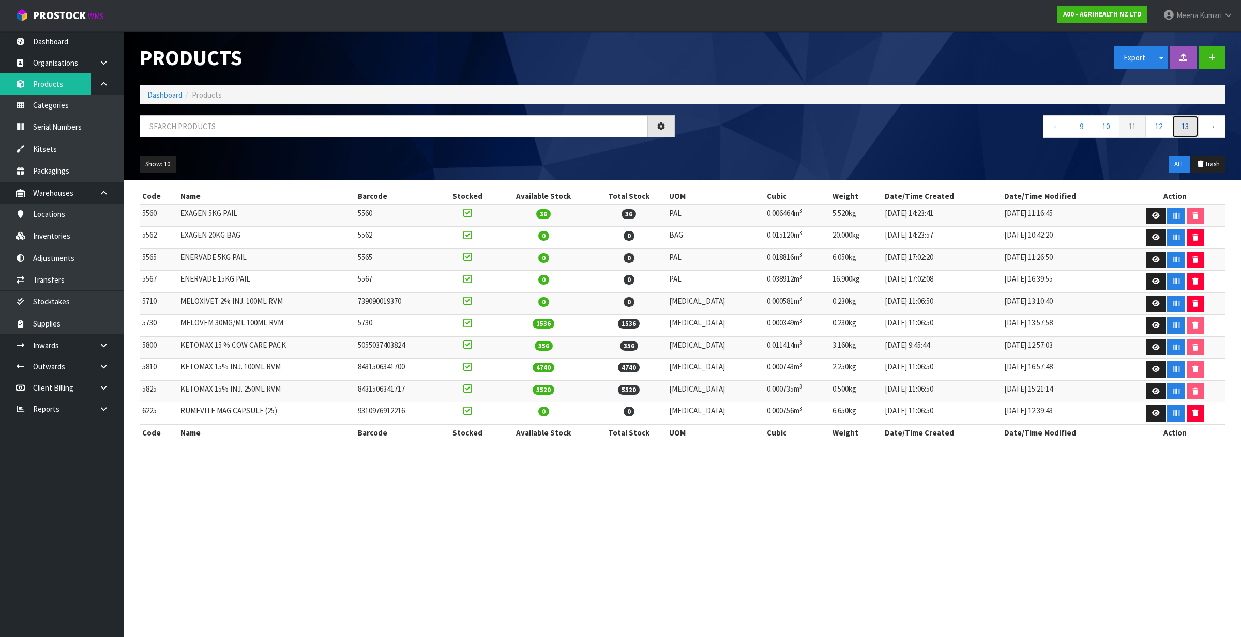
click at [1188, 126] on link "13" at bounding box center [1185, 126] width 27 height 22
click at [1188, 126] on link "15" at bounding box center [1185, 126] width 27 height 22
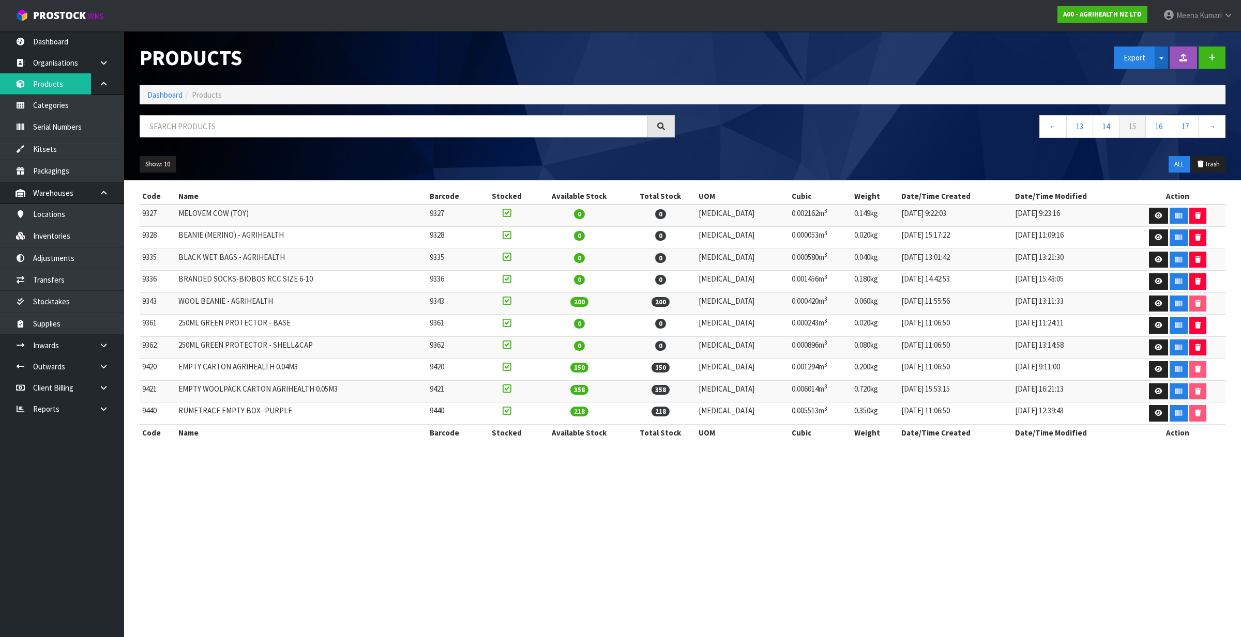
click at [1161, 52] on button "Split button!" at bounding box center [1160, 58] width 13 height 22
click at [1162, 92] on link "Measurements" at bounding box center [1155, 94] width 82 height 14
click at [202, 129] on input "text" at bounding box center [394, 126] width 508 height 22
paste input "4950"
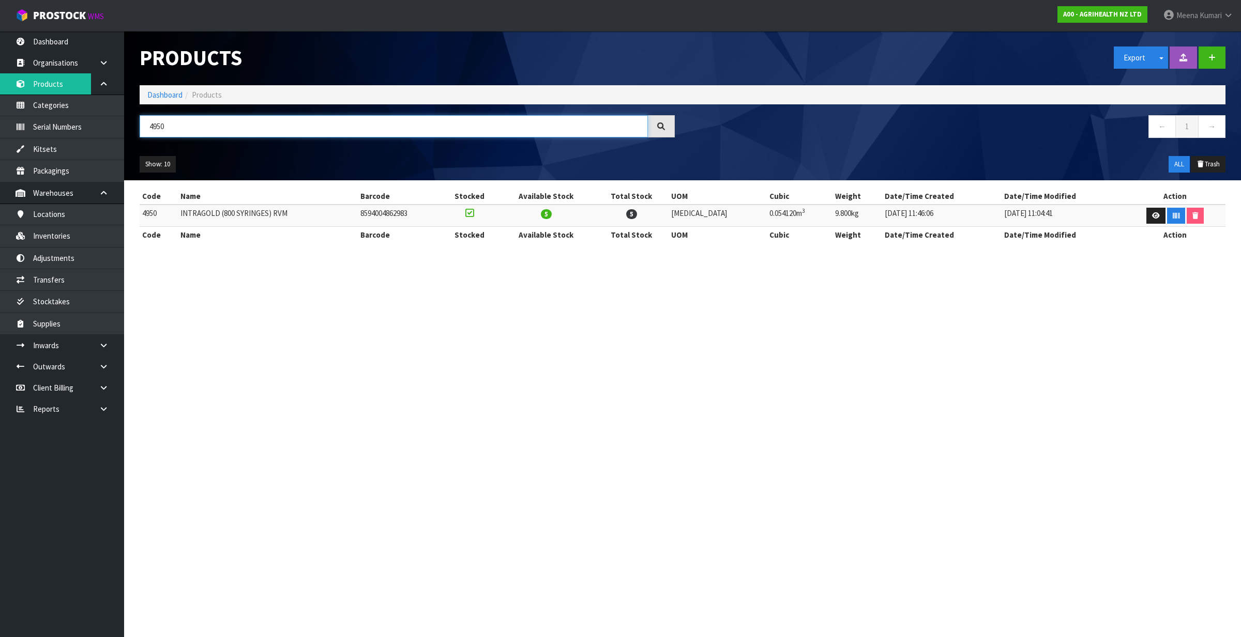
type input "4950"
click at [144, 216] on td "4950" at bounding box center [159, 216] width 38 height 22
copy td "4950"
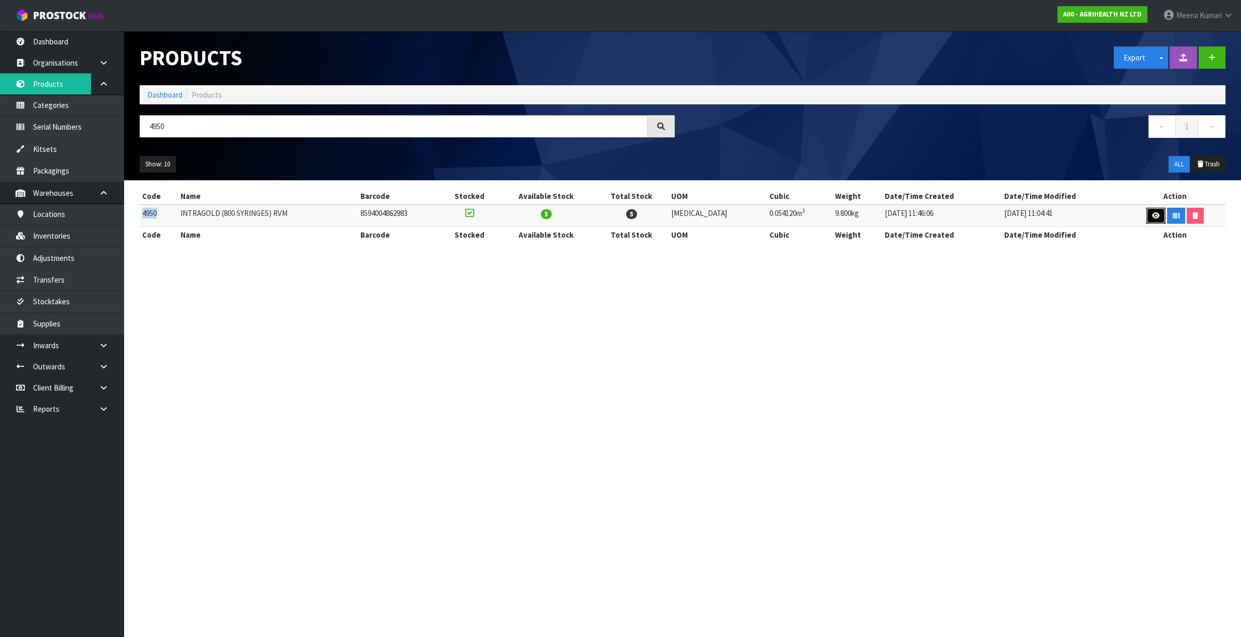
click at [1154, 217] on link at bounding box center [1155, 216] width 19 height 17
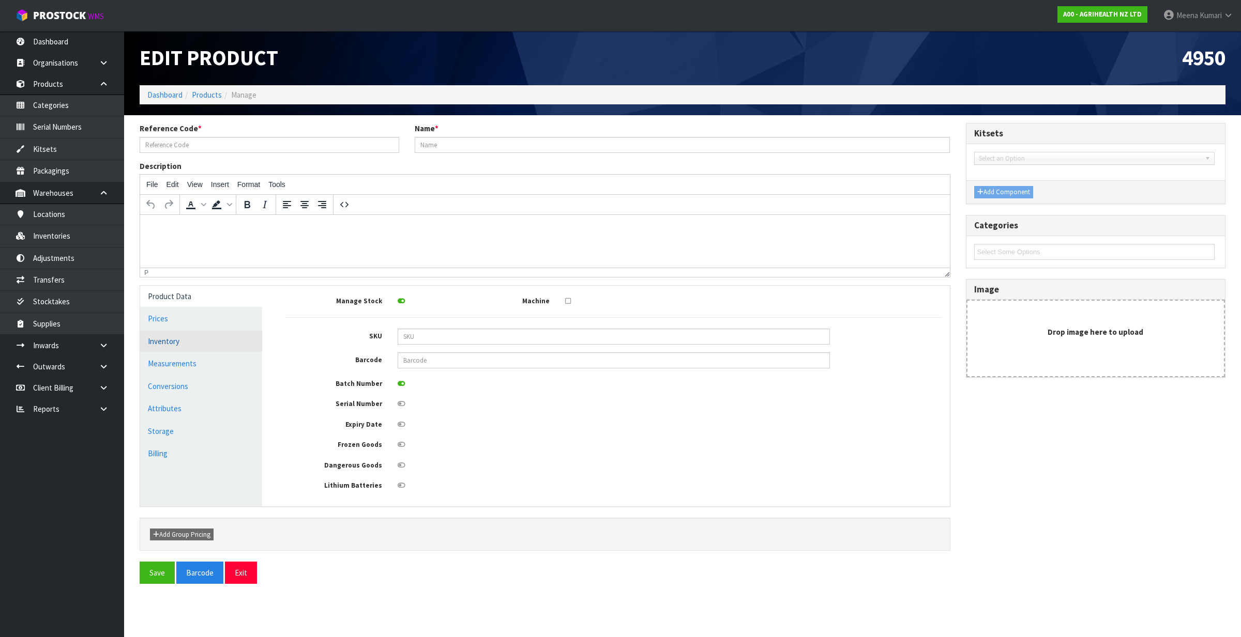
type input "4950"
type input "INTRAGOLD (800 SYRINGES) RVM"
type input "8594004862983"
click at [199, 363] on link "Measurements" at bounding box center [201, 363] width 122 height 21
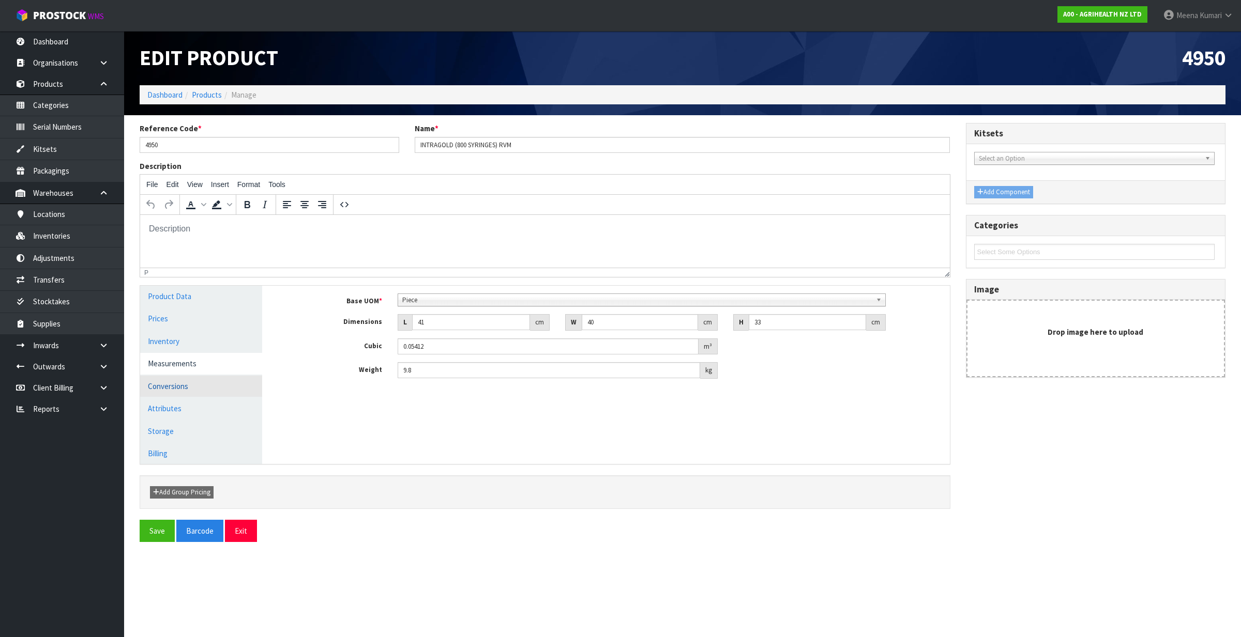
click at [199, 380] on link "Conversions" at bounding box center [201, 386] width 122 height 21
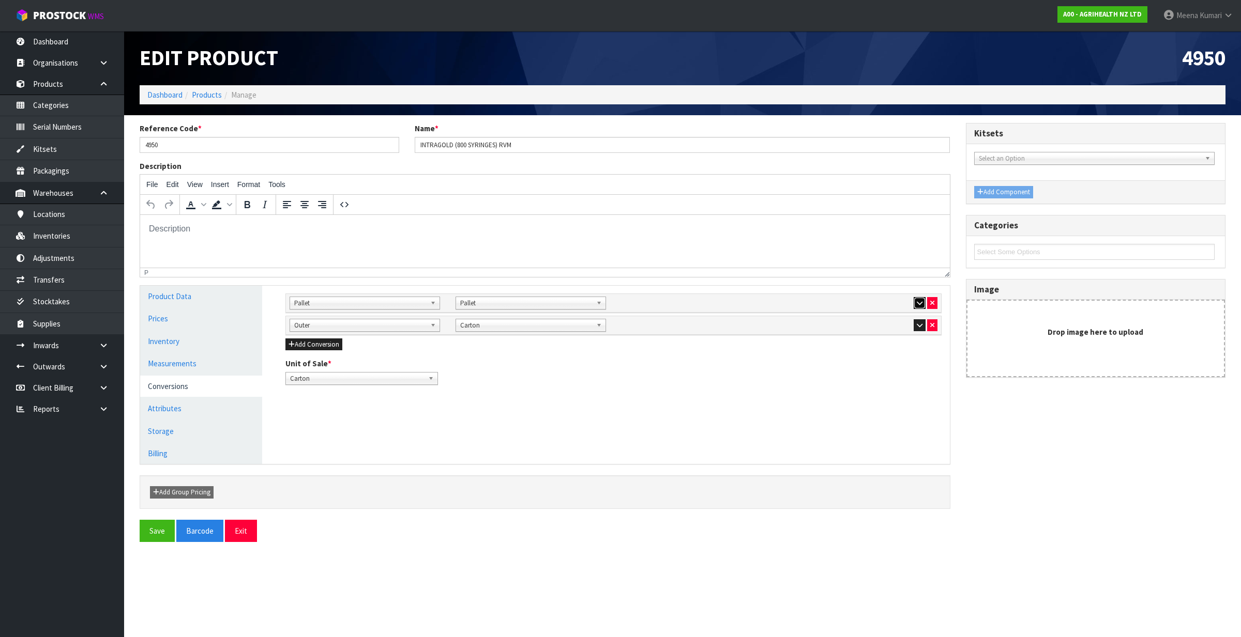
click at [918, 304] on icon "button" at bounding box center [920, 303] width 6 height 7
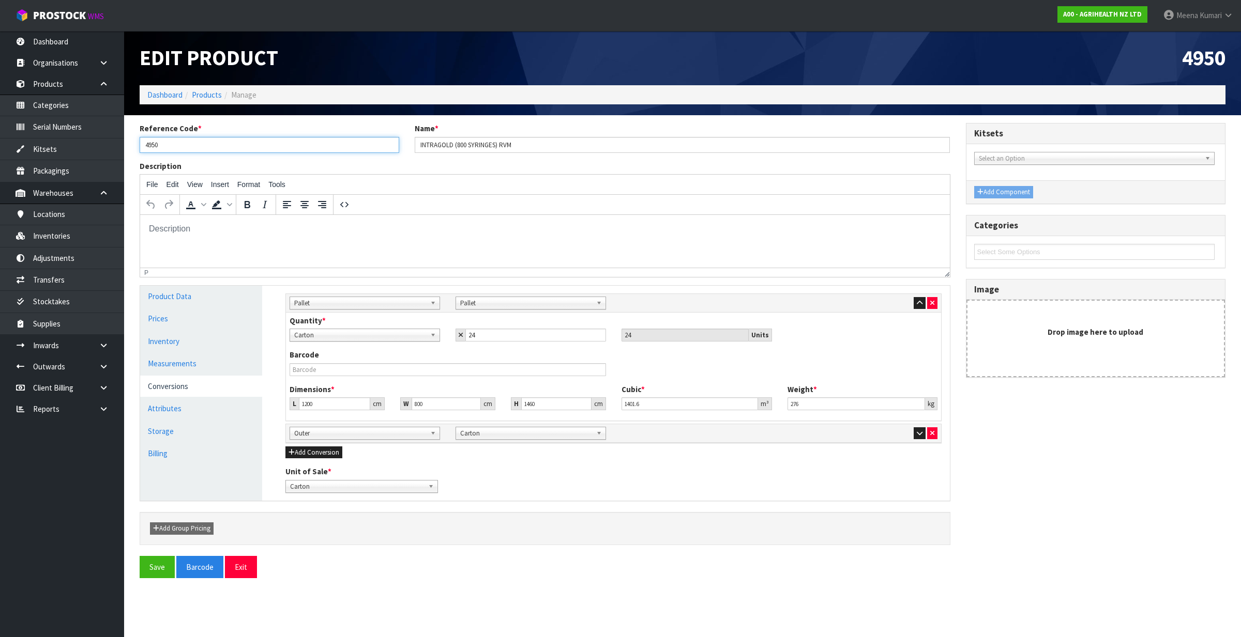
click at [165, 144] on input "4950" at bounding box center [270, 145] width 260 height 16
click at [96, 238] on link "Inventories" at bounding box center [62, 235] width 124 height 21
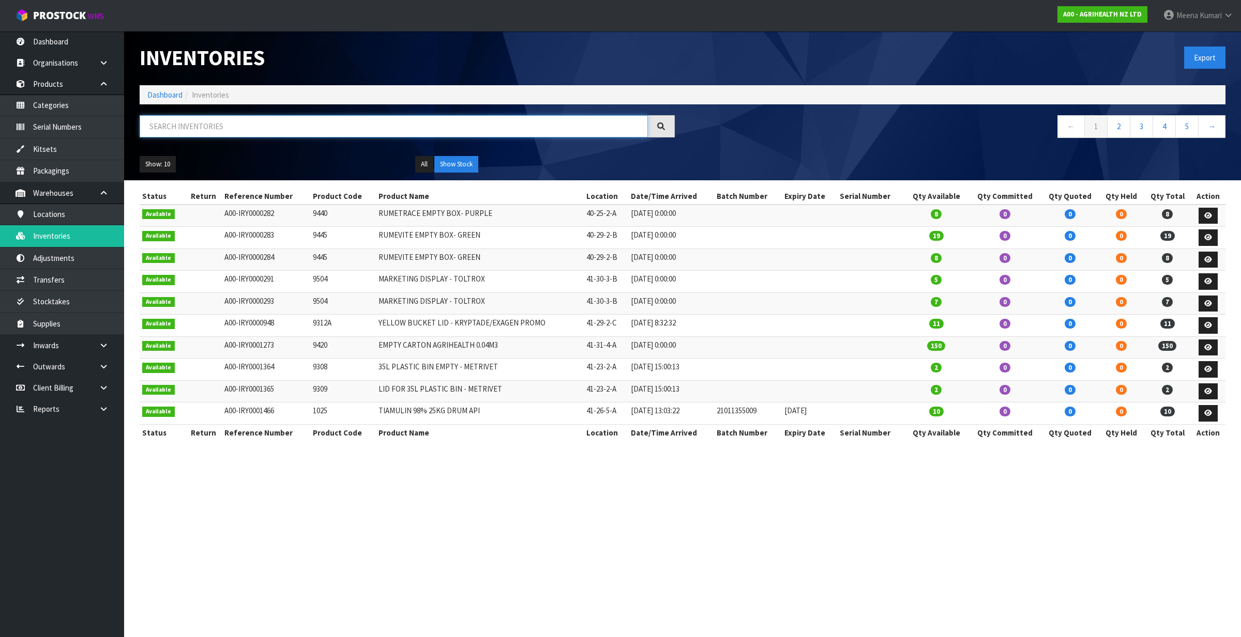
click at [246, 118] on input "text" at bounding box center [394, 126] width 508 height 22
paste input "4950"
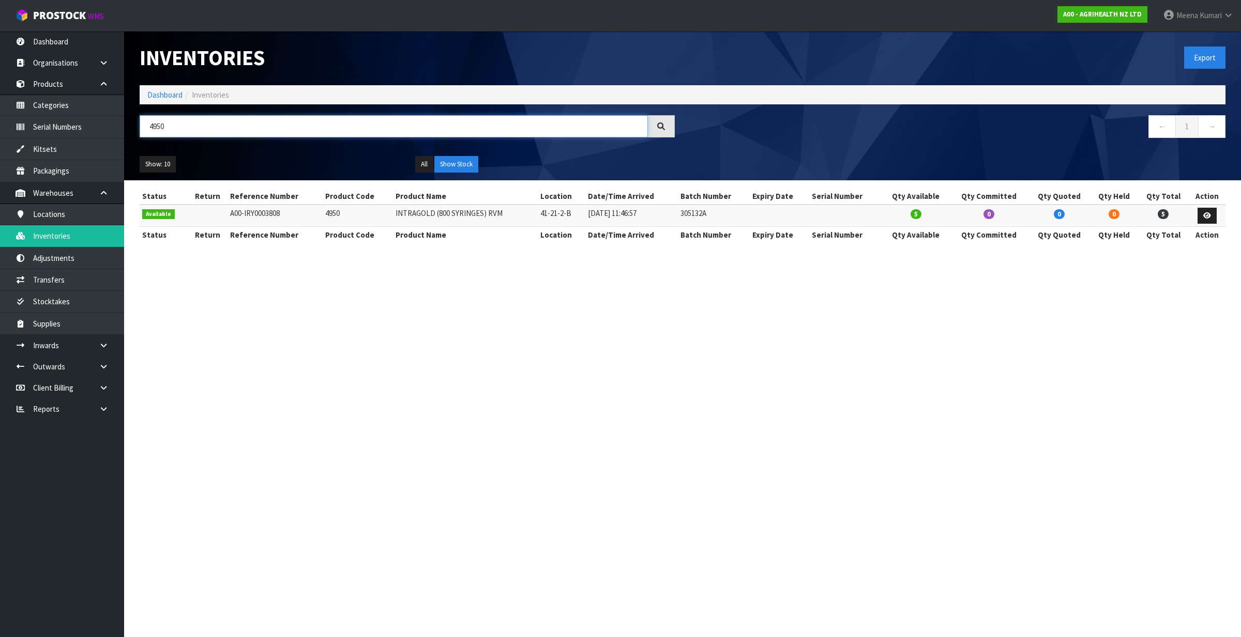
type input "4950"
click at [1204, 216] on icon at bounding box center [1207, 215] width 8 height 7
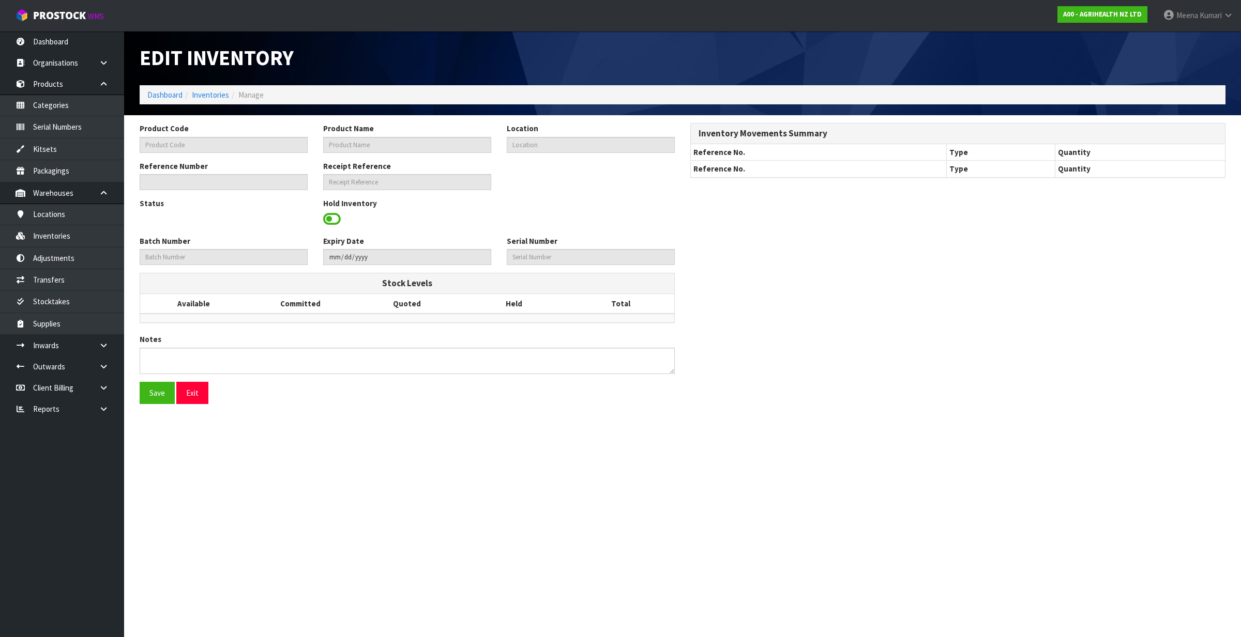
type input "4950"
type input "INTRAGOLD (800 SYRINGES) RVM"
type input "41-21-2-B"
type input "A00-IRY0003808"
type input "A00-REC0000786"
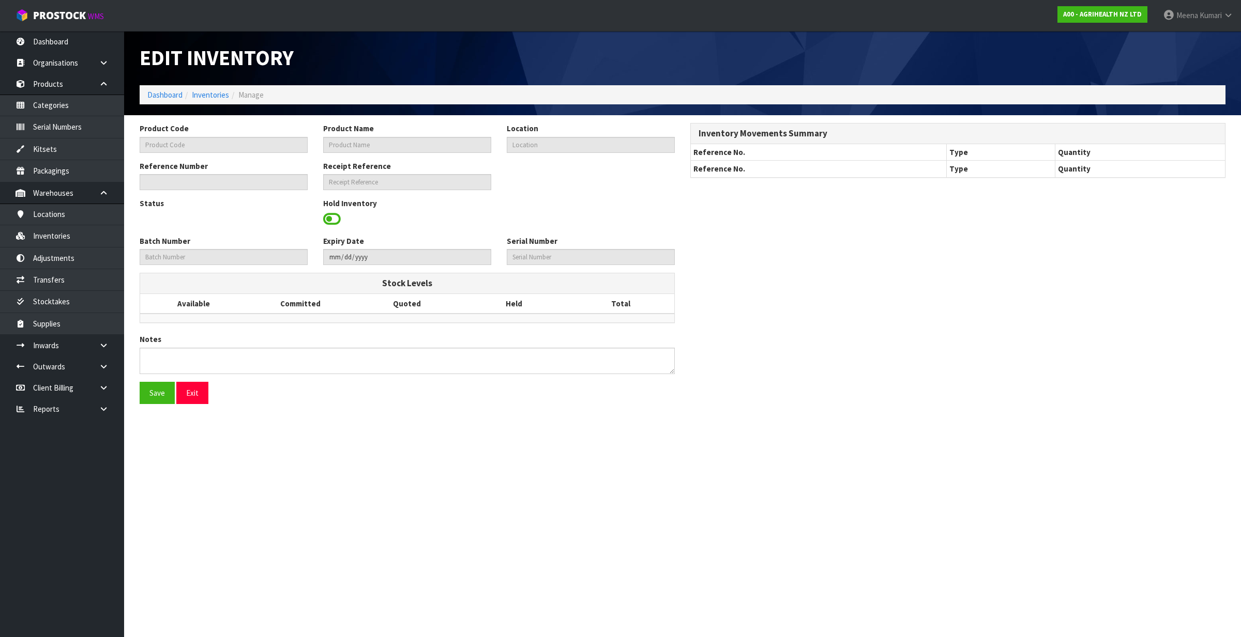
type input "305132A"
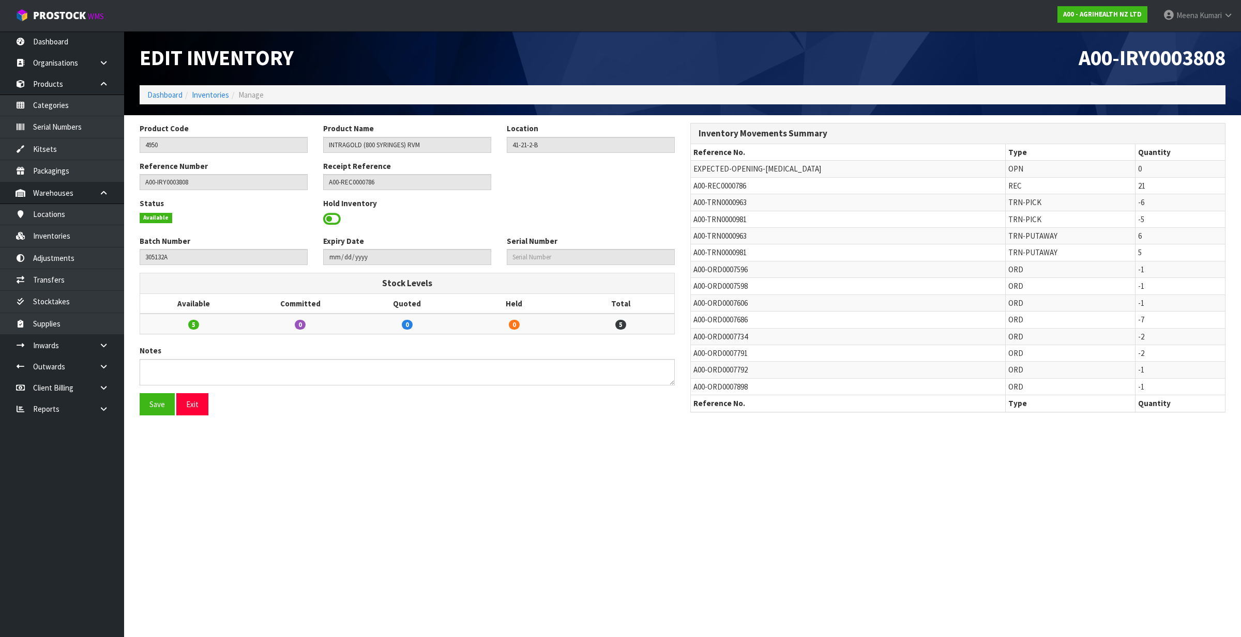
click at [727, 185] on span "A00-REC0000786" at bounding box center [719, 186] width 53 height 10
copy tr "A00-REC0000786"
click at [90, 347] on link "Inwards" at bounding box center [62, 345] width 124 height 21
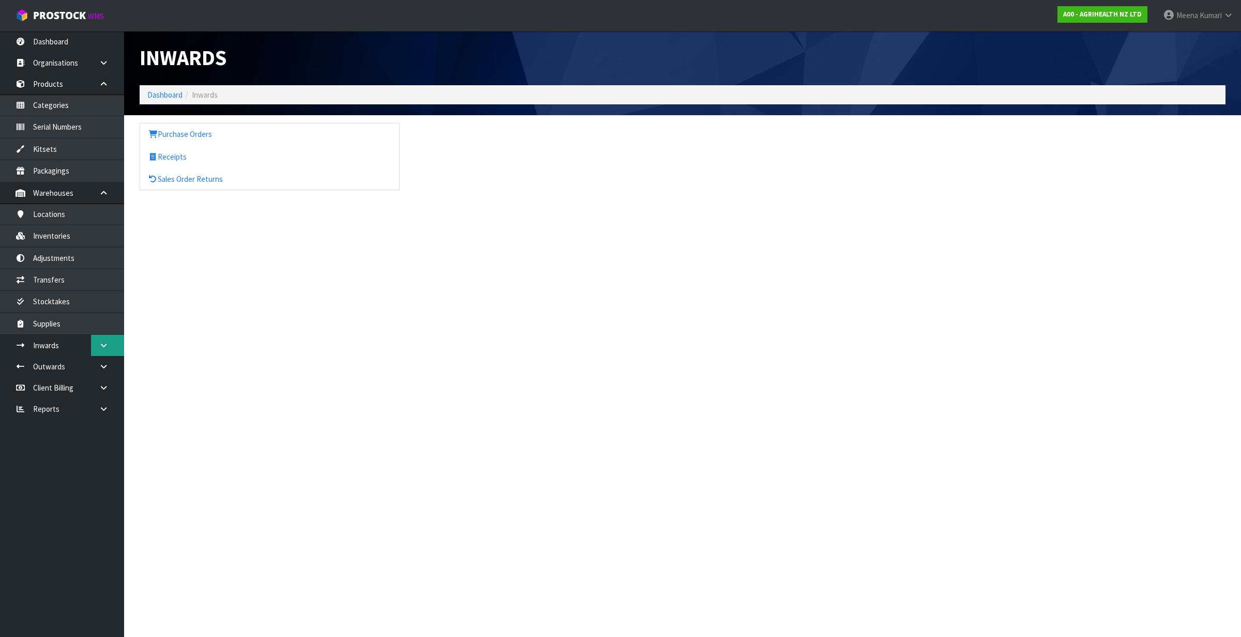
click at [104, 344] on body "Toggle navigation ProStock WMS A00 - AGRIHEALTH NZ LTD Meena Kumari Logout Dash…" at bounding box center [620, 318] width 1241 height 637
click at [104, 347] on icon at bounding box center [104, 346] width 10 height 8
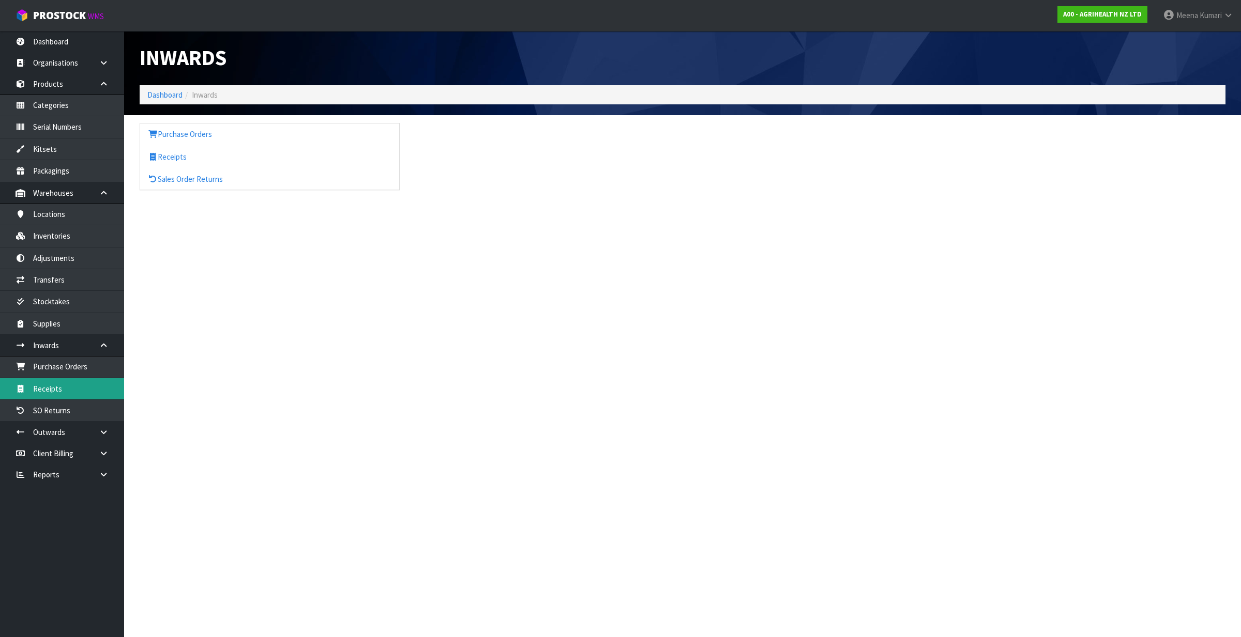
click at [84, 386] on link "Receipts" at bounding box center [62, 388] width 124 height 21
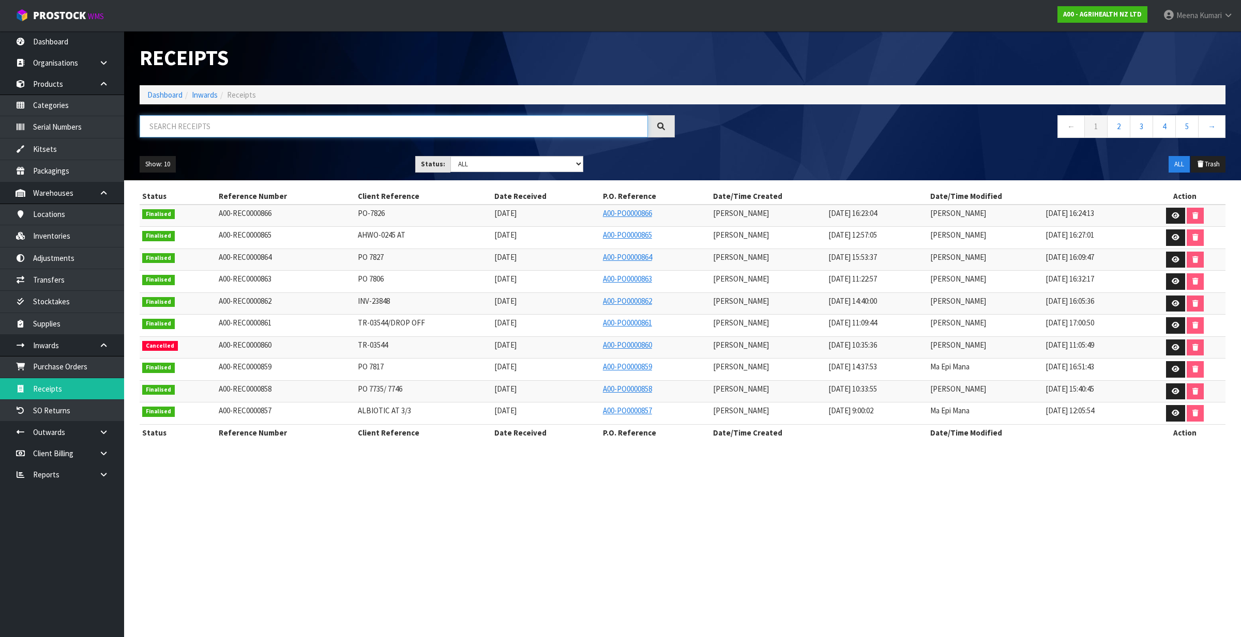
click at [280, 131] on input "text" at bounding box center [394, 126] width 508 height 22
paste input "A00-REC0000786"
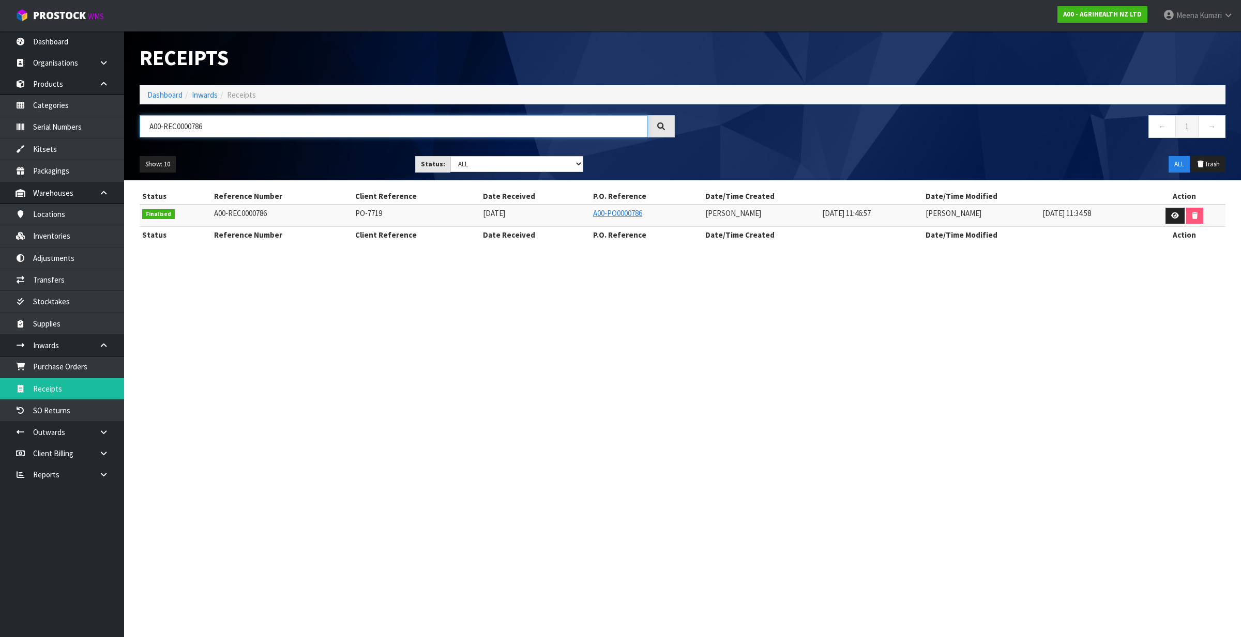
type input "A00-REC0000786"
click at [1159, 215] on td at bounding box center [1184, 216] width 82 height 22
click at [1169, 217] on link at bounding box center [1174, 216] width 19 height 17
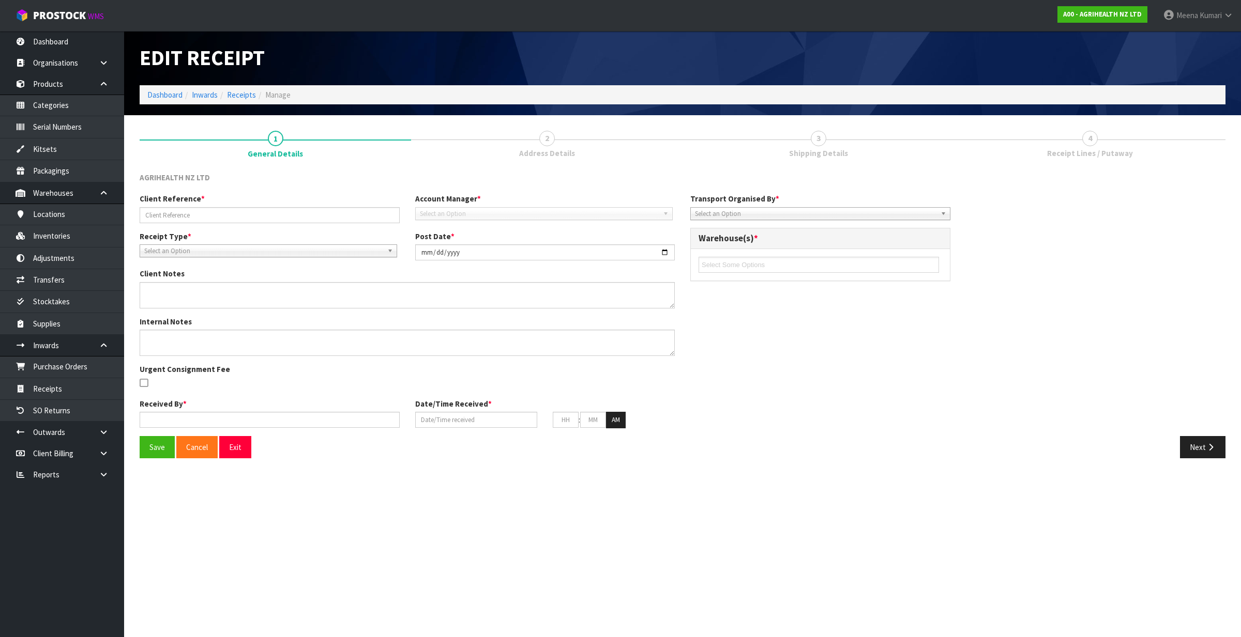
type input "PO-7719"
type input "2025-04-09"
type textarea "NEW SKU, PICK QTY=1 CARTON. ALSO UPLOAD PALLET PICK QTY. LIKELY CONTAINS DATALO…"
type input "[PERSON_NAME]"
type input "08/04/2025"
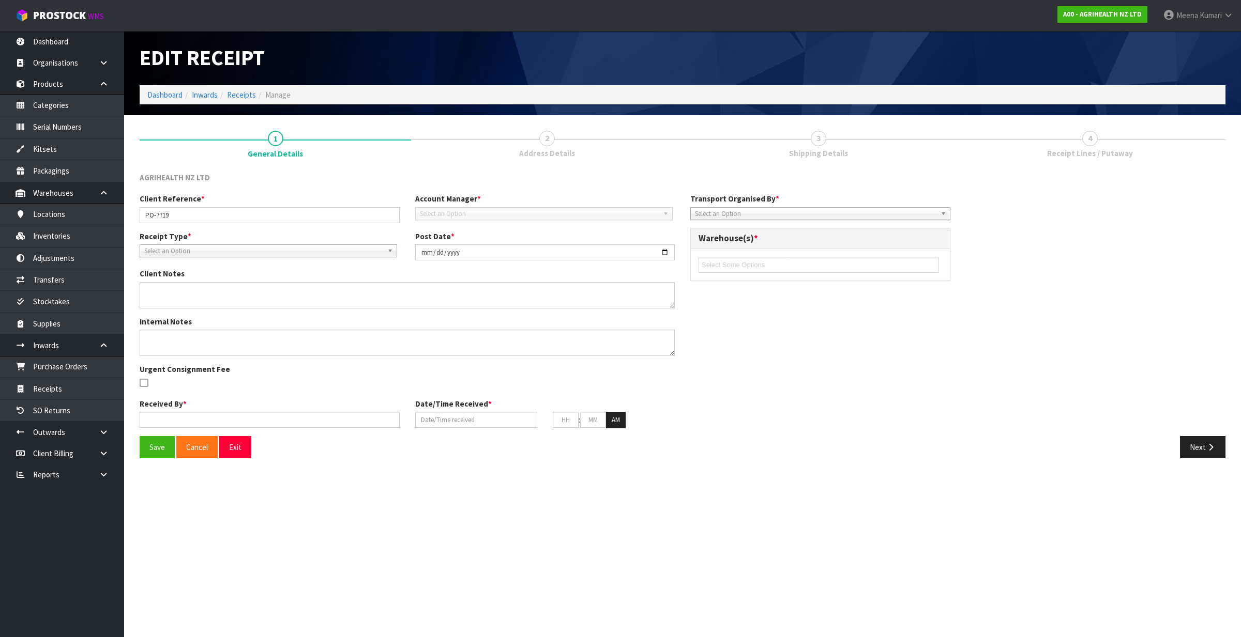
type input "11"
type input "46"
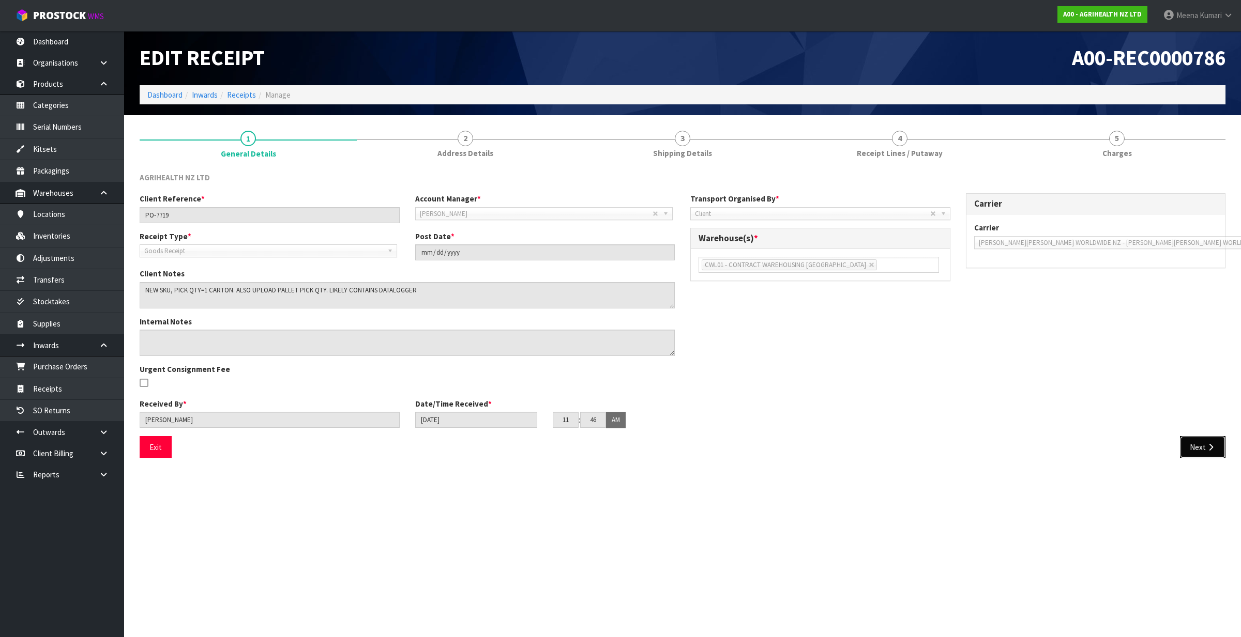
click at [1200, 443] on button "Next" at bounding box center [1202, 447] width 45 height 22
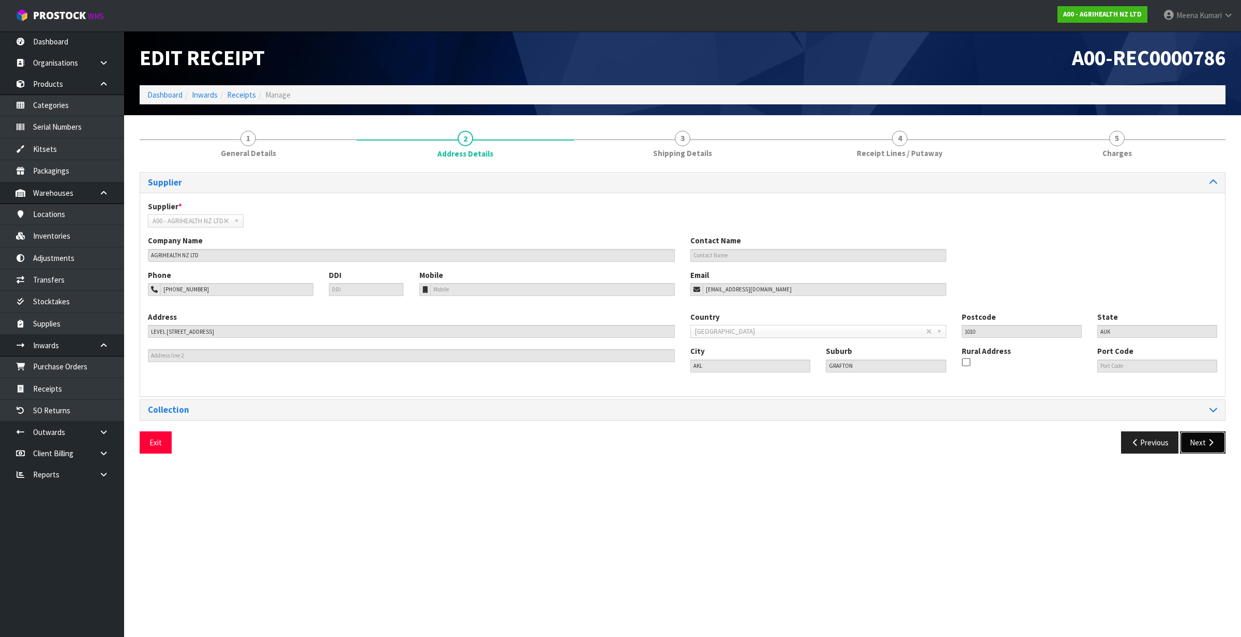
click at [1199, 441] on button "Next" at bounding box center [1202, 443] width 45 height 22
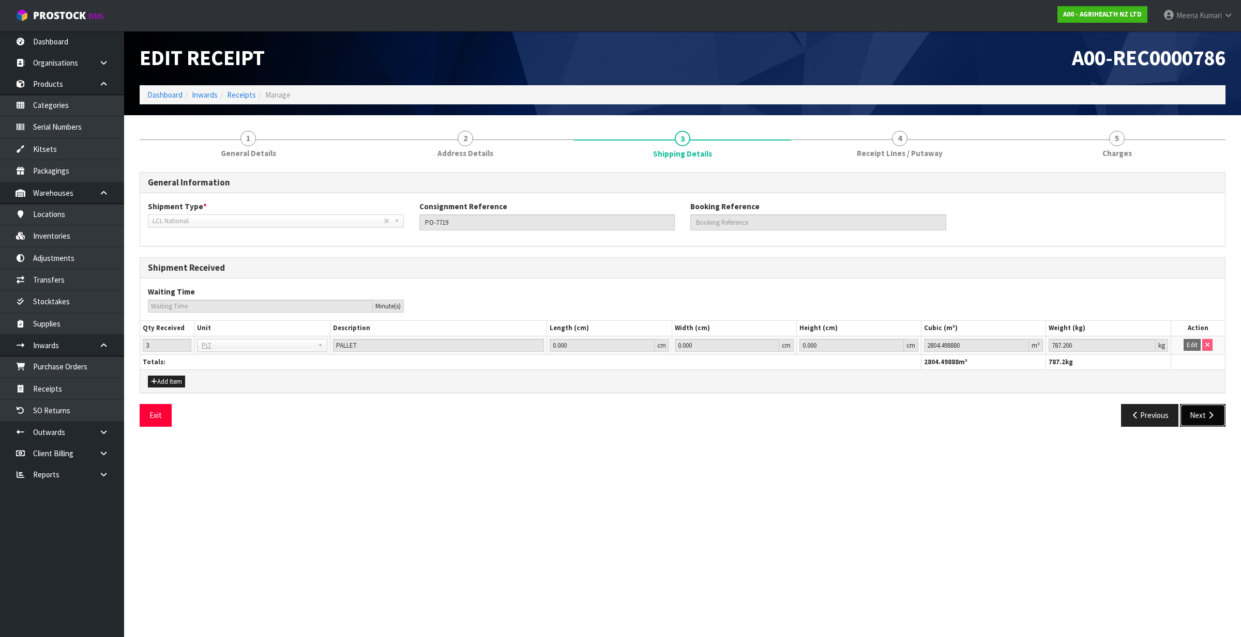
click at [1206, 414] on icon "button" at bounding box center [1211, 416] width 10 height 8
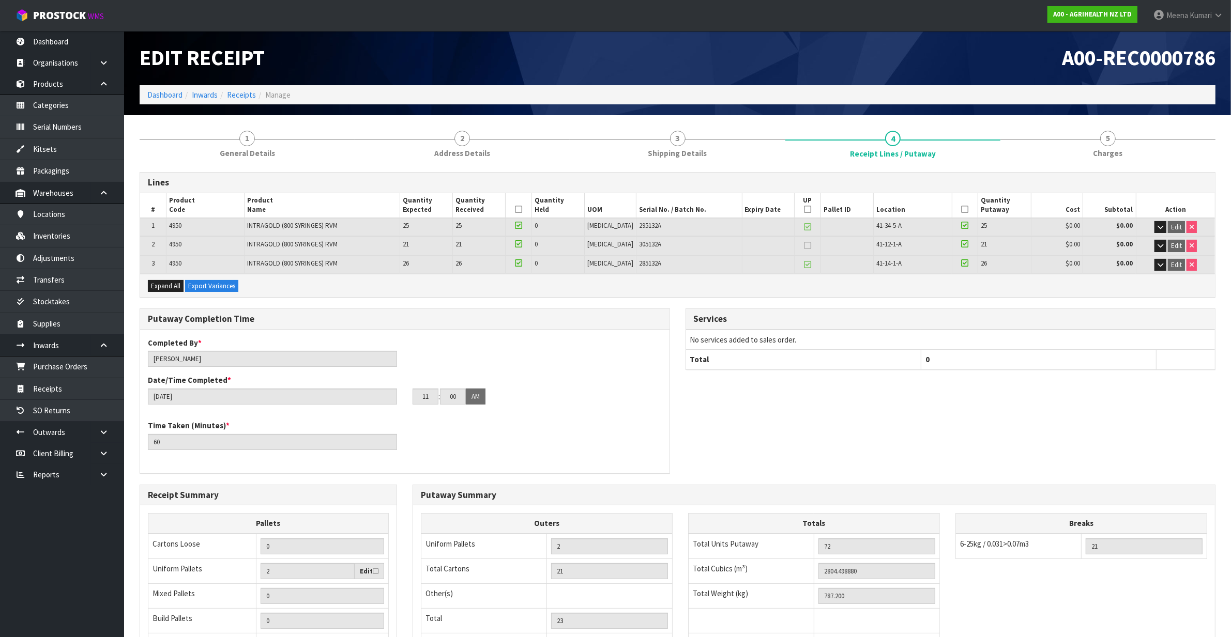
click at [179, 223] on span "4950" at bounding box center [175, 225] width 12 height 9
copy span "4950"
click at [1160, 246] on icon "button" at bounding box center [1161, 245] width 6 height 7
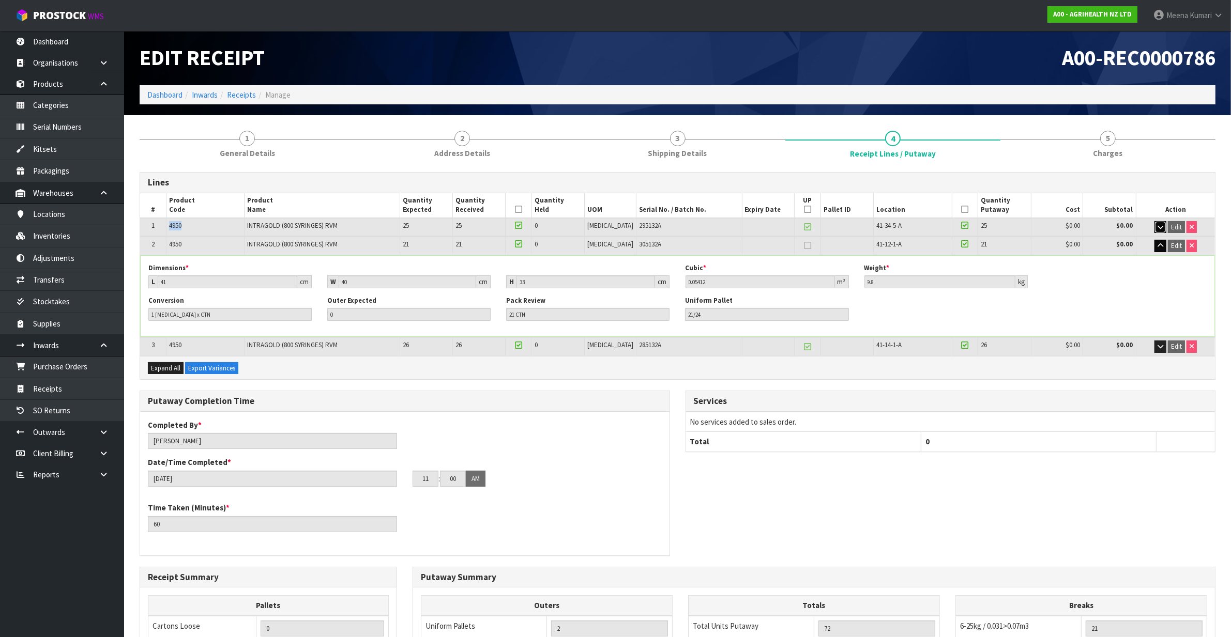
click at [1158, 226] on icon "button" at bounding box center [1161, 227] width 6 height 7
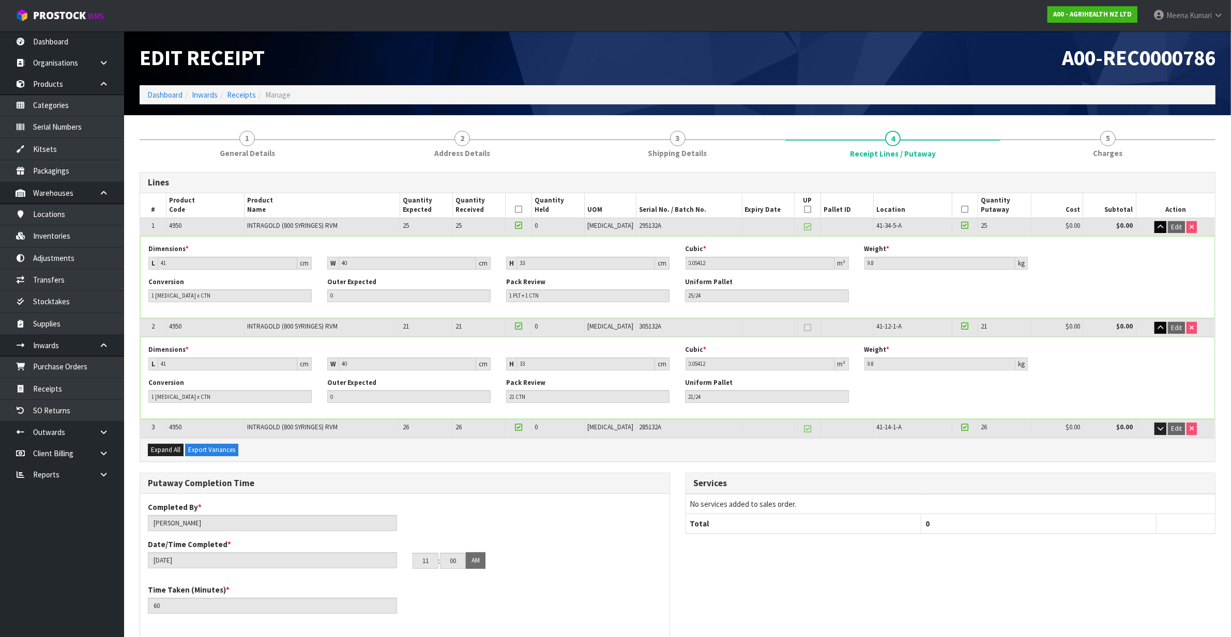
click at [1151, 430] on td "Edit" at bounding box center [1175, 429] width 79 height 18
click at [1161, 427] on icon "button" at bounding box center [1161, 429] width 6 height 7
